Goal: Task Accomplishment & Management: Use online tool/utility

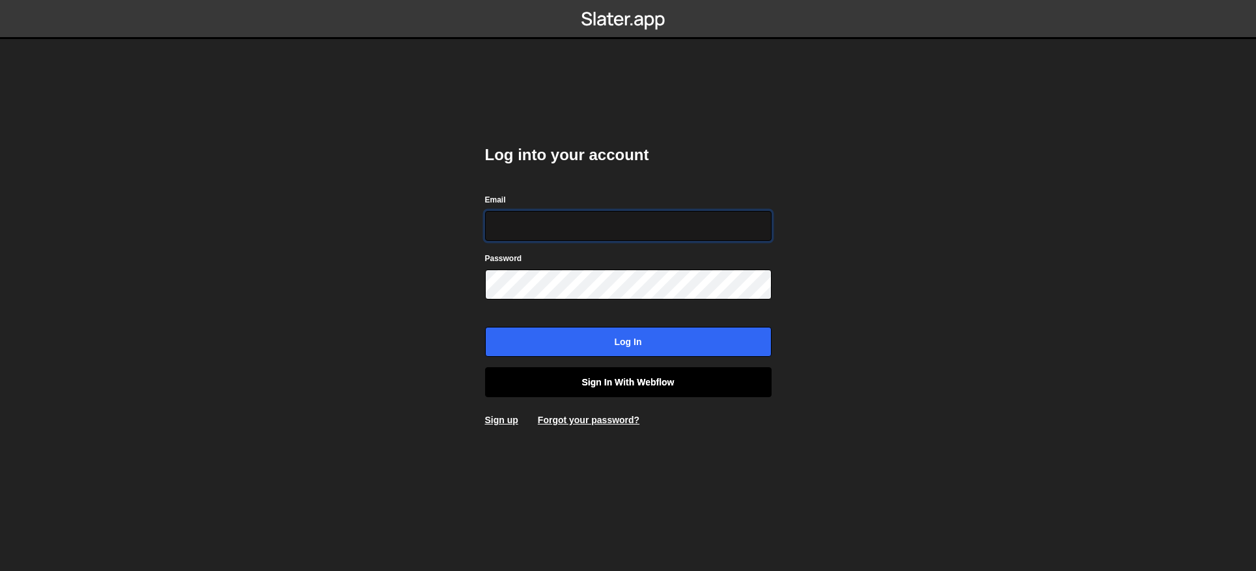
type input "contact@muratdesigns.com"
click at [629, 388] on link "Sign in with Webflow" at bounding box center [628, 382] width 286 height 30
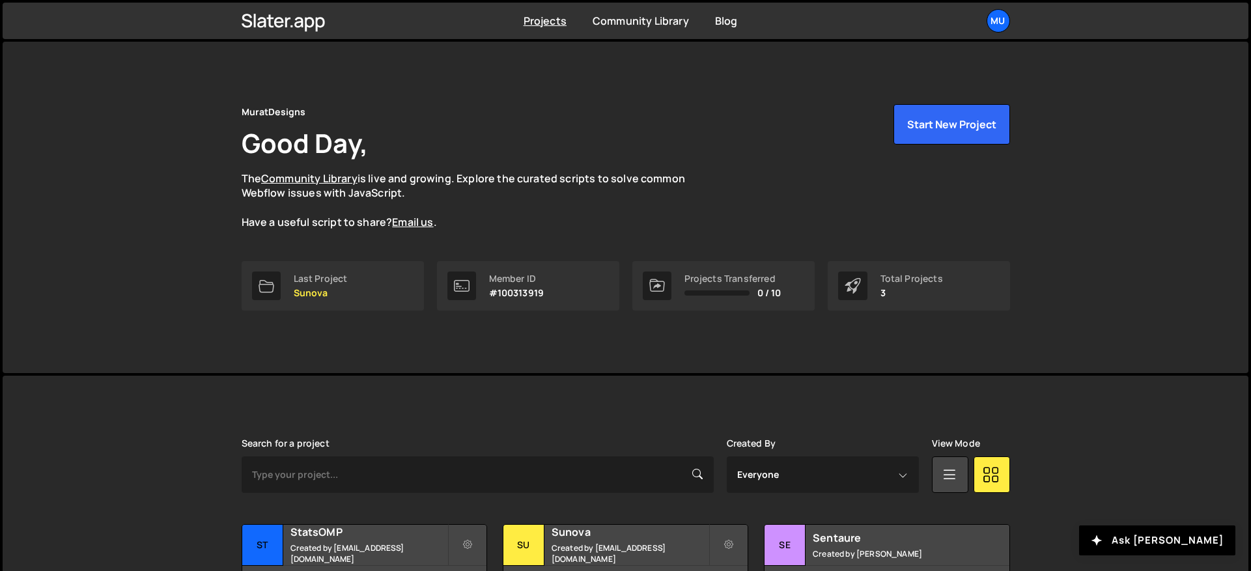
click at [158, 154] on div "MuratDesigns Good Day, The Community Library is live and growing. Explore the c…" at bounding box center [626, 207] width 1246 height 331
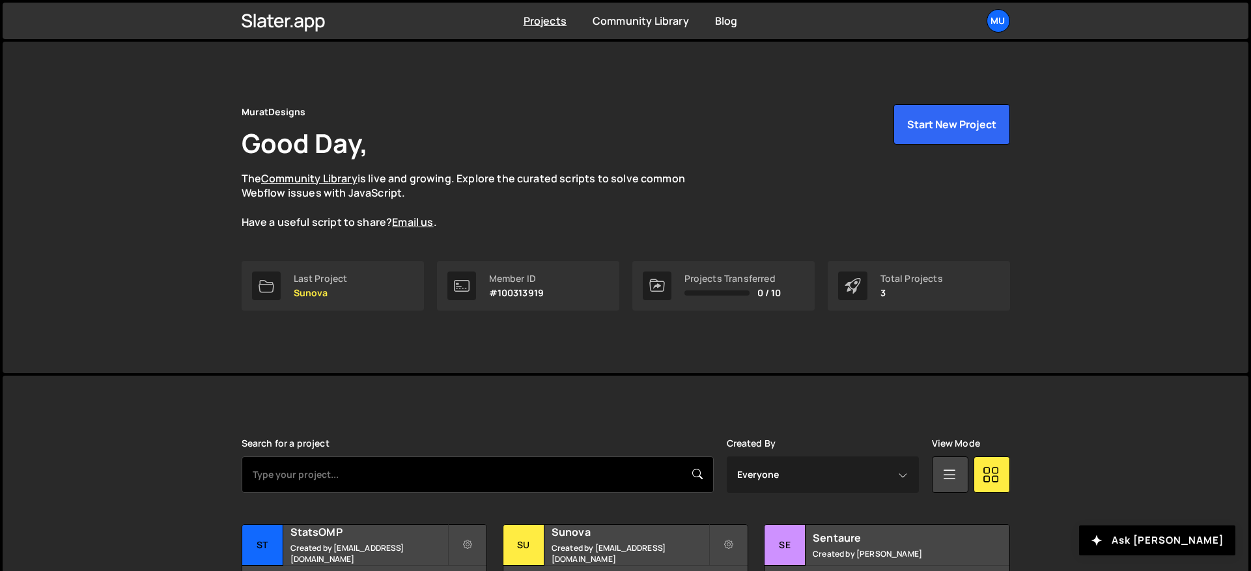
scroll to position [100, 0]
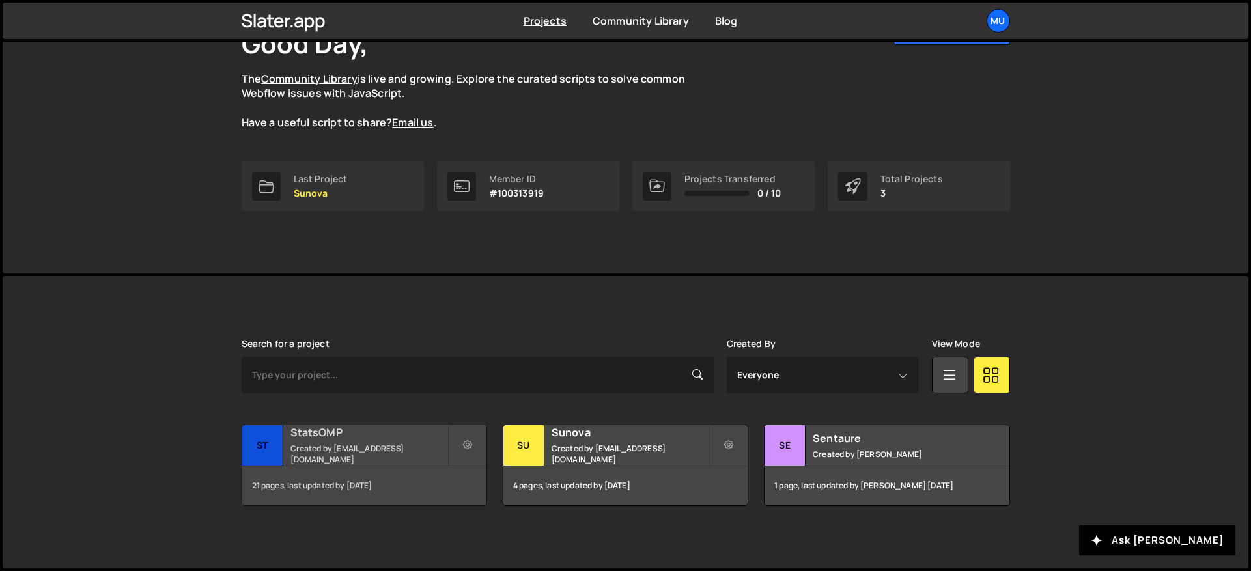
click at [343, 439] on h2 "StatsOMP" at bounding box center [368, 432] width 157 height 14
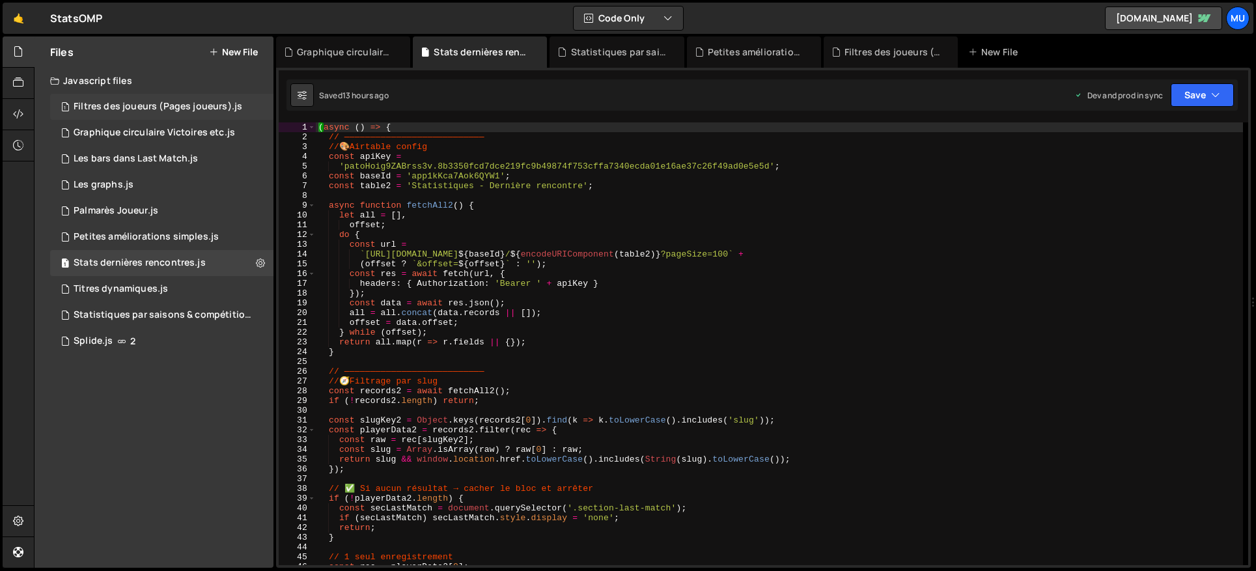
click at [179, 103] on div "Filtres des joueurs (Pages joueurs).js" at bounding box center [158, 107] width 169 height 12
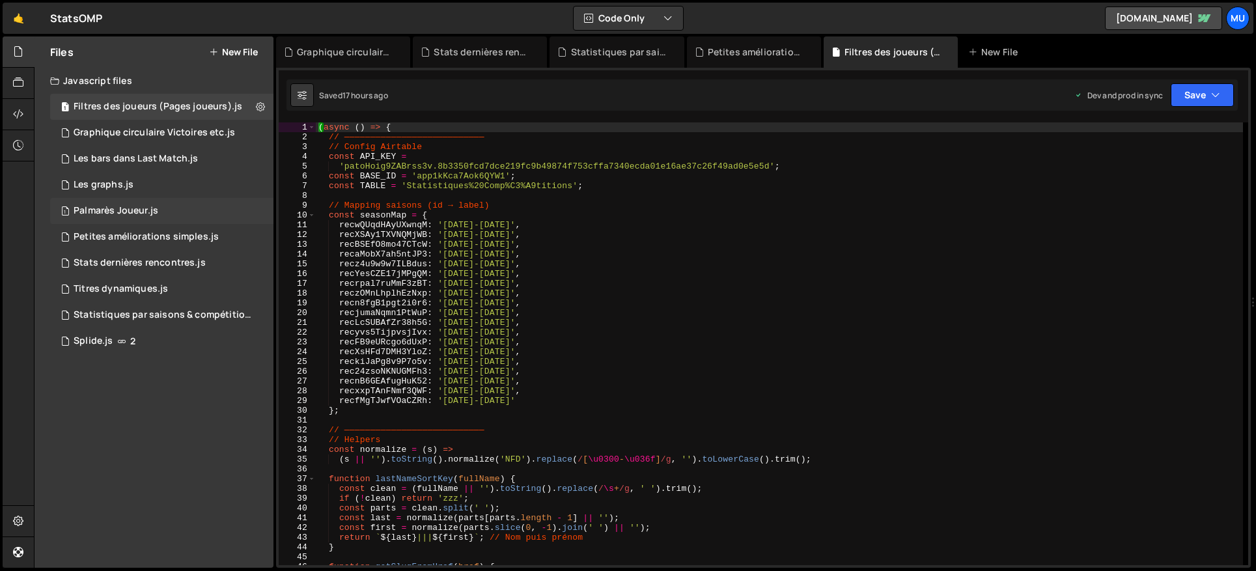
click at [109, 201] on div "1 Palmarès Joueur.js 0" at bounding box center [161, 211] width 223 height 26
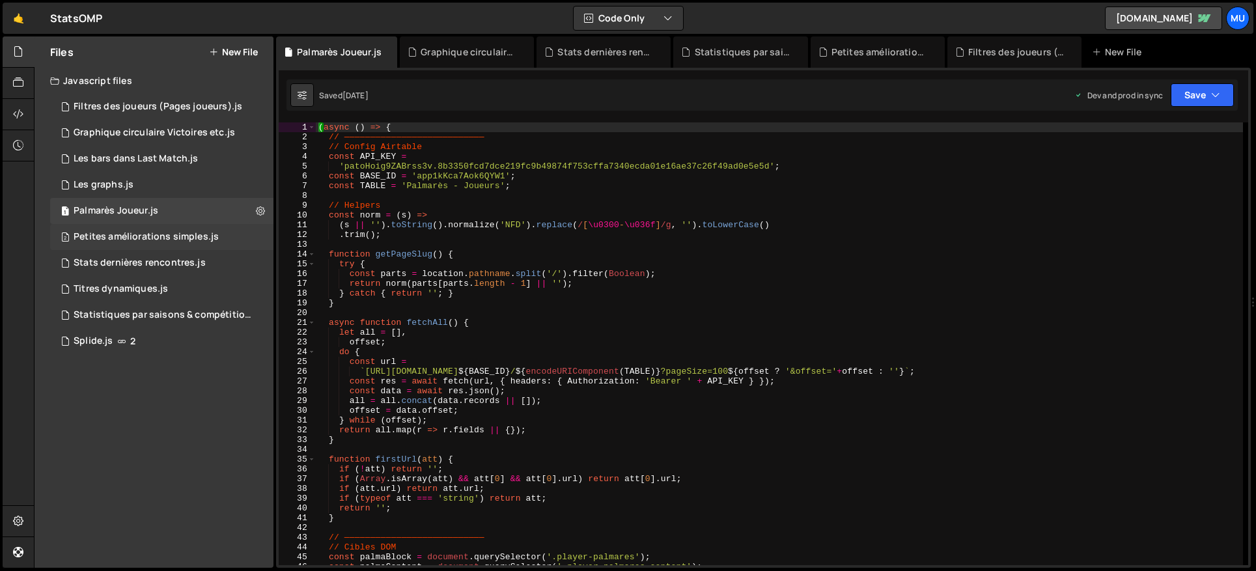
click at [170, 234] on div "Petites améliorations simples.js" at bounding box center [146, 237] width 145 height 12
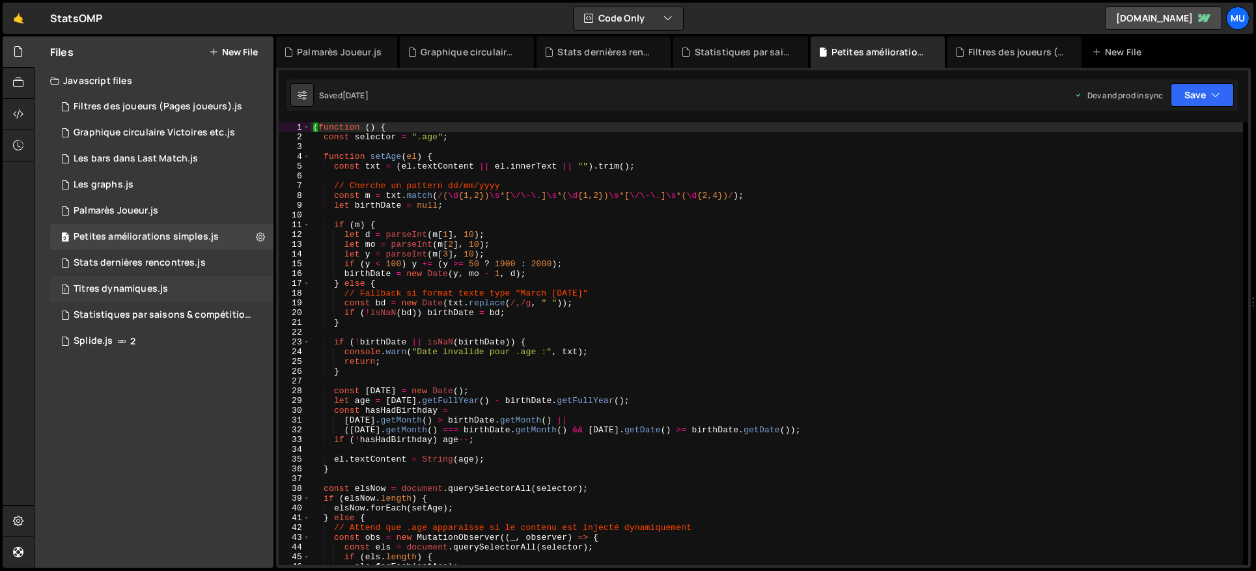
click at [128, 286] on div "Titres dynamiques.js" at bounding box center [121, 289] width 94 height 12
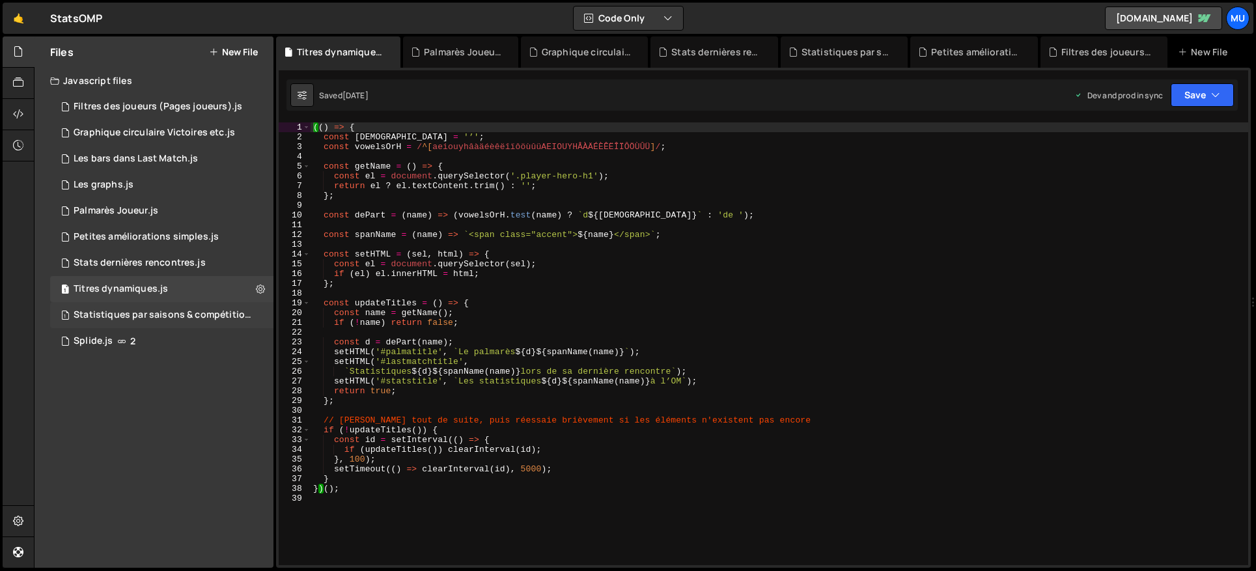
click at [124, 314] on div "Statistiques par saisons & compétitions.js" at bounding box center [164, 315] width 180 height 12
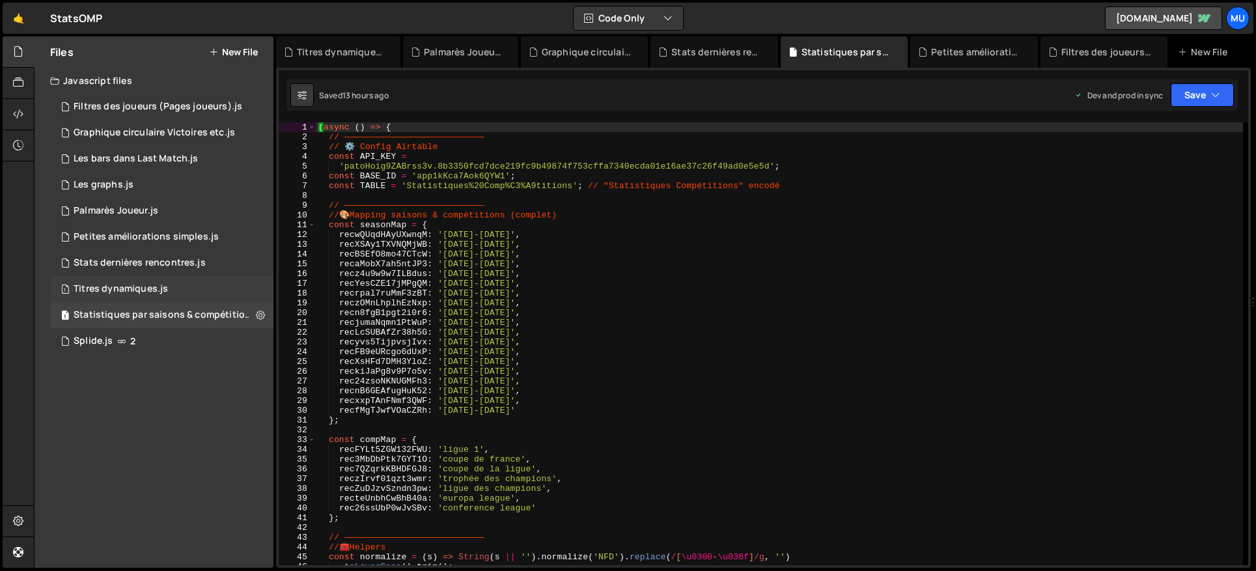
scroll to position [5632, 0]
click at [134, 281] on div "1 Titres dynamiques.js 0" at bounding box center [161, 289] width 223 height 26
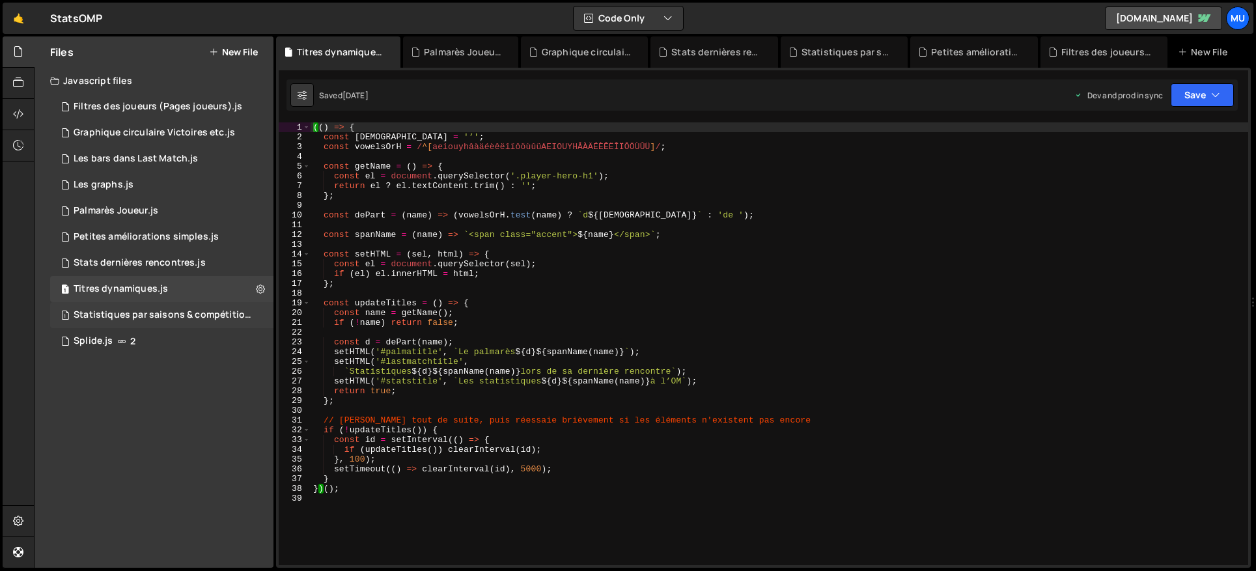
click at [142, 308] on div "1 Statistiques par saisons & compétitions.js 0" at bounding box center [164, 315] width 228 height 26
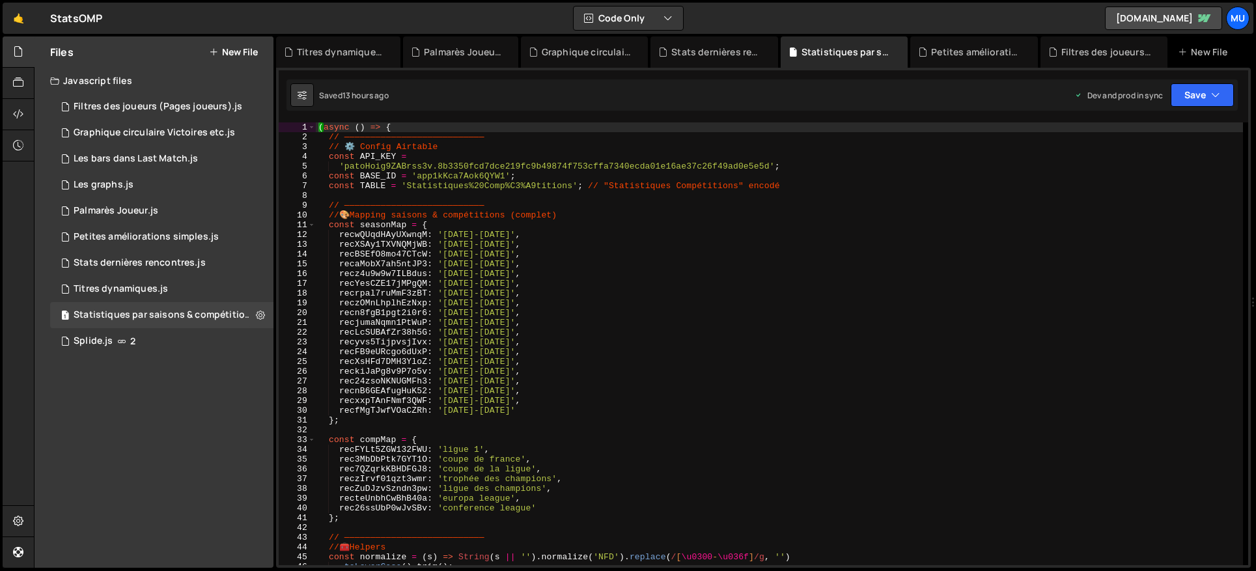
scroll to position [8356, 0]
type textarea "recrpal7ruMmF3zBT: '2013-2014',"
click at [446, 288] on div "( async ( ) => { // ——————————————————————————— // ⚙️ Config Airtable const API…" at bounding box center [779, 353] width 927 height 462
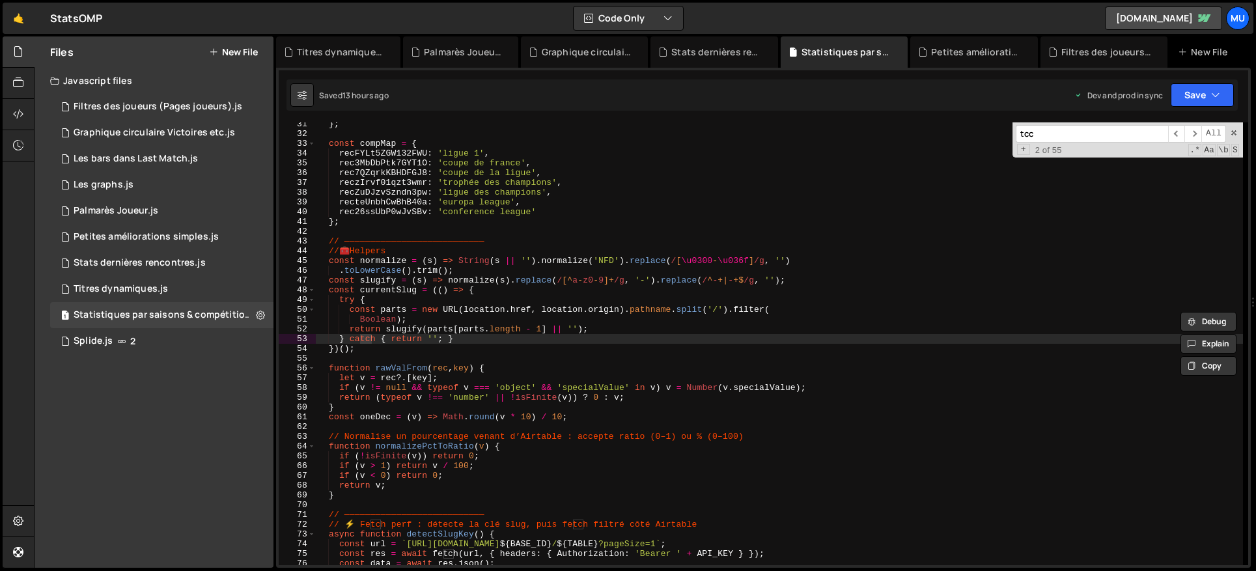
scroll to position [1117, 0]
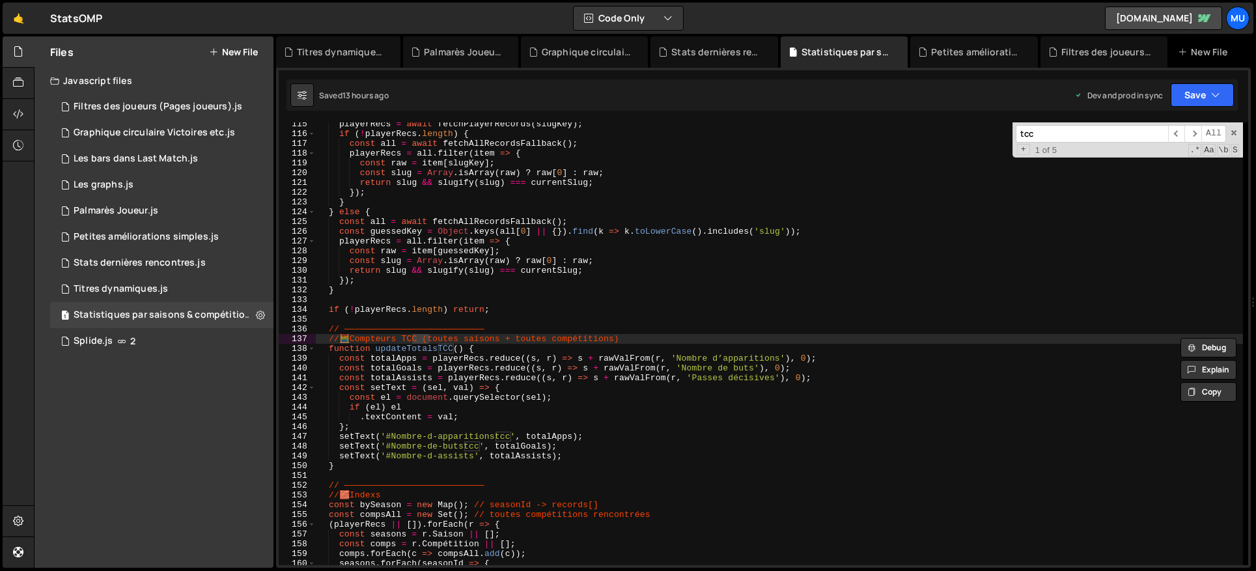
type input "tcc"
click at [603, 316] on div "playerRecs = await fetchPlayerRecords ( slugKey ) ; if ( ! playerRecs . length …" at bounding box center [779, 350] width 927 height 462
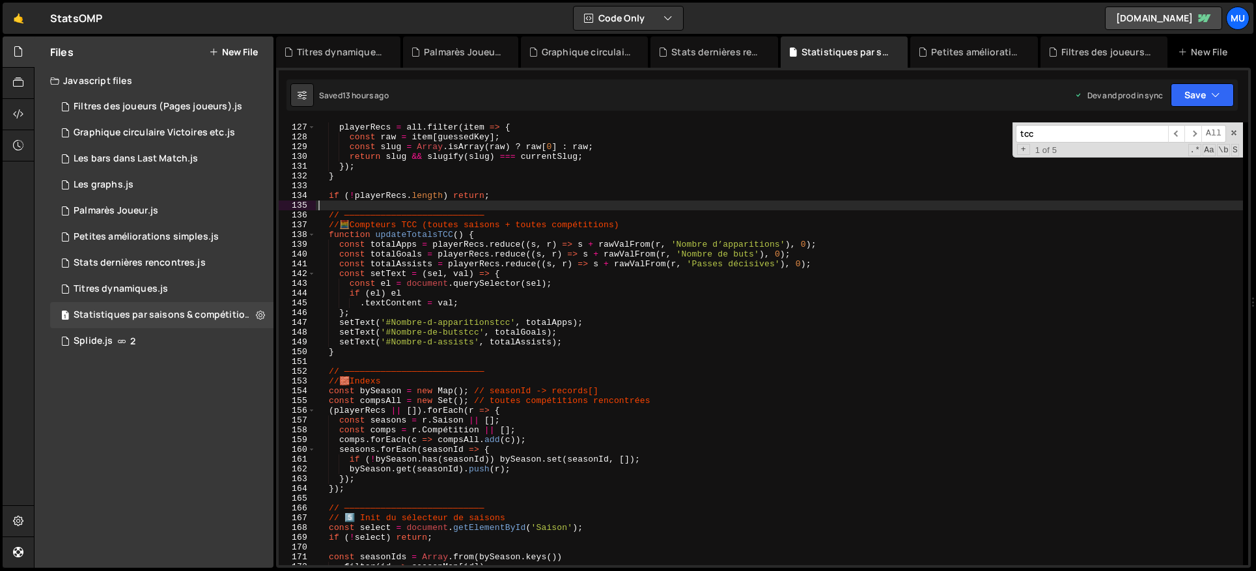
scroll to position [1231, 0]
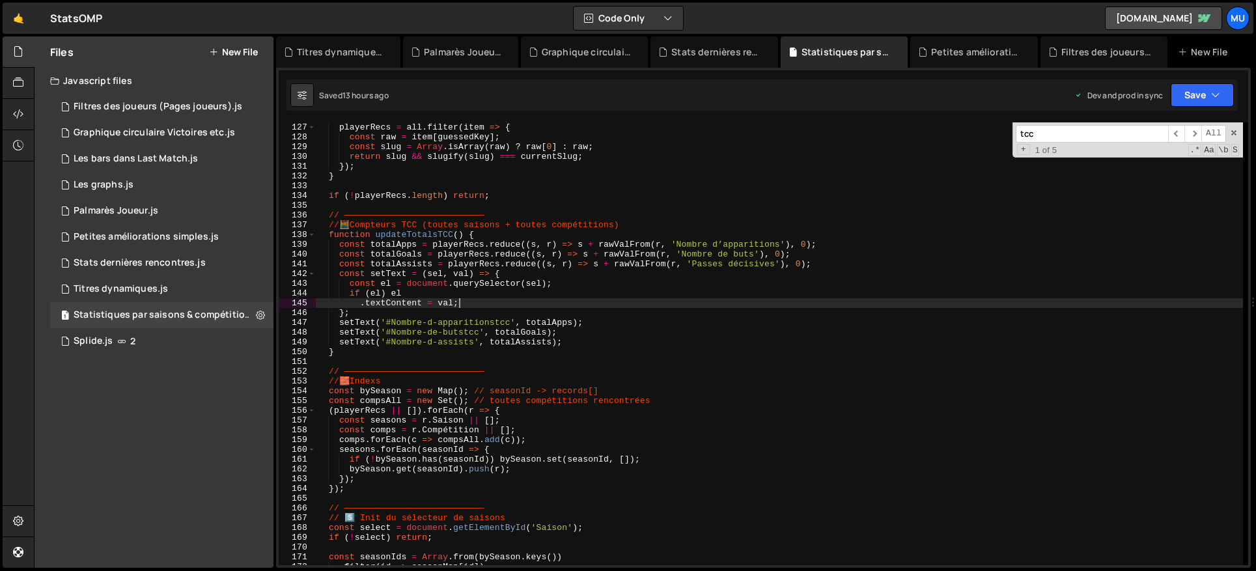
click at [600, 305] on div "const guessedKey = Object . keys ( all [ 0 ] || { }) . find ( k => k . toLowerC…" at bounding box center [779, 344] width 927 height 462
click at [805, 305] on div "const guessedKey = Object . keys ( all [ 0 ] || { }) . find ( k => k . toLowerC…" at bounding box center [779, 344] width 927 height 462
click at [591, 357] on div "const guessedKey = Object . keys ( all [ 0 ] || { }) . find ( k => k . toLowerC…" at bounding box center [779, 344] width 927 height 462
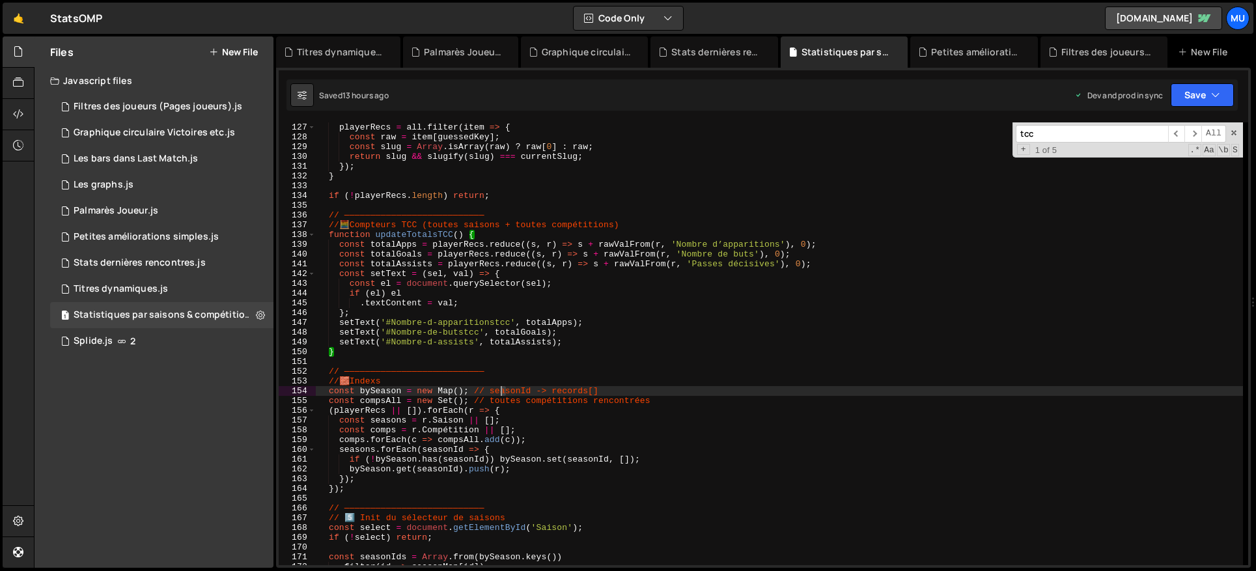
click at [499, 387] on div "const guessedKey = Object . keys ( all [ 0 ] || { }) . find ( k => k . toLowerC…" at bounding box center [779, 344] width 927 height 462
click at [531, 348] on div "const guessedKey = Object . keys ( all [ 0 ] || { }) . find ( k => k . toLowerC…" at bounding box center [779, 344] width 927 height 462
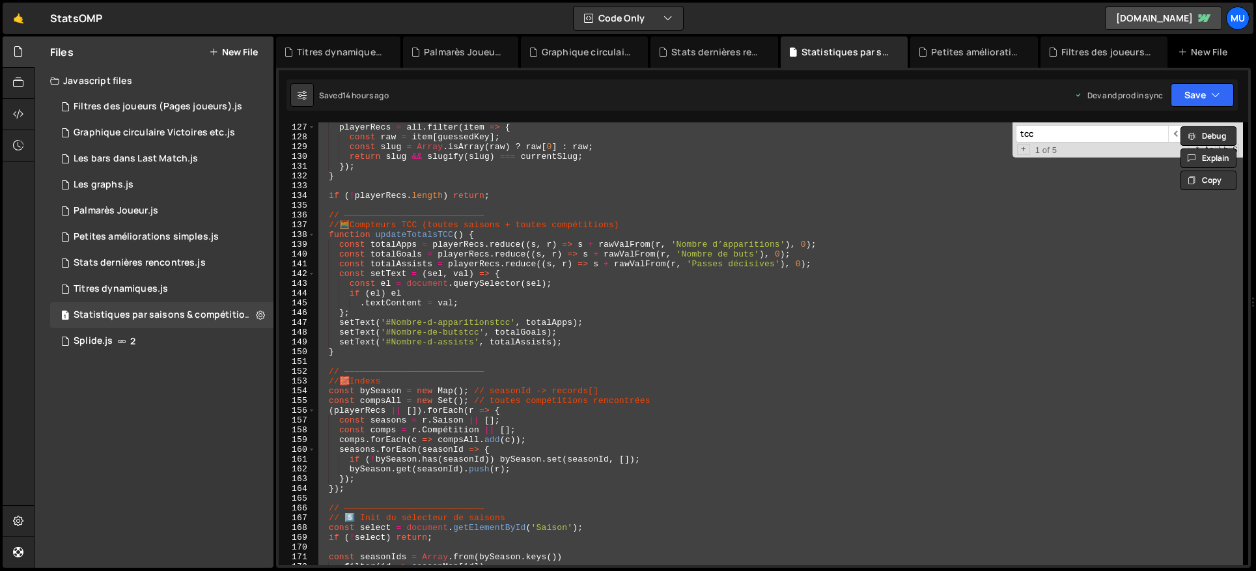
click at [784, 300] on div "const guessedKey = Object . keys ( all [ 0 ] || { }) . find ( k => k . toLowerC…" at bounding box center [779, 343] width 927 height 443
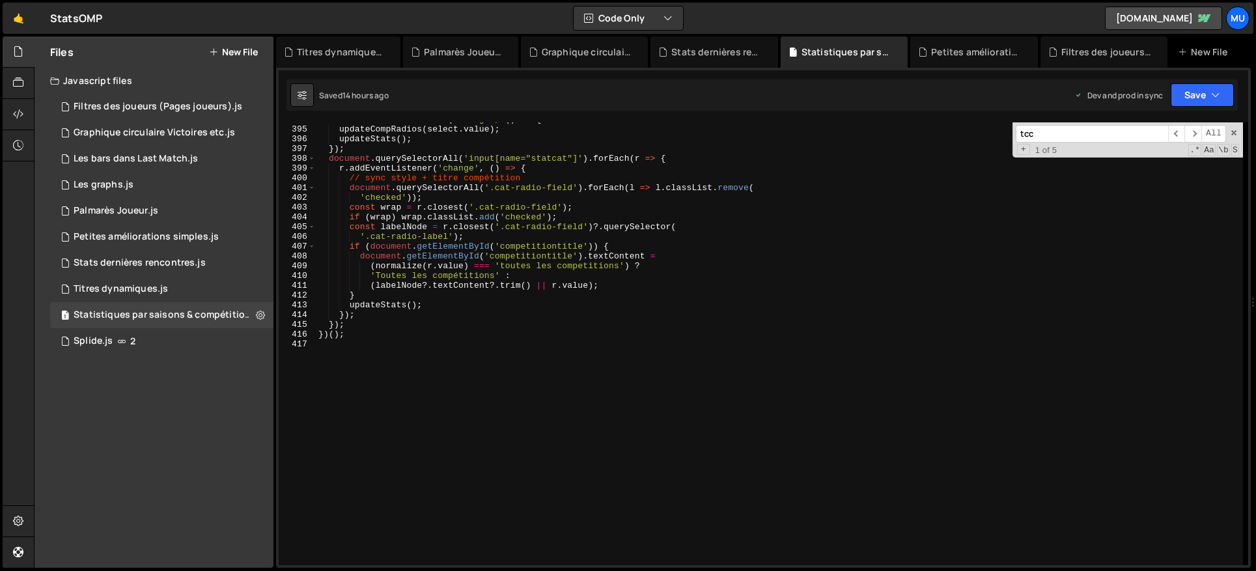
scroll to position [3847, 0]
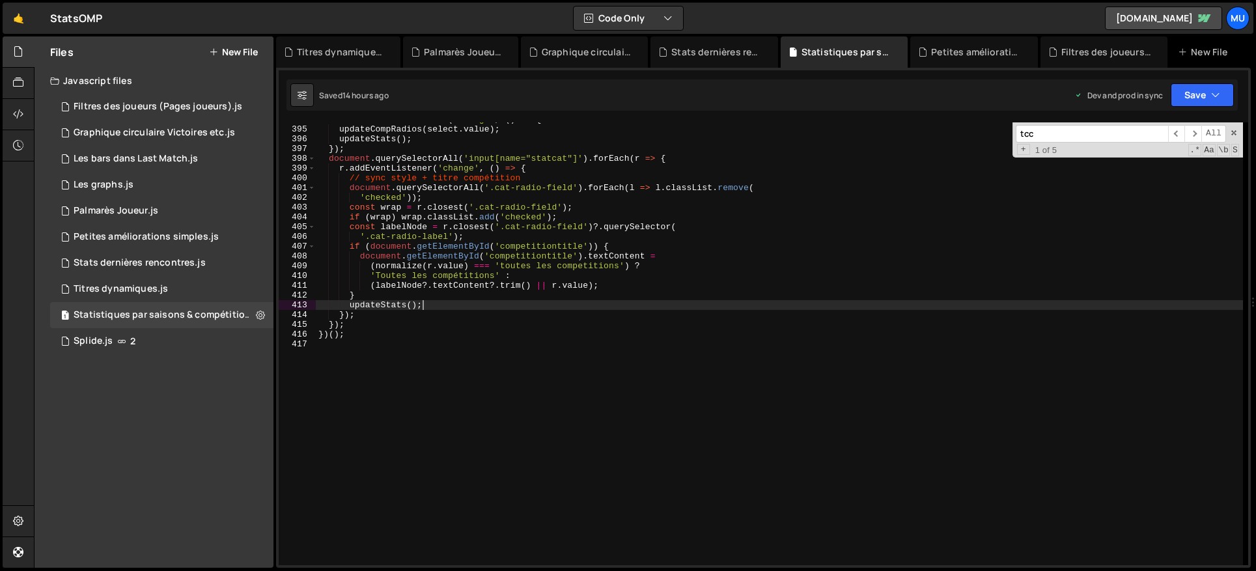
click at [767, 309] on div "select . addEventListener ( 'change' , ( ) => { updateCompRadios ( select . val…" at bounding box center [779, 346] width 927 height 462
type textarea "})();"
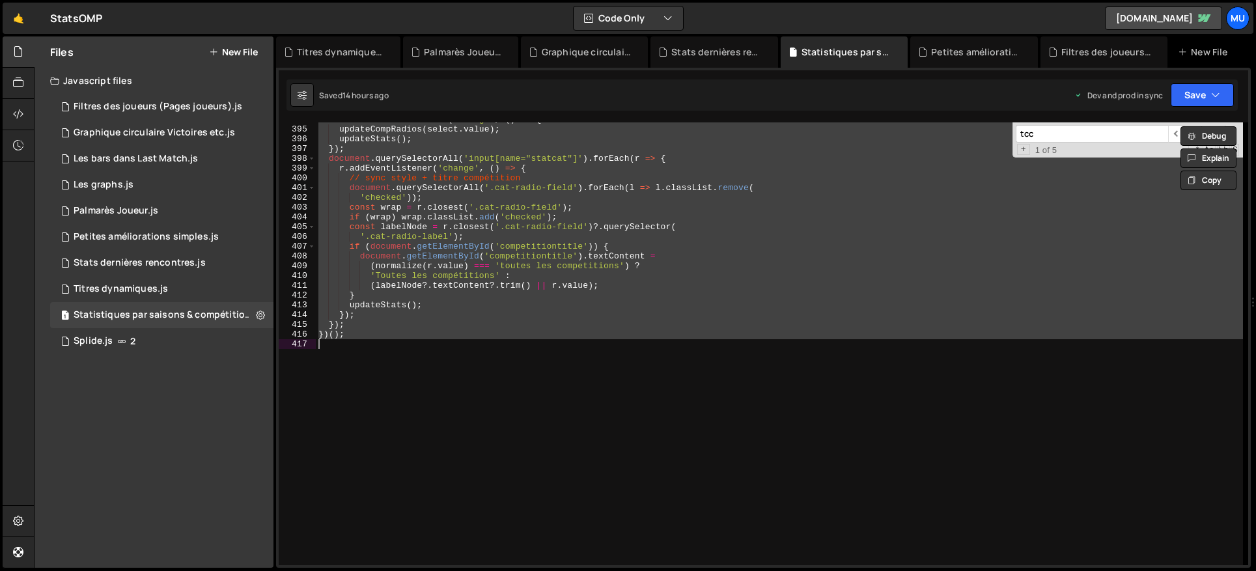
paste textarea
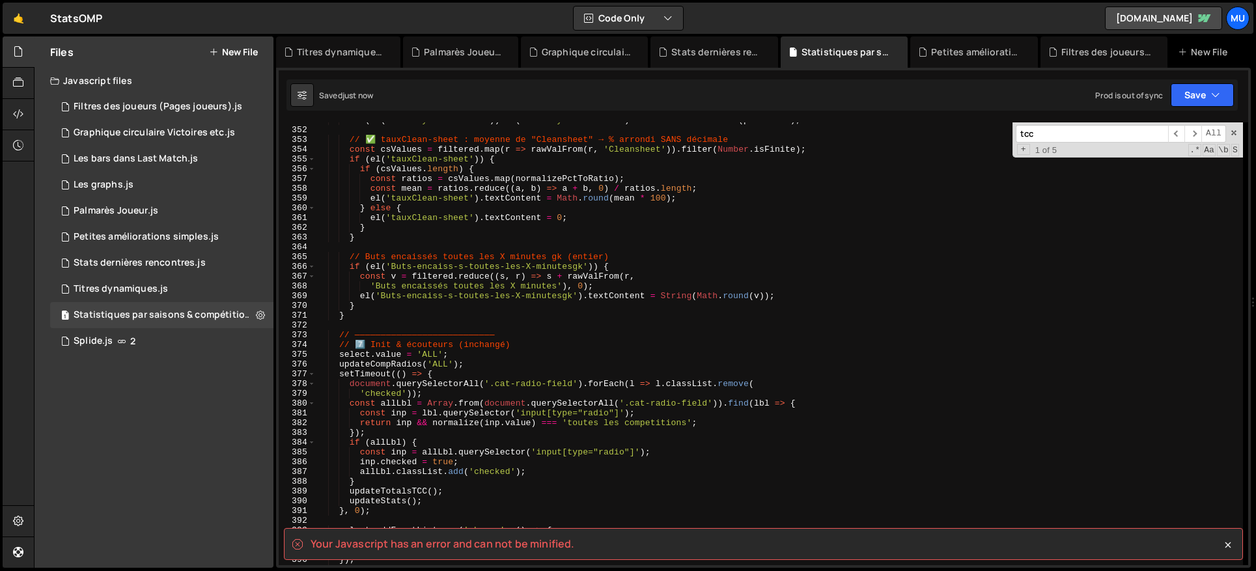
scroll to position [4110, 0]
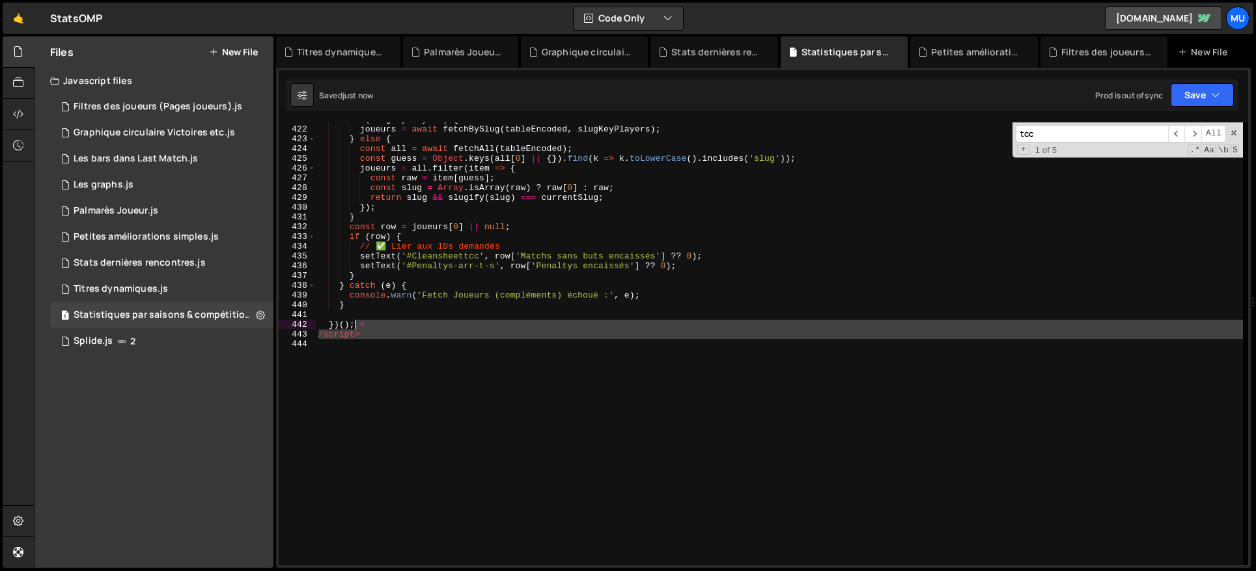
drag, startPoint x: 337, startPoint y: 355, endPoint x: 354, endPoint y: 325, distance: 34.4
click at [354, 325] on div "if ( slugKeyPlayers ) { joueurs = await fetchBySlug ( tableEncoded , slugKeyPla…" at bounding box center [779, 346] width 927 height 462
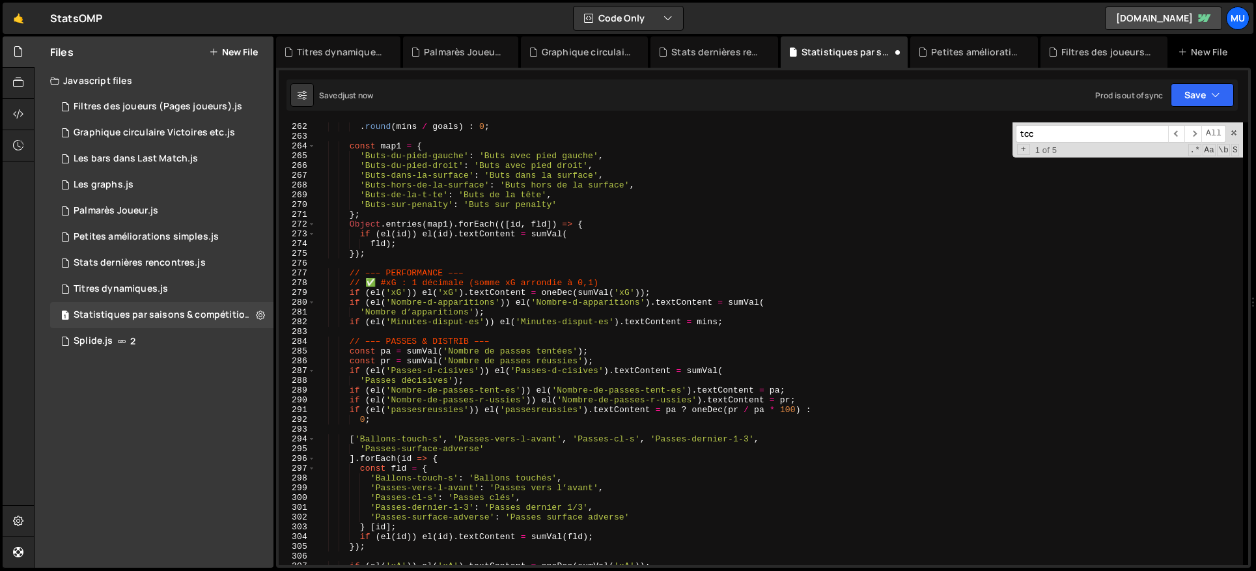
scroll to position [0, 0]
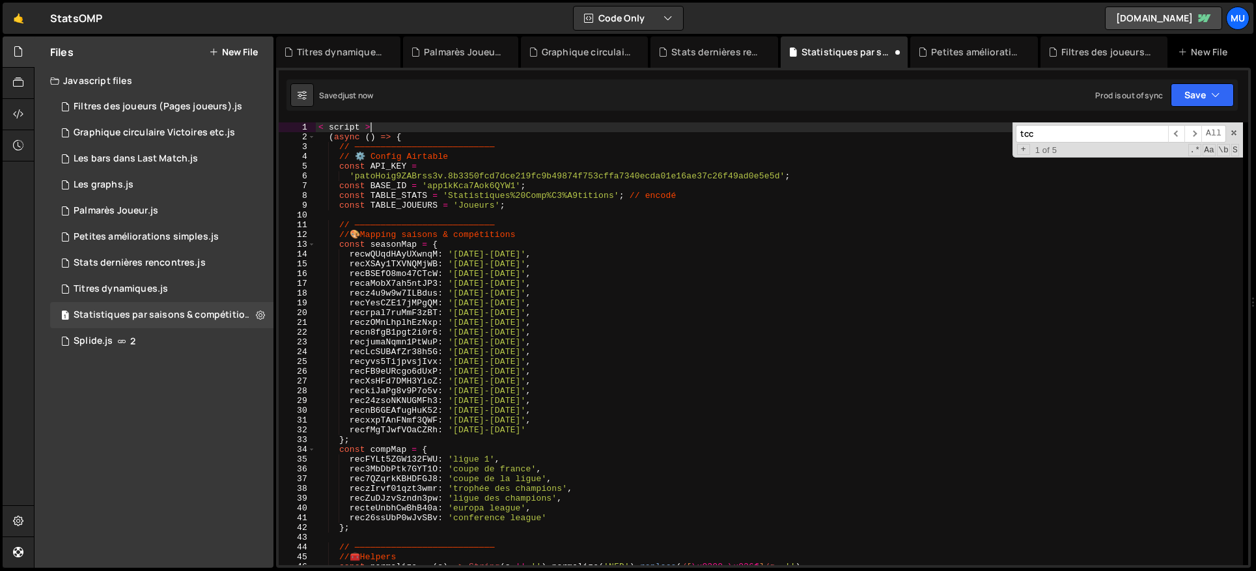
drag, startPoint x: 359, startPoint y: 126, endPoint x: 286, endPoint y: 124, distance: 72.9
click at [283, 124] on div "})(); 1 2 3 4 5 6 7 8 9 10 11 12 13 14 15 16 17 18 19 20 21 22 23 24 25 26 27 2…" at bounding box center [763, 343] width 969 height 443
type textarea "< script >"
click at [329, 135] on div "( async ( ) => { // ——————————————————————————— // ⚙️ Config Airtable const API…" at bounding box center [779, 353] width 927 height 462
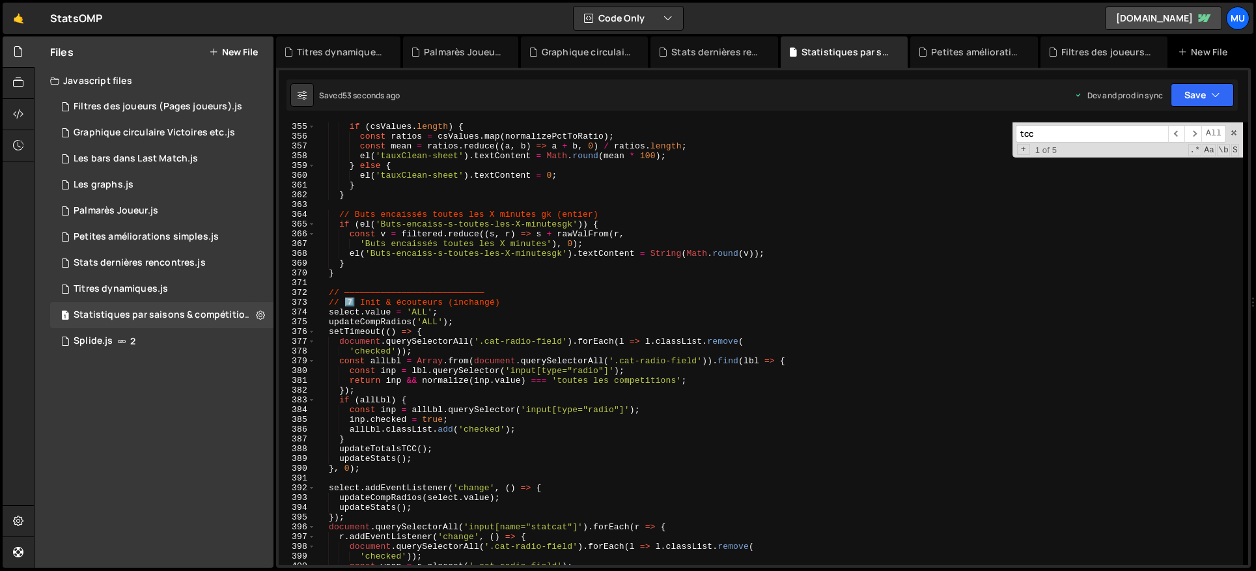
scroll to position [4091, 0]
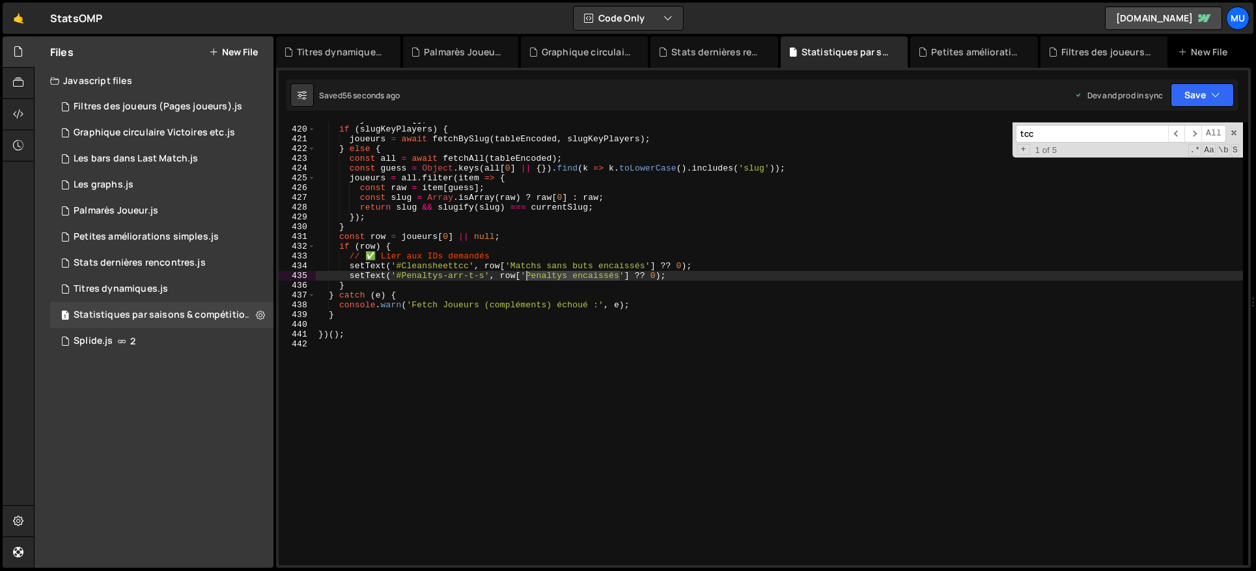
drag, startPoint x: 620, startPoint y: 277, endPoint x: 528, endPoint y: 277, distance: 91.8
click at [528, 277] on div "let joueurs = [ ] ; if ( slugKeyPlayers ) { joueurs = await fetchBySlug ( table…" at bounding box center [779, 346] width 927 height 462
paste textarea "arrêt"
click at [605, 224] on div "let joueurs = [ ] ; if ( slugKeyPlayers ) { joueurs = await fetchBySlug ( table…" at bounding box center [779, 346] width 927 height 462
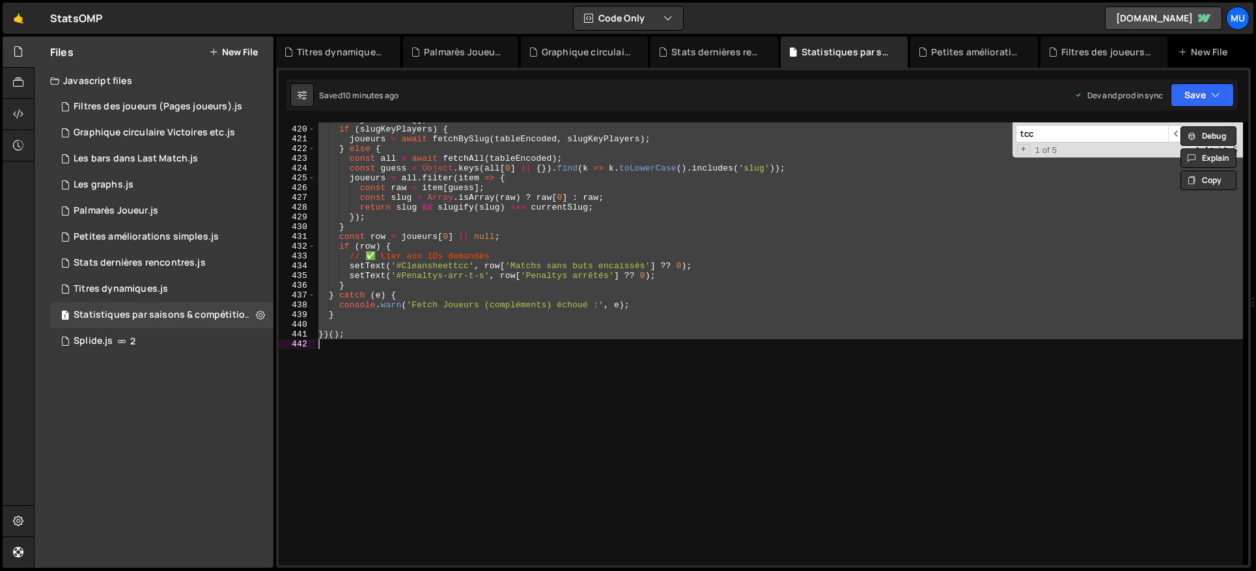
click at [546, 261] on div "let joueurs = [ ] ; if ( slugKeyPlayers ) { joueurs = await fetchBySlug ( table…" at bounding box center [779, 343] width 927 height 443
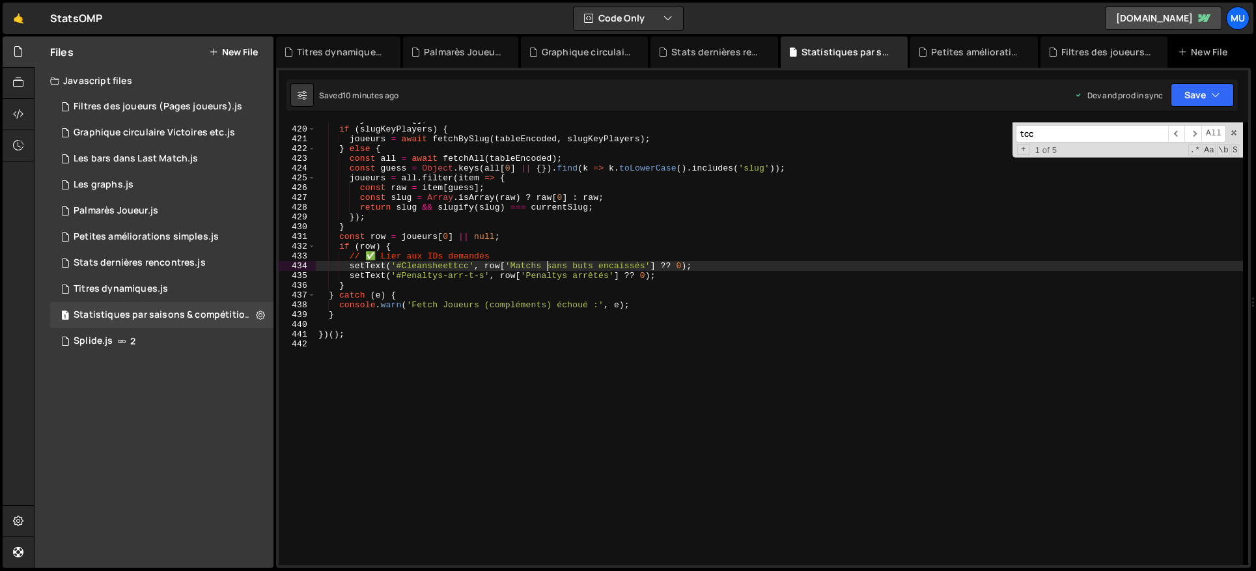
type textarea "})();"
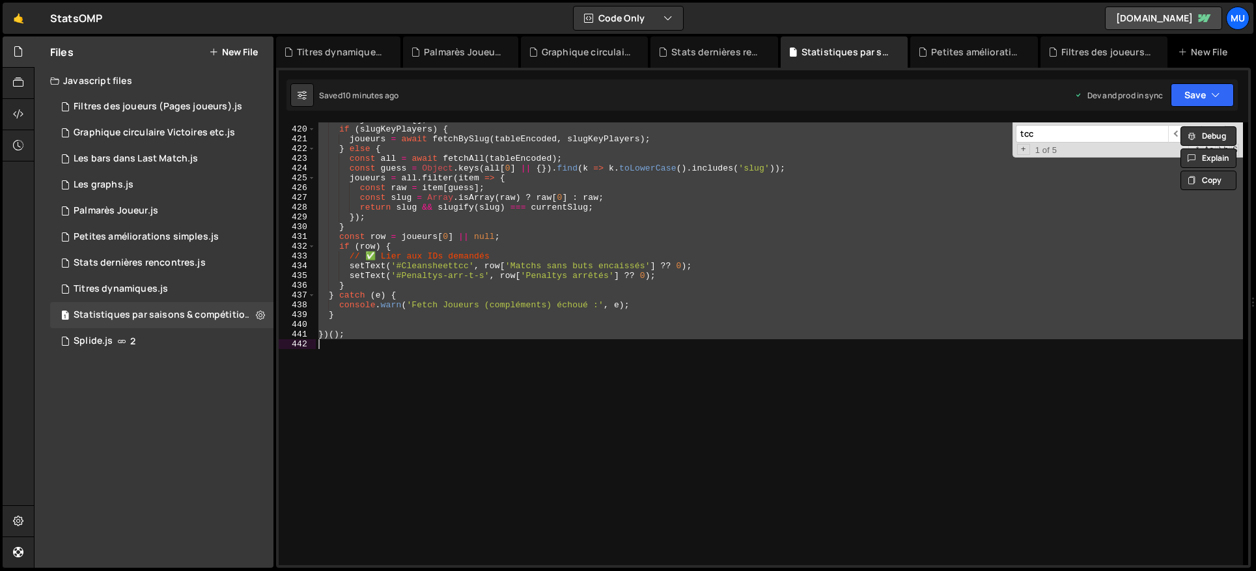
paste textarea
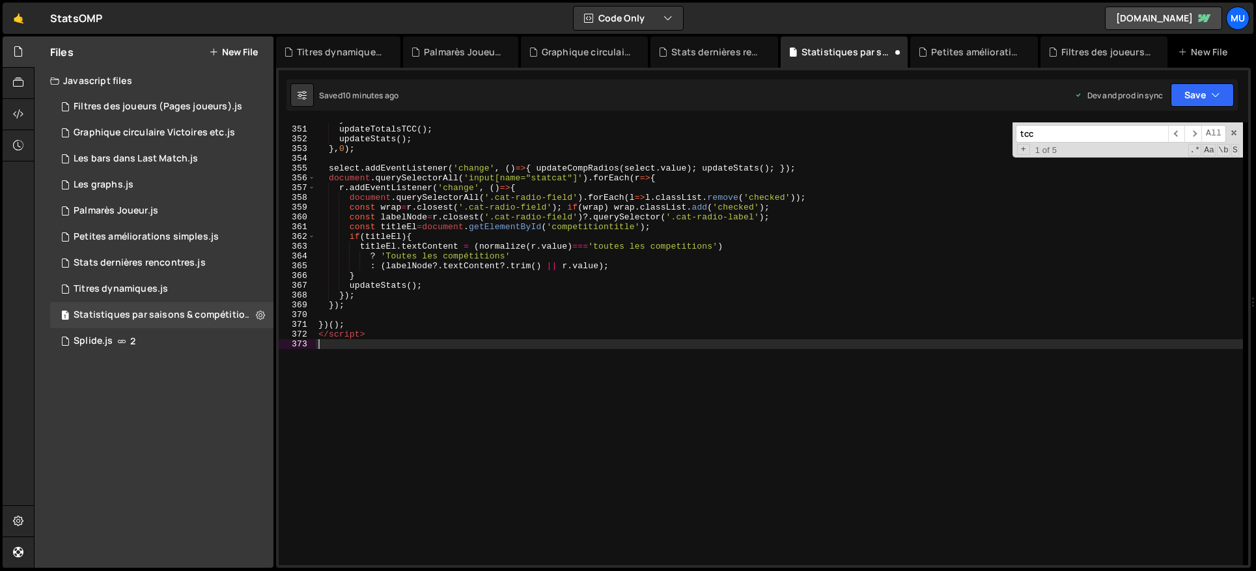
scroll to position [3417, 0]
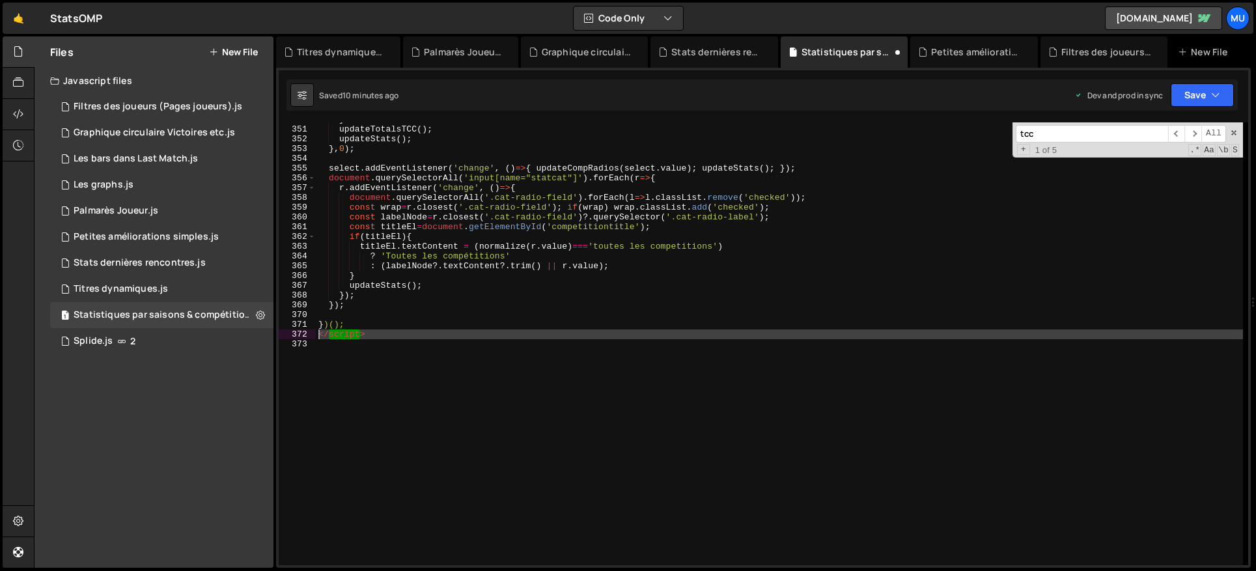
drag, startPoint x: 326, startPoint y: 344, endPoint x: 315, endPoint y: 335, distance: 14.3
click at [315, 335] on div "350 351 352 353 354 355 356 357 358 359 360 361 362 363 364 365 366 367 368 369…" at bounding box center [763, 343] width 969 height 443
type textarea "</script>"
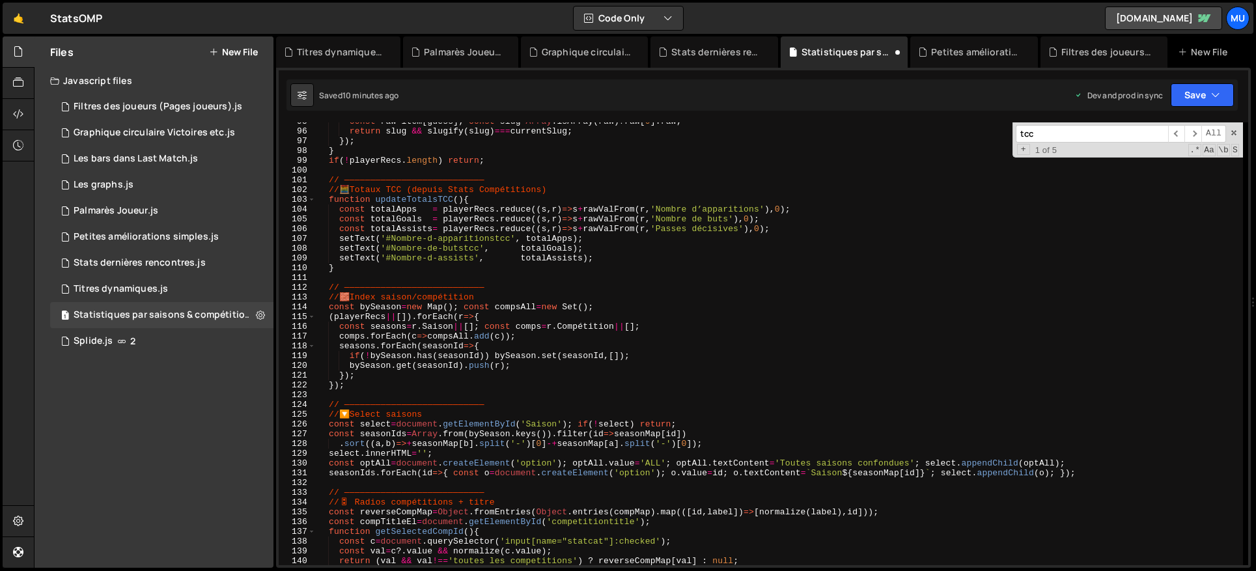
scroll to position [0, 0]
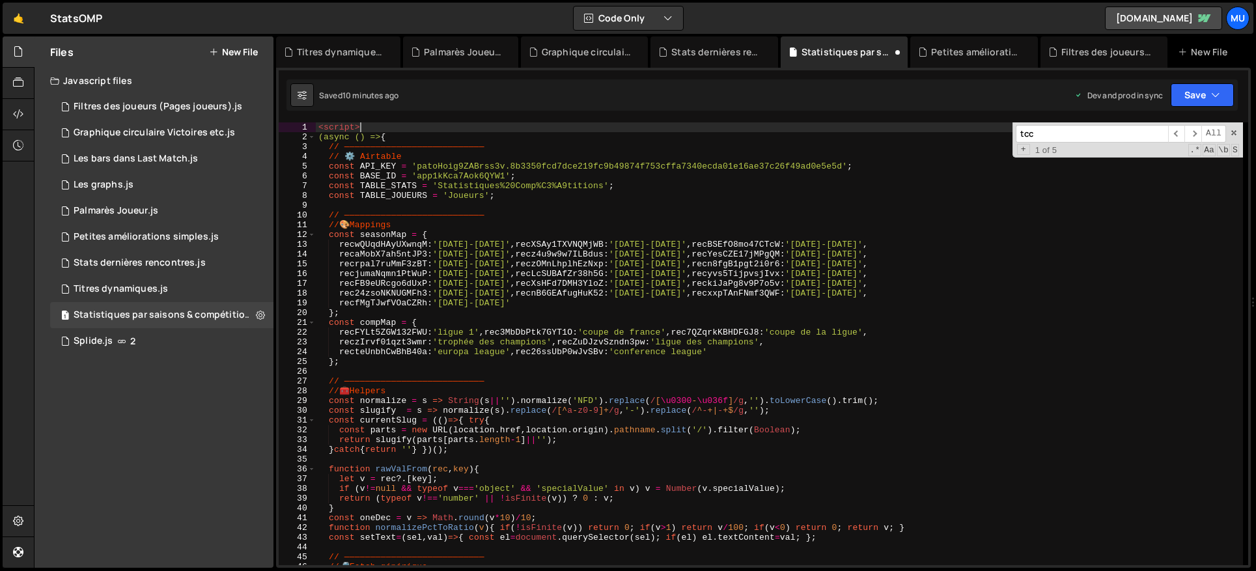
drag, startPoint x: 352, startPoint y: 125, endPoint x: 282, endPoint y: 128, distance: 70.4
click at [276, 126] on div "1 2 3 4 5 6 7 8 9 10 11 12 13 14 15 16 17 18 19 20 21 22 23 24 25 26 27 28 29 3…" at bounding box center [763, 318] width 975 height 500
type textarea "<script>"
drag, startPoint x: 319, startPoint y: 133, endPoint x: 351, endPoint y: 137, distance: 32.1
click at [319, 133] on div "(async () => { // ——————————————————————————— // ⚙️ Airtable const API_KEY = 'p…" at bounding box center [779, 353] width 927 height 462
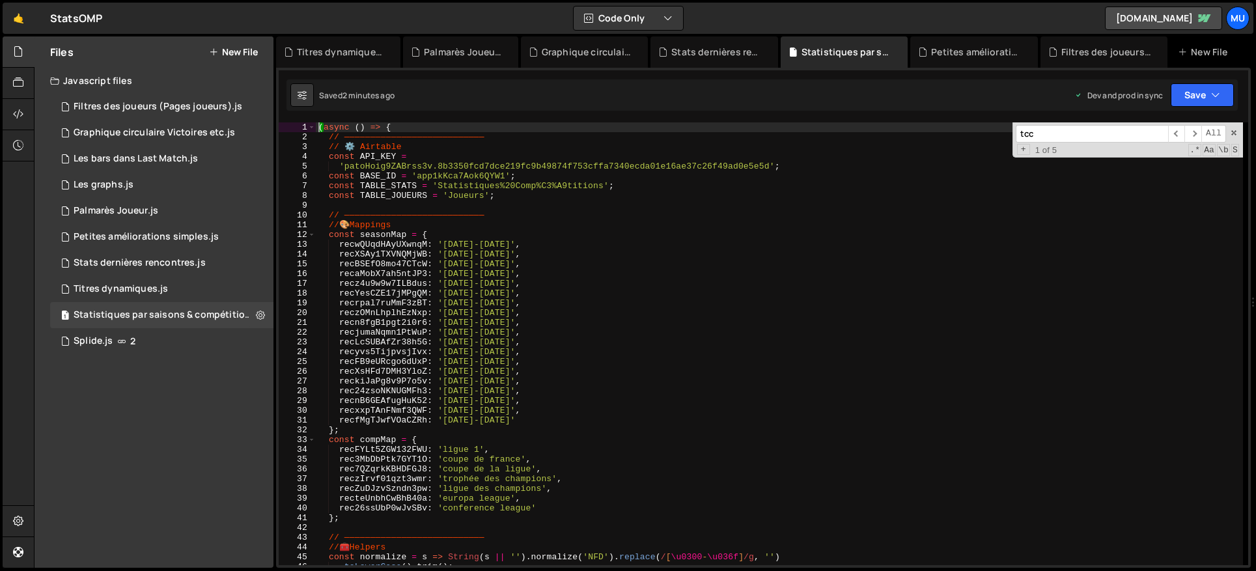
click at [544, 276] on div "( async ( ) => { // ——————————————————————————— // ⚙️ Airtable const API_KEY = …" at bounding box center [779, 353] width 927 height 462
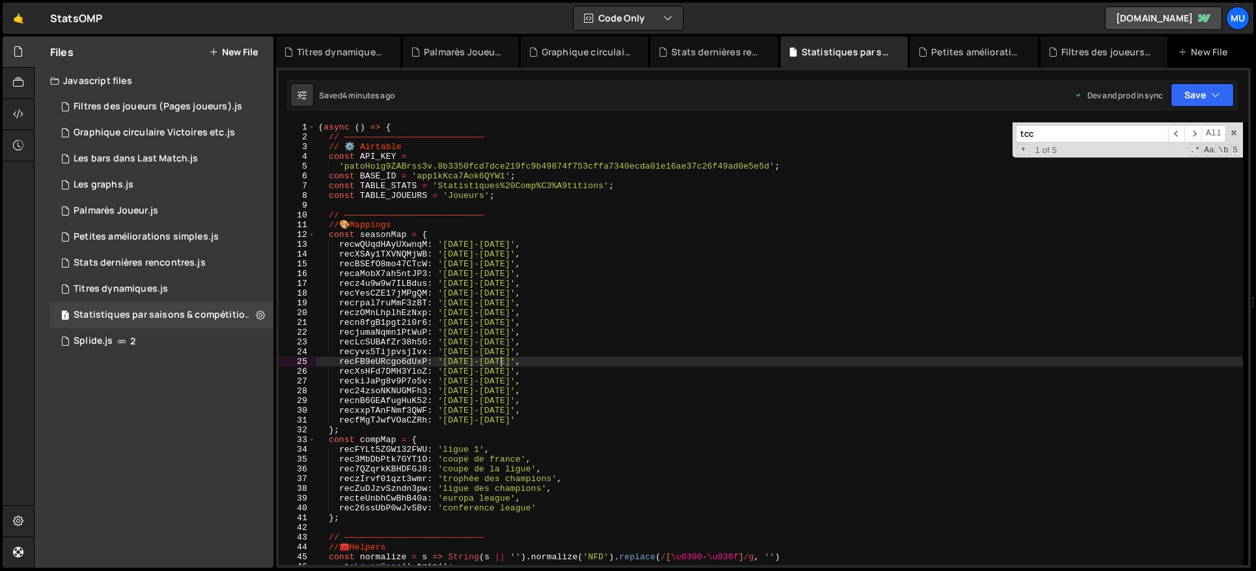
click at [702, 363] on div "( async ( ) => { // ——————————————————————————— // ⚙️ Airtable const API_KEY = …" at bounding box center [779, 353] width 927 height 462
type textarea "})();"
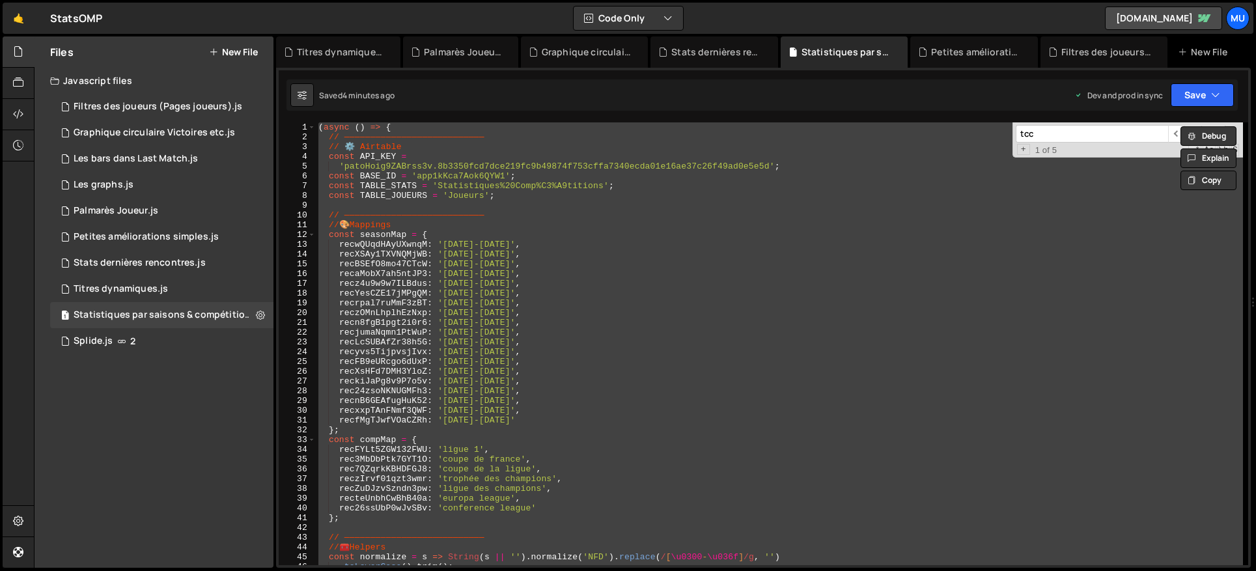
paste textarea
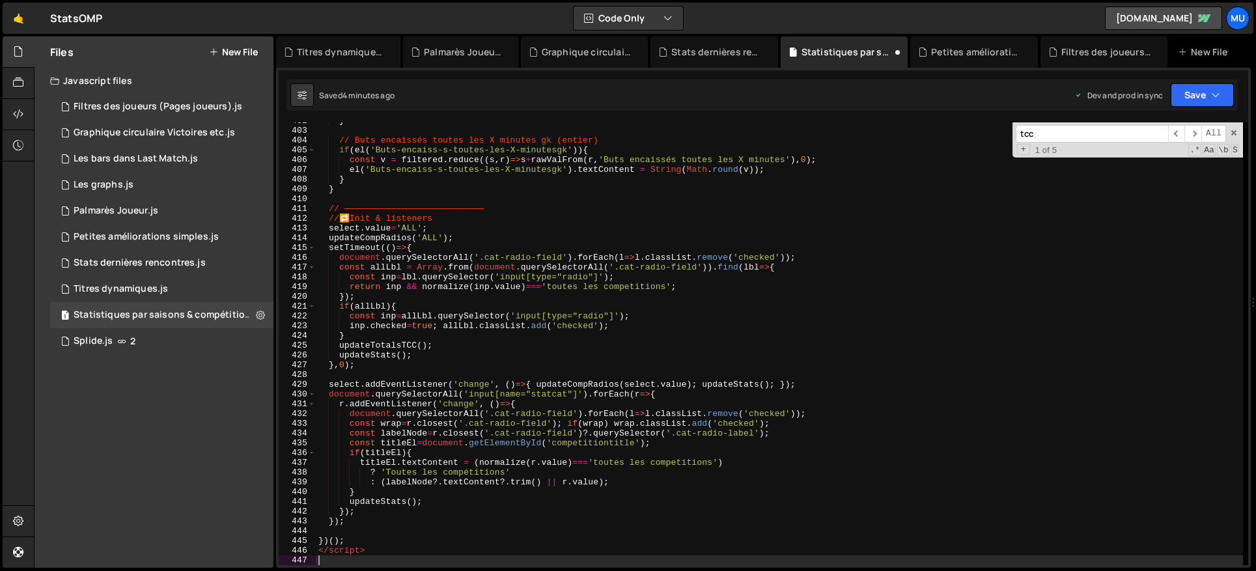
scroll to position [4140, 0]
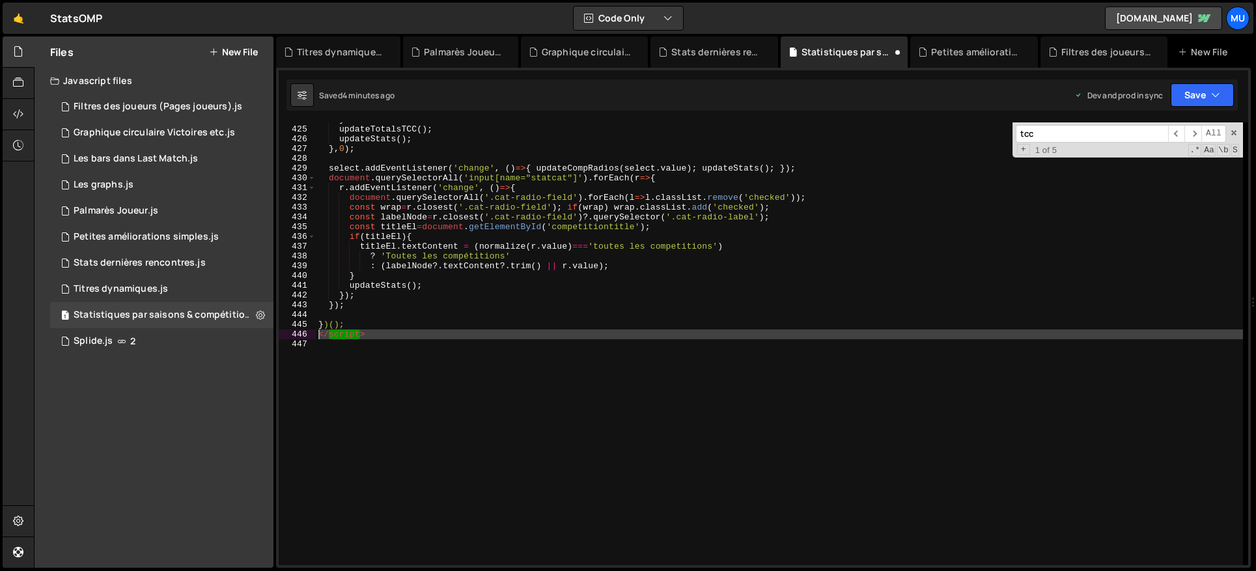
drag, startPoint x: 333, startPoint y: 352, endPoint x: 317, endPoint y: 334, distance: 24.0
click at [317, 334] on div "} updateTotalsTCC ( ) ; updateStats ( ) ; } , 0 ) ; select . addEventListener (…" at bounding box center [779, 346] width 927 height 462
type textarea "</script>"
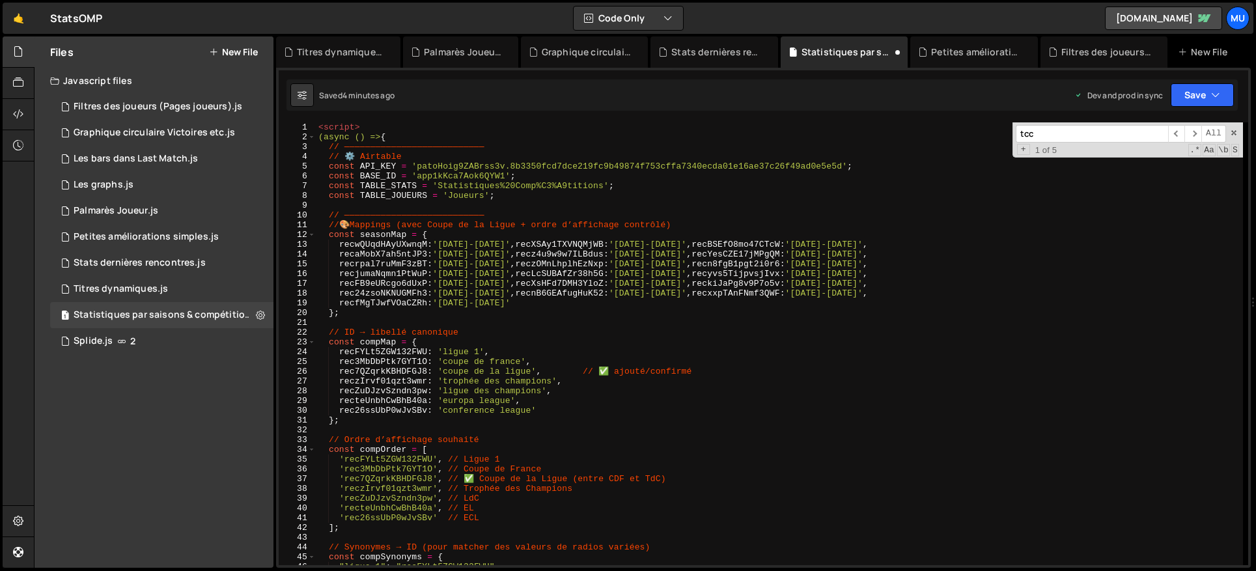
scroll to position [0, 0]
drag, startPoint x: 361, startPoint y: 131, endPoint x: 308, endPoint y: 133, distance: 53.4
click at [303, 126] on div "})(); 1 2 3 4 5 6 7 8 9 10 11 12 13 14 15 16 17 18 19 20 21 22 23 24 25 26 27 2…" at bounding box center [763, 343] width 969 height 443
type textarea "<script>"
click at [318, 134] on div "(async () => { // ——————————————————————————— // ⚙️ Airtable const API_KEY = 'p…" at bounding box center [779, 353] width 927 height 462
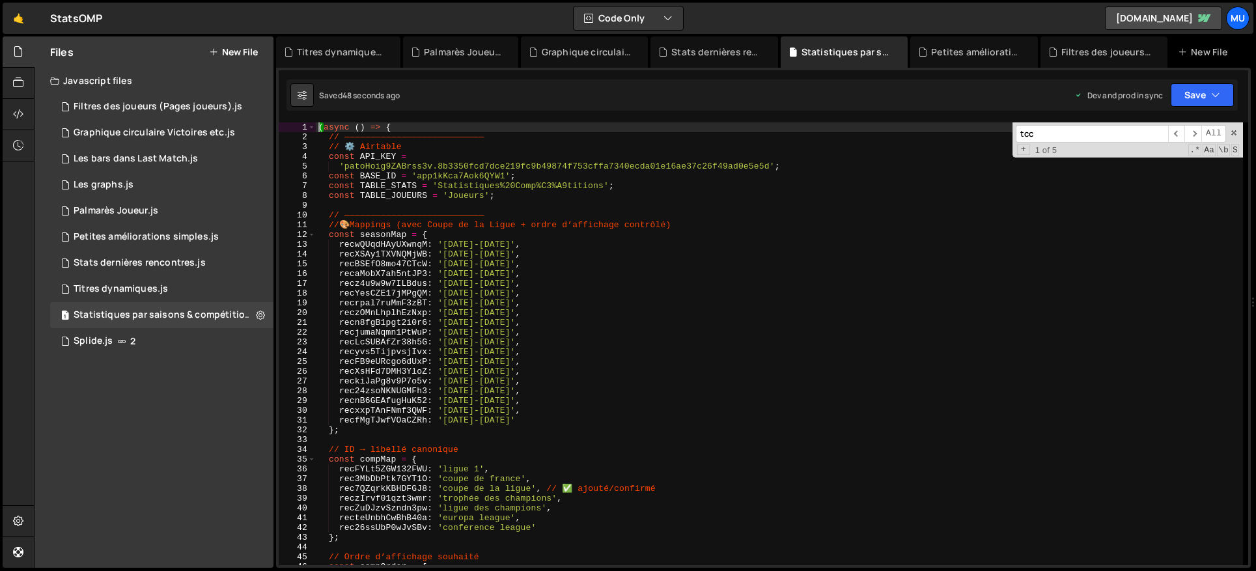
click at [496, 254] on div "( async ( ) => { // ——————————————————————————— // ⚙️ Airtable const API_KEY = …" at bounding box center [779, 353] width 927 height 462
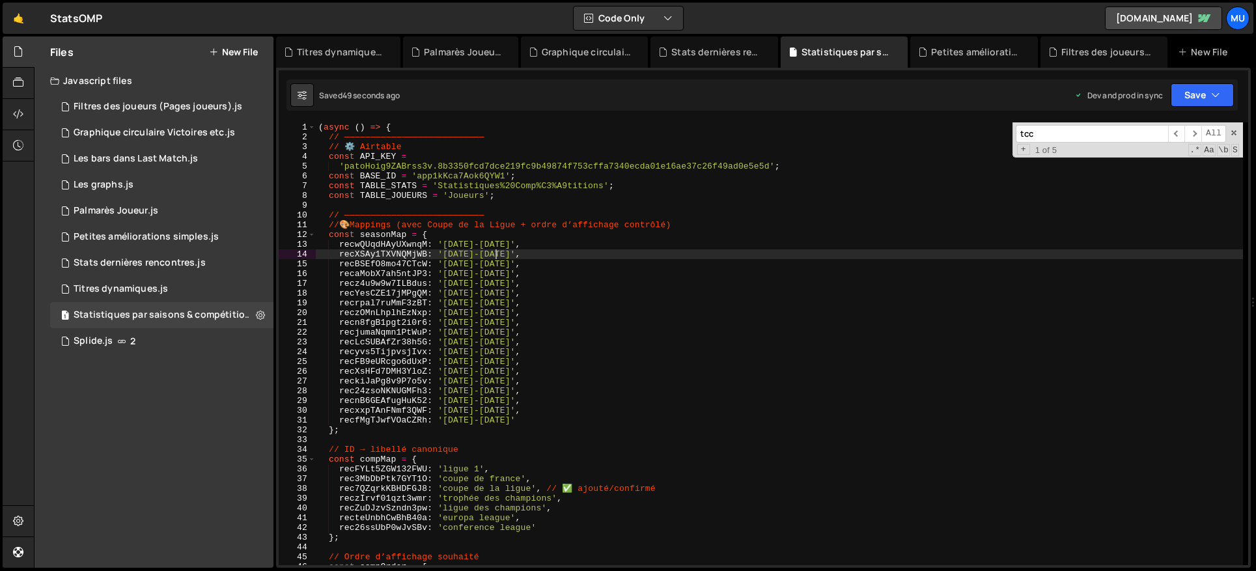
type textarea "})();"
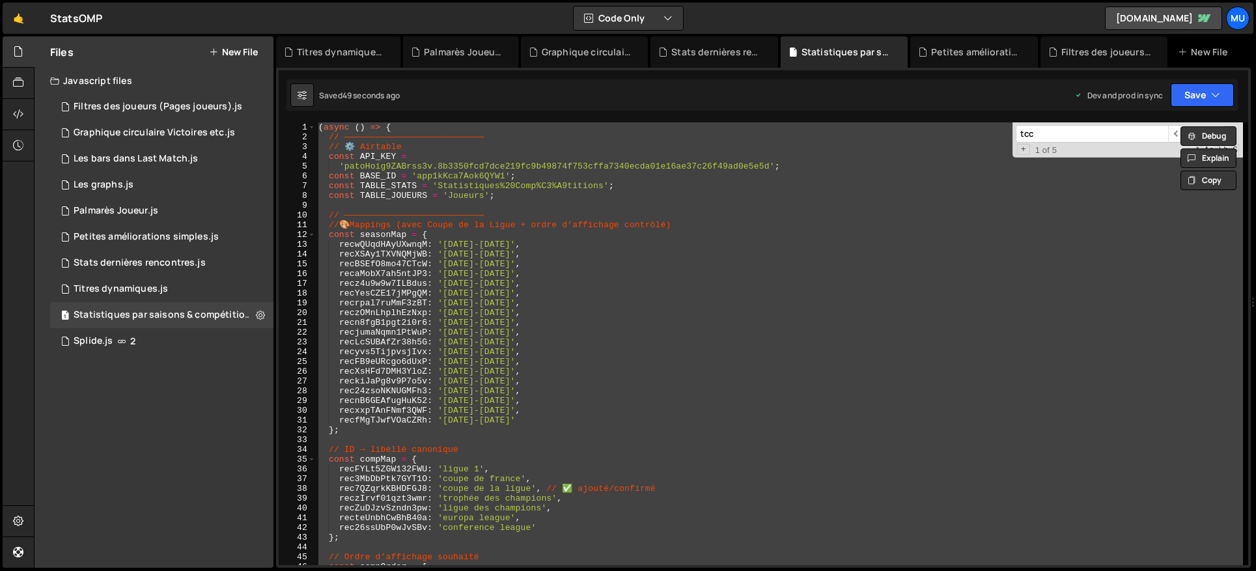
paste textarea
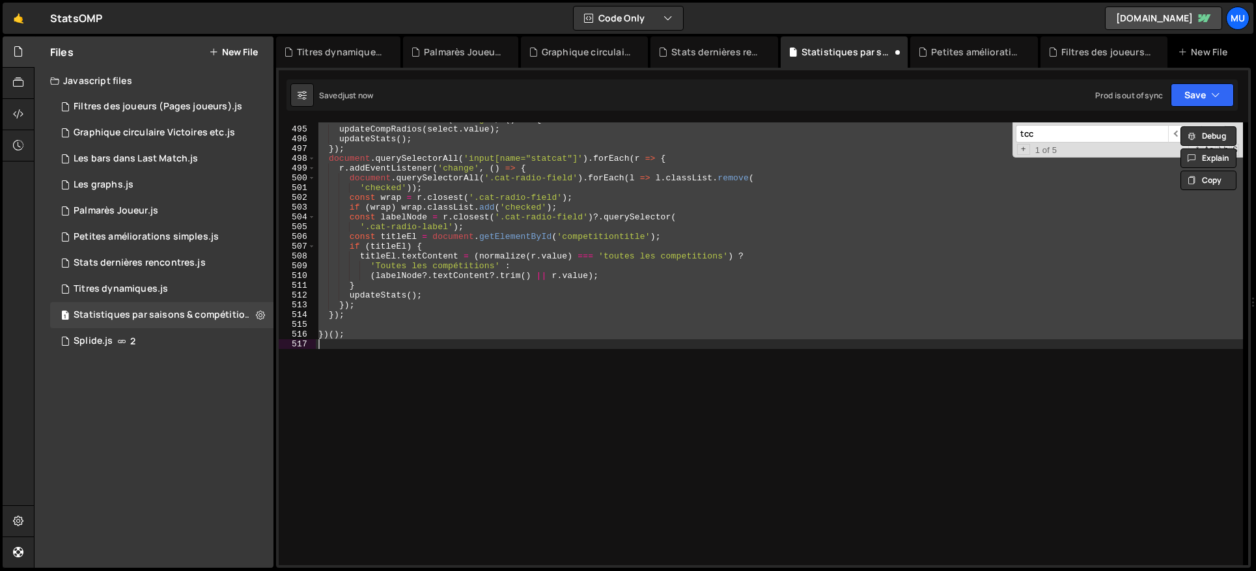
type textarea "/script>"
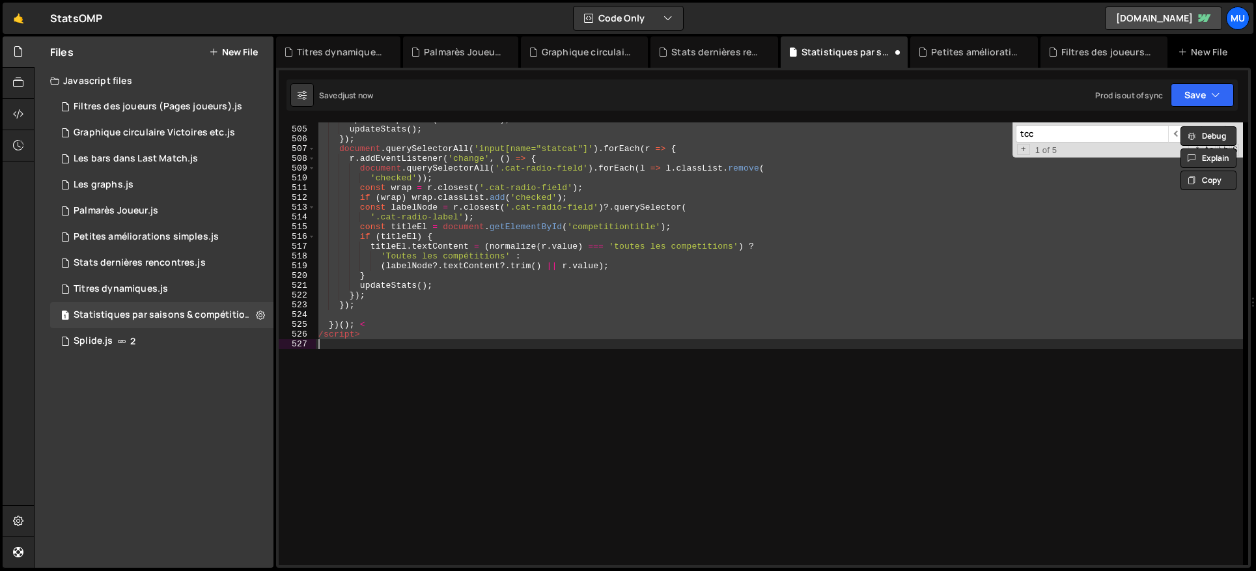
scroll to position [4921, 0]
click at [423, 369] on div "updateCompRadios ( select . value ) ; updateStats ( ) ; }) ; document . querySe…" at bounding box center [779, 346] width 927 height 462
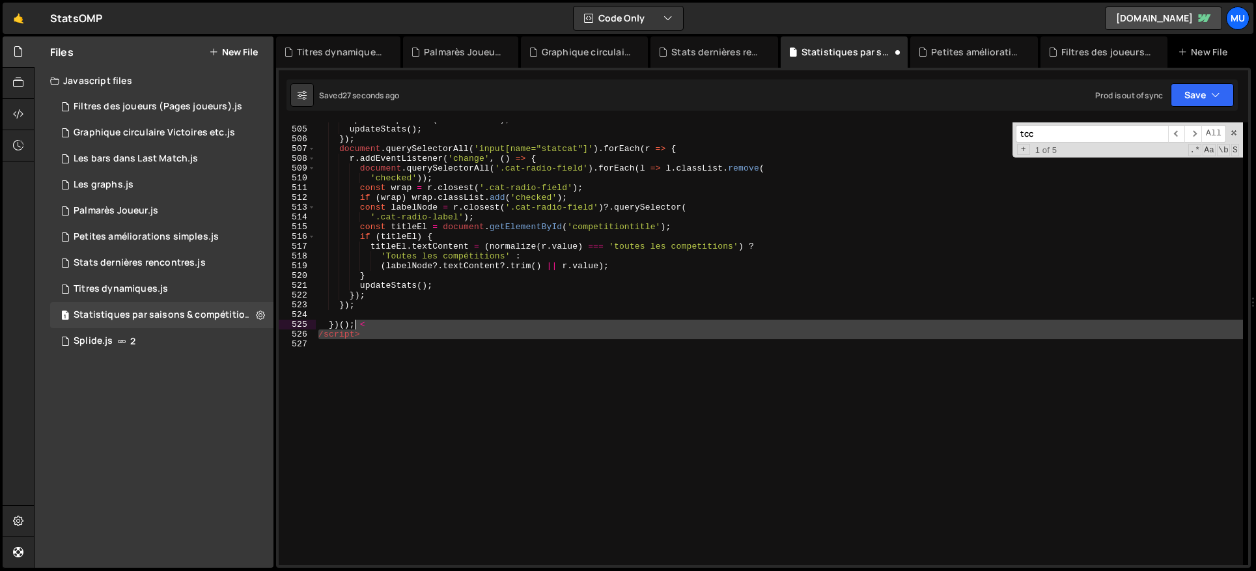
drag, startPoint x: 362, startPoint y: 353, endPoint x: 355, endPoint y: 326, distance: 27.6
click at [355, 326] on div "updateCompRadios ( select . value ) ; updateStats ( ) ; }) ; document . querySe…" at bounding box center [779, 346] width 927 height 462
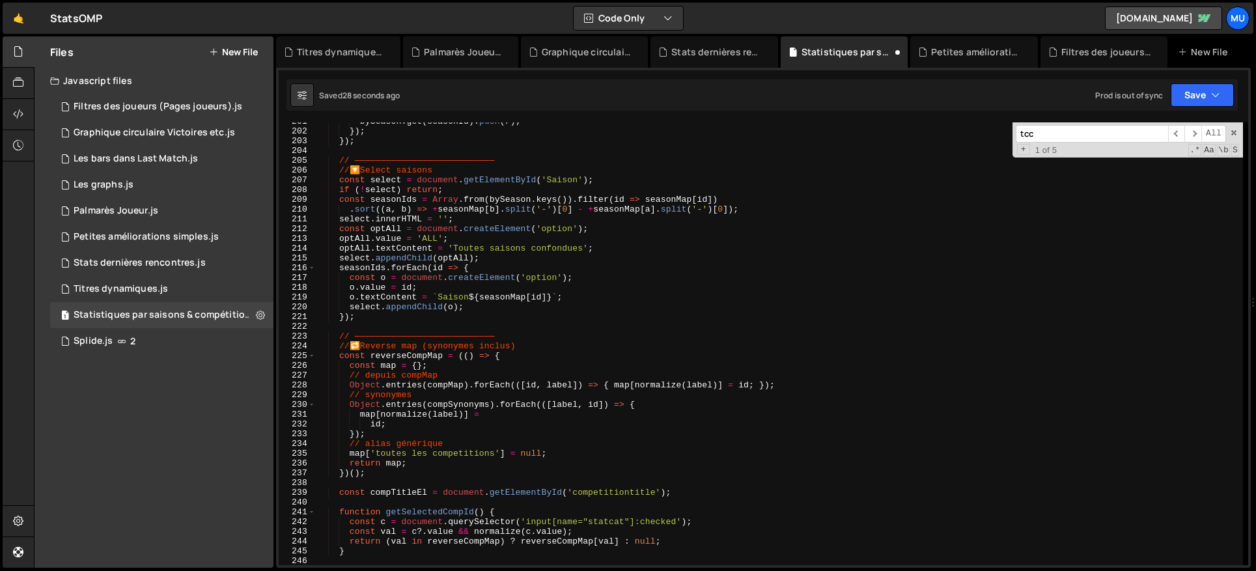
scroll to position [0, 0]
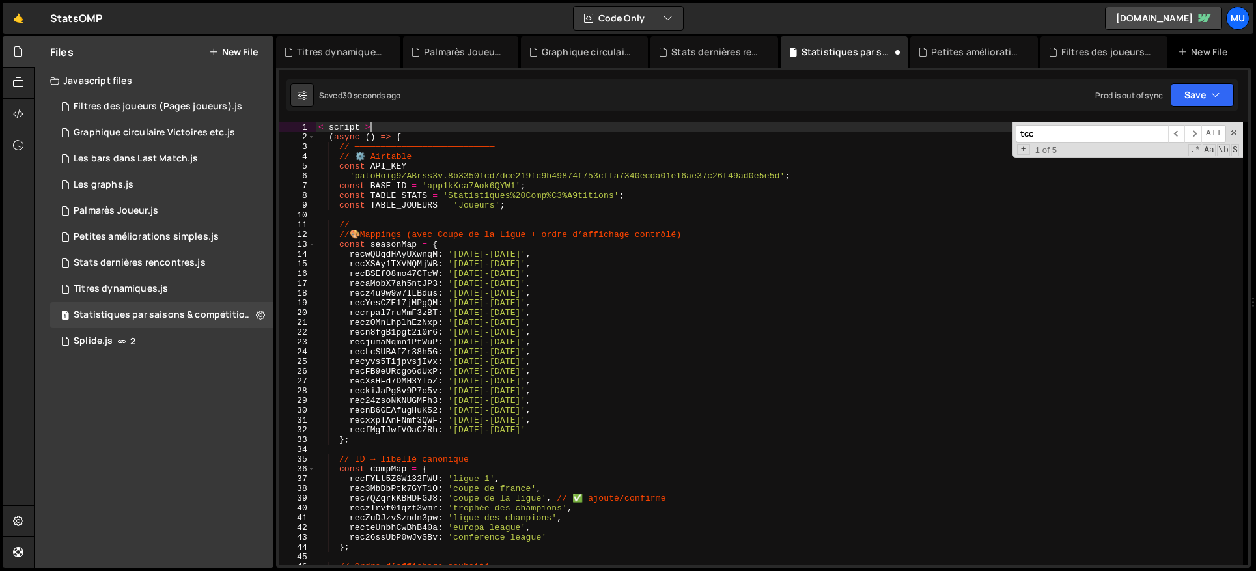
click at [376, 123] on div "< script > ( async ( ) => { // ——————————————————————————— // ⚙️ Airtable const…" at bounding box center [779, 353] width 927 height 462
type textarea "< script >"
drag, startPoint x: 376, startPoint y: 126, endPoint x: 286, endPoint y: 128, distance: 89.9
click at [286, 128] on div "< script > 1 2 3 4 5 6 7 8 9 10 11 12 13 14 15 16 17 18 19 20 21 22 23 24 25 26…" at bounding box center [763, 343] width 969 height 443
click at [327, 133] on div "( async ( ) => { // ——————————————————————————— // ⚙️ Airtable const API_KEY = …" at bounding box center [779, 353] width 927 height 462
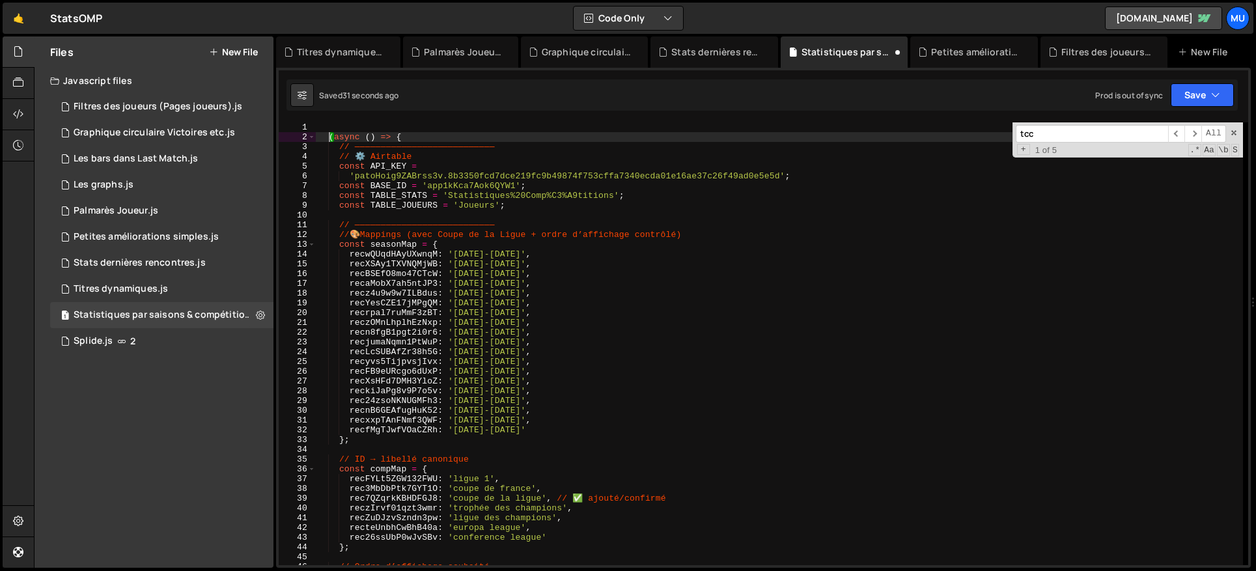
type textarea "(async () => {"
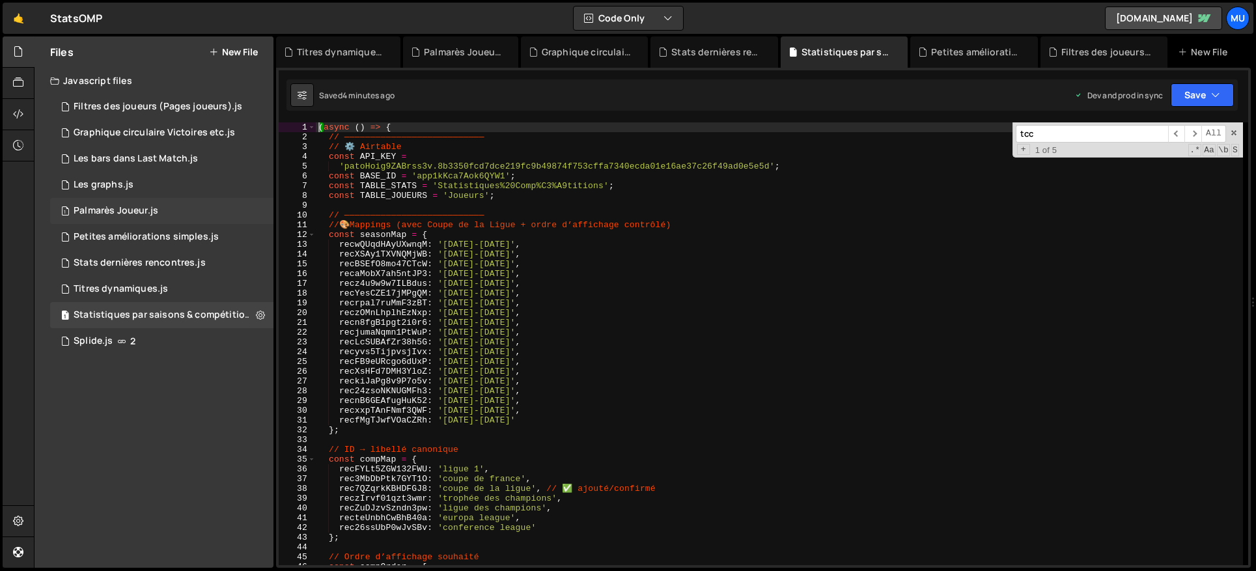
click at [114, 217] on div "1 Palmarès Joueur.js 0" at bounding box center [161, 211] width 223 height 26
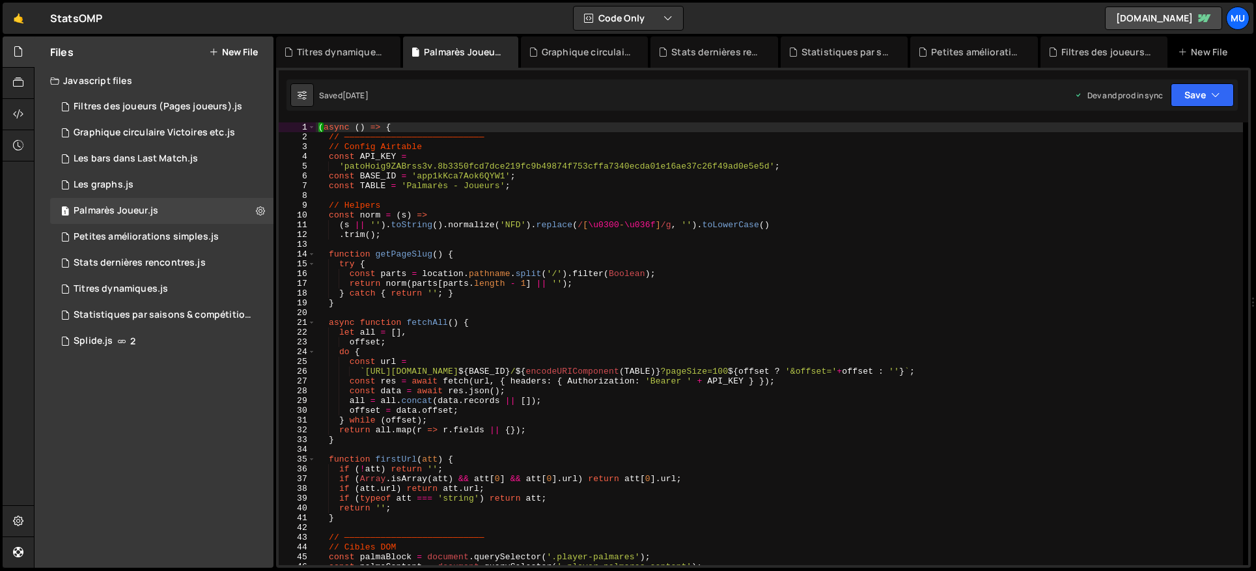
click at [470, 244] on div "( async ( ) => { // ——————————————————————————— // Config Airtable const API_KE…" at bounding box center [779, 353] width 927 height 462
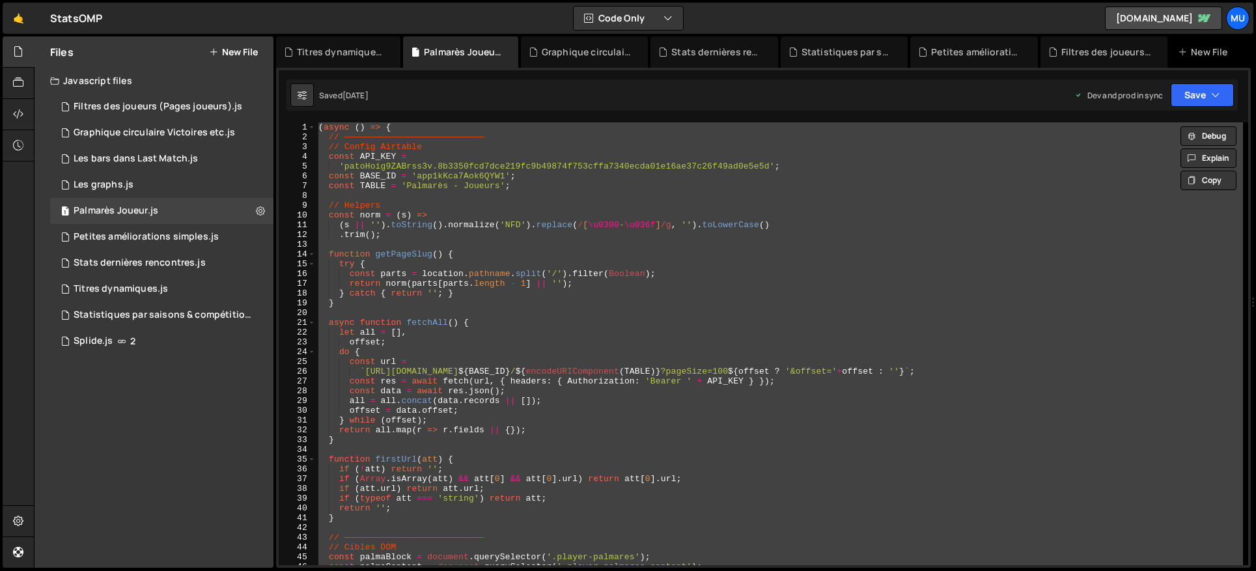
click at [533, 275] on div "( async ( ) => { // ——————————————————————————— // Config Airtable const API_KE…" at bounding box center [779, 343] width 927 height 443
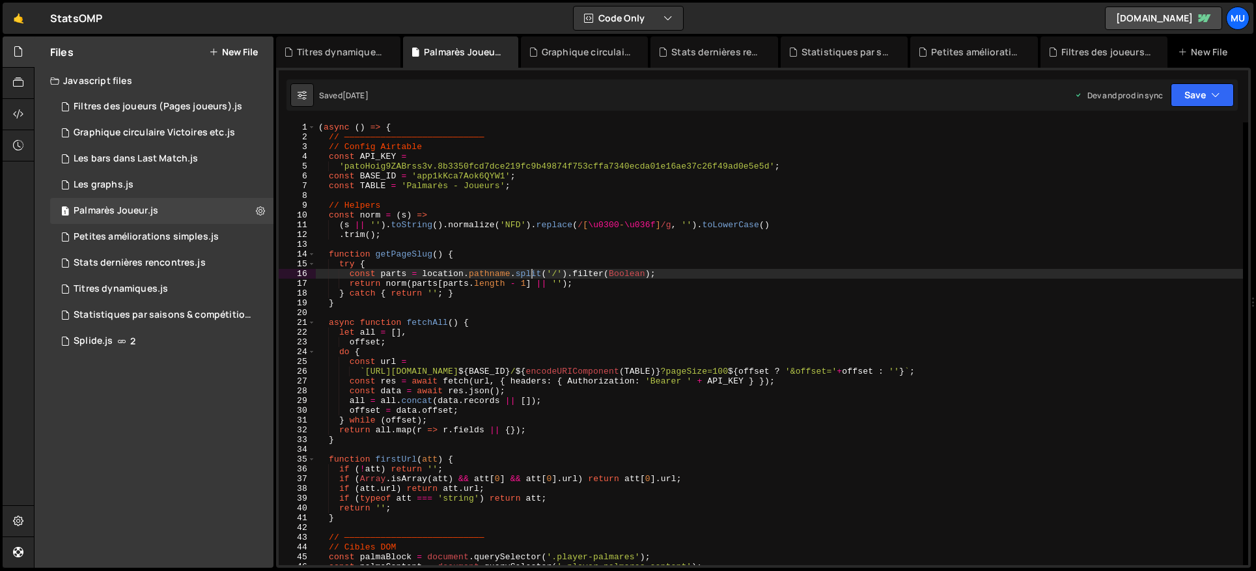
type textarea "})();"
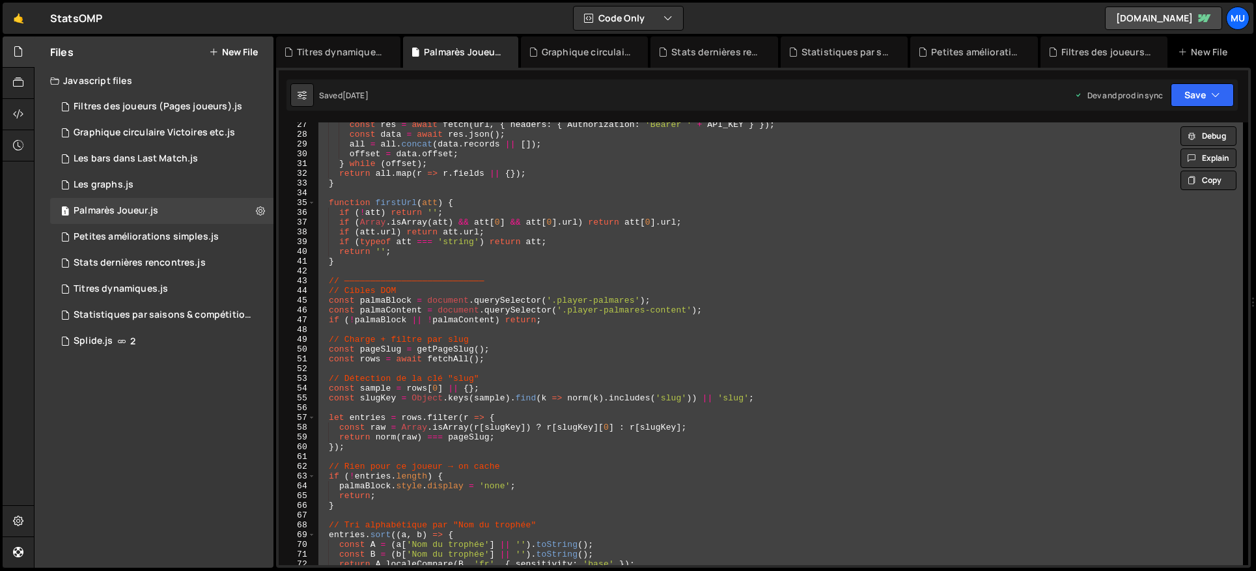
paste textarea
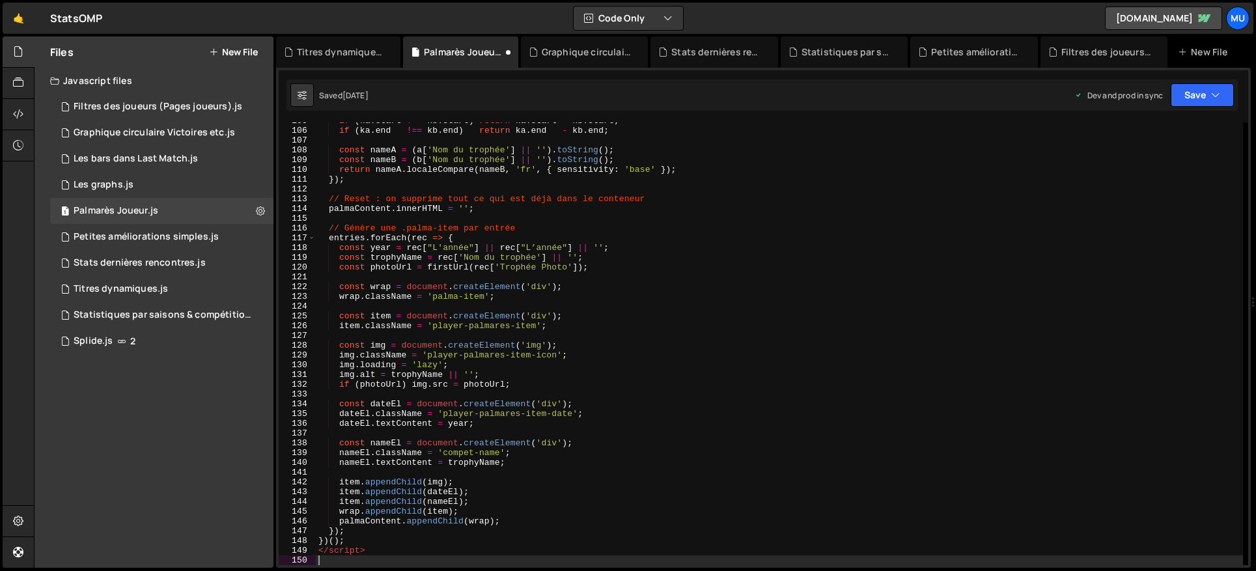
scroll to position [1094, 0]
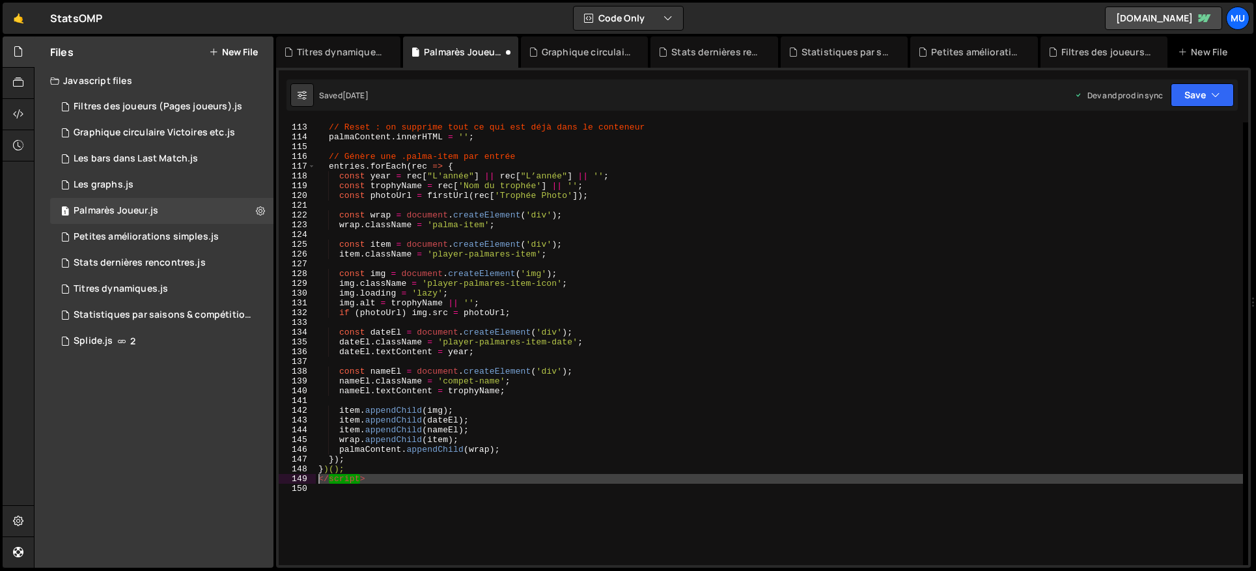
drag, startPoint x: 322, startPoint y: 483, endPoint x: 314, endPoint y: 481, distance: 8.1
click at [314, 482] on div "112 113 114 115 116 117 118 119 120 121 122 123 124 125 126 127 128 129 130 131…" at bounding box center [763, 343] width 969 height 443
type textarea "</script>"
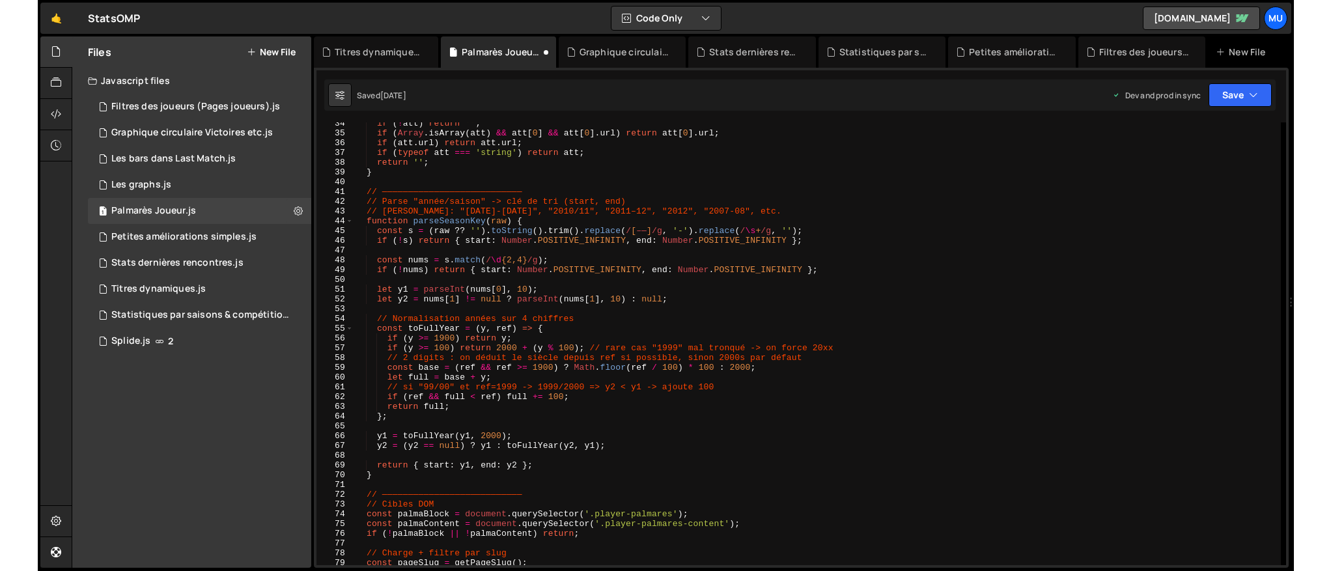
scroll to position [0, 0]
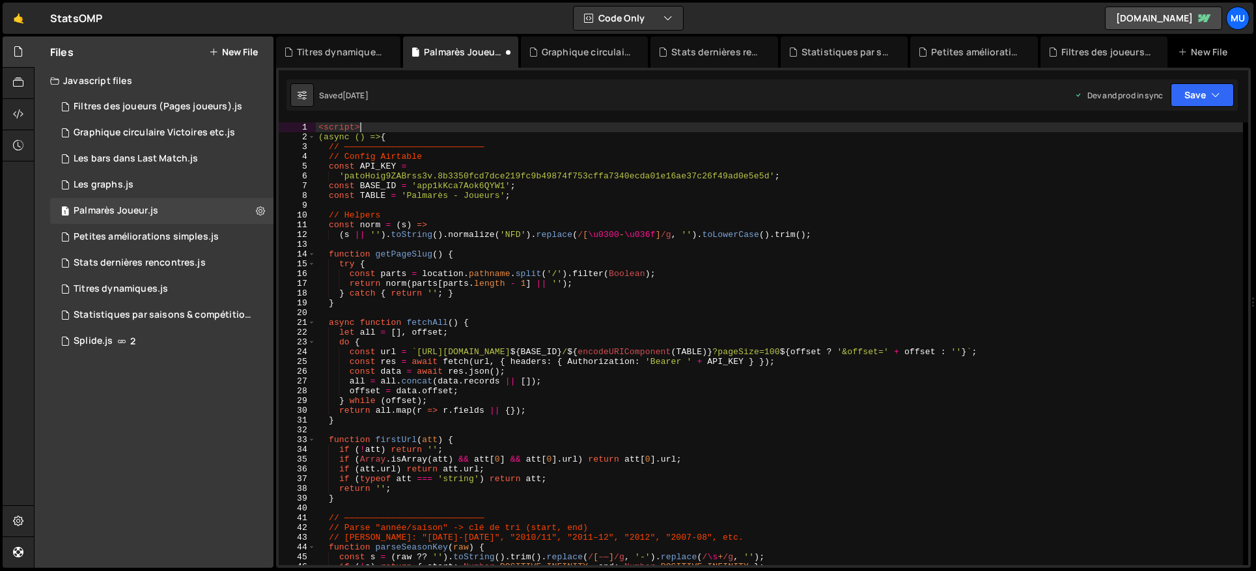
drag, startPoint x: 367, startPoint y: 124, endPoint x: 294, endPoint y: 123, distance: 72.9
click at [274, 115] on div "Files New File Javascript files 1 Filtres des joueurs (Pages joueurs).js 0 1 Gr…" at bounding box center [645, 302] width 1222 height 532
type textarea "<script>"
click at [320, 133] on div "( async ( ) => { // ——————————————————————————— // Config Airtable const API_KE…" at bounding box center [779, 353] width 927 height 462
type textarea "(async () => {"
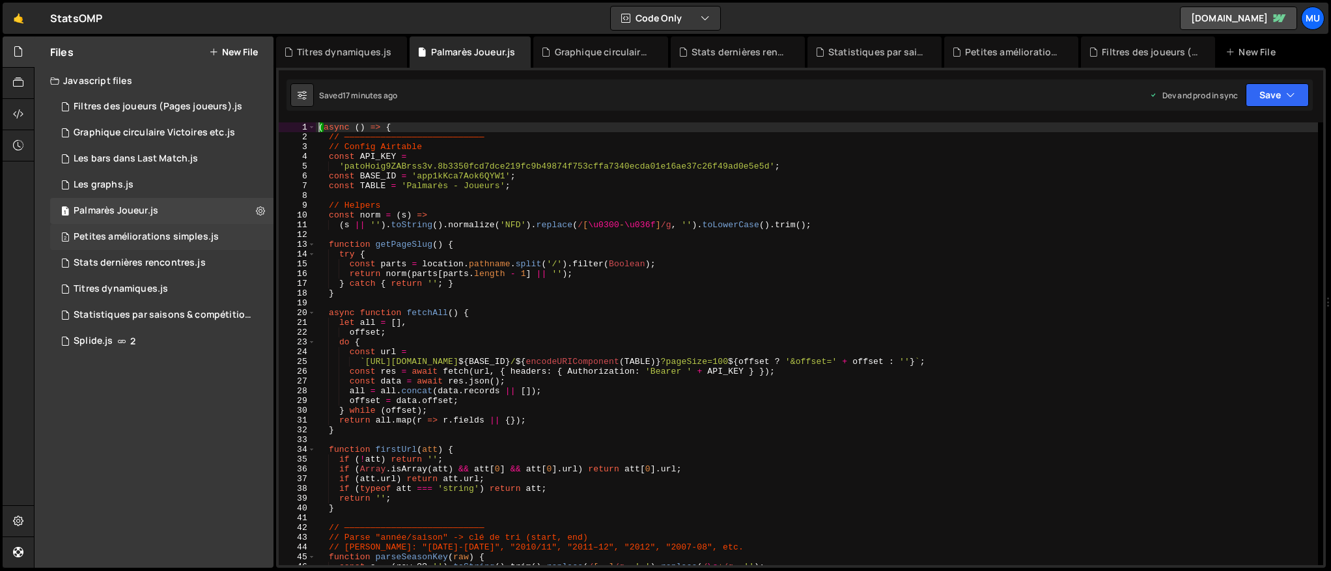
click at [124, 247] on div "2 Petites améliorations simples.js 0" at bounding box center [161, 237] width 223 height 26
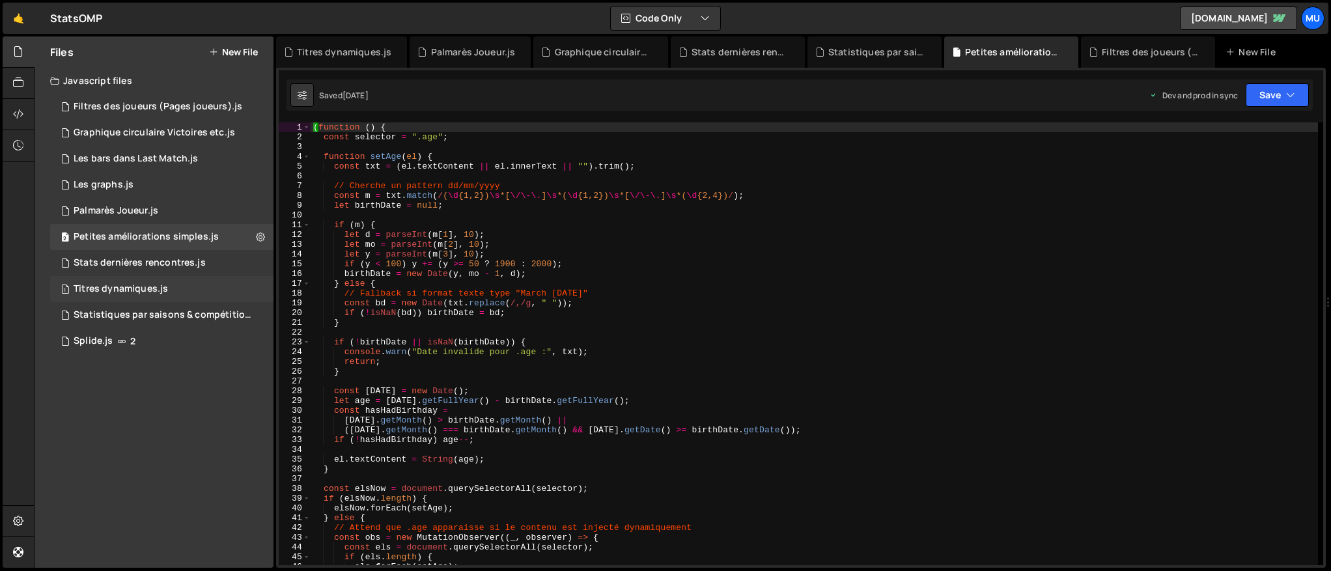
click at [124, 289] on div "Titres dynamiques.js" at bounding box center [121, 289] width 94 height 12
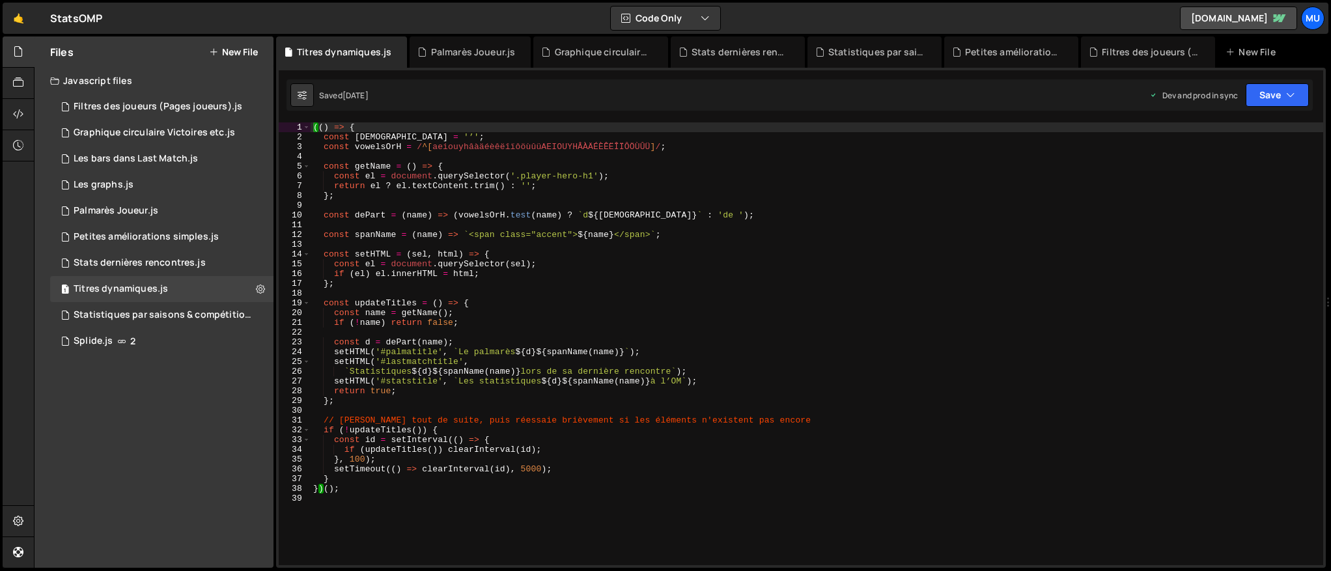
click at [428, 268] on div "(( ) => { const apost = '’' ; const vowelsOrH = / ^[ aeiouyhâàäéèêëîïôöùûüAEIOU…" at bounding box center [817, 353] width 1012 height 462
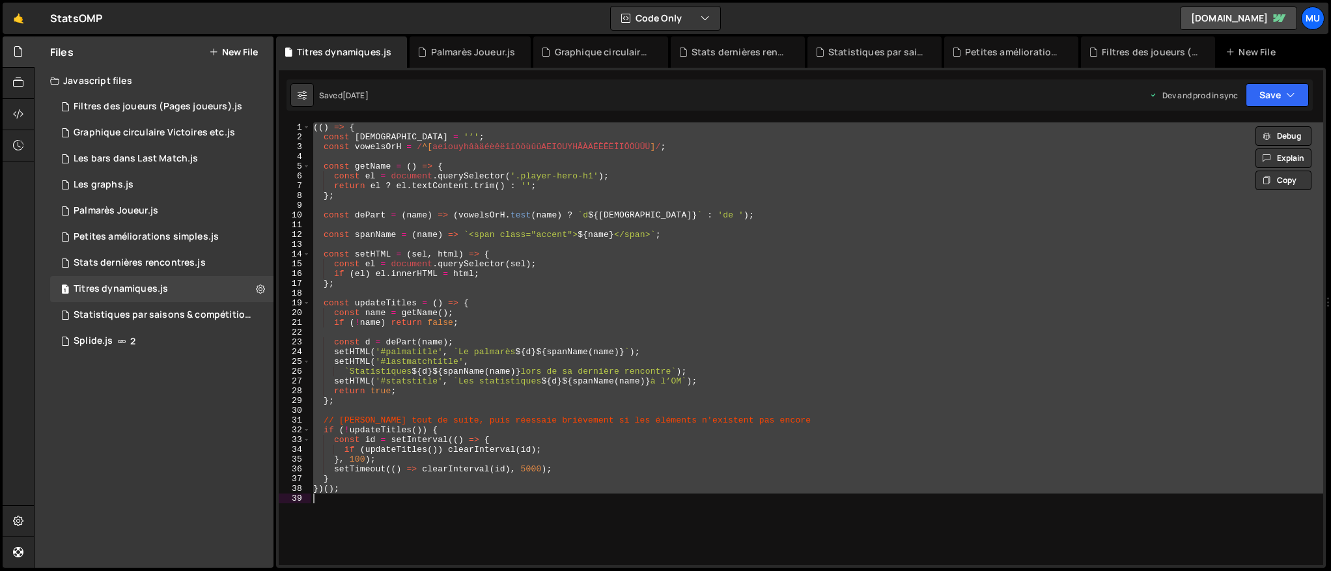
click at [620, 320] on div "(( ) => { const apost = '’' ; const vowelsOrH = / ^[ aeiouyhâàäéèêëîïôöùûüAEIOU…" at bounding box center [817, 343] width 1012 height 443
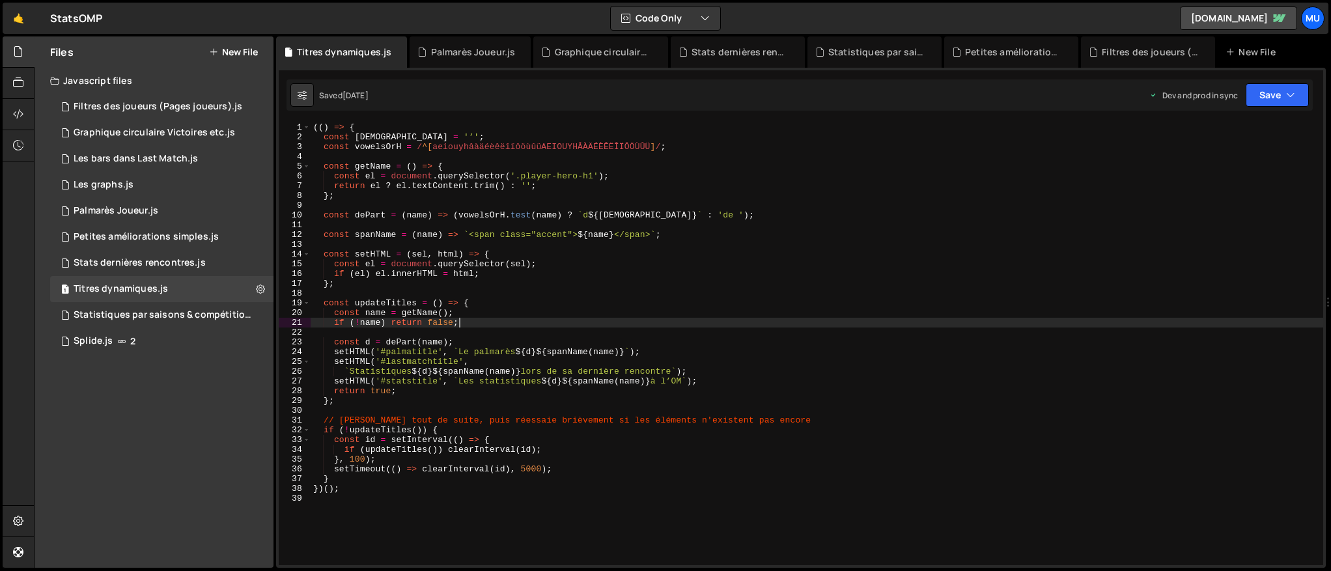
type textarea "})();"
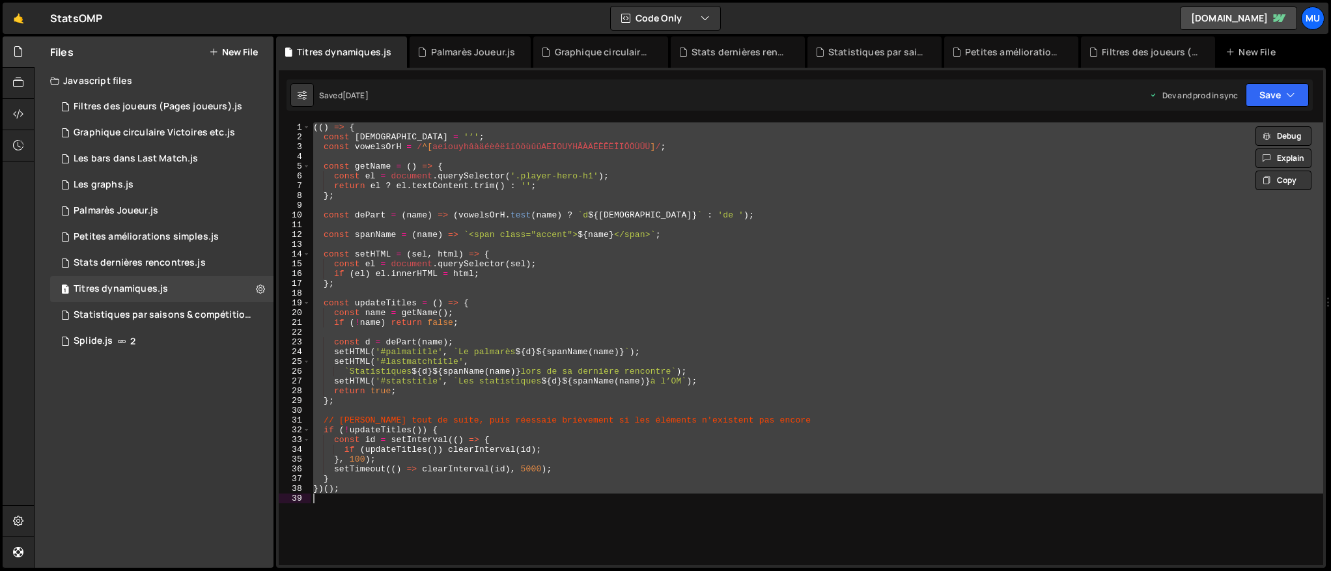
paste textarea
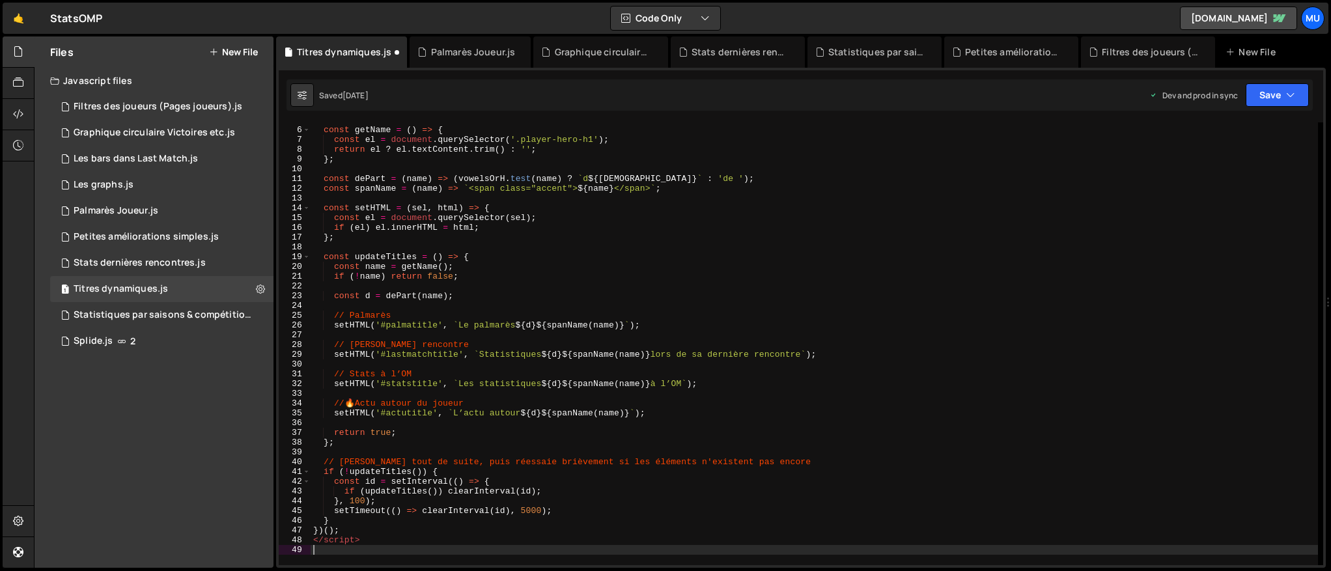
scroll to position [46, 0]
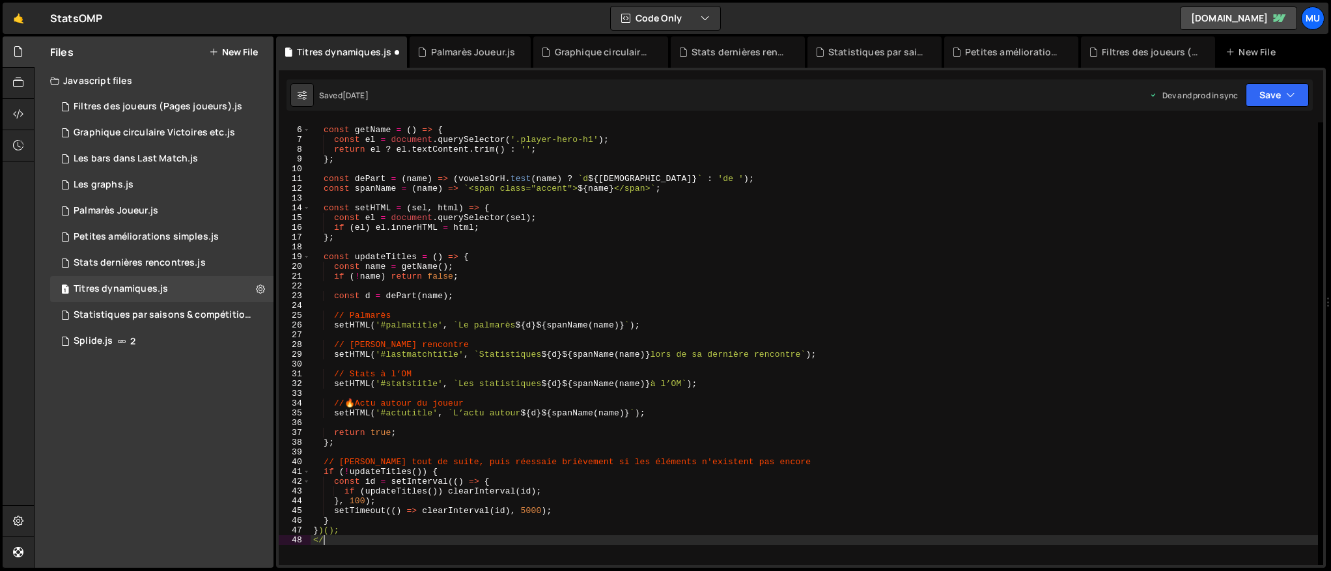
type textarea "<"
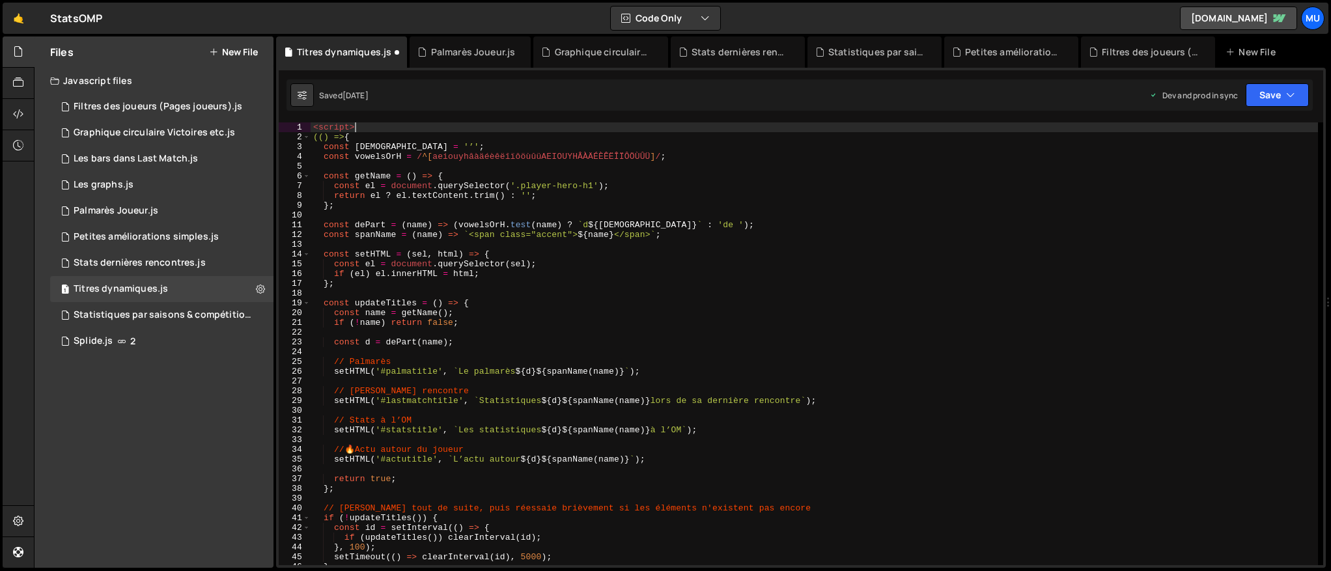
drag, startPoint x: 365, startPoint y: 126, endPoint x: 310, endPoint y: 128, distance: 55.4
click at [292, 123] on div "})(); 1 2 3 4 5 6 7 8 9 10 11 12 13 14 15 16 17 18 19 20 21 22 23 24 25 26 27 2…" at bounding box center [801, 343] width 1044 height 443
type textarea "<script>"
click at [316, 135] on div "(() => { const apost = '’' ; const vowelsOrH = / ^[ aeiouyhâàäéèêëîïôöùûüAEIOUY…" at bounding box center [814, 353] width 1007 height 462
click at [314, 133] on div "(( ) => { const apost = '’' ; const vowelsOrH = / ^[ aeiouyhâàäéèêëîïôöùûüAEIOU…" at bounding box center [814, 353] width 1007 height 462
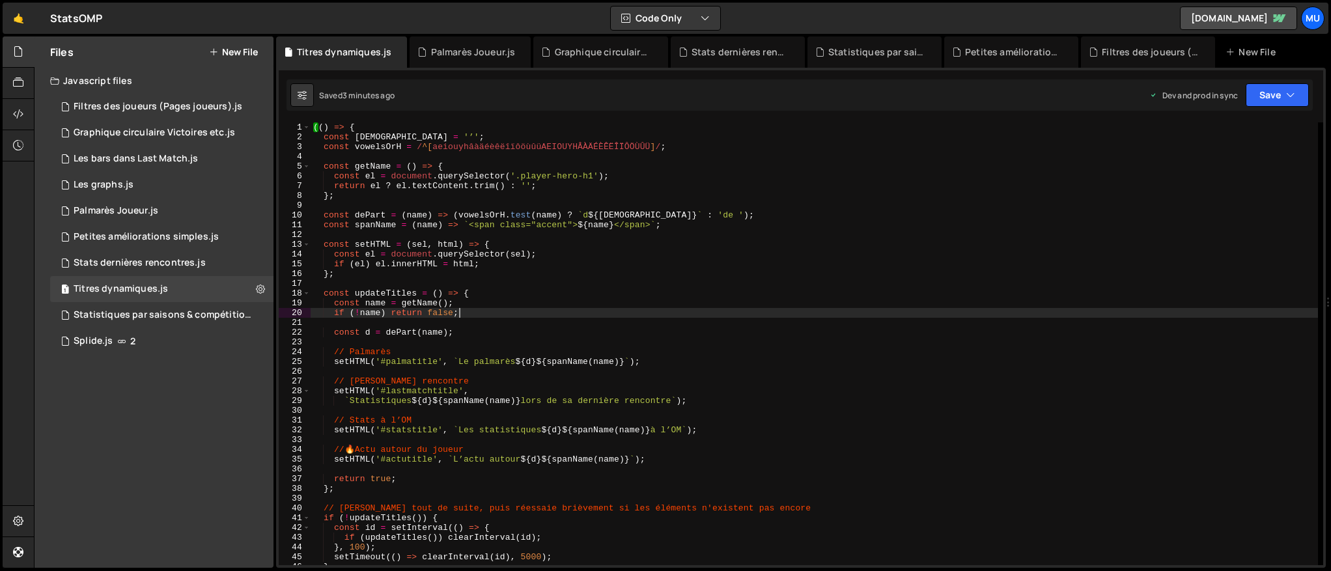
click at [589, 315] on div "(( ) => { const apost = '’' ; const vowelsOrH = / ^[ aeiouyhâàäéèêëîïôöùûüAEIOU…" at bounding box center [814, 353] width 1007 height 462
type textarea "if (!name) return false;"
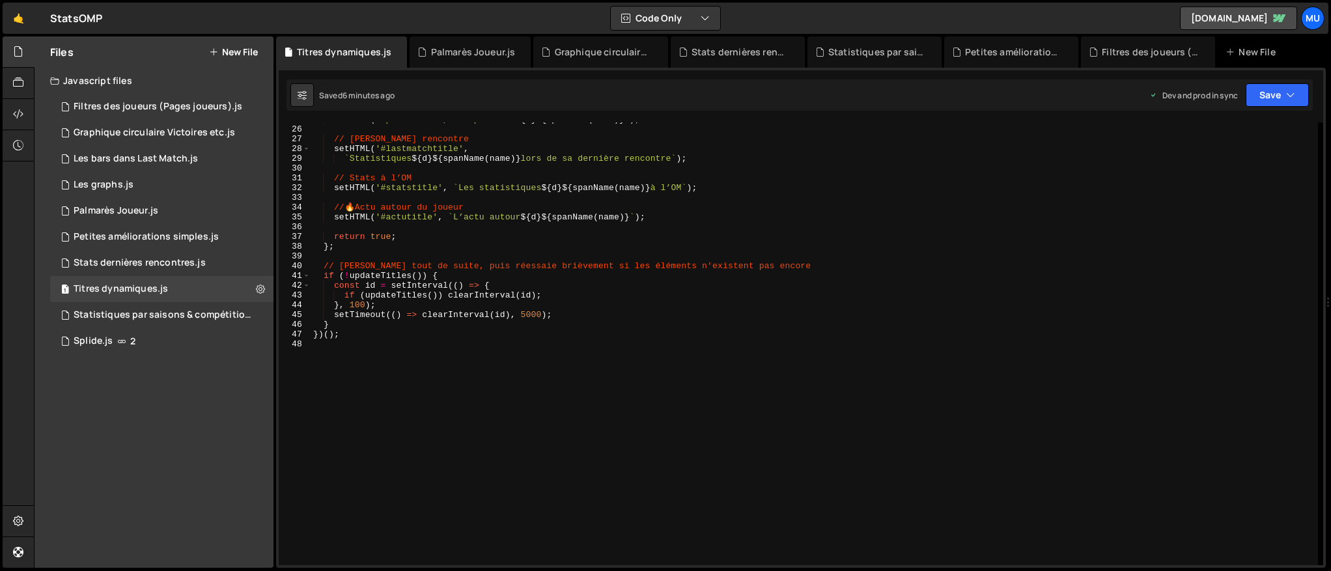
click at [240, 55] on button "New File" at bounding box center [233, 52] width 49 height 10
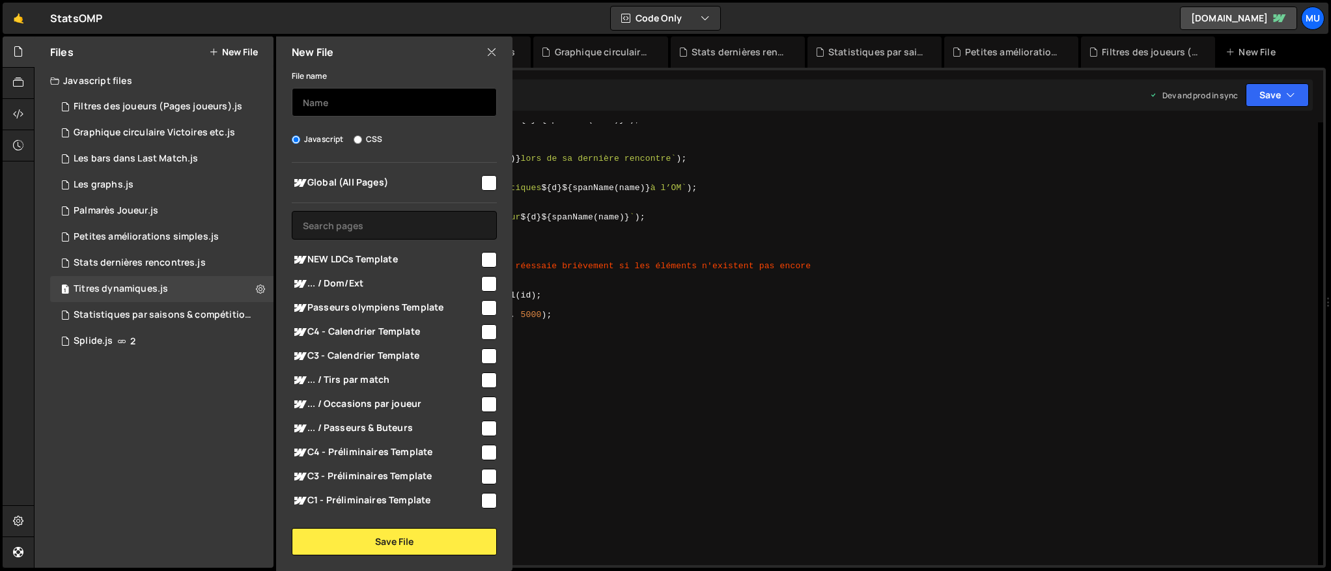
click at [368, 99] on input "text" at bounding box center [394, 102] width 205 height 29
type input "CMS Actu"
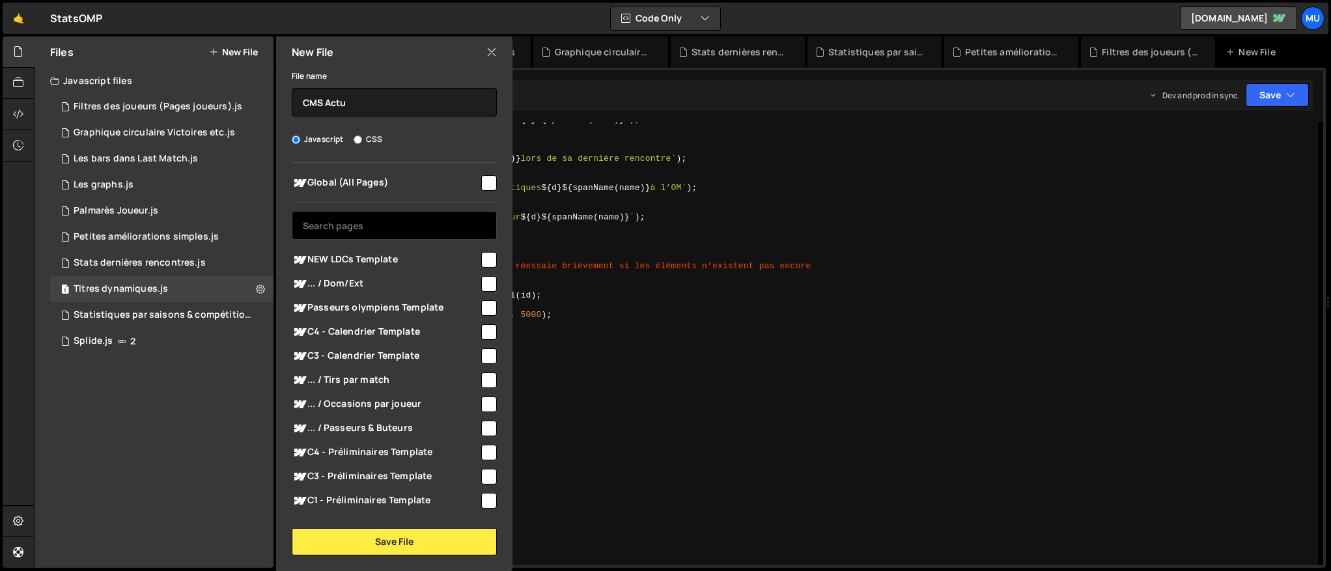
click at [312, 223] on input "text" at bounding box center [394, 225] width 205 height 29
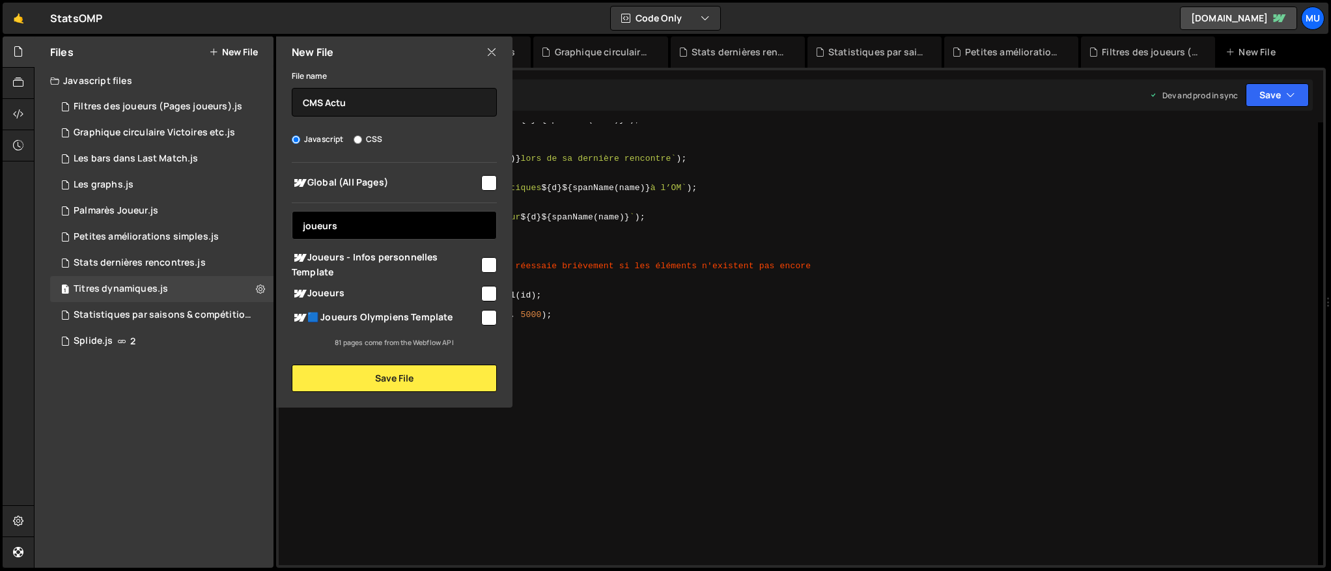
type input "joueurs"
click at [385, 316] on span "🟦 Joueurs Olympiens Template" at bounding box center [386, 318] width 188 height 16
checkbox input "true"
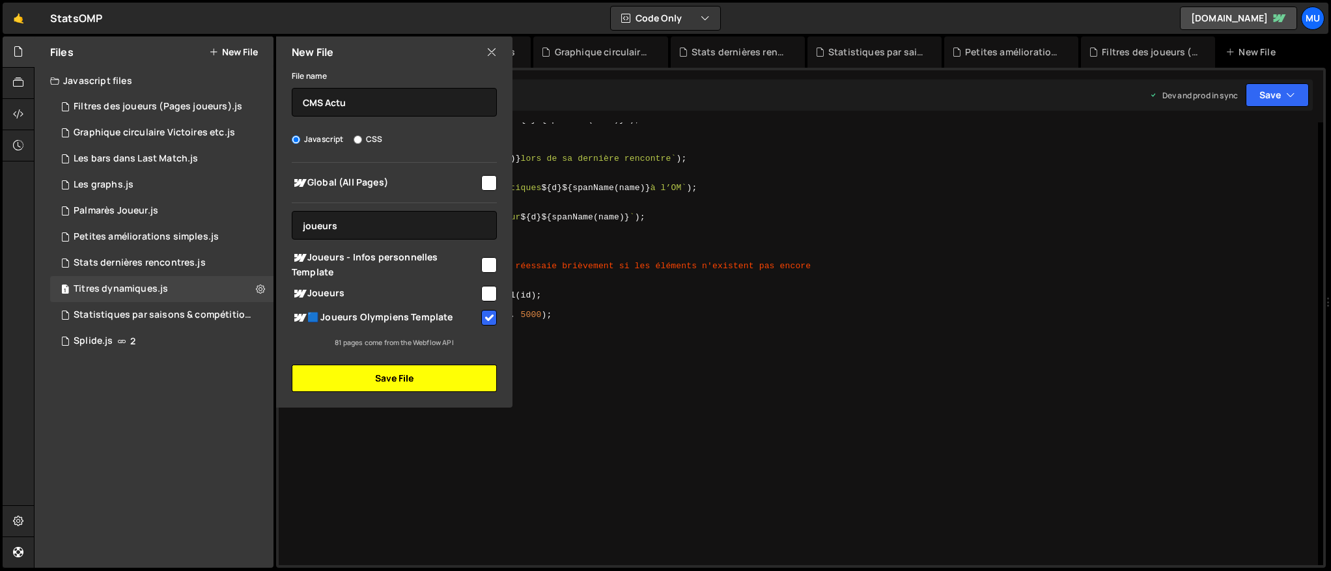
click at [370, 374] on button "Save File" at bounding box center [394, 378] width 205 height 27
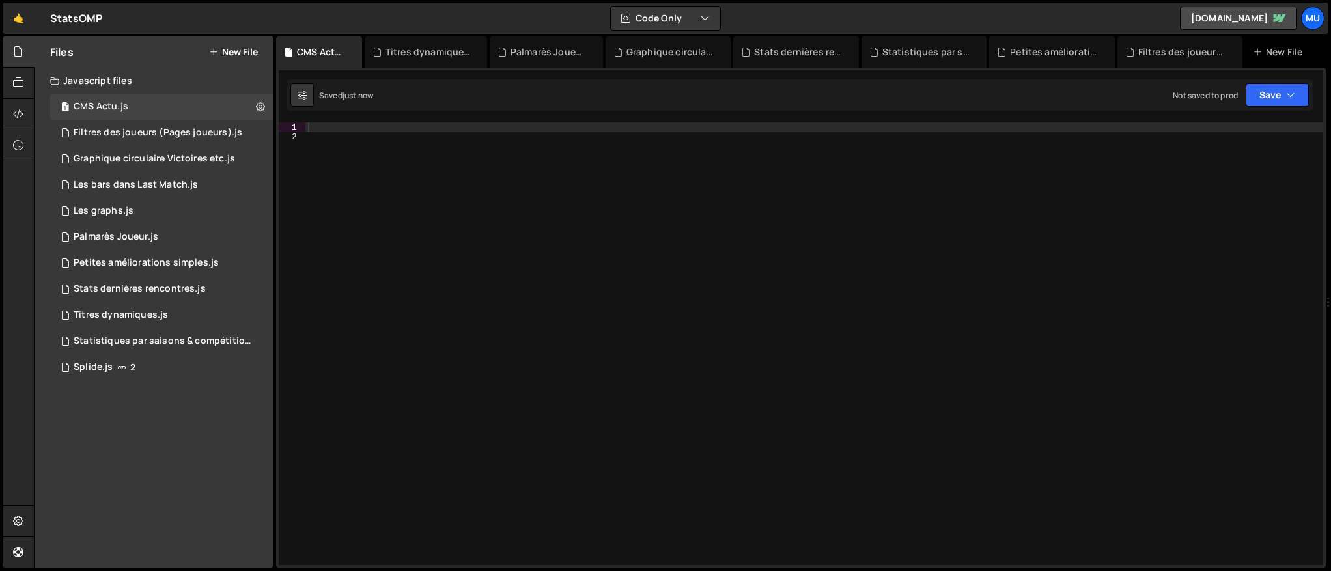
click at [479, 243] on div at bounding box center [814, 353] width 1018 height 462
click at [404, 130] on div at bounding box center [814, 353] width 1018 height 462
paste textarea "</script>"
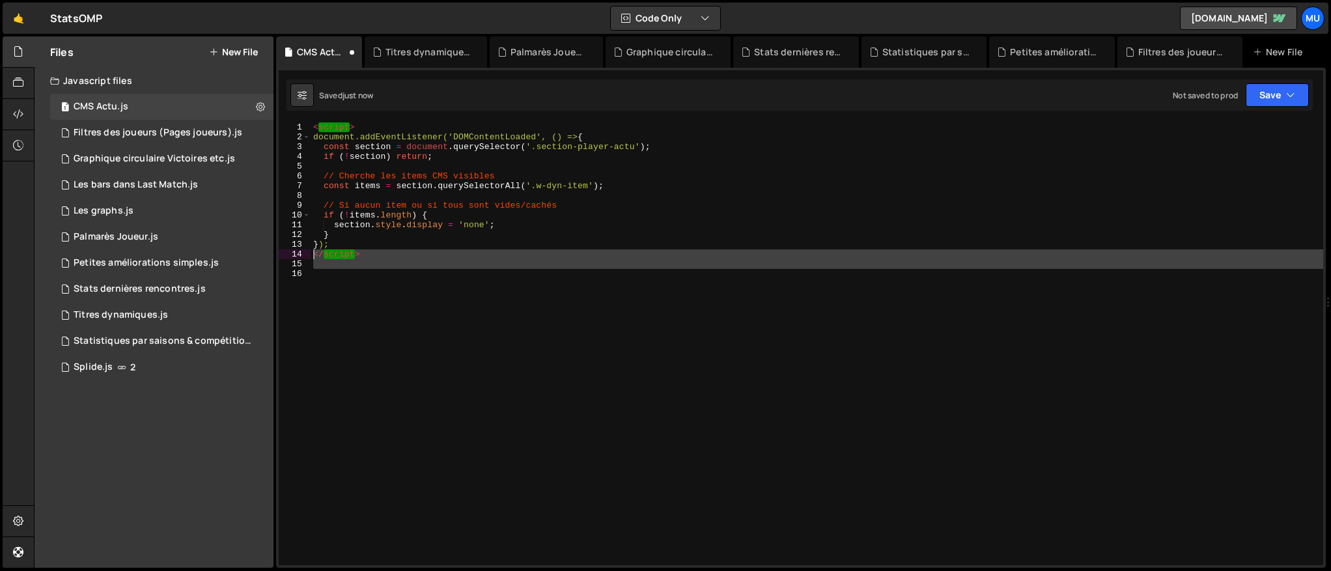
drag, startPoint x: 331, startPoint y: 266, endPoint x: 309, endPoint y: 256, distance: 24.2
click at [309, 256] on div "1 2 3 4 5 6 7 8 9 10 11 12 13 14 15 16 < script > document.addEventListener('DO…" at bounding box center [801, 343] width 1044 height 443
type textarea "</script>"
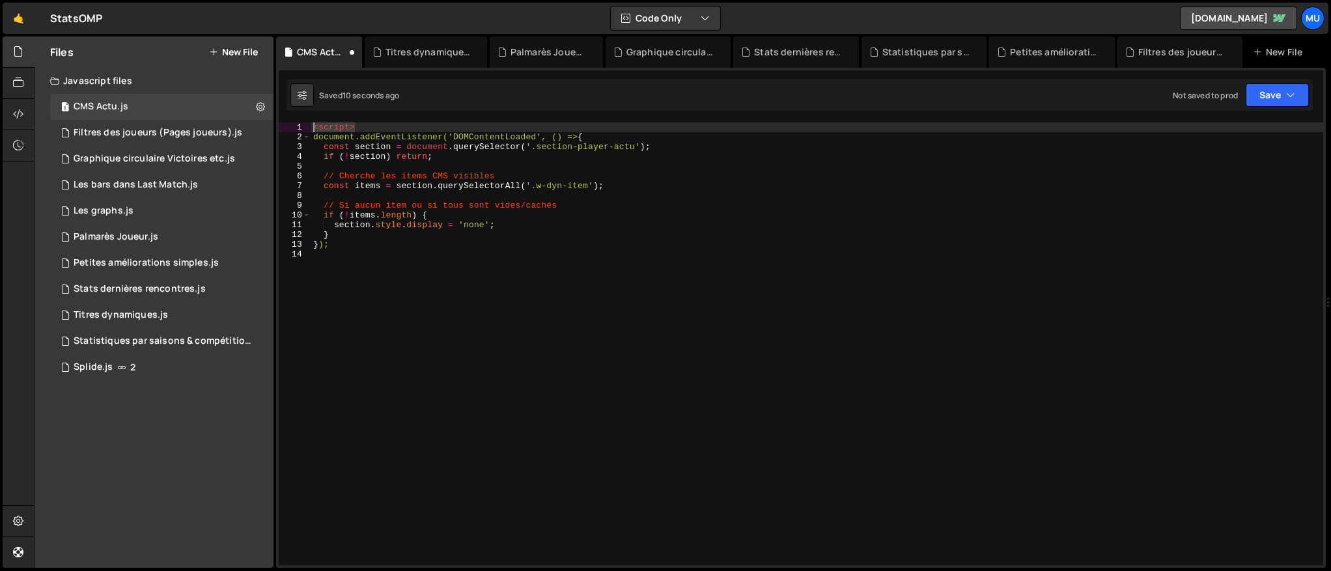
drag, startPoint x: 329, startPoint y: 131, endPoint x: 296, endPoint y: 128, distance: 32.7
click at [296, 128] on div "1 2 3 4 5 6 7 8 9 10 11 12 13 14 < script > document.addEventListener('DOMConte…" at bounding box center [801, 343] width 1044 height 443
type textarea "<script>"
click at [315, 136] on div "document.addEventListener('DOMContentLoaded', () => { const section = document …" at bounding box center [817, 353] width 1012 height 462
type textarea "document.addEventListener('DOMContentLoaded', () => {"
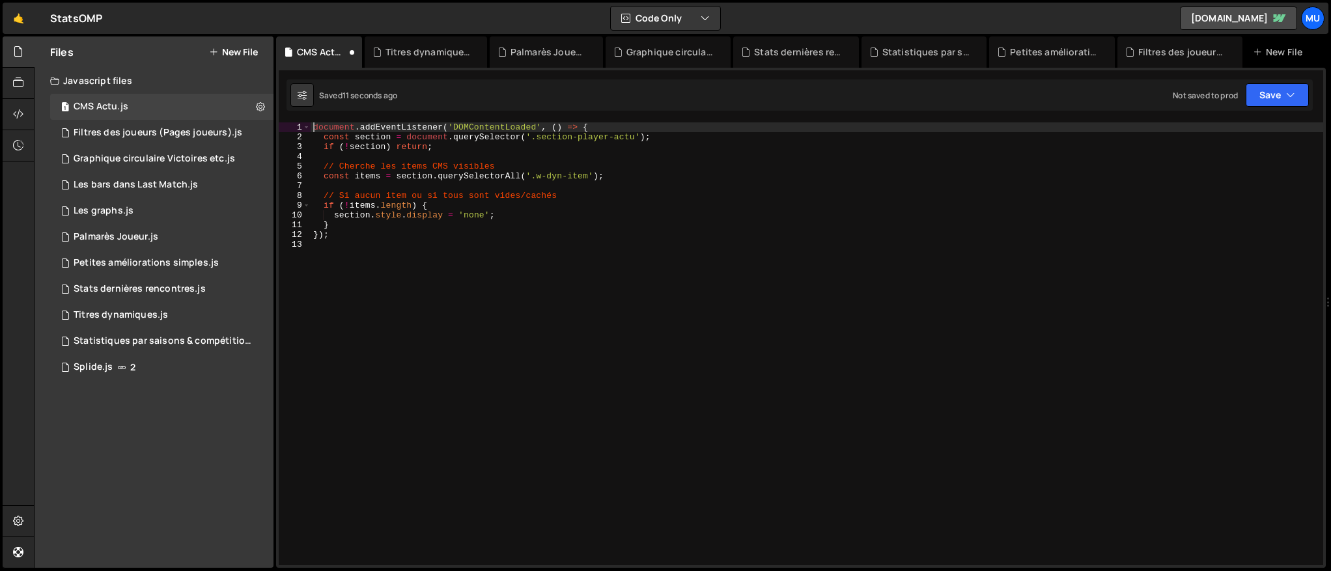
click at [542, 340] on div "document . addEventListener ( 'DOMContentLoaded' , ( ) => { const section = doc…" at bounding box center [817, 353] width 1012 height 462
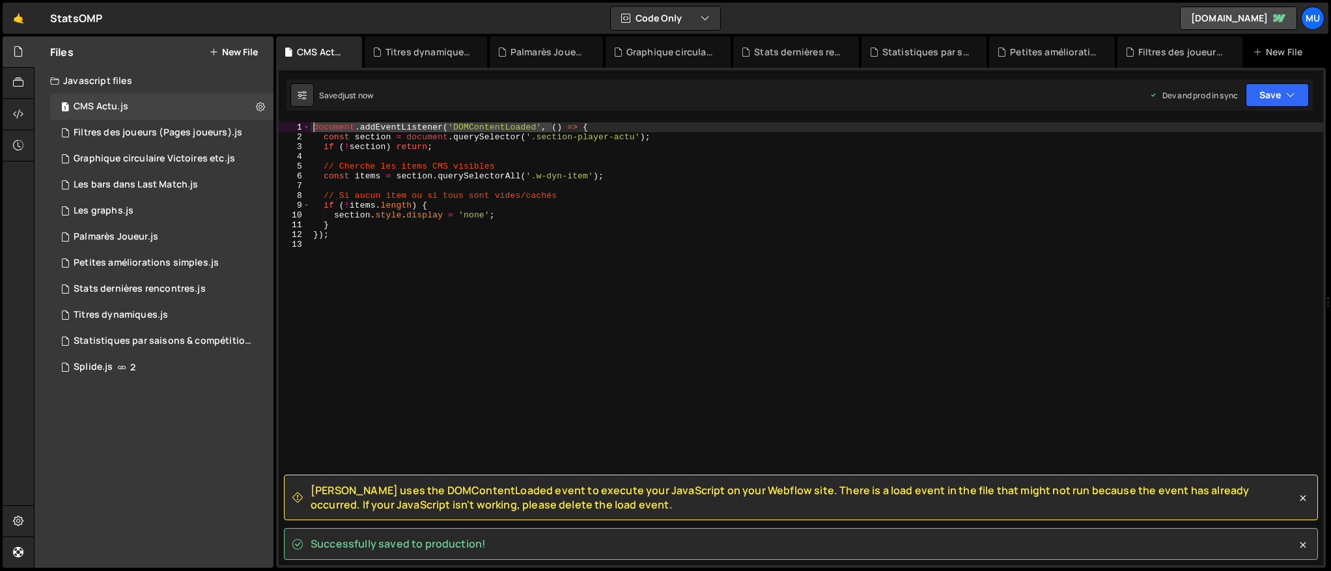
drag, startPoint x: 551, startPoint y: 126, endPoint x: 301, endPoint y: 127, distance: 250.7
click at [301, 127] on div "1 2 3 4 5 6 7 8 9 10 11 12 13 document . addEventListener ( 'DOMContentLoaded' …" at bounding box center [801, 343] width 1044 height 443
type textarea "() => {"
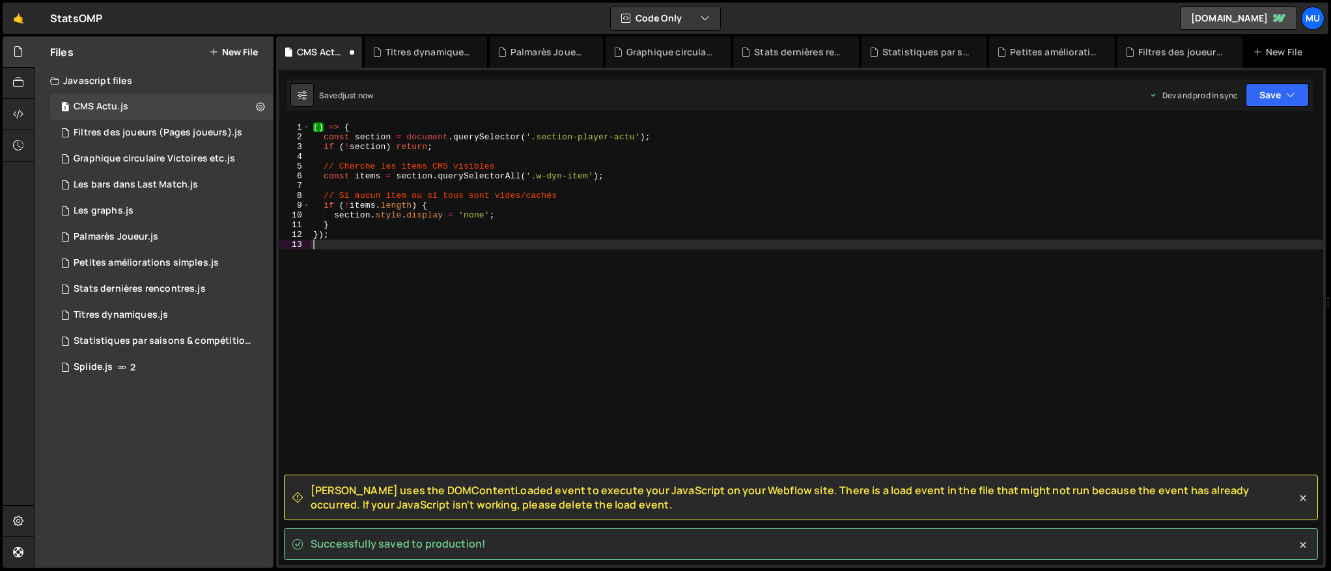
click at [445, 299] on div "( ) => { const section = document . querySelector ( '.section-player-actu' ) ; …" at bounding box center [817, 353] width 1012 height 462
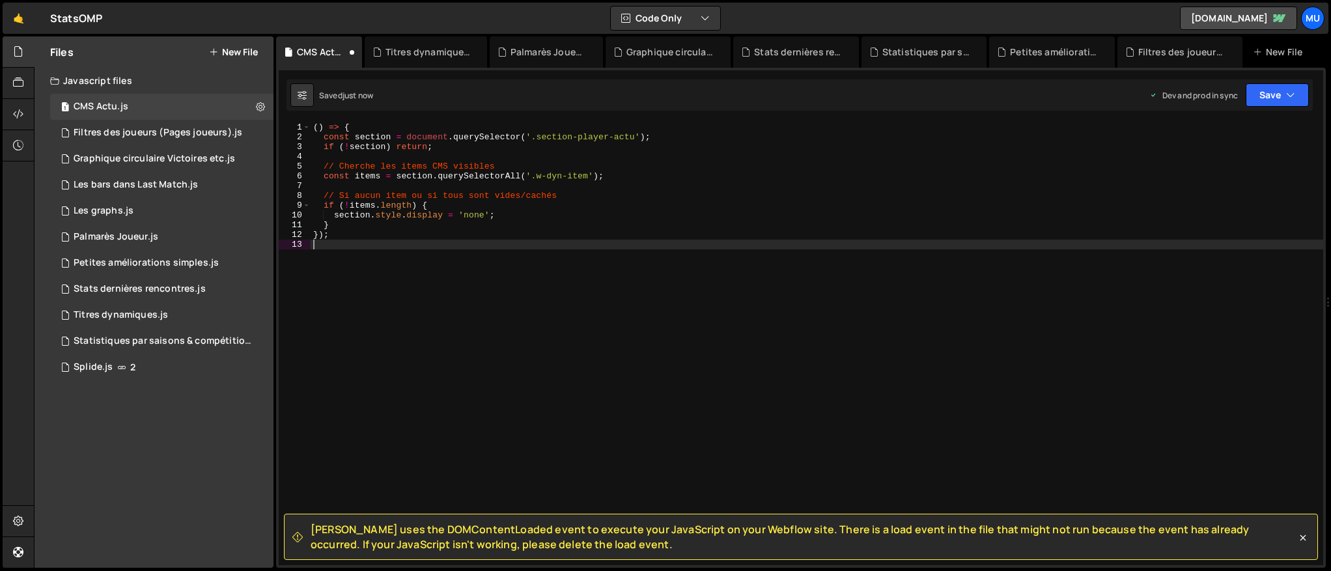
type textarea "});"
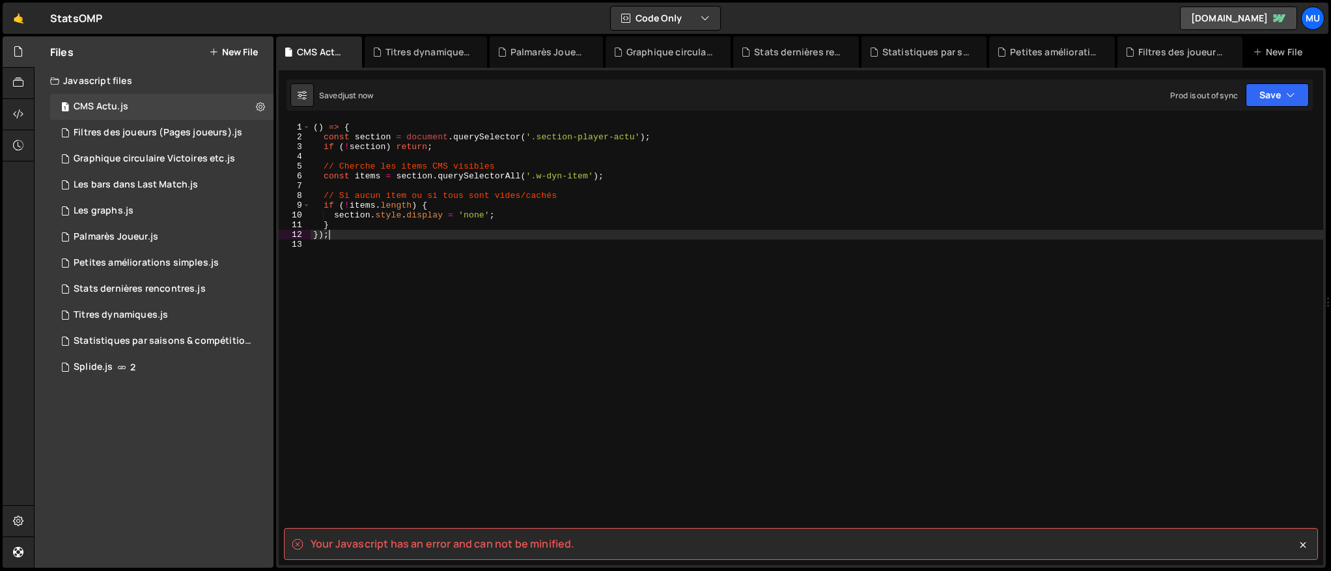
click at [383, 245] on div "( ) => { const section = document . querySelector ( '.section-player-actu' ) ; …" at bounding box center [817, 353] width 1012 height 462
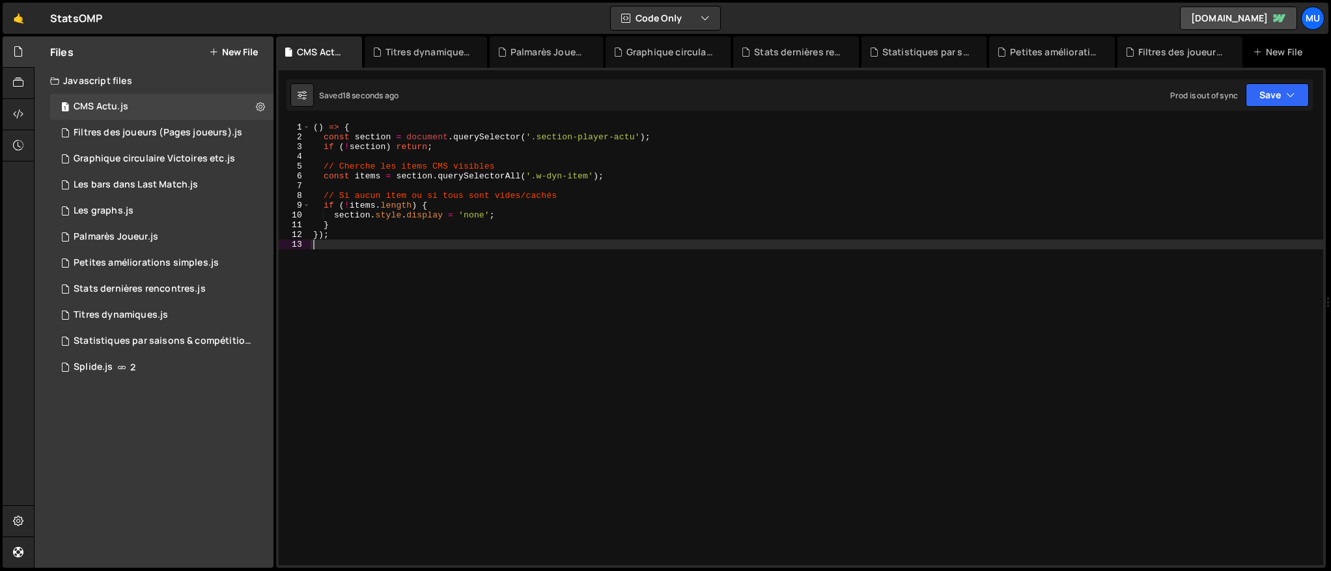
click at [817, 275] on div "( ) => { const section = document . querySelector ( '.section-player-actu' ) ; …" at bounding box center [817, 353] width 1012 height 462
type textarea "});"
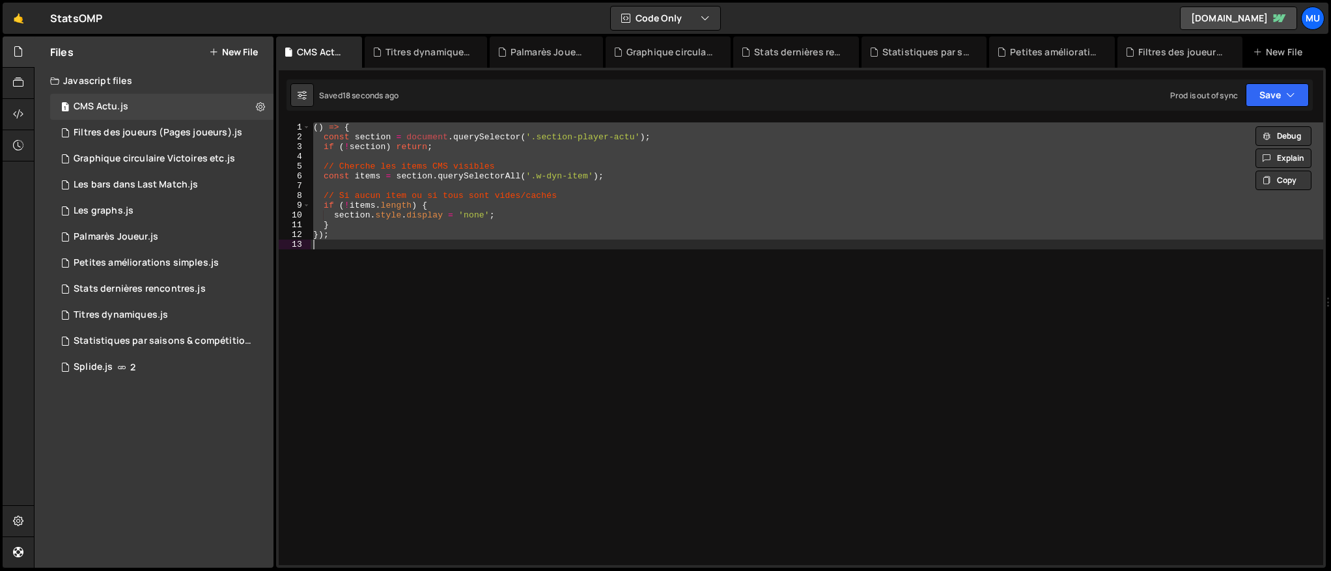
paste textarea
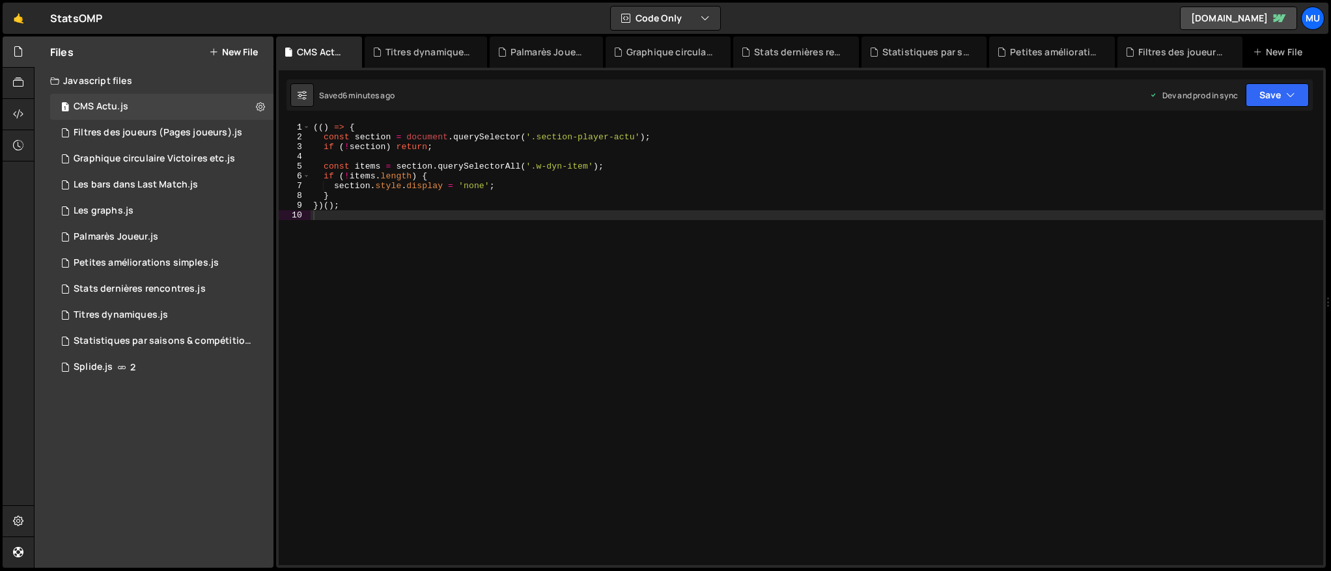
click at [512, 249] on div "(( ) => { const section = document . querySelector ( '.section-player-actu' ) ;…" at bounding box center [817, 353] width 1012 height 462
type textarea "})();"
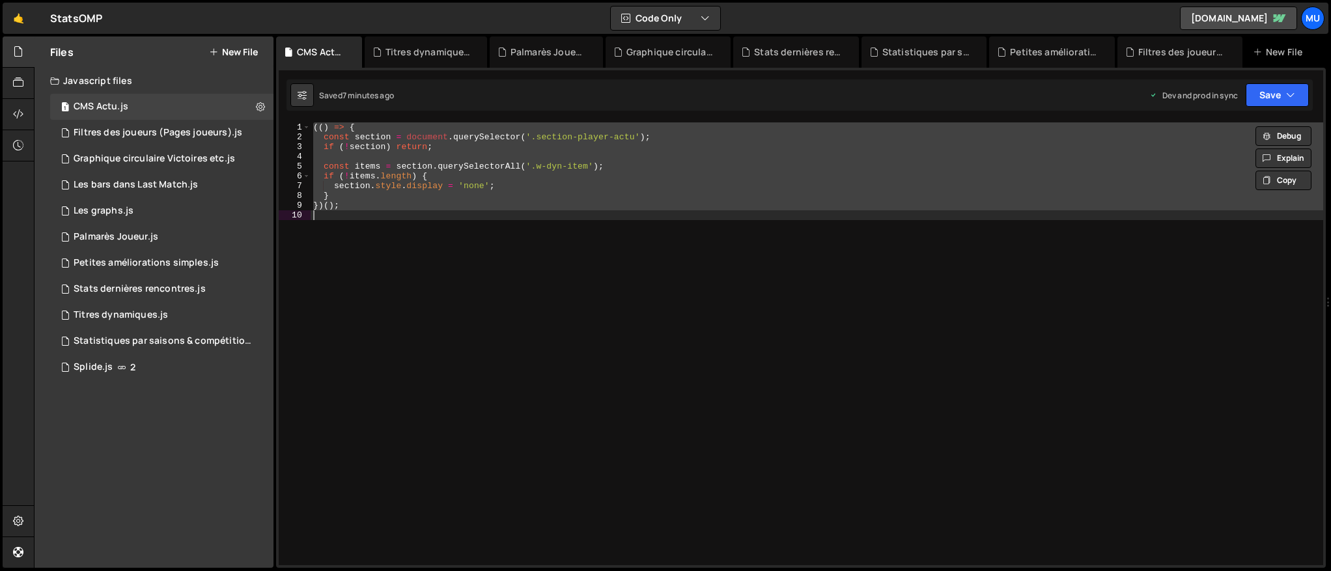
paste textarea
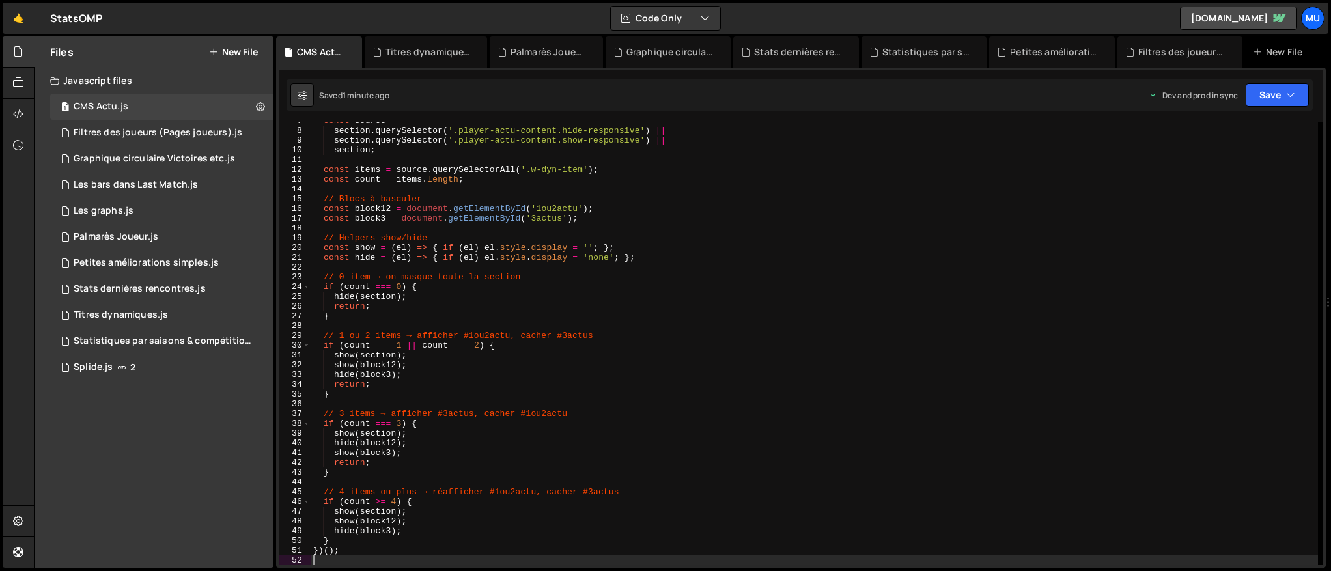
click at [593, 227] on div "const source = section . querySelector ( '.player-actu-content.hide-responsive'…" at bounding box center [814, 347] width 1007 height 462
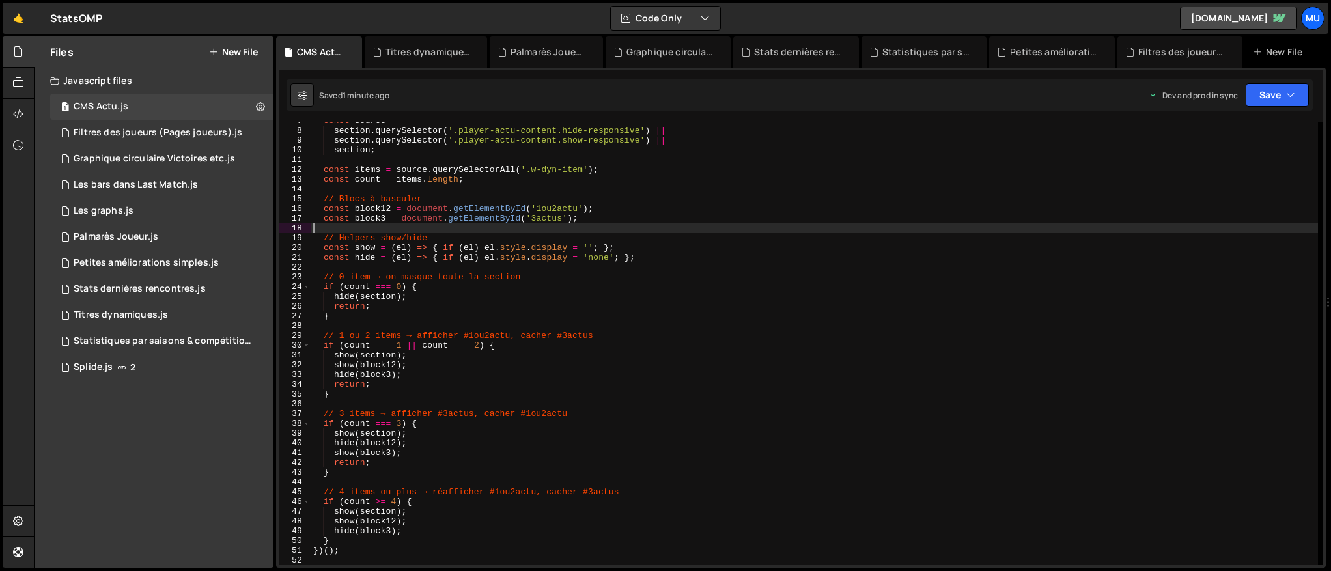
click at [530, 189] on div "const source = section . querySelector ( '.player-actu-content.hide-responsive'…" at bounding box center [814, 347] width 1007 height 462
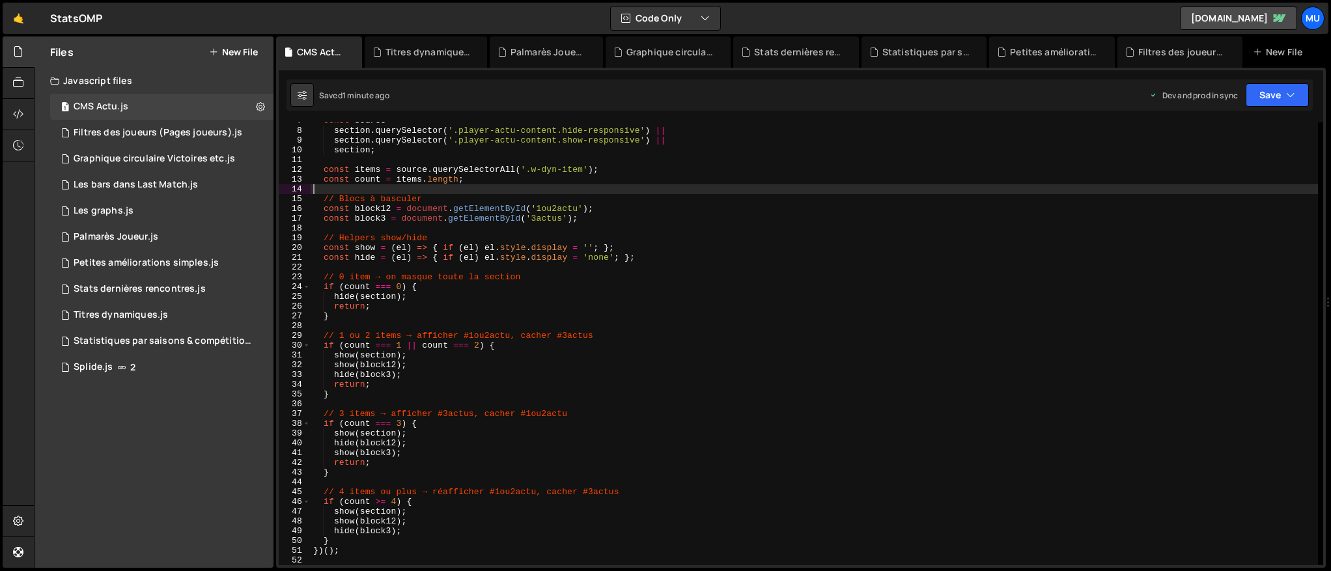
type textarea "})();"
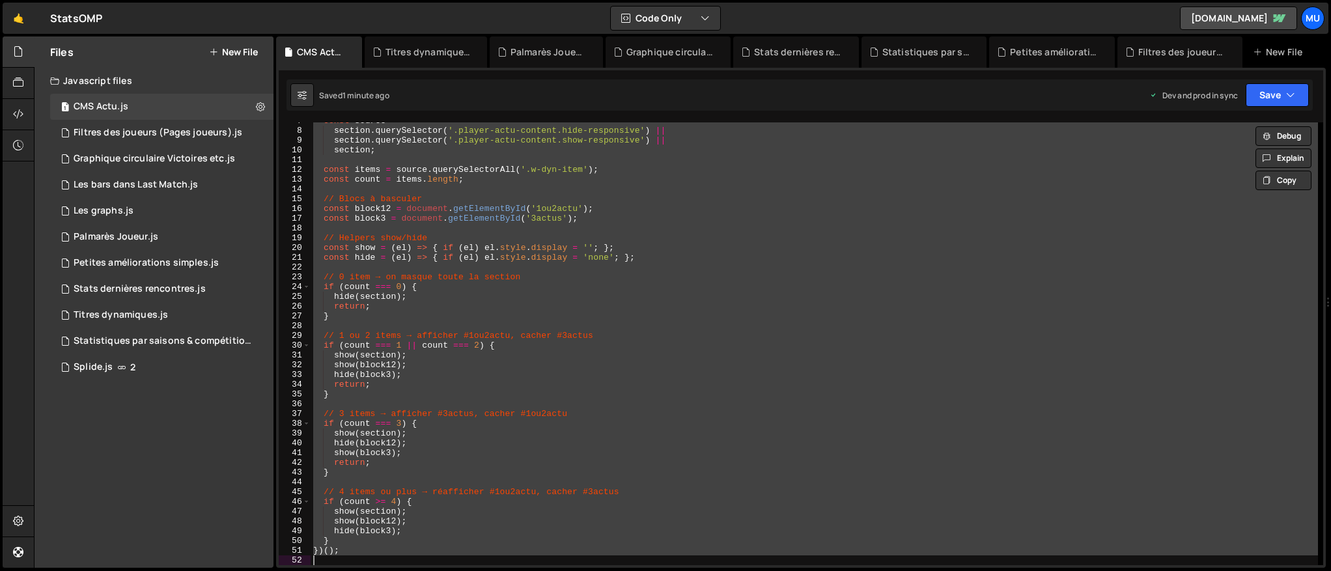
paste textarea
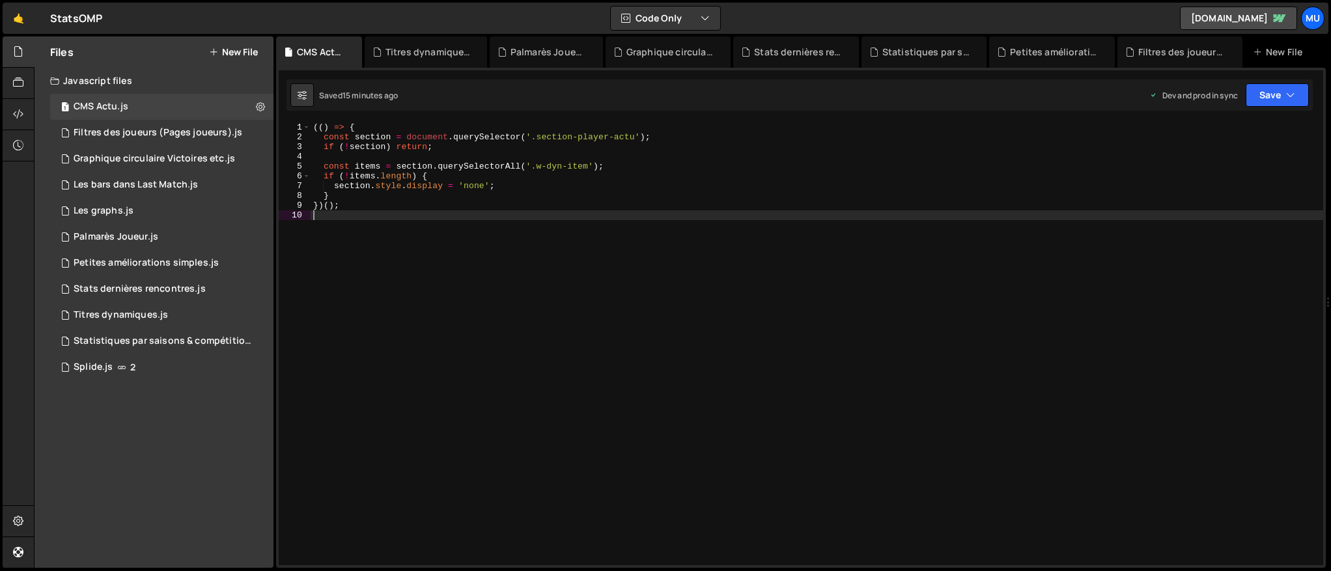
click at [617, 342] on div "(( ) => { const section = document . querySelector ( '.section-player-actu' ) ;…" at bounding box center [817, 353] width 1012 height 462
click at [476, 196] on div "(( ) => { const section = document . querySelector ( '.section-player-actu' ) ;…" at bounding box center [817, 353] width 1012 height 462
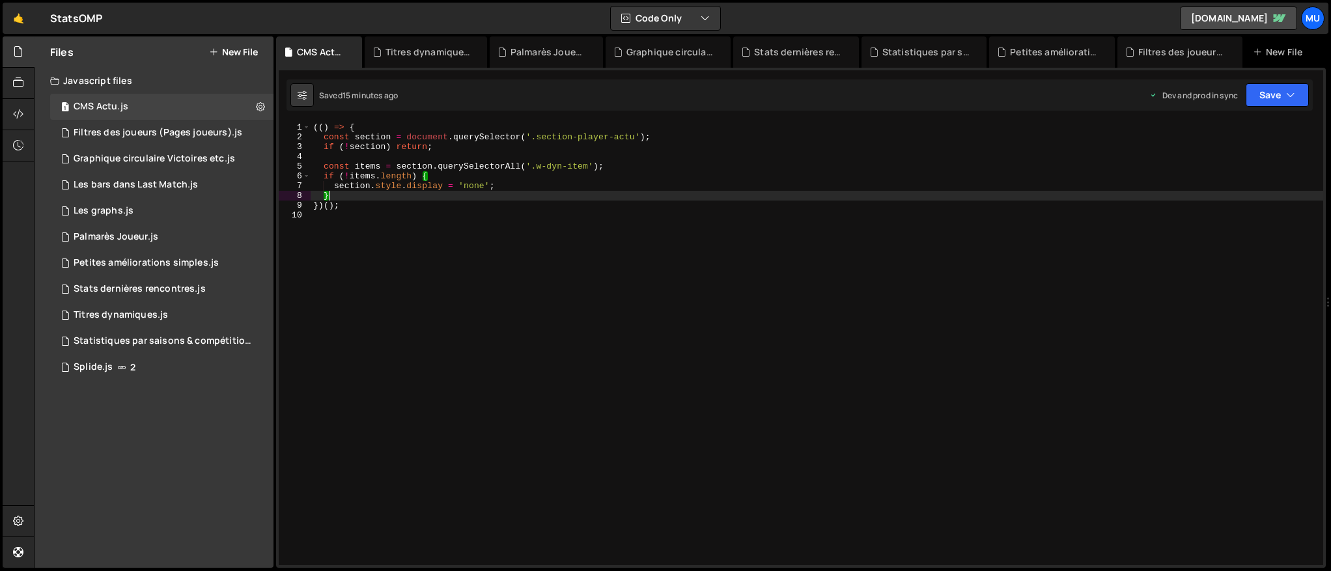
type textarea "})();"
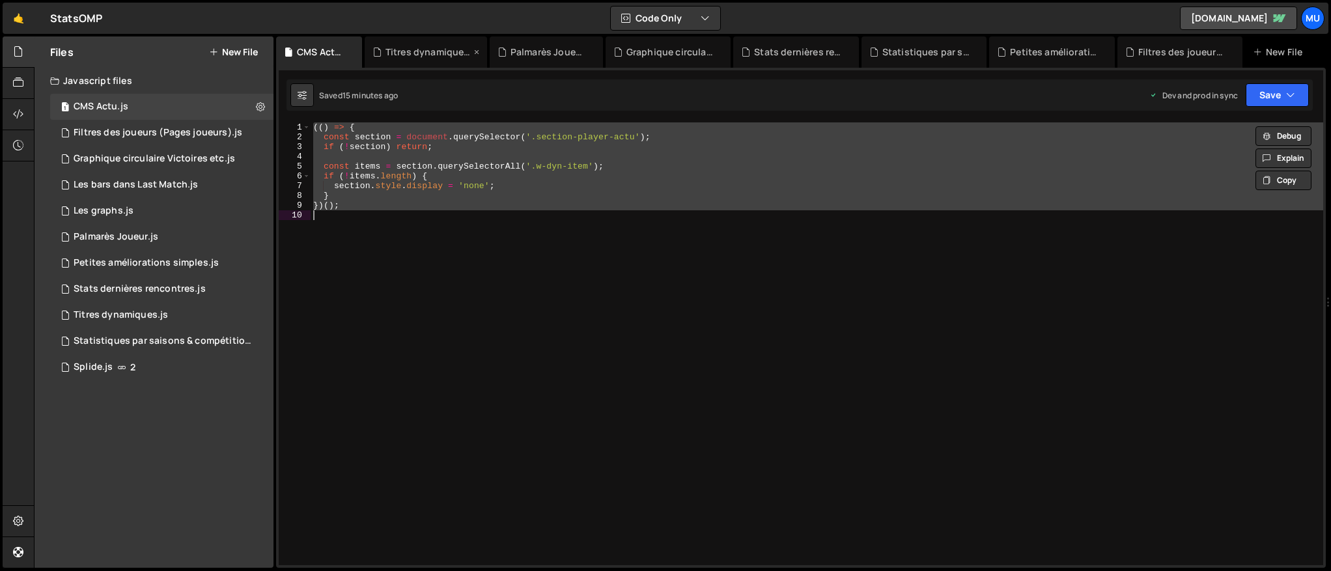
click at [390, 49] on div "Titres dynamiques.js" at bounding box center [428, 52] width 86 height 13
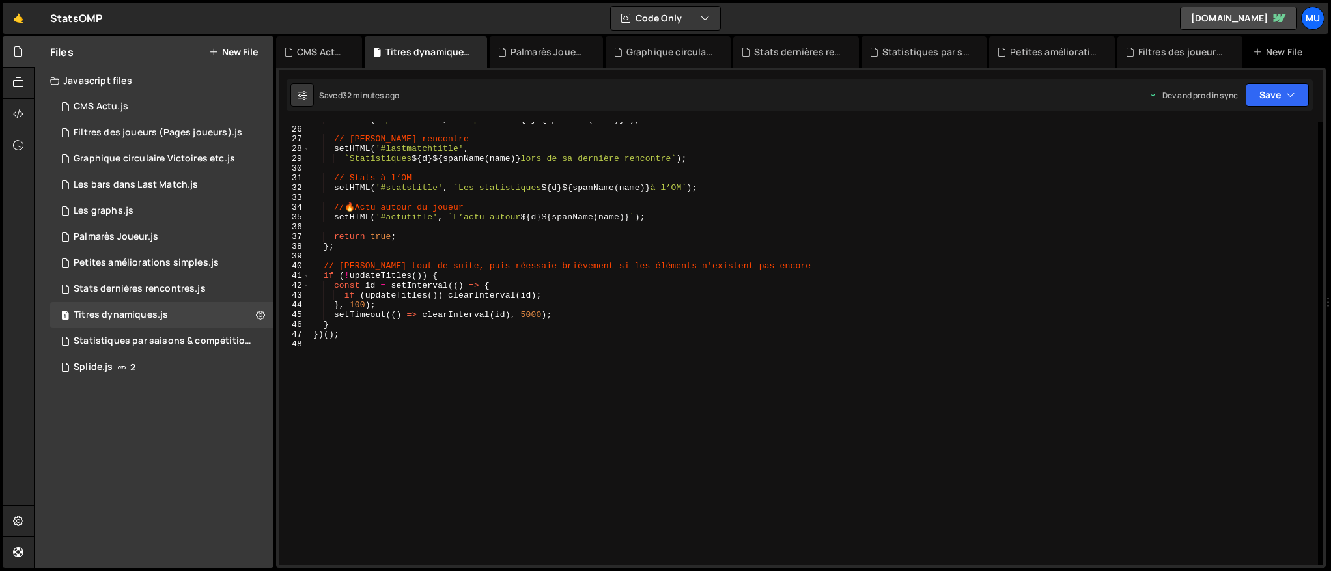
click at [465, 190] on div "setHTML ( '#palmatitle' , ` Le palmarès ${ d } ${ spanName ( name ) } ` ) ; // …" at bounding box center [814, 346] width 1007 height 462
type textarea "})();"
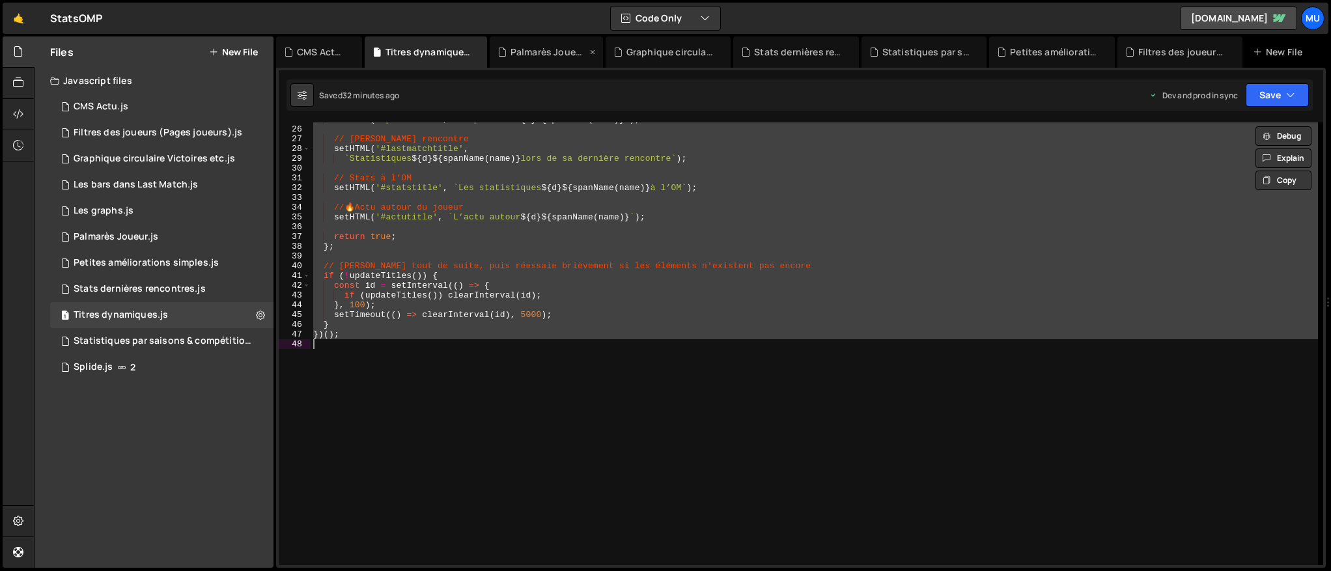
click at [530, 60] on div "Palmarès Joueur.js" at bounding box center [546, 51] width 113 height 31
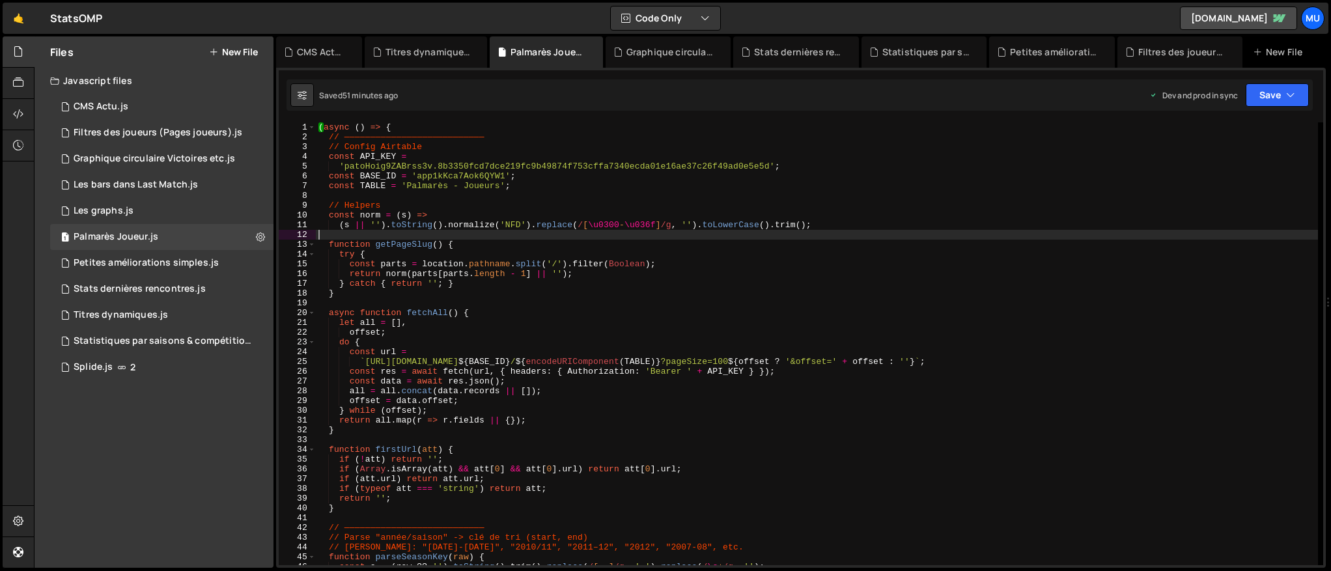
click at [526, 234] on div "( async ( ) => { // ——————————————————————————— // Config Airtable const API_KE…" at bounding box center [817, 353] width 1002 height 462
click at [921, 54] on div "Statistiques par saisons & compétitions.js" at bounding box center [926, 52] width 89 height 13
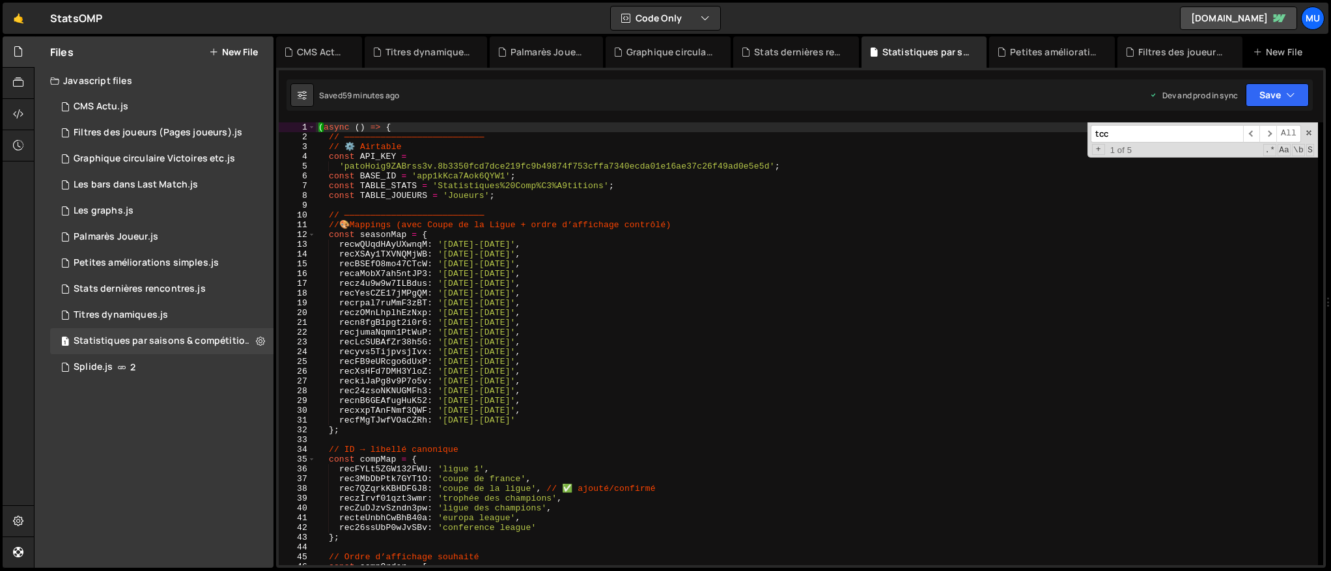
click at [740, 218] on div "( async ( ) => { // ——————————————————————————— // ⚙️ Airtable const API_KEY = …" at bounding box center [817, 353] width 1002 height 462
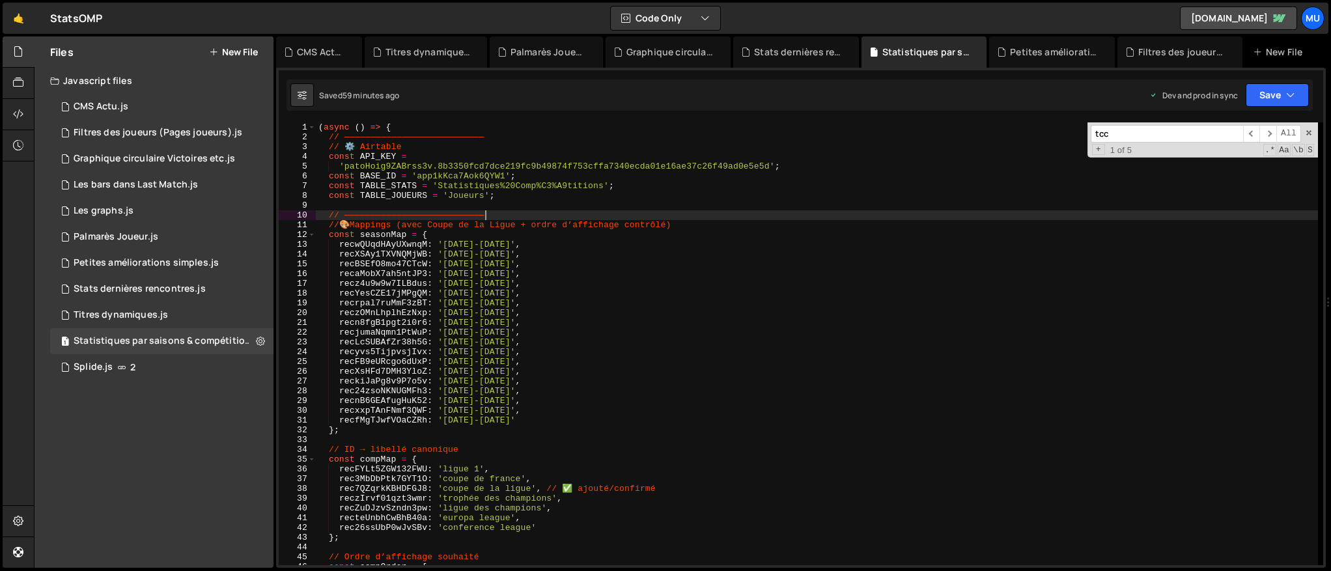
scroll to position [8356, 0]
click at [658, 318] on div "( async ( ) => { // ——————————————————————————— // ⚙️ Airtable const API_KEY = …" at bounding box center [817, 353] width 1002 height 462
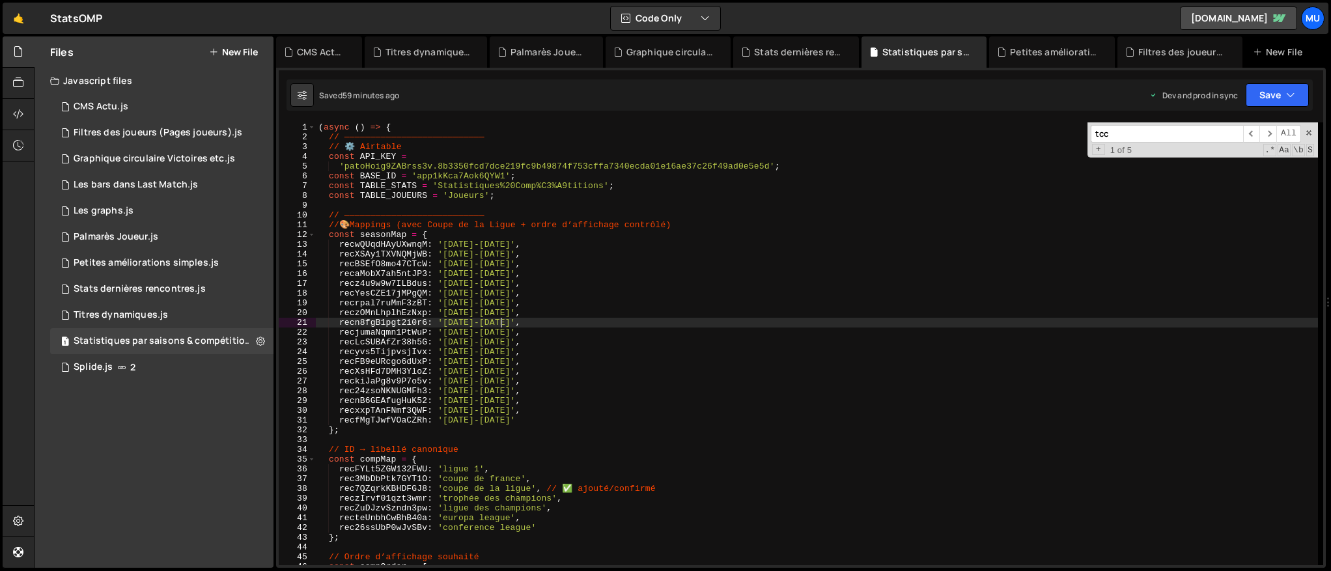
type textarea "})();"
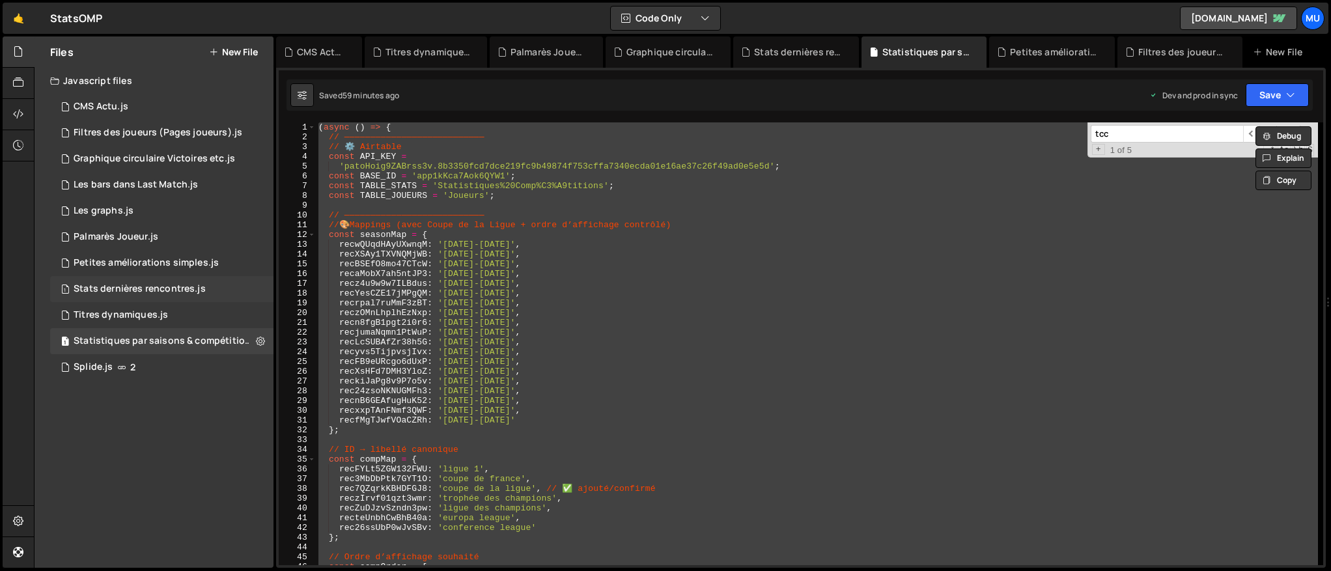
click at [161, 279] on div "1 Stats dernières rencontres.js 0" at bounding box center [161, 289] width 223 height 26
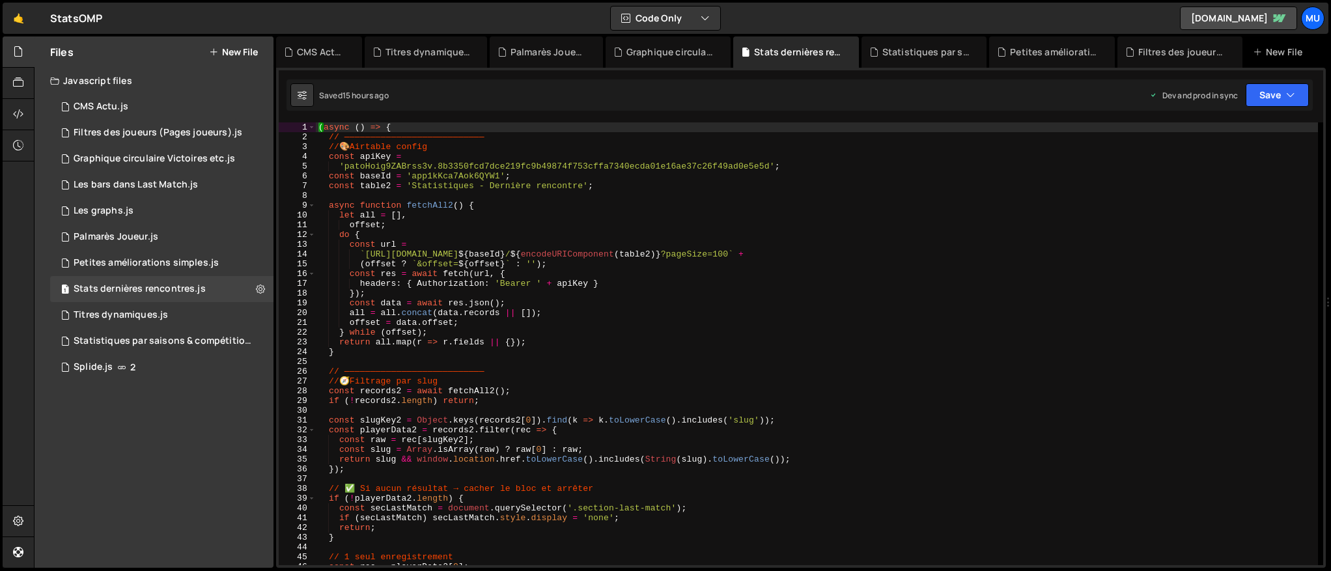
scroll to position [0, 0]
click at [553, 305] on div "( async ( ) => { // ——————————————————————————— // 🎨 Airtable config const apiK…" at bounding box center [817, 353] width 1002 height 462
type textarea "})();"
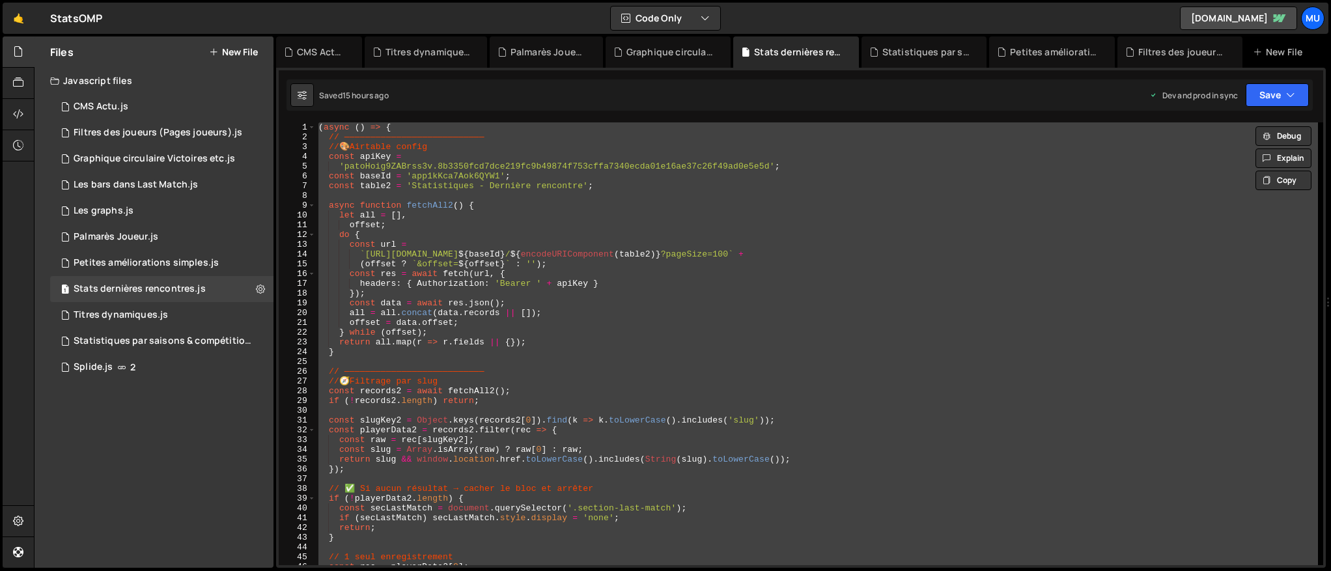
click at [600, 199] on div "( async ( ) => { // ——————————————————————————— // 🎨 Airtable config const apiK…" at bounding box center [817, 343] width 1002 height 443
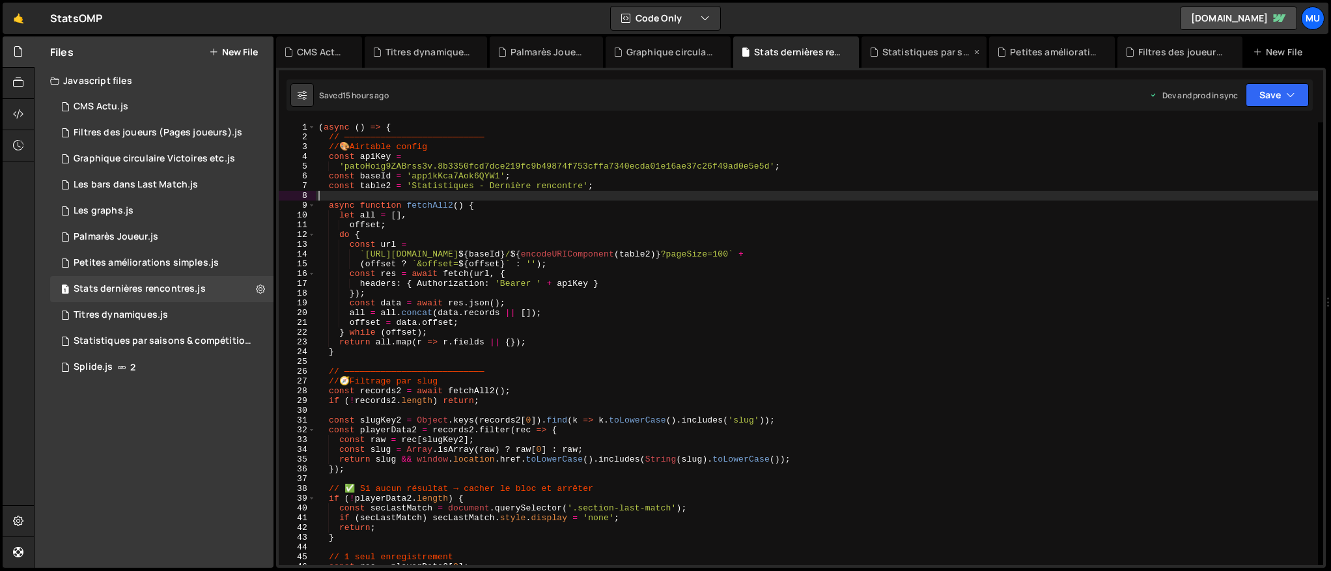
click at [930, 47] on div "Statistiques par saisons & compétitions.js" at bounding box center [926, 52] width 89 height 13
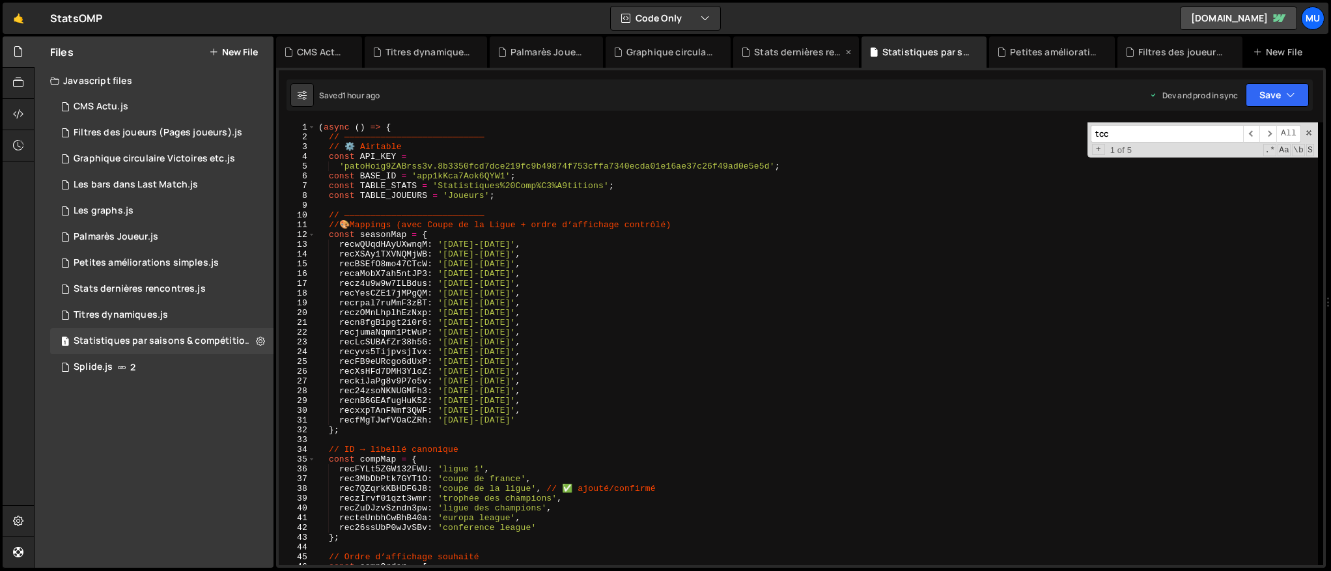
scroll to position [8356, 0]
click at [1255, 134] on span at bounding box center [1308, 132] width 9 height 9
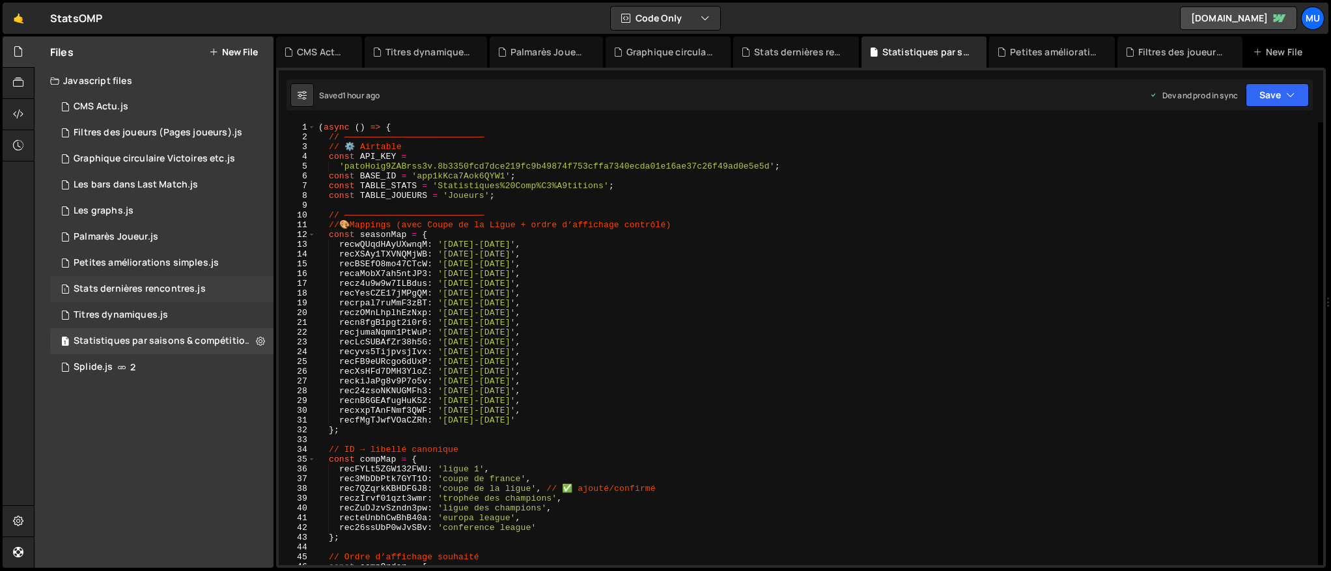
click at [137, 290] on div "Stats dernières rencontres.js" at bounding box center [140, 289] width 132 height 12
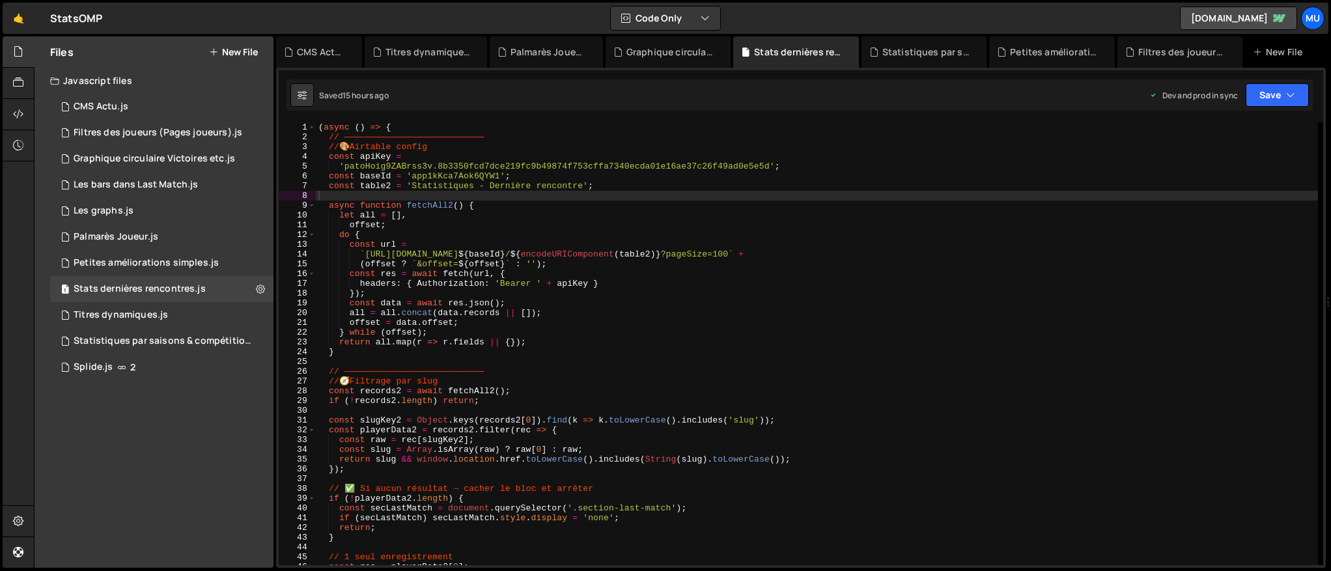
scroll to position [0, 0]
click at [450, 246] on div "( async ( ) => { // ——————————————————————————— // 🎨 Airtable config const apiK…" at bounding box center [817, 353] width 1002 height 462
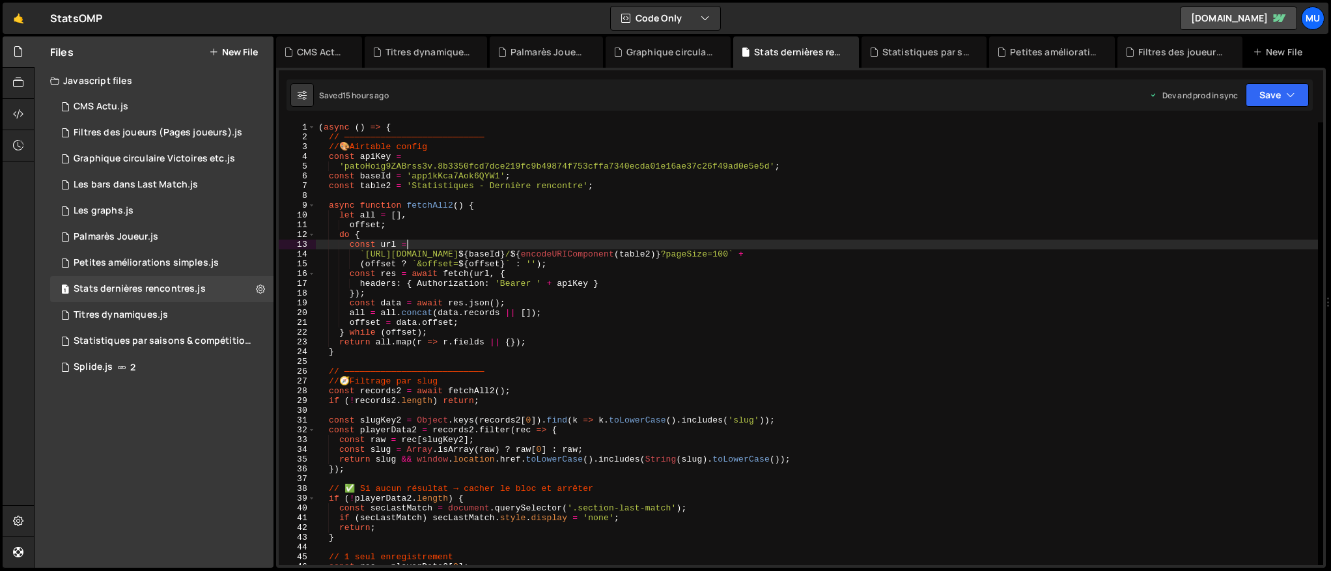
type textarea "})();"
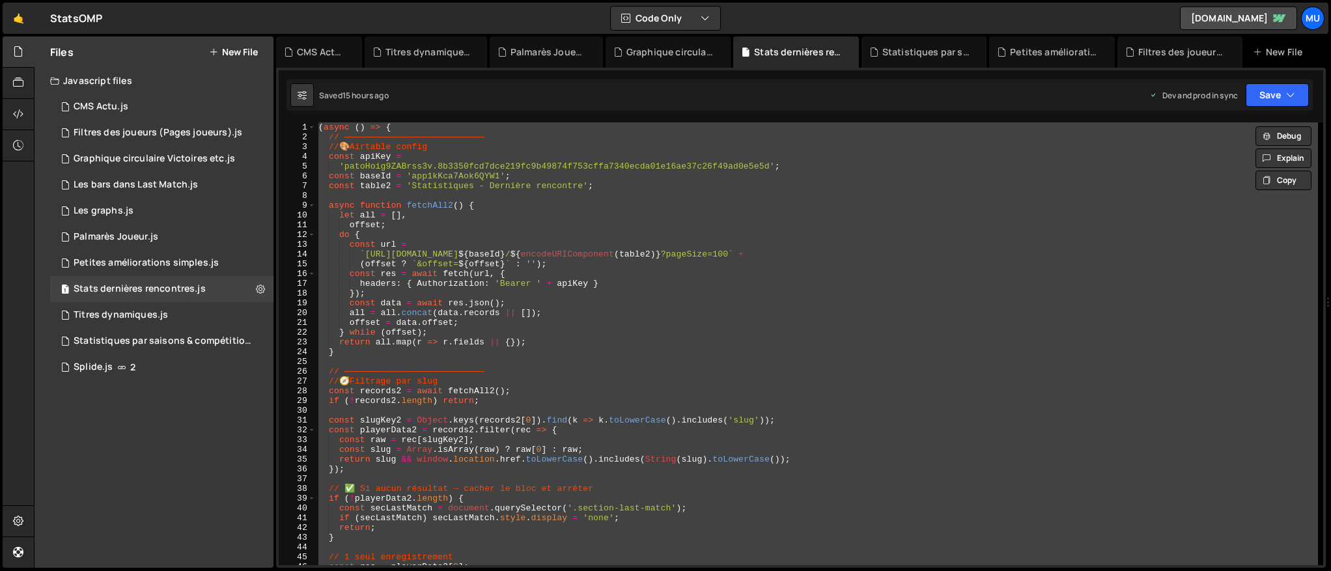
paste textarea
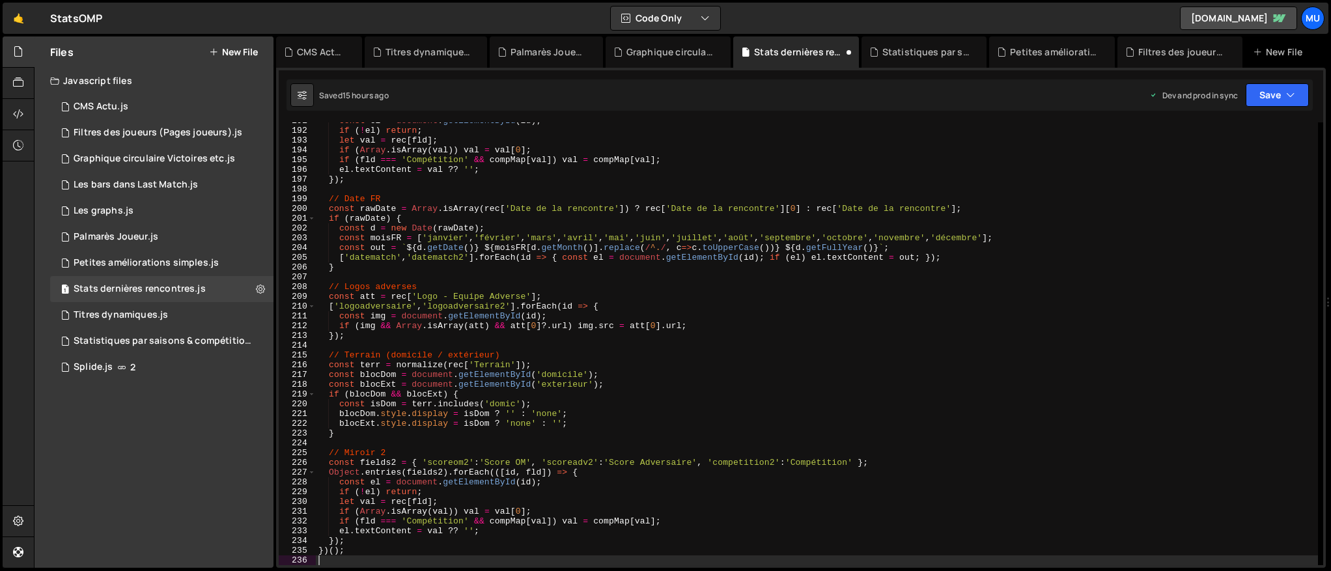
scroll to position [1862, 0]
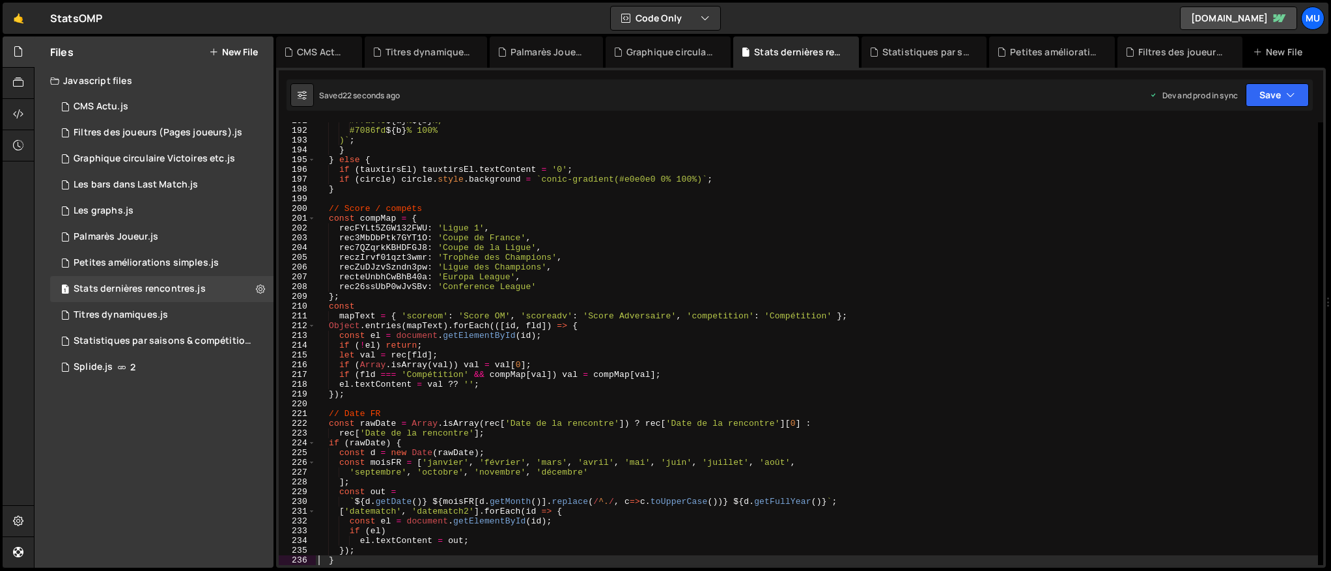
type textarea "})();"
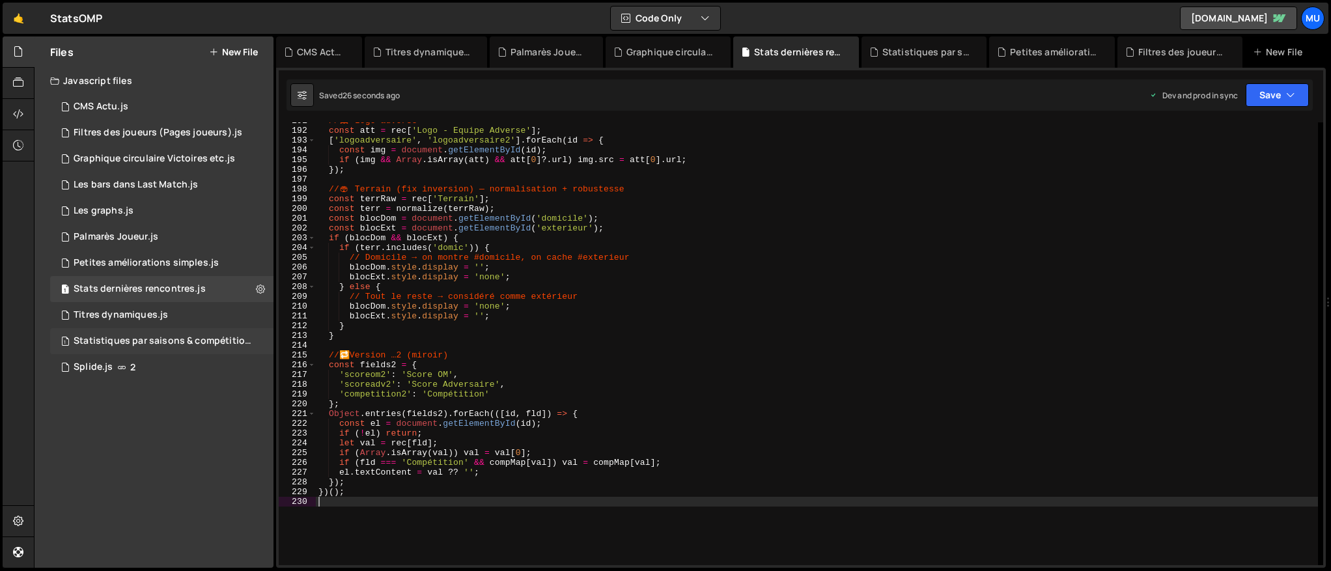
click at [156, 334] on div "1 Statistiques par saisons & compétitions.js 0" at bounding box center [164, 341] width 228 height 26
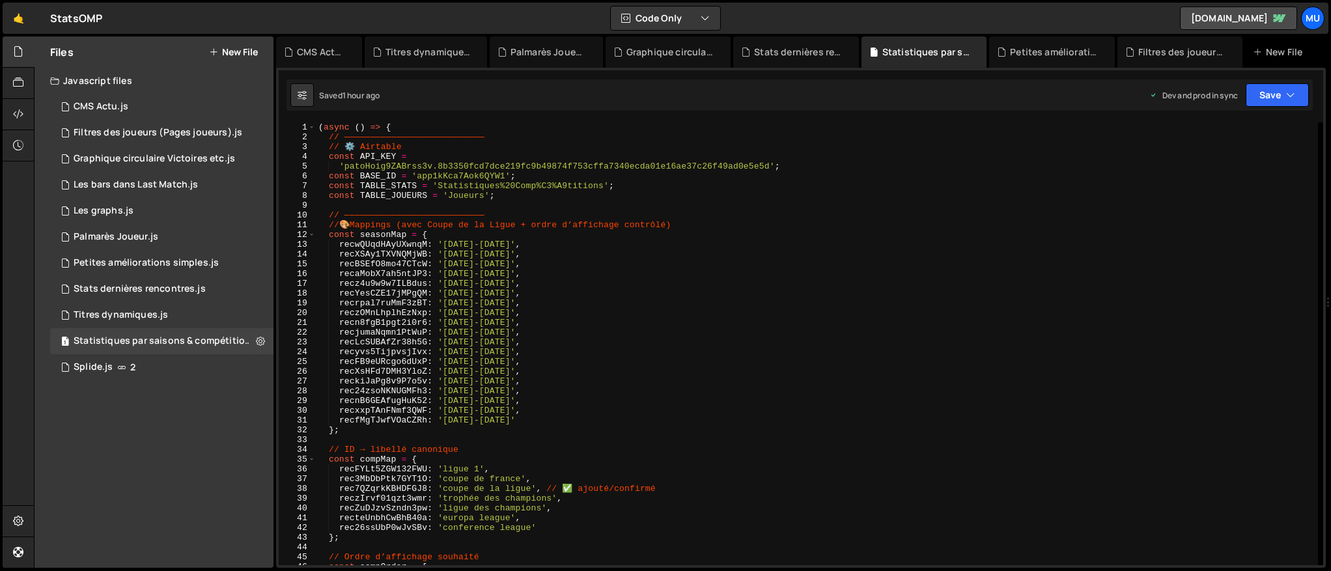
click at [552, 255] on div "( async ( ) => { // ——————————————————————————— // ⚙️ Airtable const API_KEY = …" at bounding box center [817, 353] width 1002 height 462
type textarea "})();"
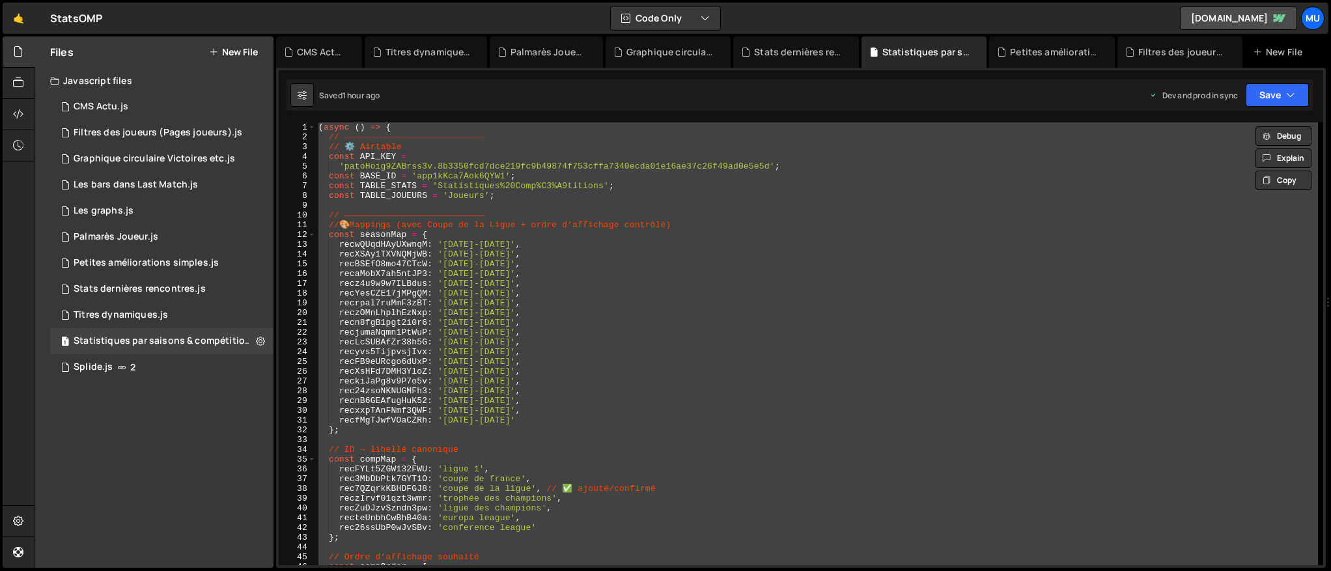
scroll to position [8356, 0]
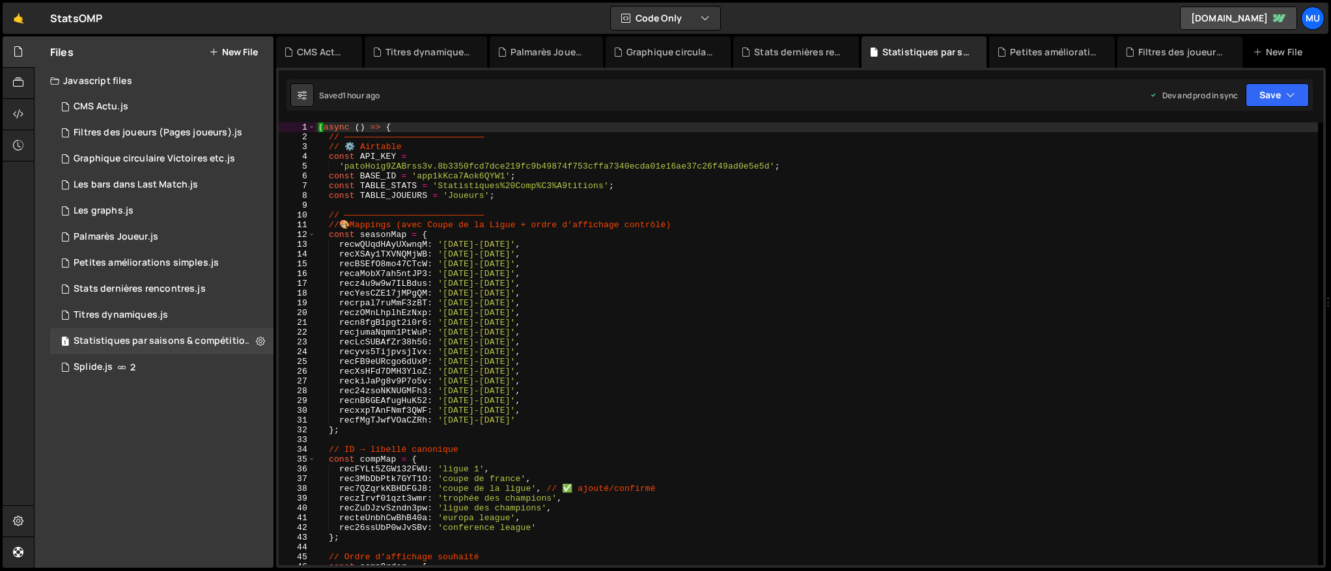
scroll to position [8356, 0]
click at [820, 268] on div "( async ( ) => { // ——————————————————————————— // ⚙️ Airtable const API_KEY = …" at bounding box center [817, 353] width 1002 height 462
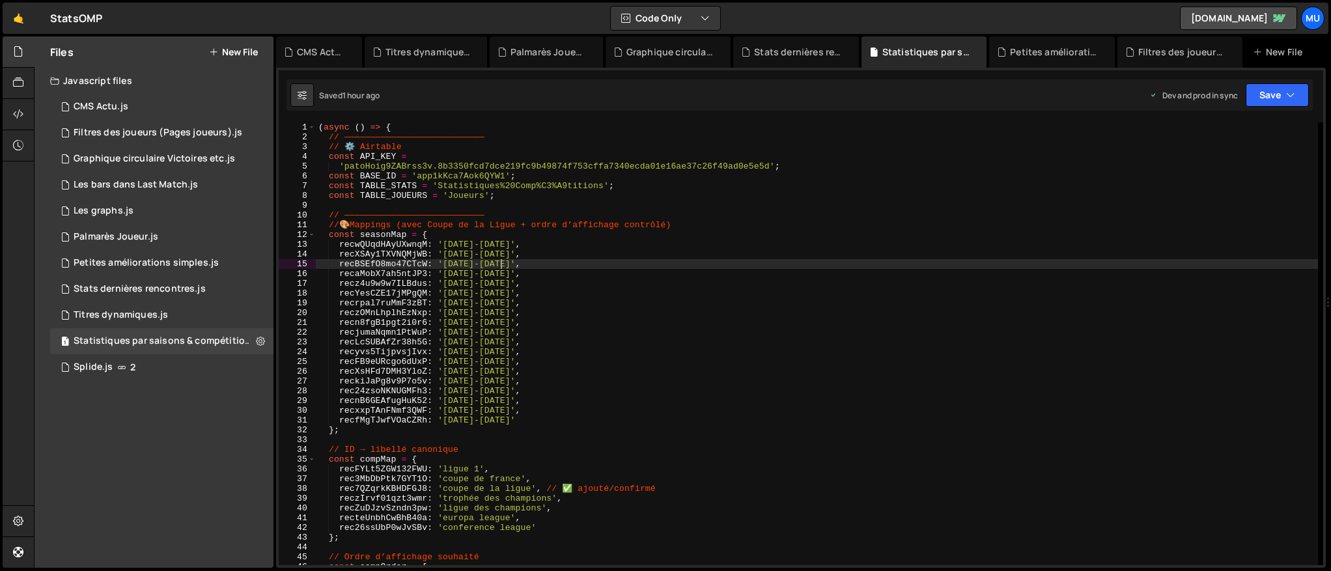
click at [793, 263] on div "( async ( ) => { // ——————————————————————————— // ⚙️ Airtable const API_KEY = …" at bounding box center [817, 353] width 1002 height 462
type textarea "})();"
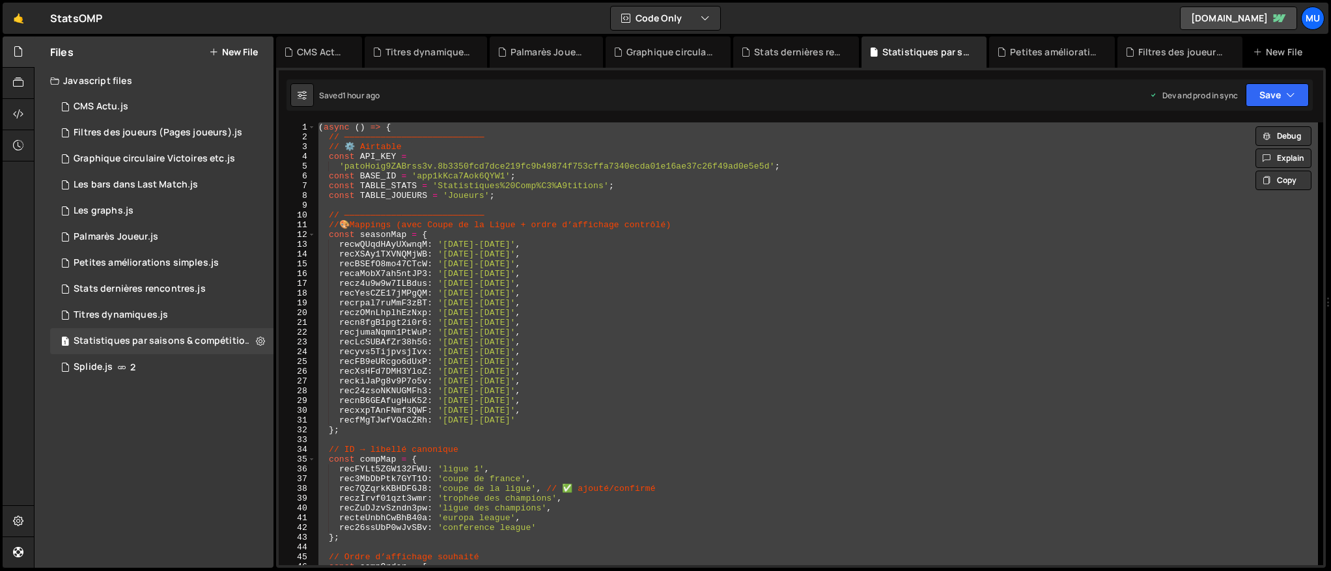
paste textarea
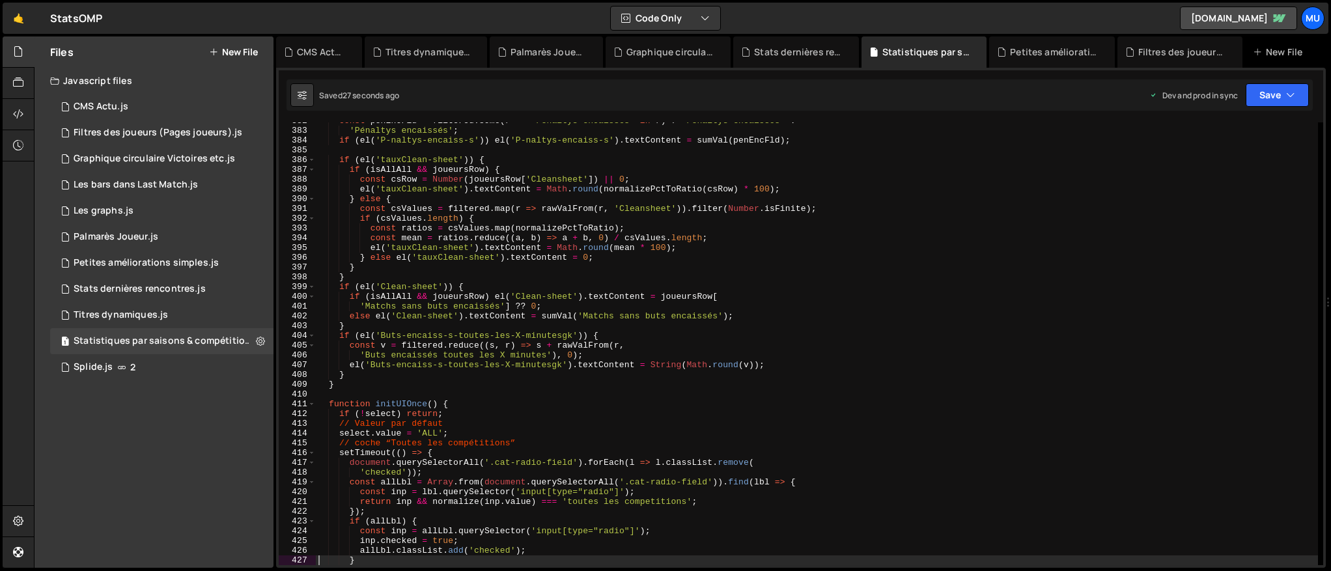
click at [777, 259] on div "const penEncFld = filtered . some ( r => 'Penaltys encaissés' in r ) ? 'Penalty…" at bounding box center [817, 347] width 1002 height 462
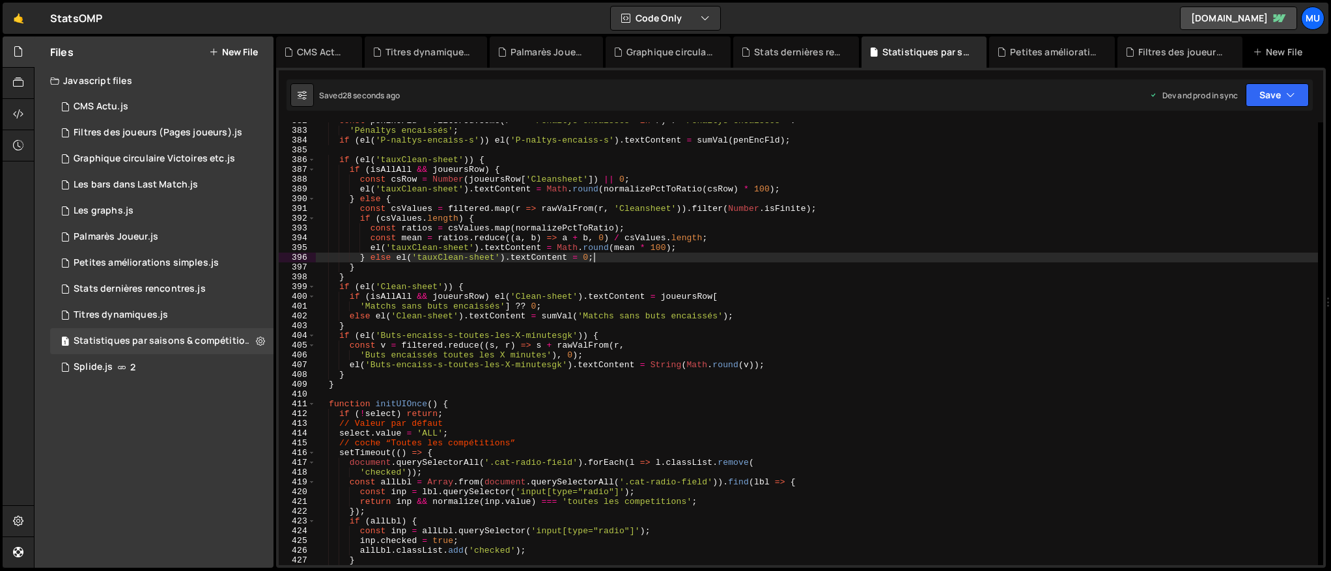
type textarea "})();"
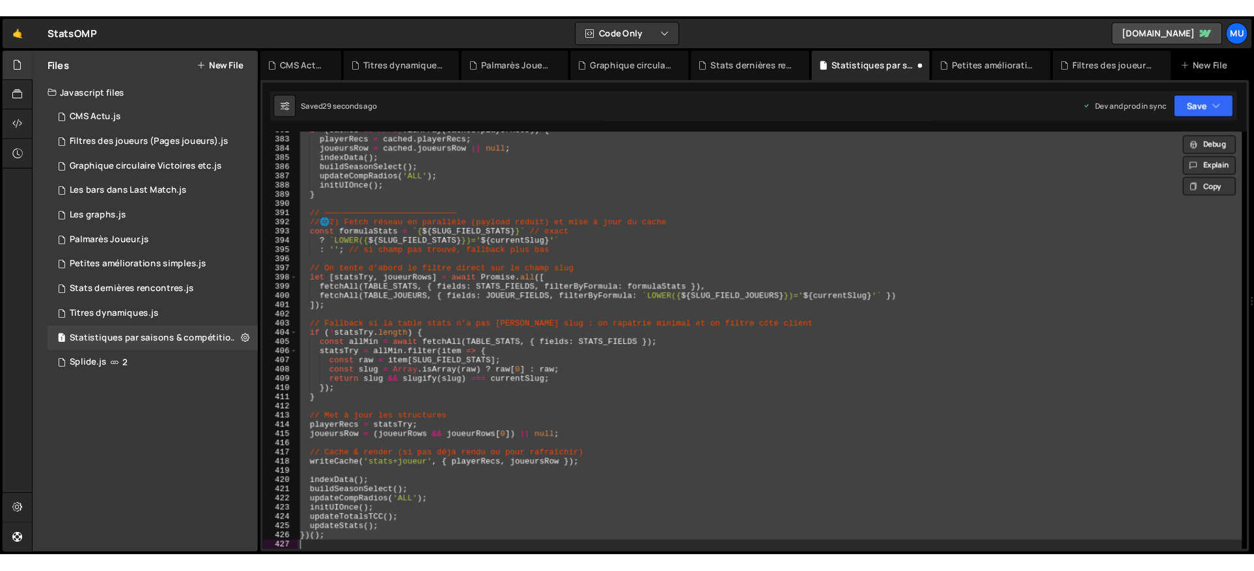
scroll to position [4901, 0]
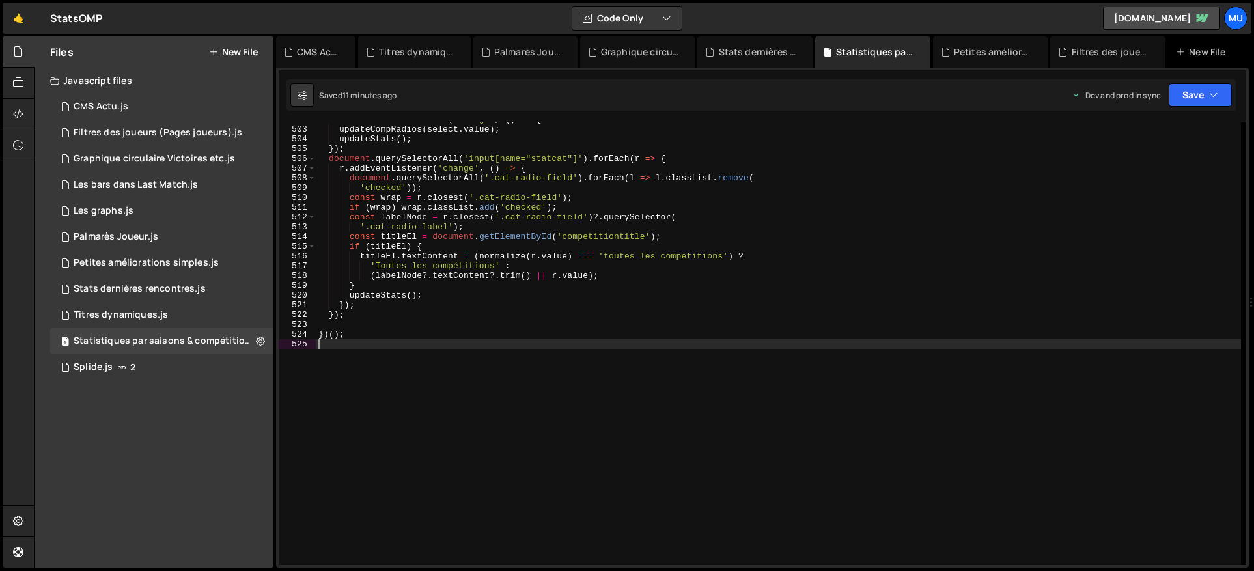
click at [538, 264] on div "select . addEventListener ( 'change' , ( ) => { updateCompRadios ( select . val…" at bounding box center [778, 346] width 925 height 462
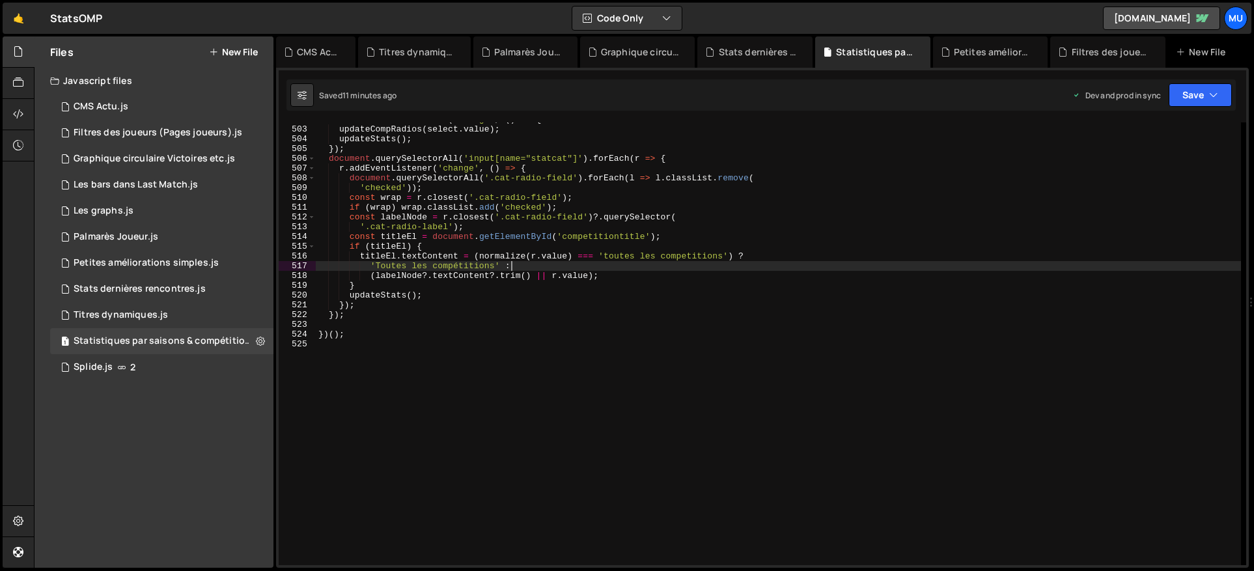
type textarea "})();"
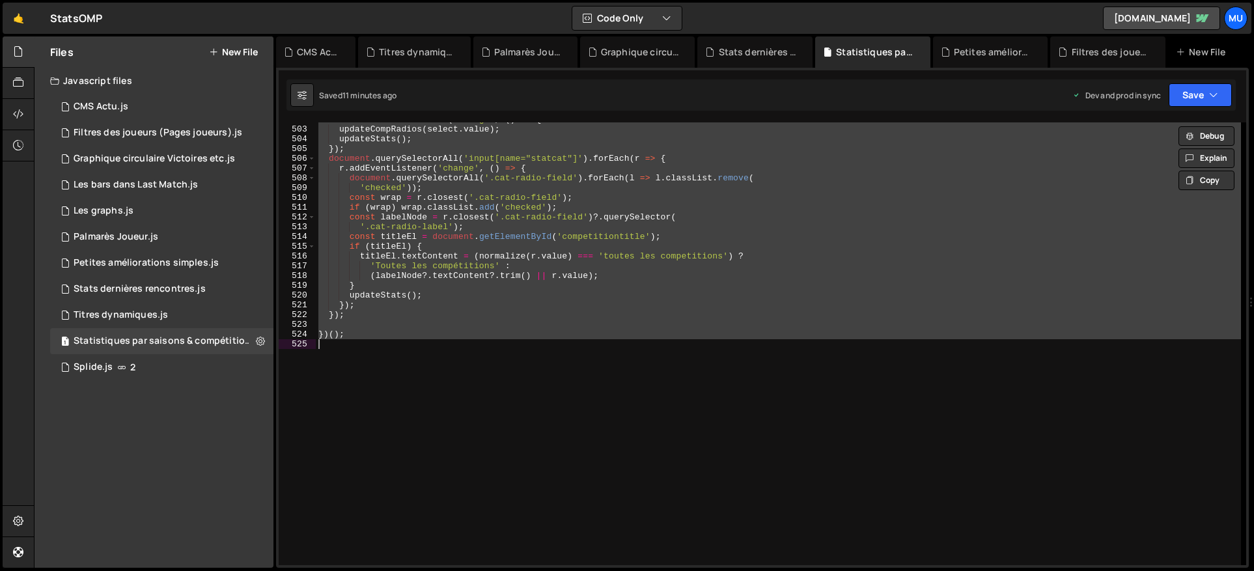
paste textarea
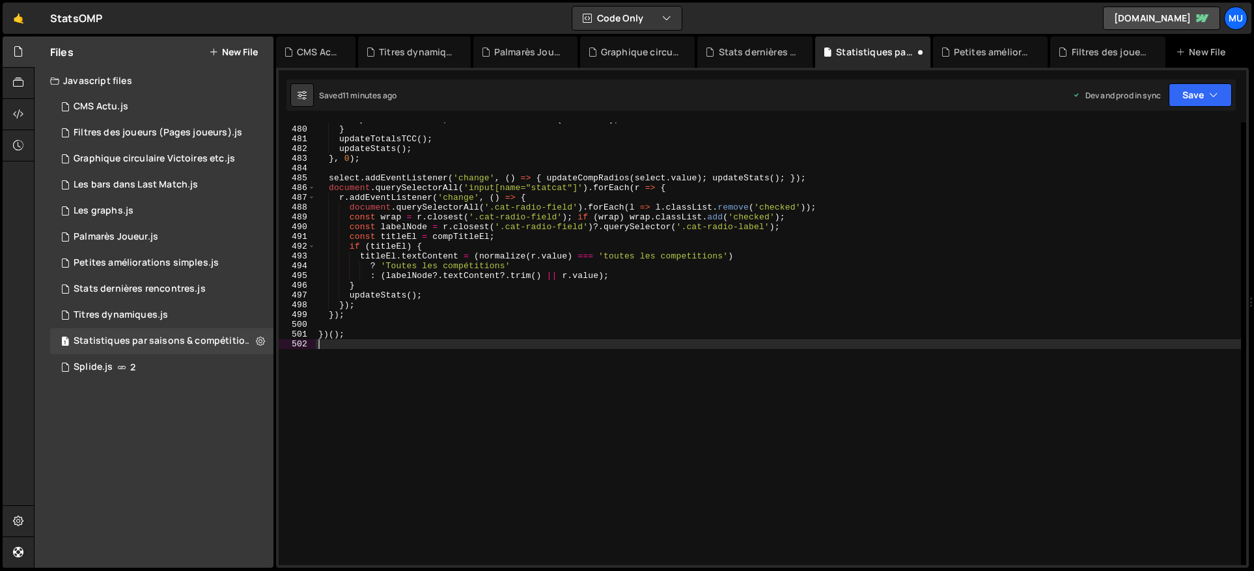
type textarea "if (el('P-naltys-encaiss-s')) el('P-naltys-encaiss-s').textContent = sumVal(pen…"
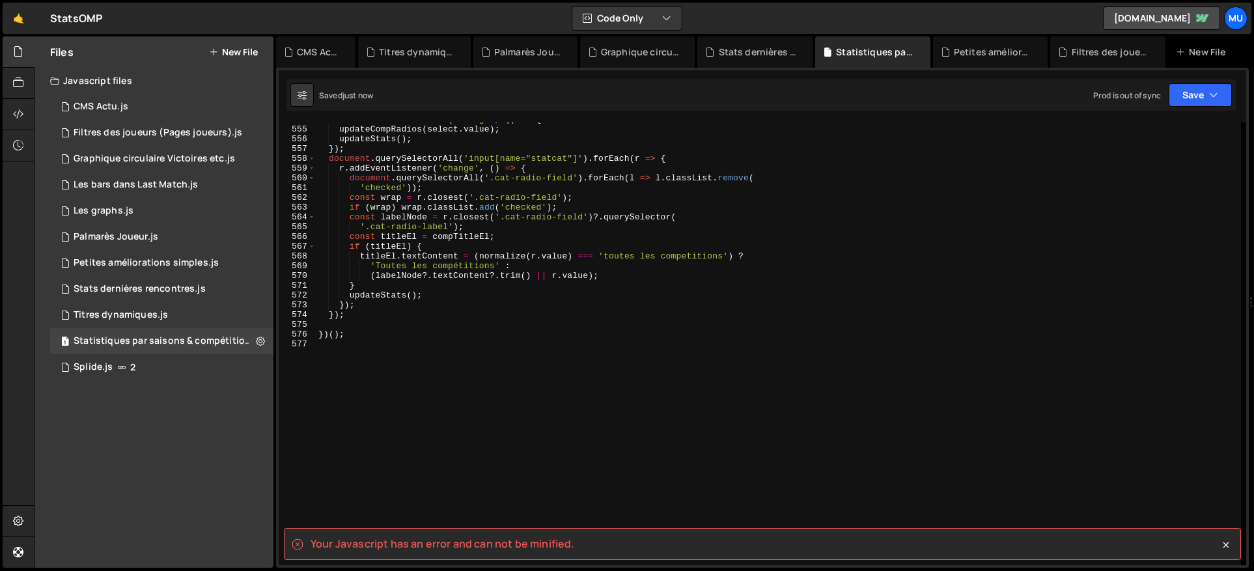
scroll to position [5409, 0]
click at [344, 359] on div "select . addEventListener ( 'change' , ( ) => { updateCompRadios ( select . val…" at bounding box center [778, 346] width 925 height 462
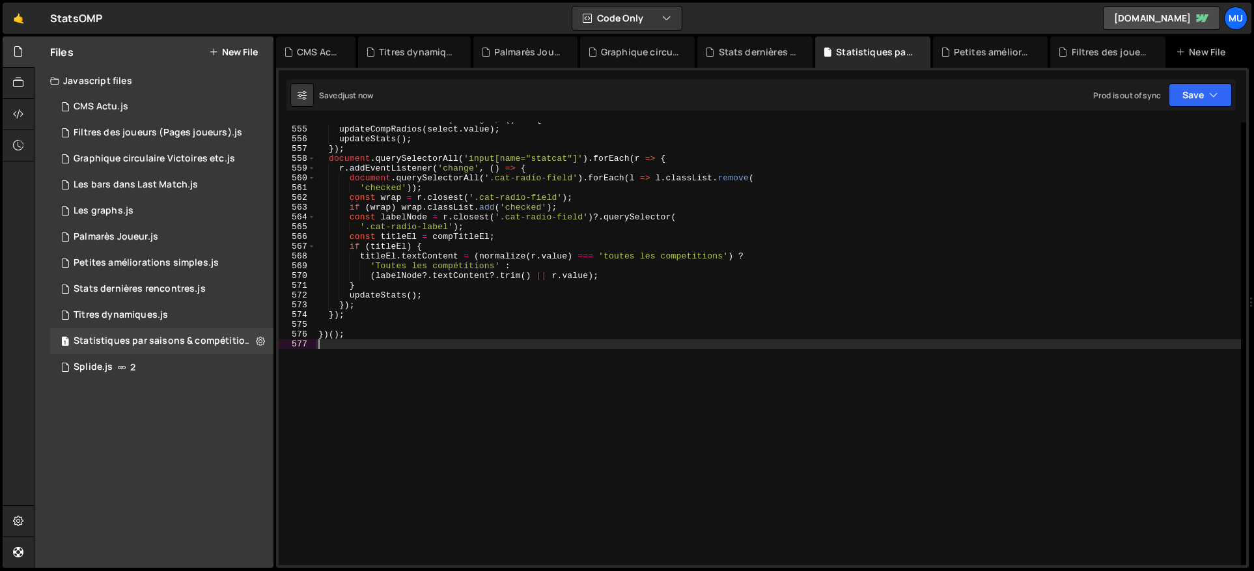
type textarea "})();"
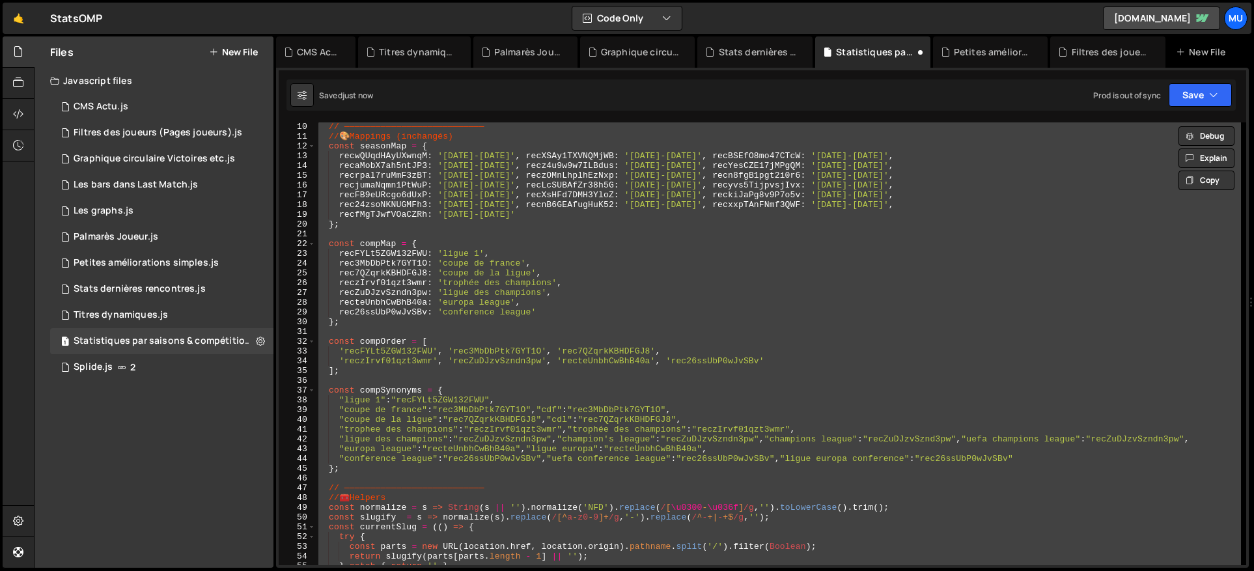
scroll to position [0, 0]
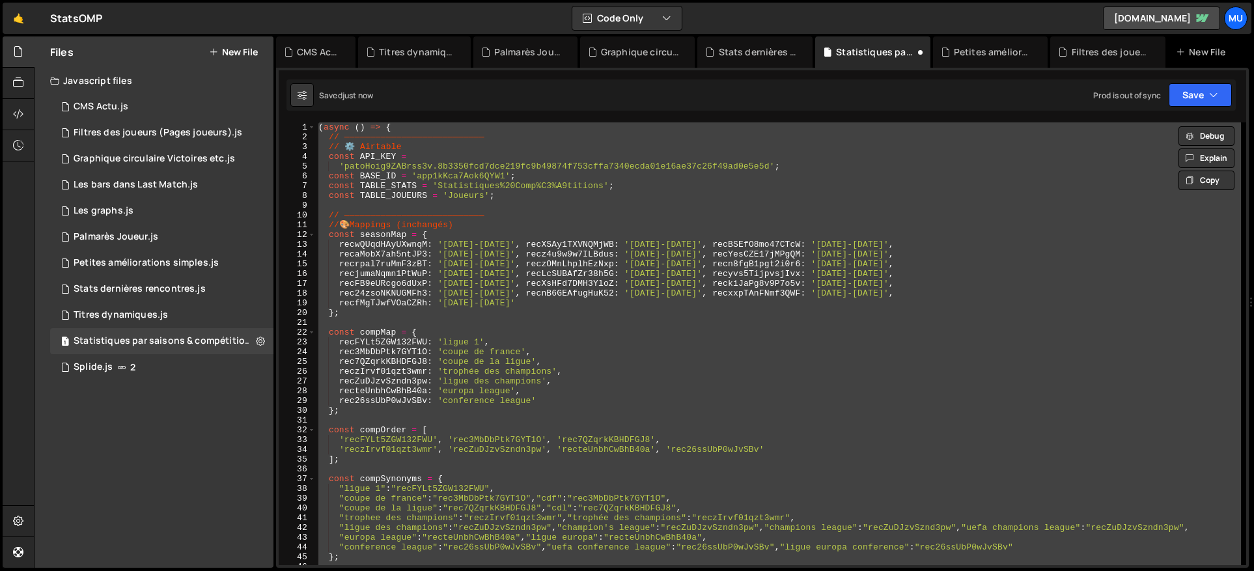
paste textarea
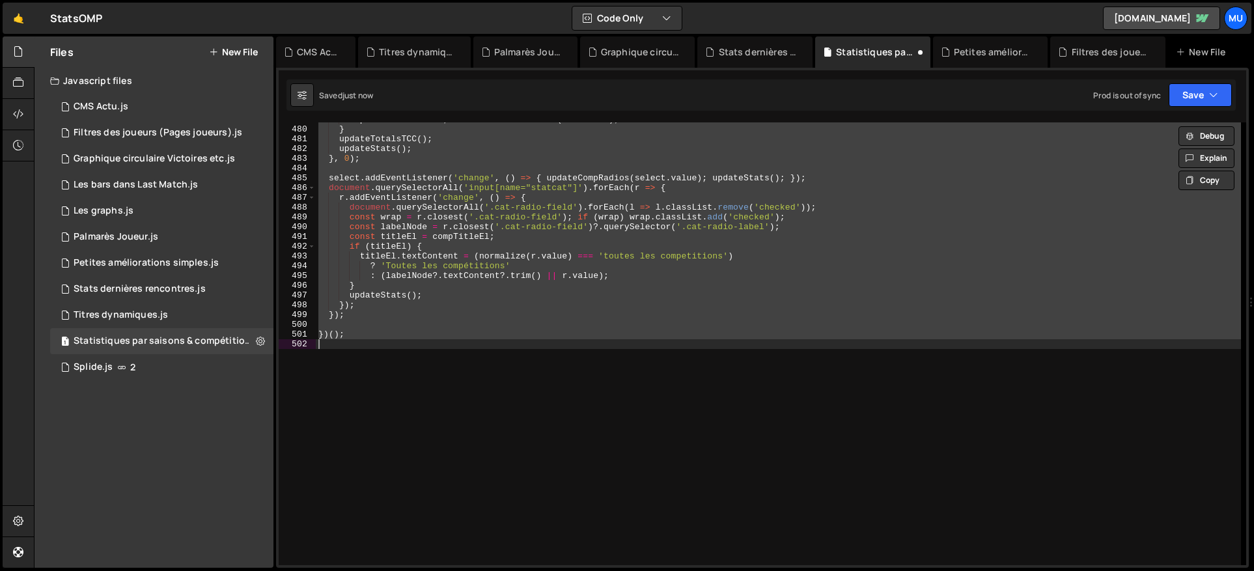
scroll to position [4677, 0]
click at [787, 267] on div "inp . checked = true ; allLbl . classList . add ( 'checked' ) ; } updateTotalsT…" at bounding box center [778, 346] width 925 height 462
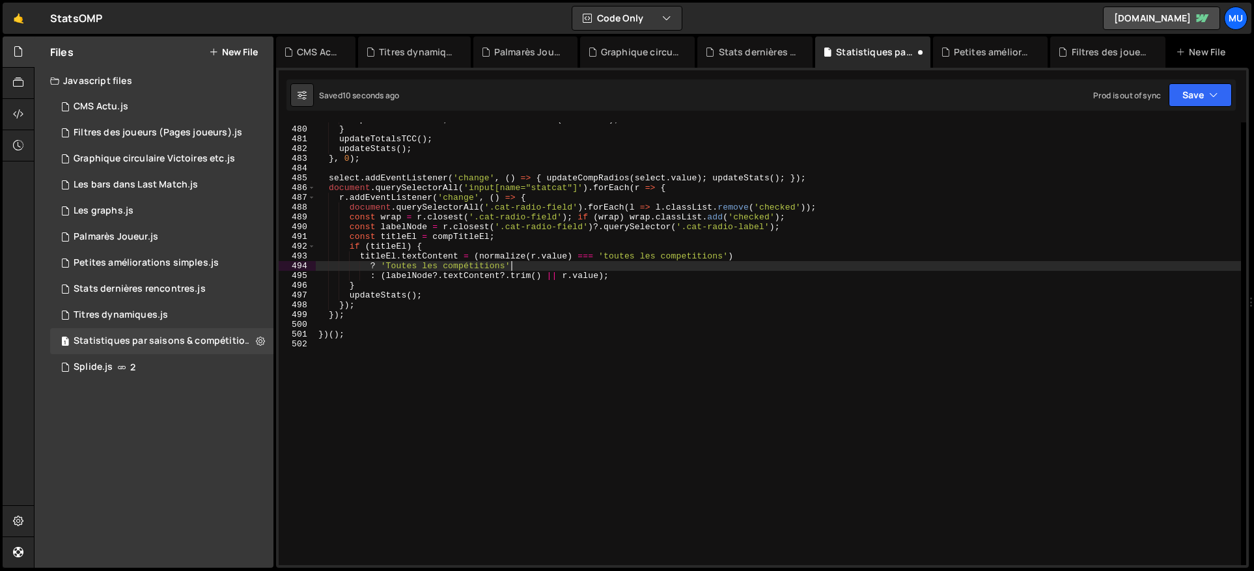
type textarea "})();"
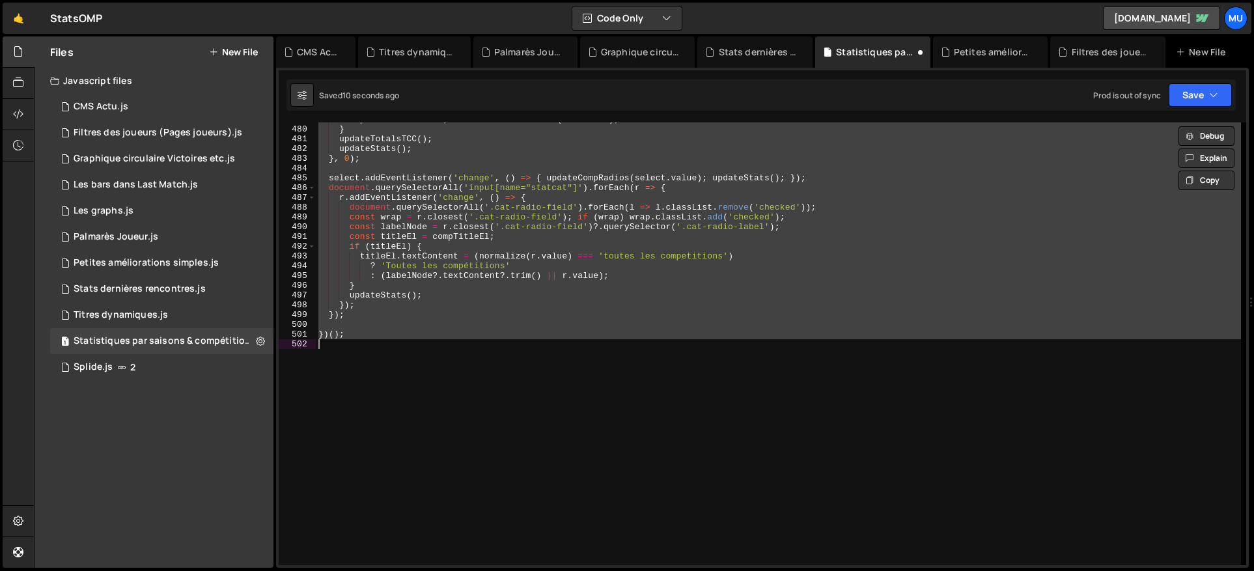
paste textarea
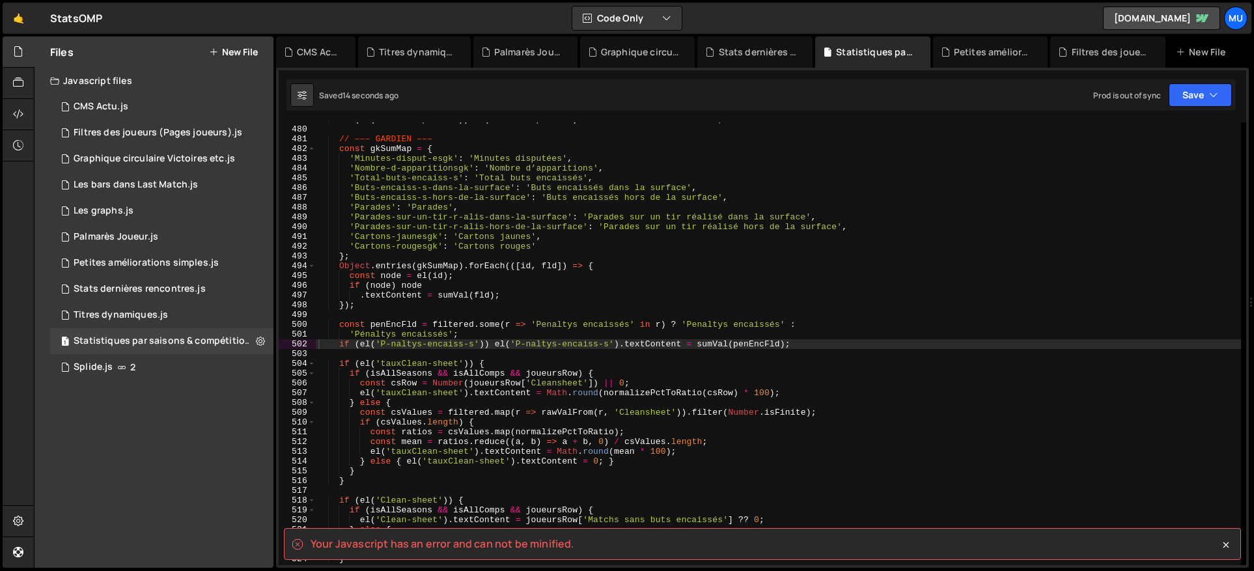
click at [512, 548] on spa "Your Javascript has an error and can not be minified." at bounding box center [443, 544] width 264 height 14
click at [512, 546] on spa "Your Javascript has an error and can not be minified." at bounding box center [443, 544] width 264 height 14
copy div "Your Javascript has an error and can not be minified. XXXXXXXXXXXXXXXXXXXXXXXXX…"
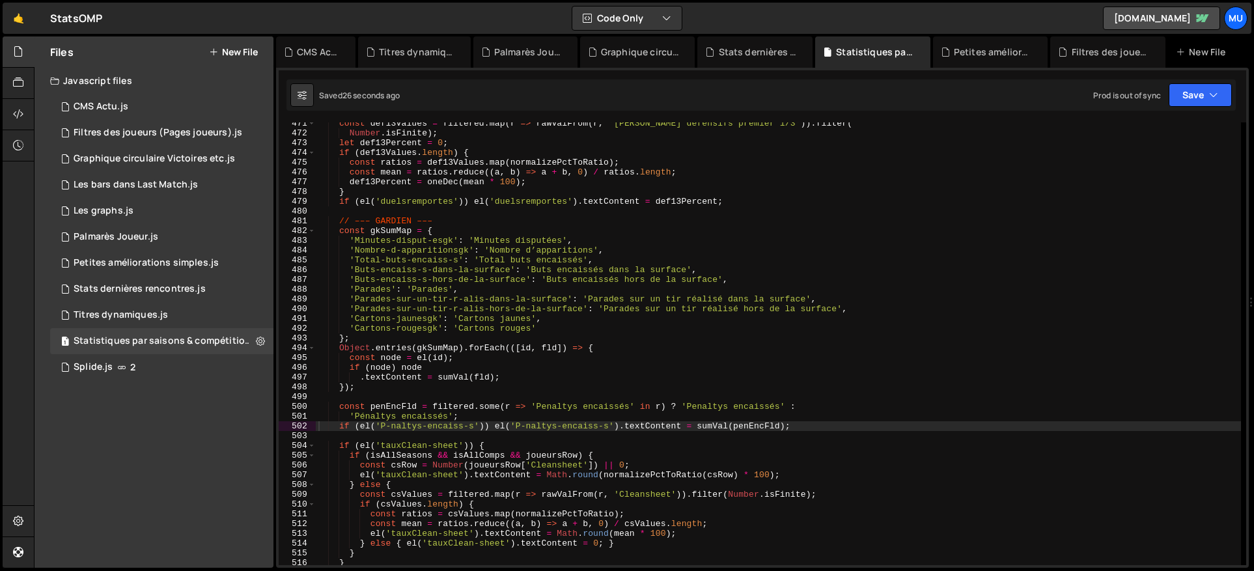
scroll to position [5409, 0]
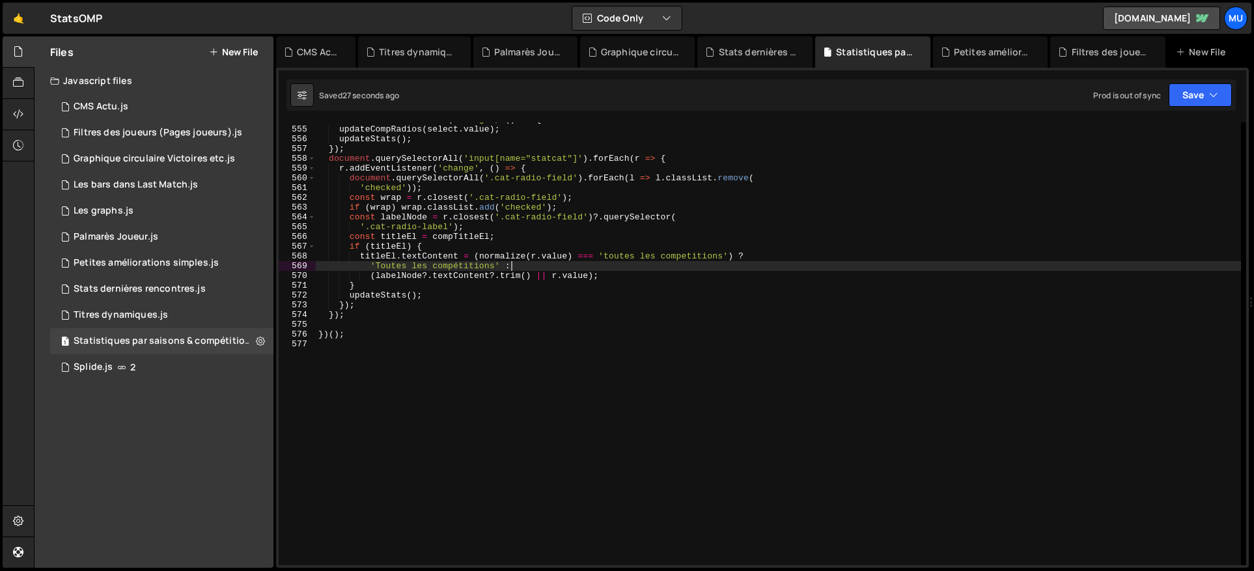
click at [876, 266] on div "select . addEventListener ( 'change' , ( ) => { updateCompRadios ( select . val…" at bounding box center [778, 346] width 925 height 462
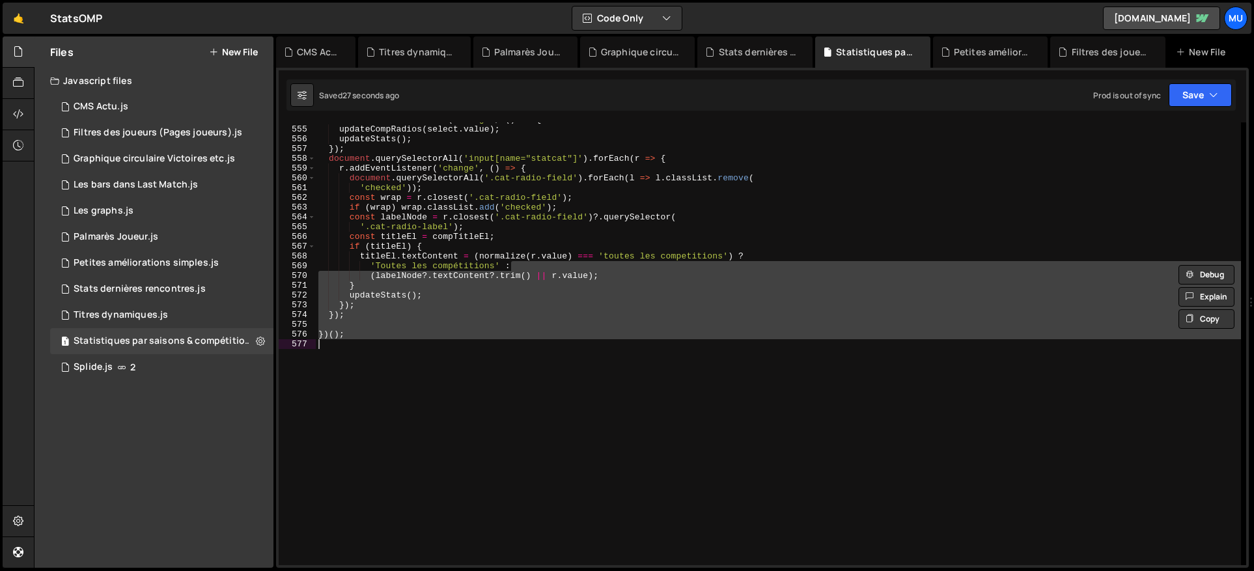
click at [867, 259] on div "select . addEventListener ( 'change' , ( ) => { updateCompRadios ( select . val…" at bounding box center [778, 346] width 925 height 462
type textarea "titleEl.textContent = (normalize(r.value) === 'toutes les competitions') ?"
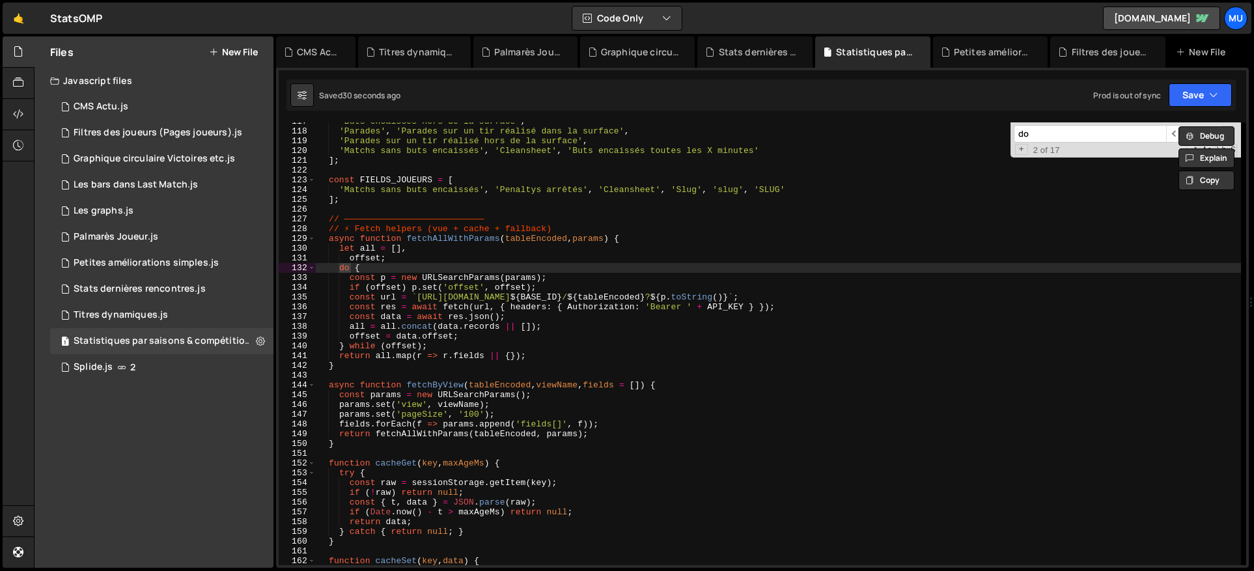
type input "d"
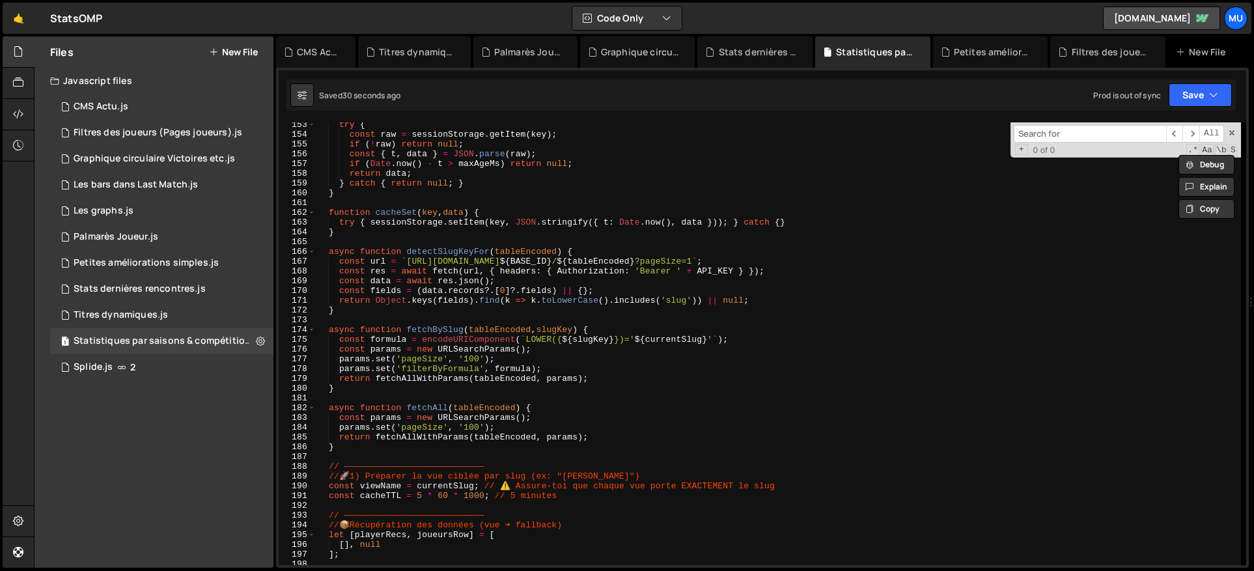
scroll to position [1492, 0]
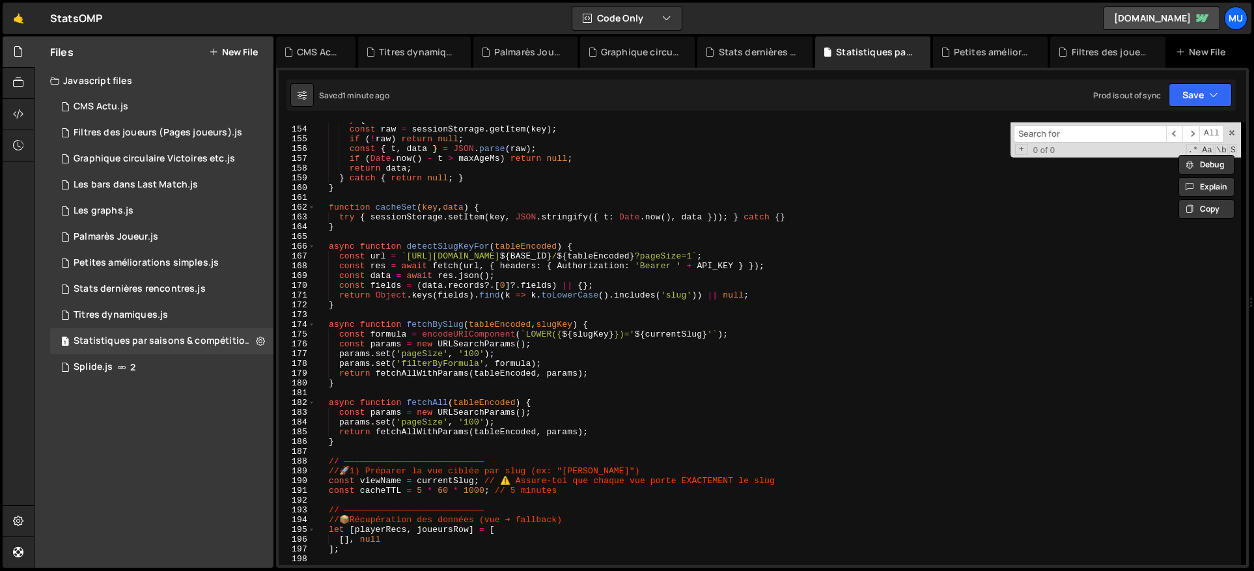
click at [570, 173] on div "try { const raw = sessionStorage . getItem ( key ) ; if ( ! raw ) return null ;…" at bounding box center [778, 346] width 925 height 462
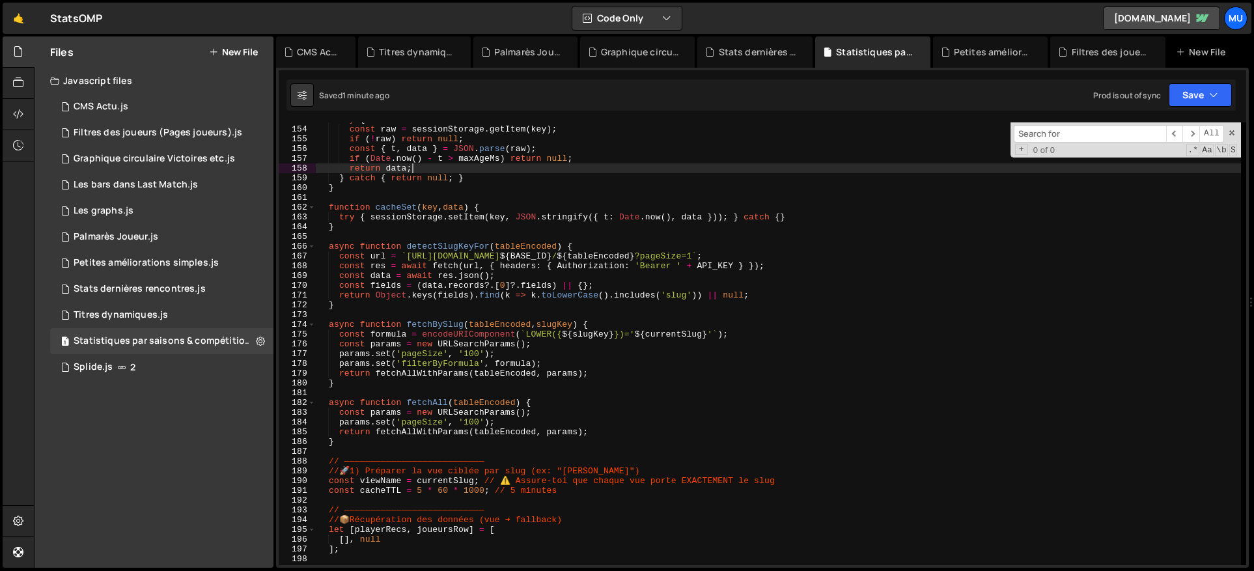
type textarea "})();"
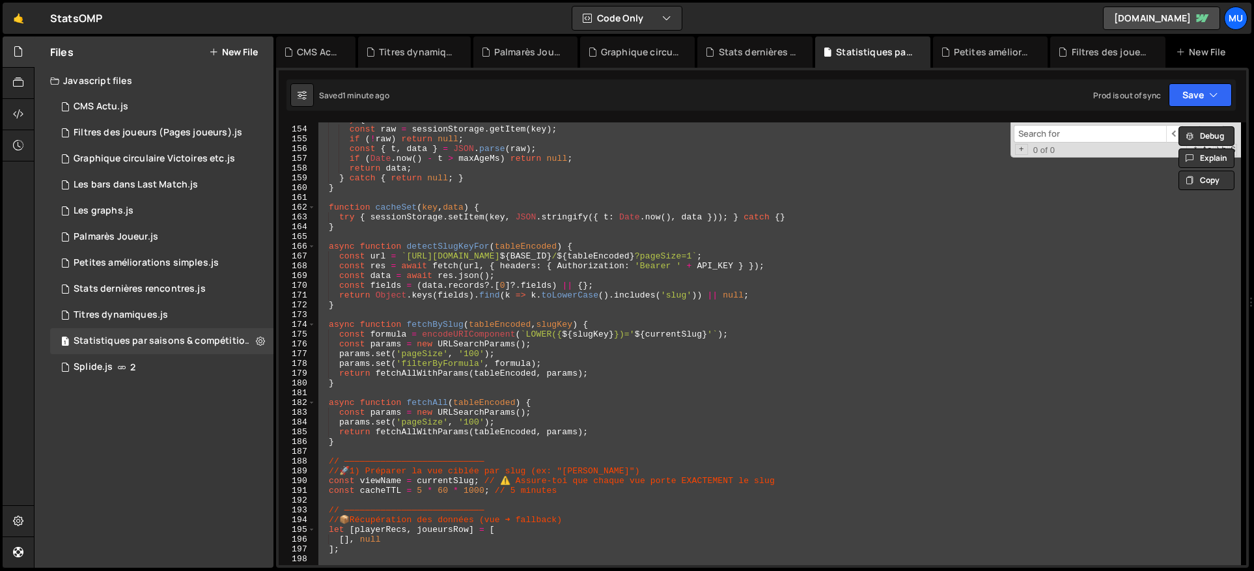
paste textarea
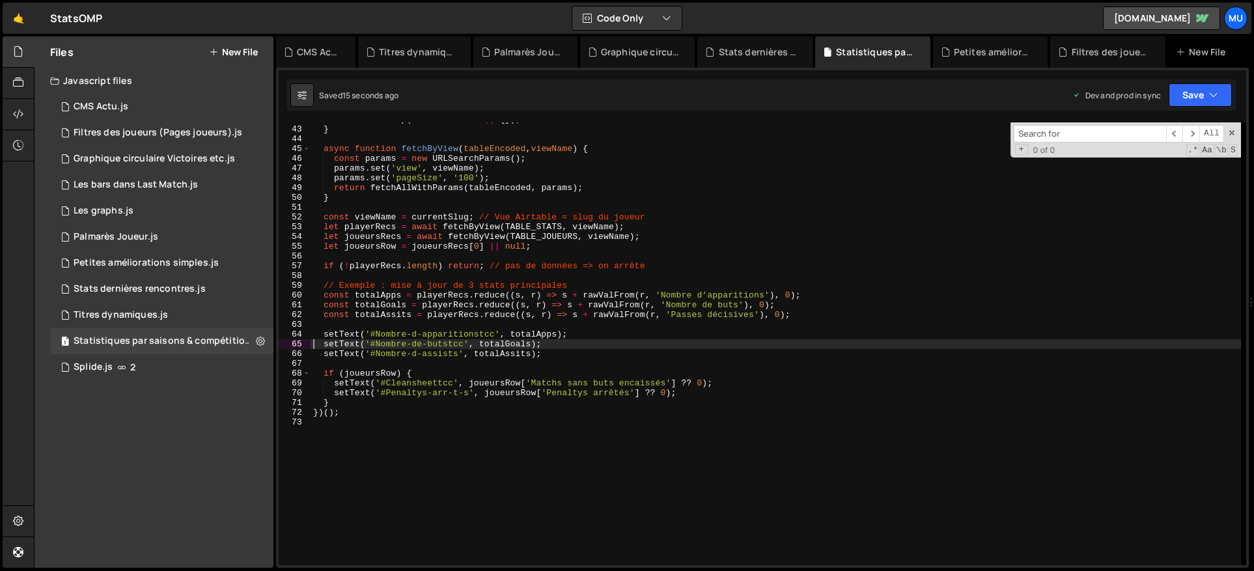
drag, startPoint x: 547, startPoint y: 316, endPoint x: 540, endPoint y: 308, distance: 10.7
click at [543, 311] on div "return all . map ( r => [PERSON_NAME] || { }) ; } async function fetchByView ( …" at bounding box center [776, 346] width 930 height 462
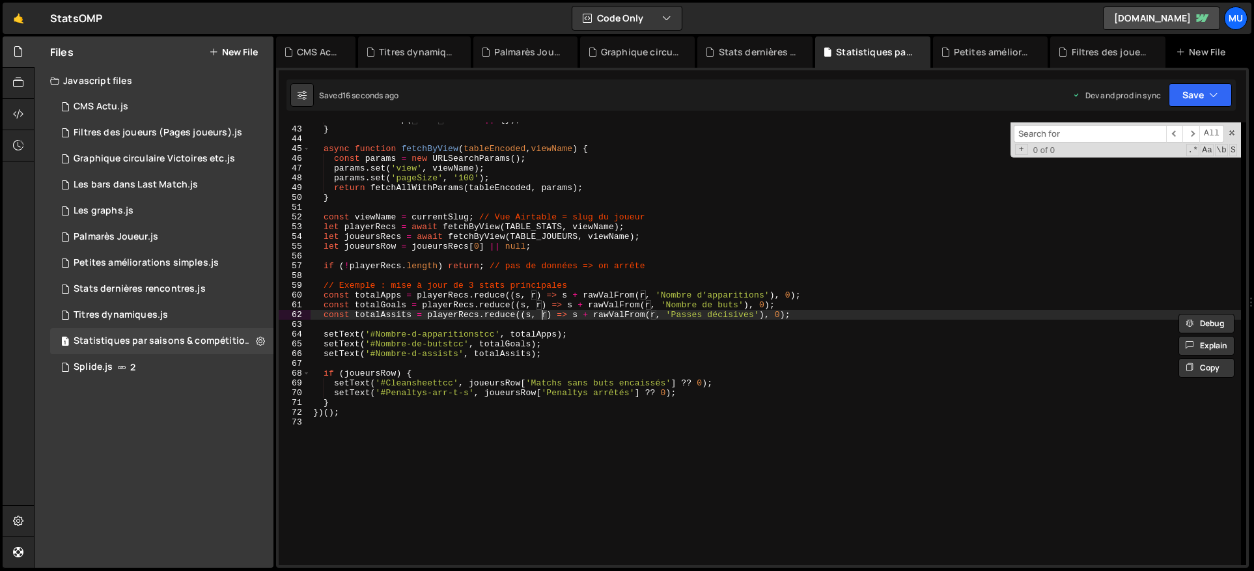
type textarea "})();"
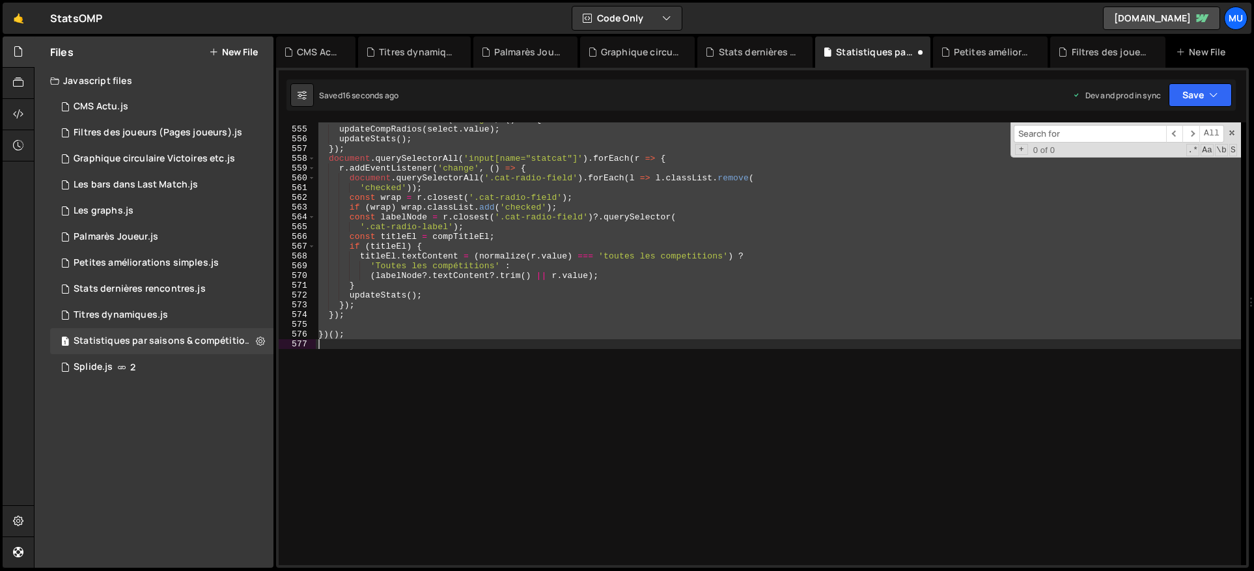
scroll to position [5409, 0]
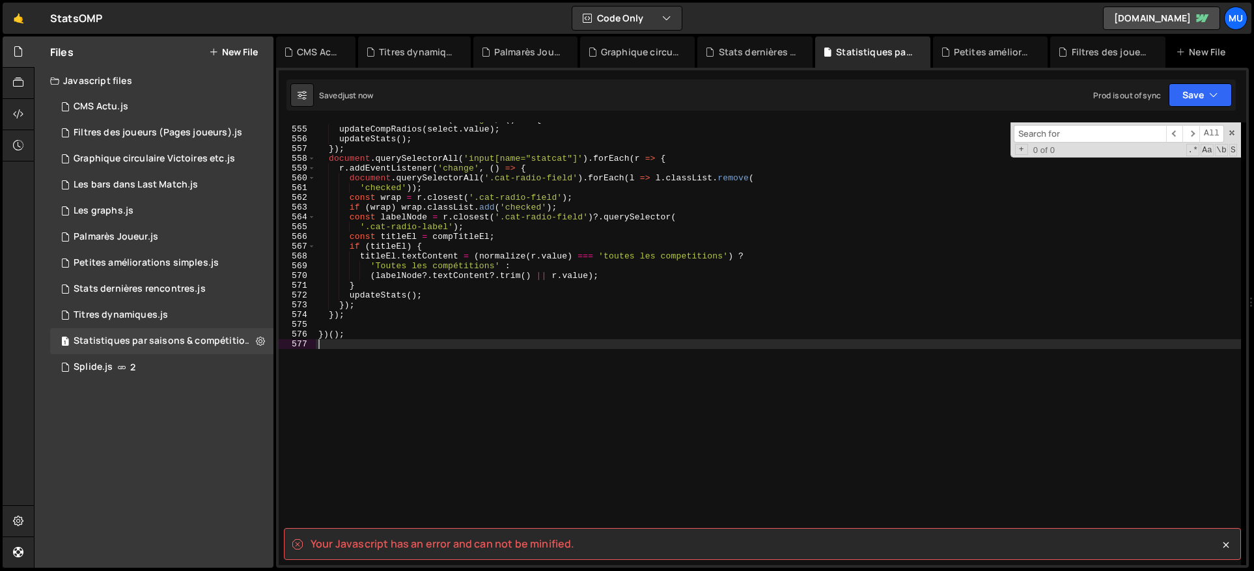
click at [722, 256] on div "select . addEventListener ( 'change' , ( ) => { updateCompRadios ( select . val…" at bounding box center [778, 346] width 925 height 462
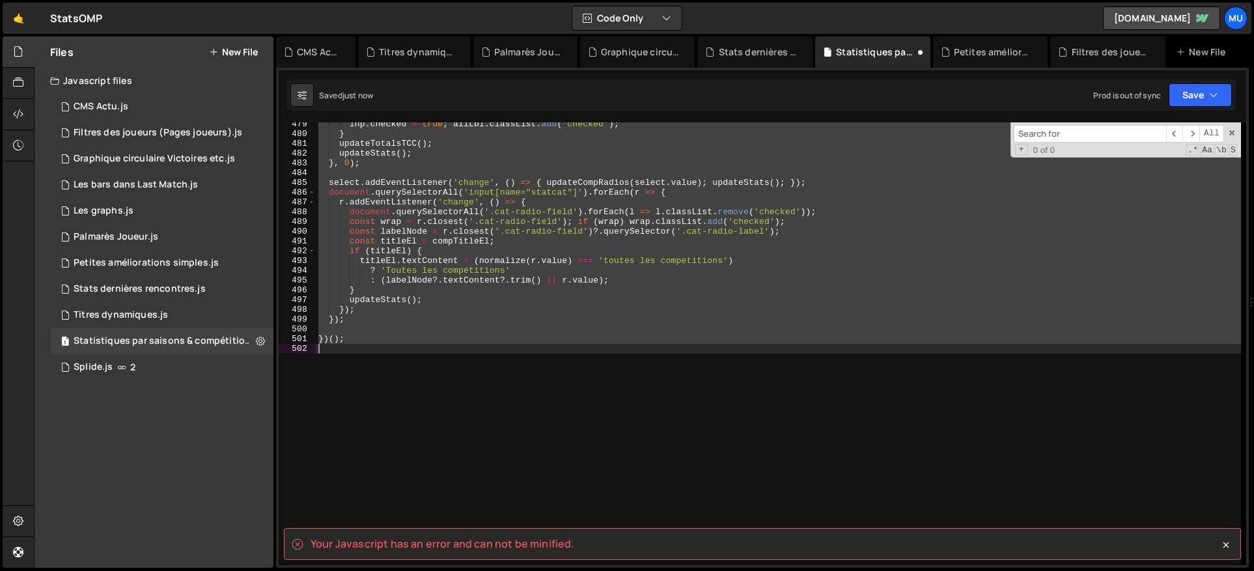
scroll to position [4672, 0]
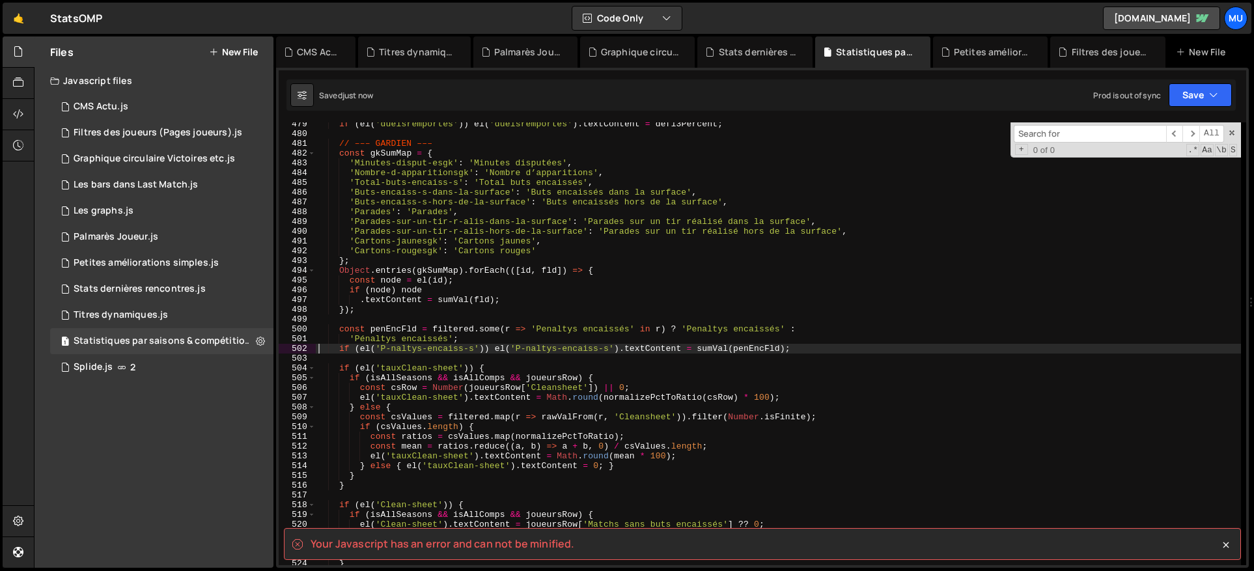
type textarea "})();"
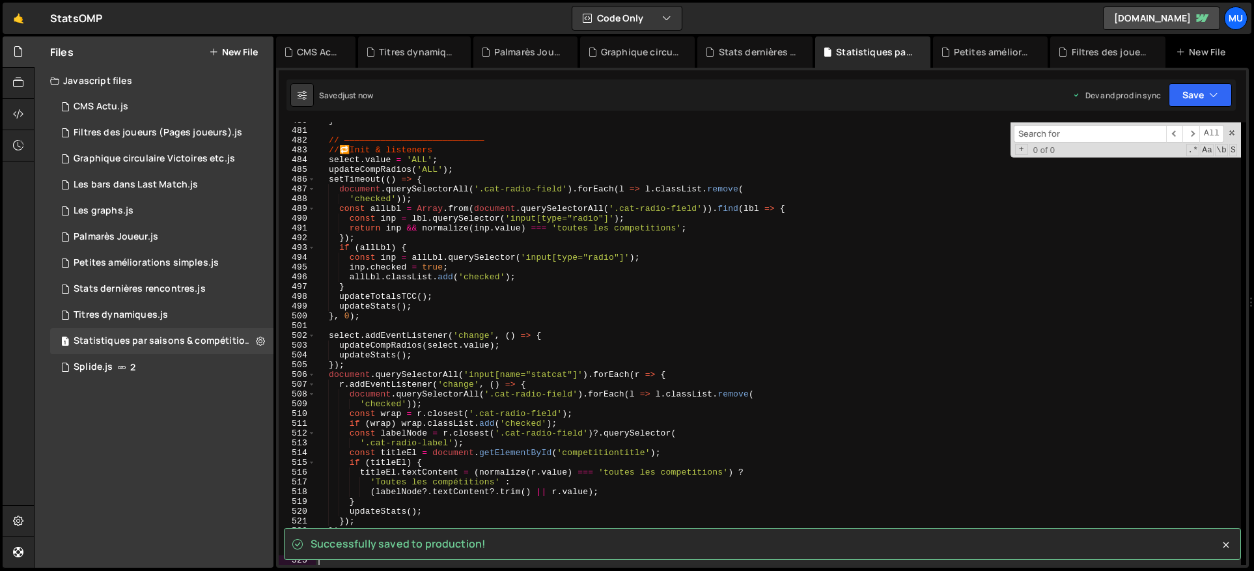
scroll to position [4837, 0]
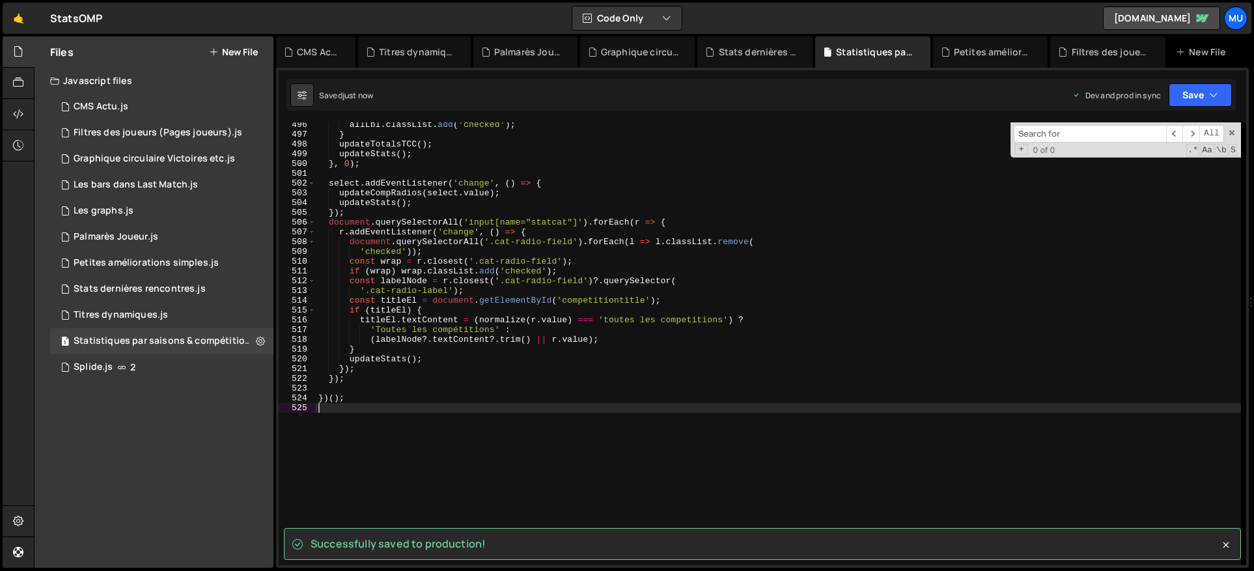
click at [637, 313] on div "allLbl . classList . add ( 'checked' ) ; } updateTotalsTCC ( ) ; updateStats ( …" at bounding box center [778, 351] width 925 height 462
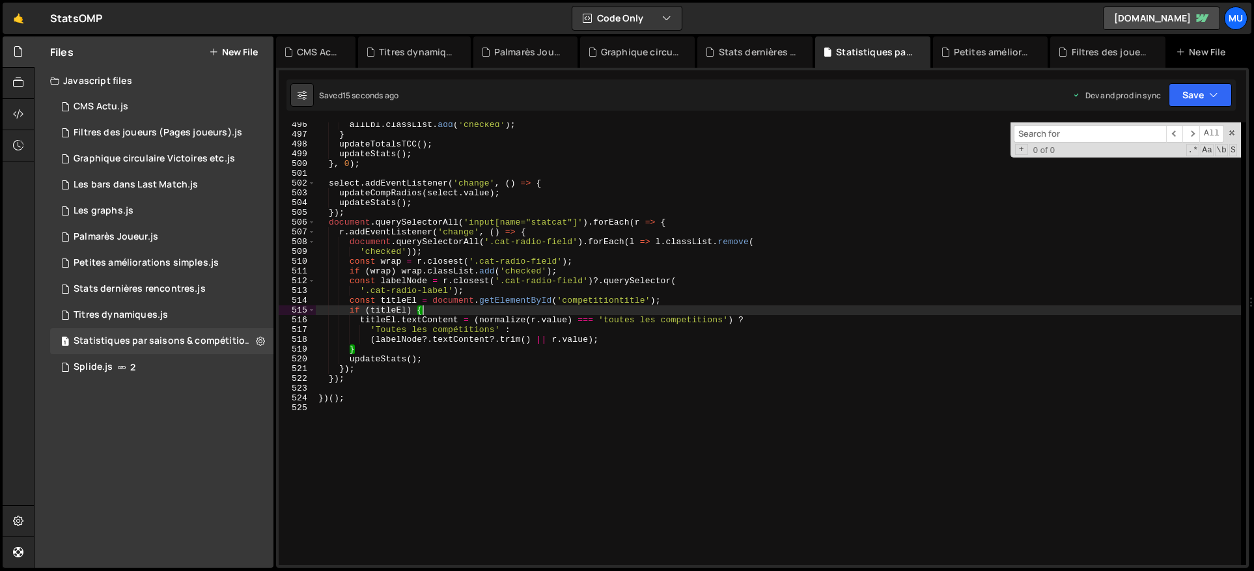
click at [554, 372] on div "allLbl . classList . add ( 'checked' ) ; } updateTotalsTCC ( ) ; updateStats ( …" at bounding box center [778, 351] width 925 height 462
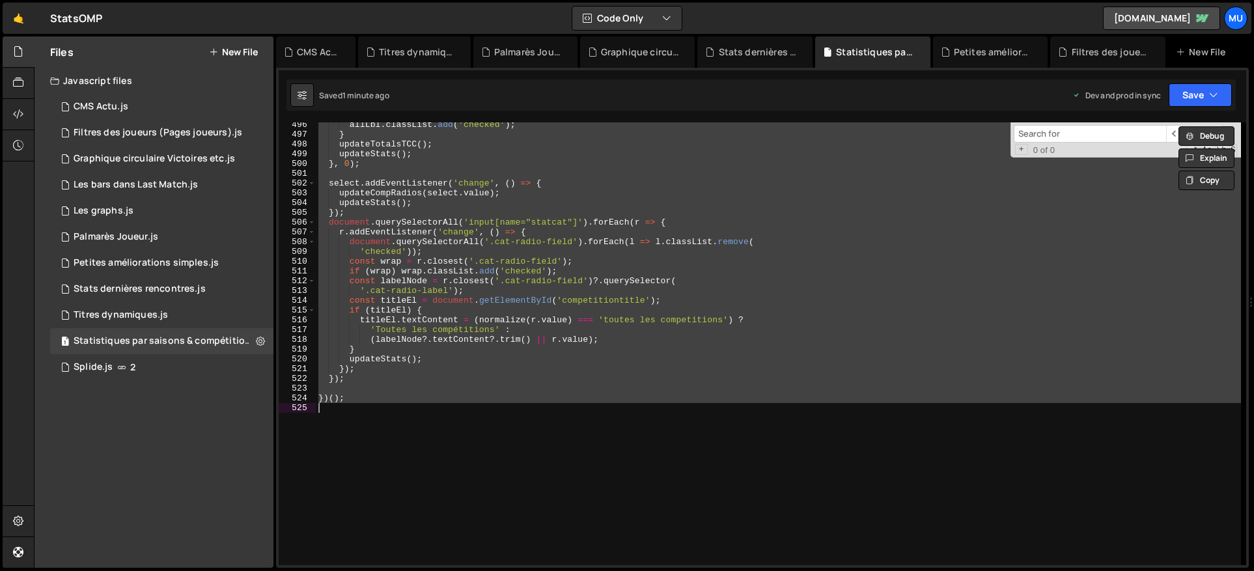
click at [542, 395] on div "allLbl . classList . add ( 'checked' ) ; } updateTotalsTCC ( ) ; updateStats ( …" at bounding box center [778, 343] width 925 height 443
type textarea "})();"
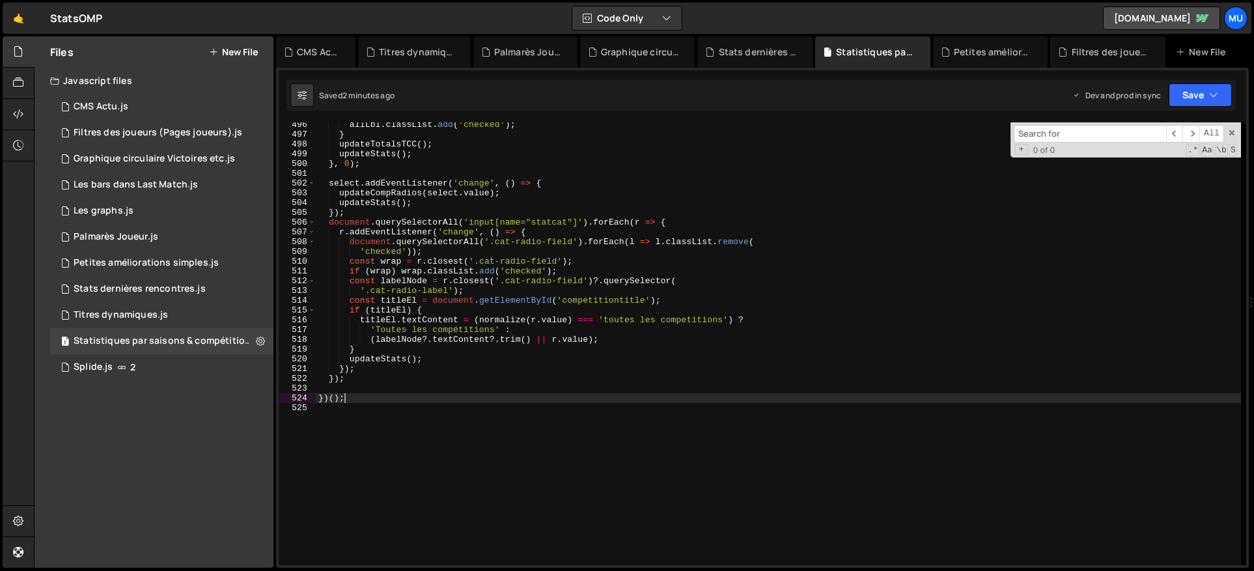
click at [466, 419] on div "allLbl . classList . add ( 'checked' ) ; } updateTotalsTCC ( ) ; updateStats ( …" at bounding box center [778, 351] width 925 height 462
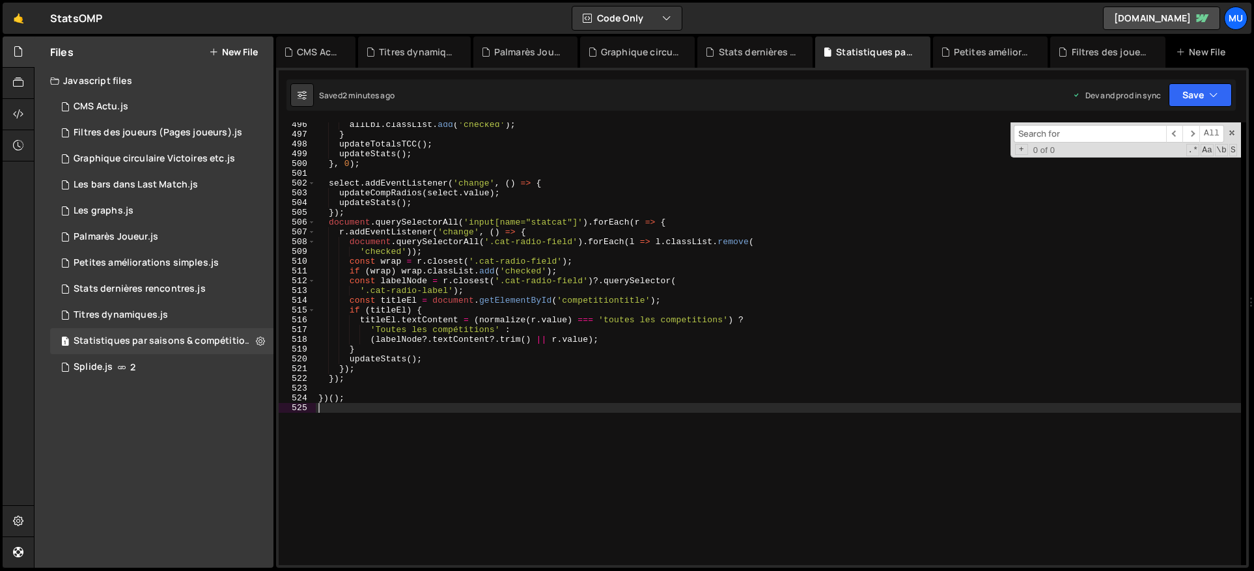
click at [244, 52] on button "New File" at bounding box center [233, 52] width 49 height 10
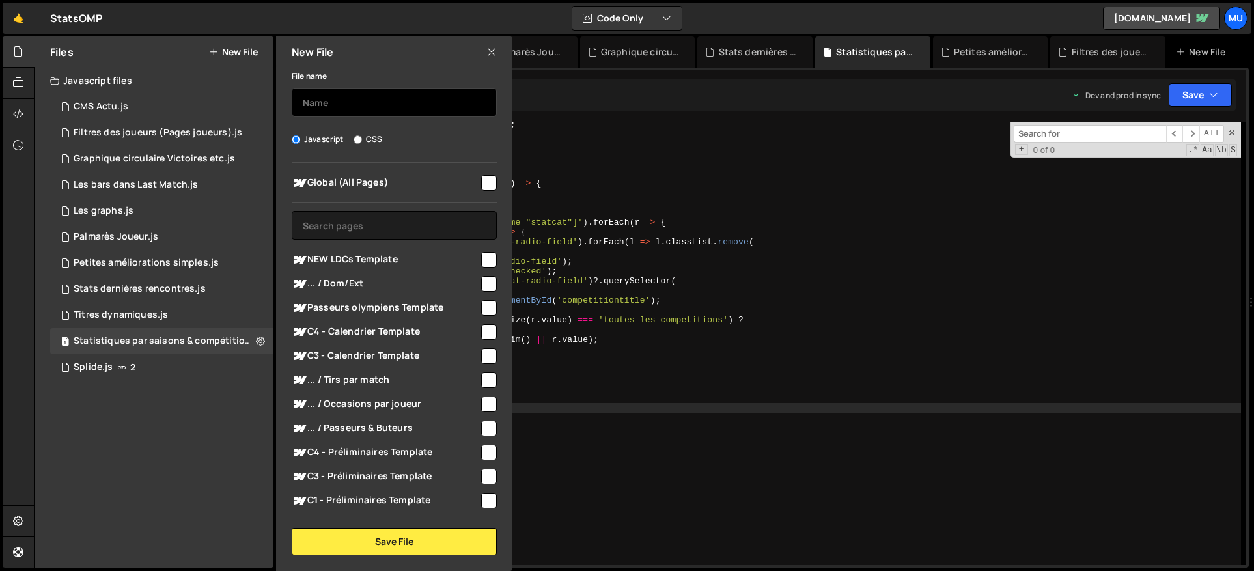
click at [387, 104] on input "text" at bounding box center [394, 102] width 205 height 29
type input "preloader fiche joueur"
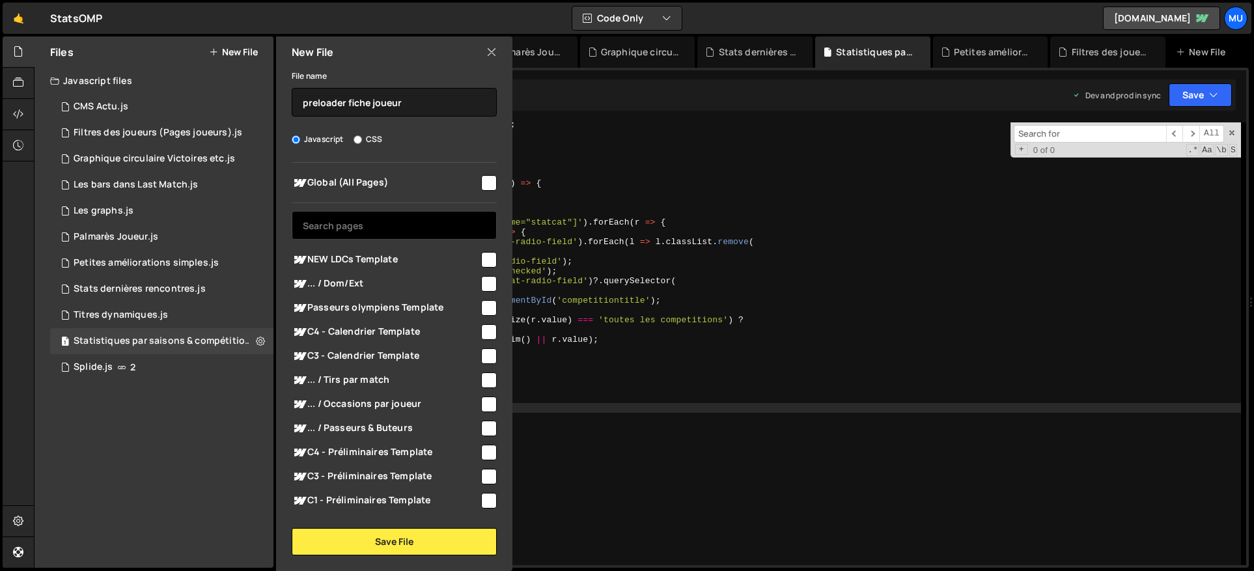
click at [363, 230] on input "text" at bounding box center [394, 225] width 205 height 29
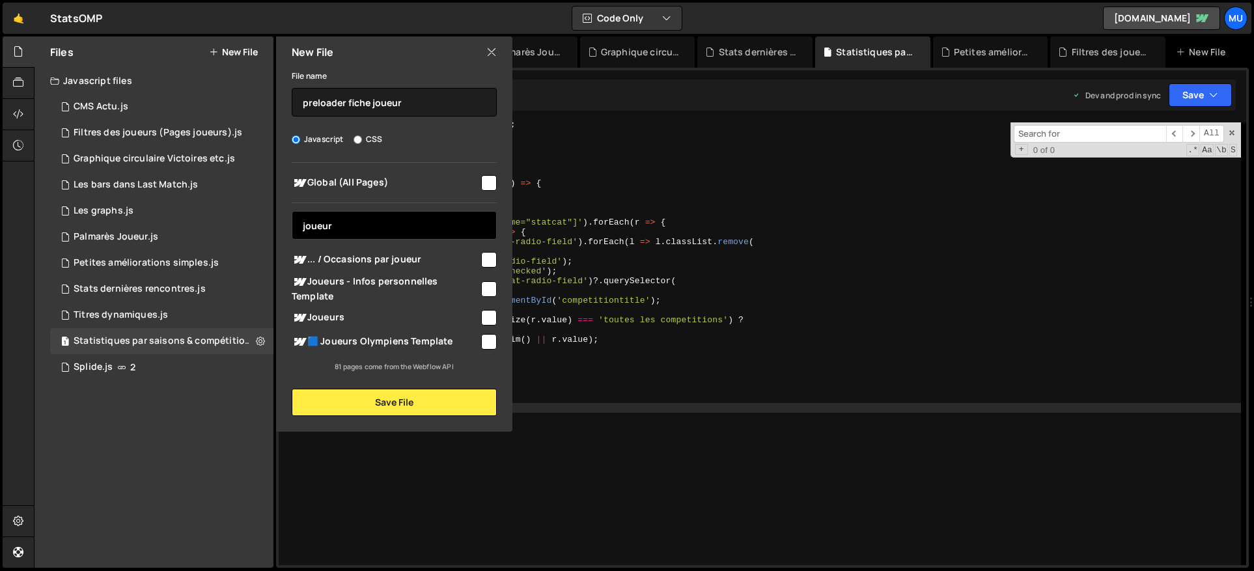
type input "joueur"
click at [404, 335] on span "🟦 Joueurs Olympiens Template" at bounding box center [386, 342] width 188 height 16
checkbox input "true"
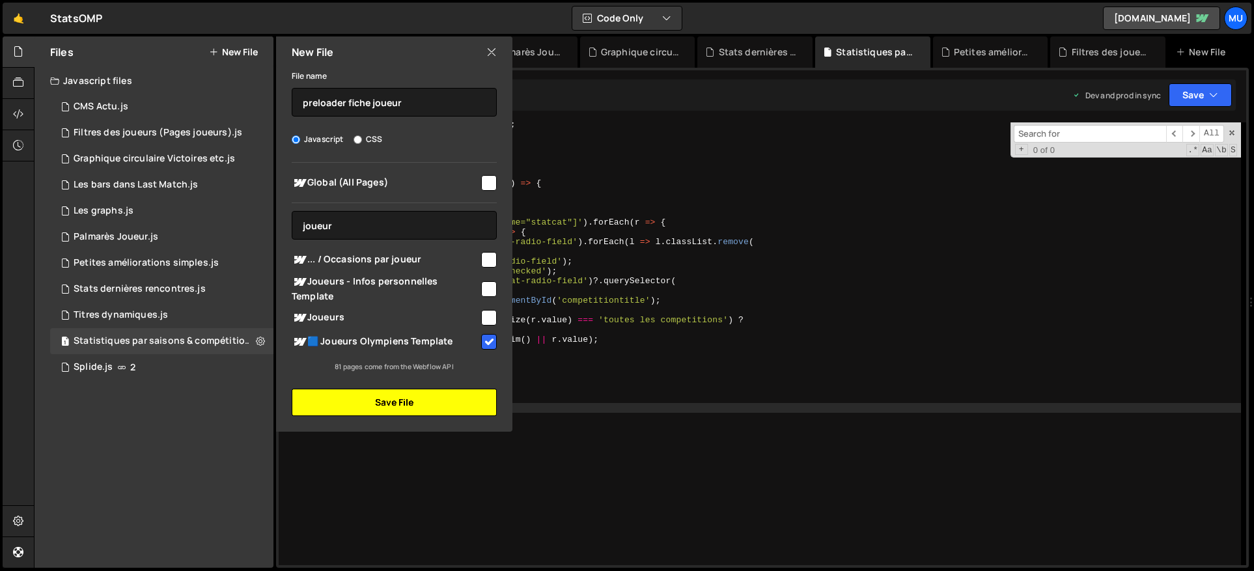
click at [397, 395] on button "Save File" at bounding box center [394, 402] width 205 height 27
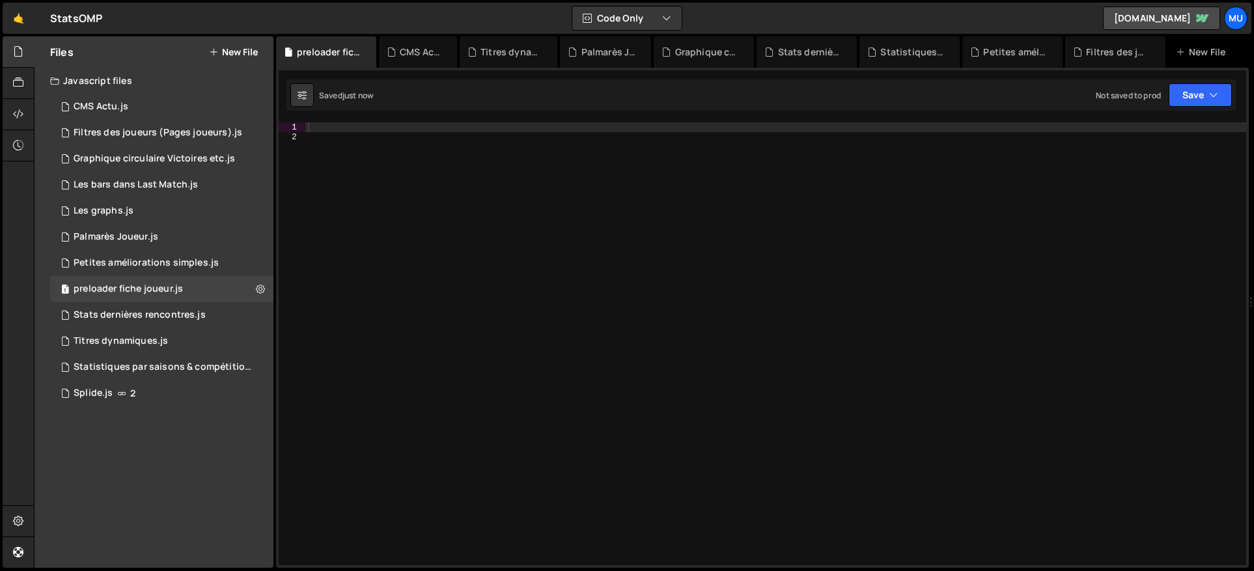
scroll to position [0, 0]
click at [261, 283] on icon at bounding box center [260, 289] width 9 height 12
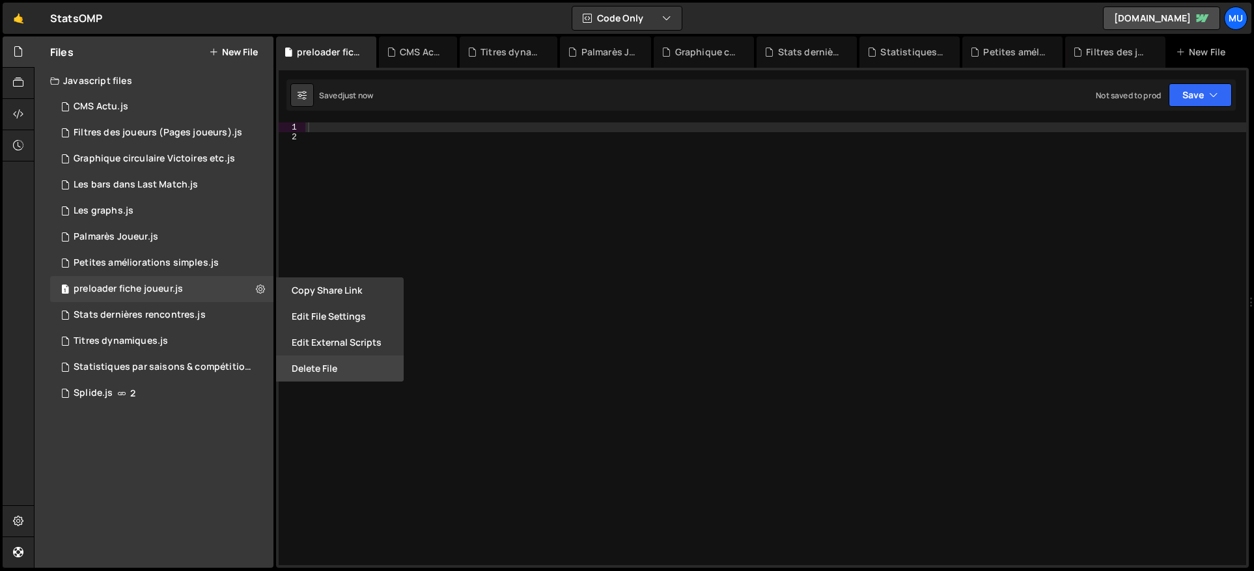
click at [306, 363] on button "Delete File" at bounding box center [340, 368] width 128 height 26
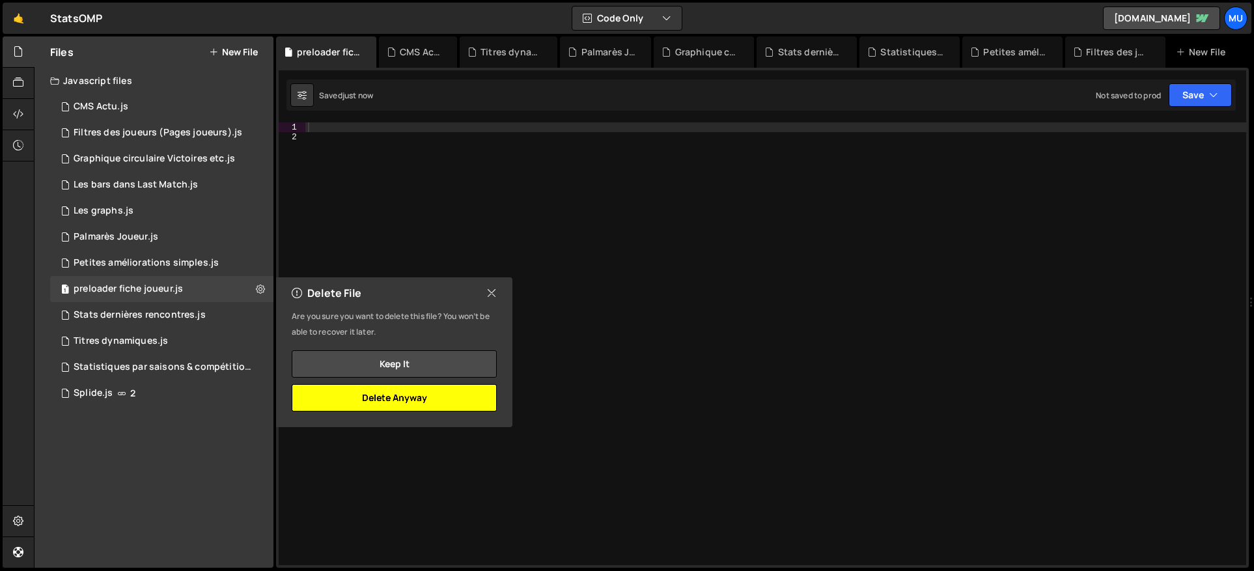
click at [449, 397] on button "Delete Anyway" at bounding box center [394, 397] width 205 height 27
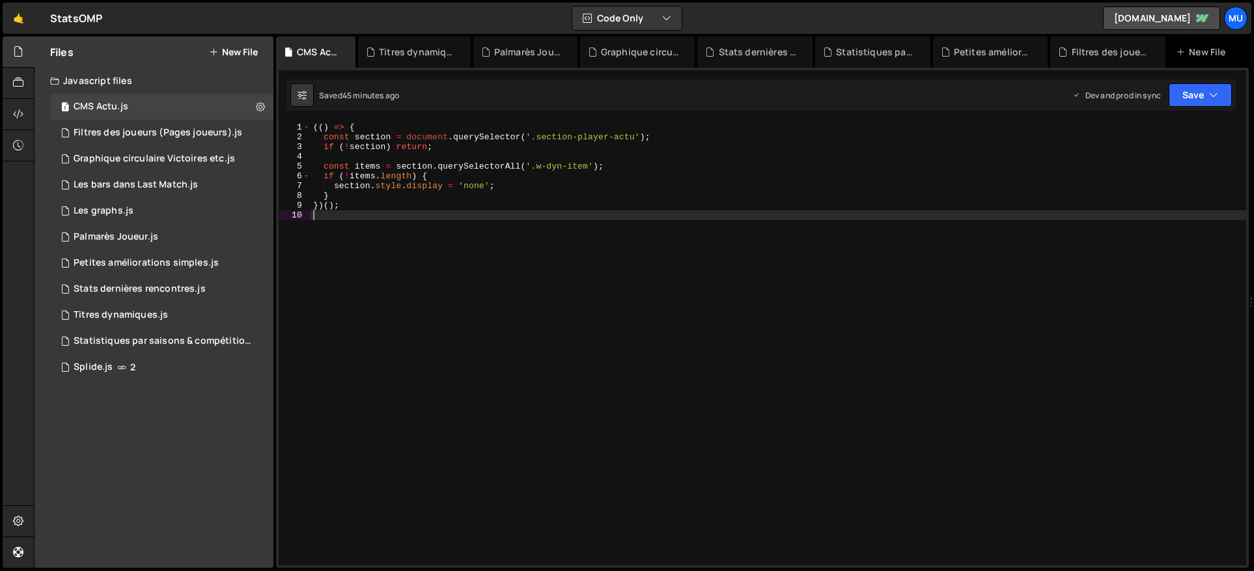
click at [528, 419] on div "(( ) => { const section = document . querySelector ( '.section-player-actu' ) ;…" at bounding box center [779, 353] width 936 height 462
click at [742, 38] on div "Stats dernières rencontres.js" at bounding box center [754, 51] width 115 height 31
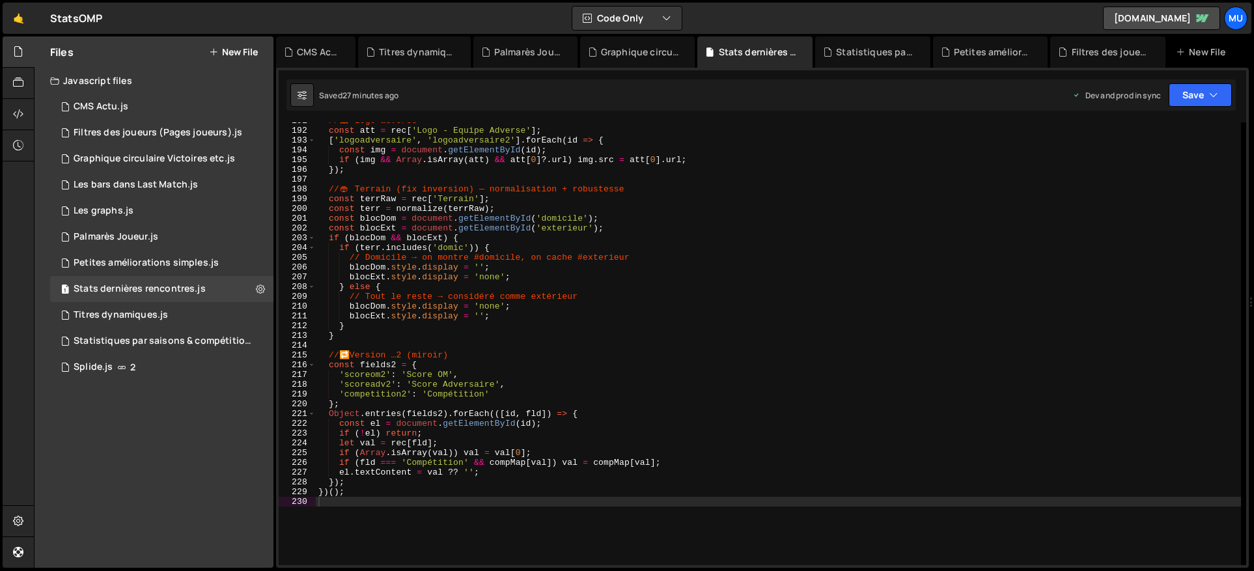
click at [829, 255] on div "// 🖼 ️ Logo adverse const att = rec [ 'Logo - Equipe Adverse' ] ; [ 'logoadvers…" at bounding box center [778, 347] width 925 height 462
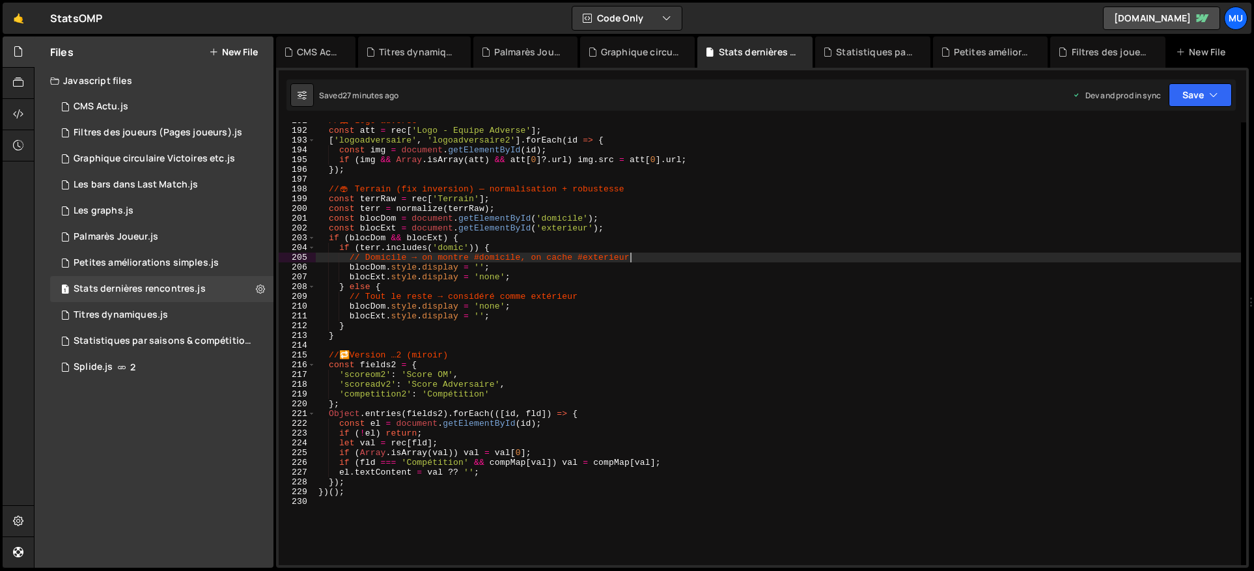
click at [584, 309] on div "// 🖼 ️ Logo adverse const att = rec [ 'Logo - Equipe Adverse' ] ; [ 'logoadvers…" at bounding box center [778, 347] width 925 height 462
type textarea "blocDom.style.display = 'none';"
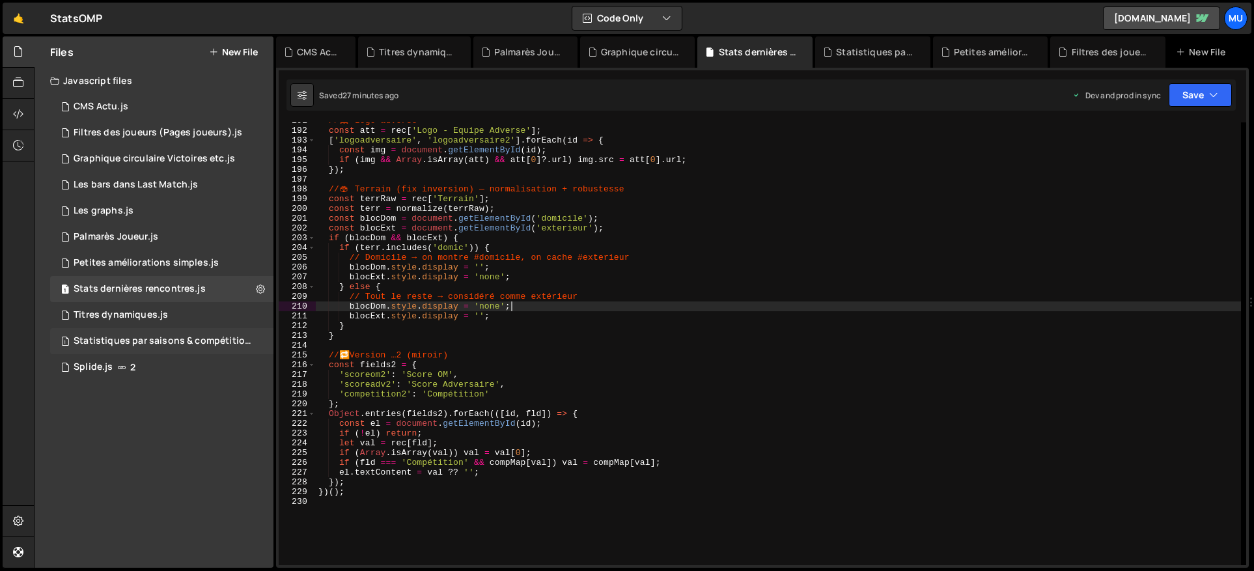
click at [182, 341] on div "Statistiques par saisons & compétitions.js" at bounding box center [164, 341] width 180 height 12
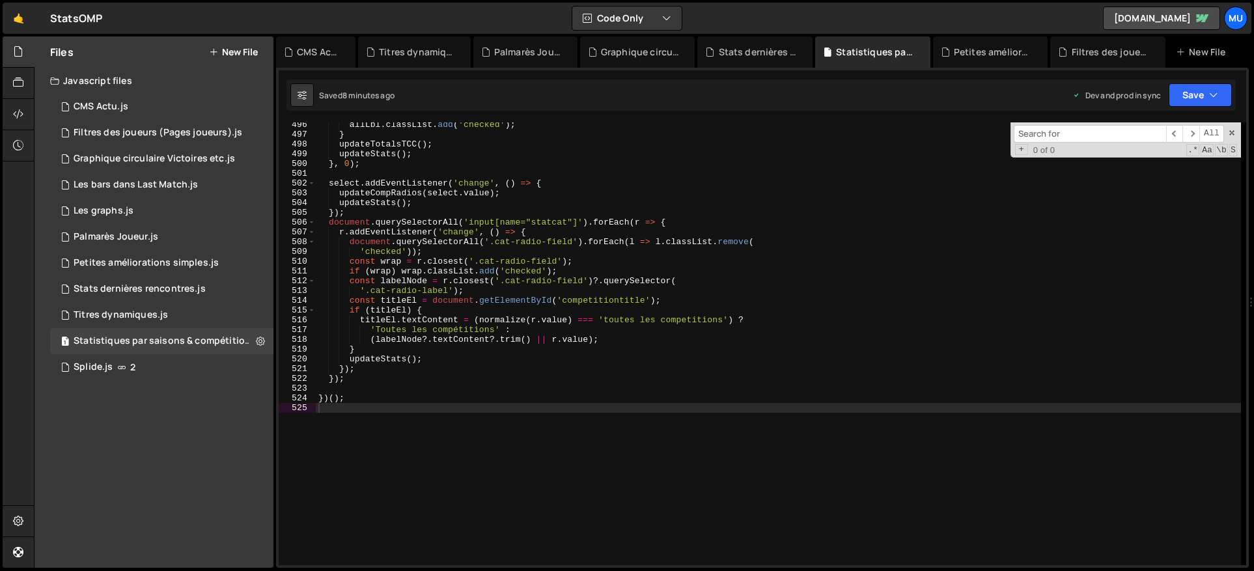
click at [496, 302] on div "allLbl . classList . add ( 'checked' ) ; } updateTotalsTCC ( ) ; updateStats ( …" at bounding box center [778, 351] width 925 height 462
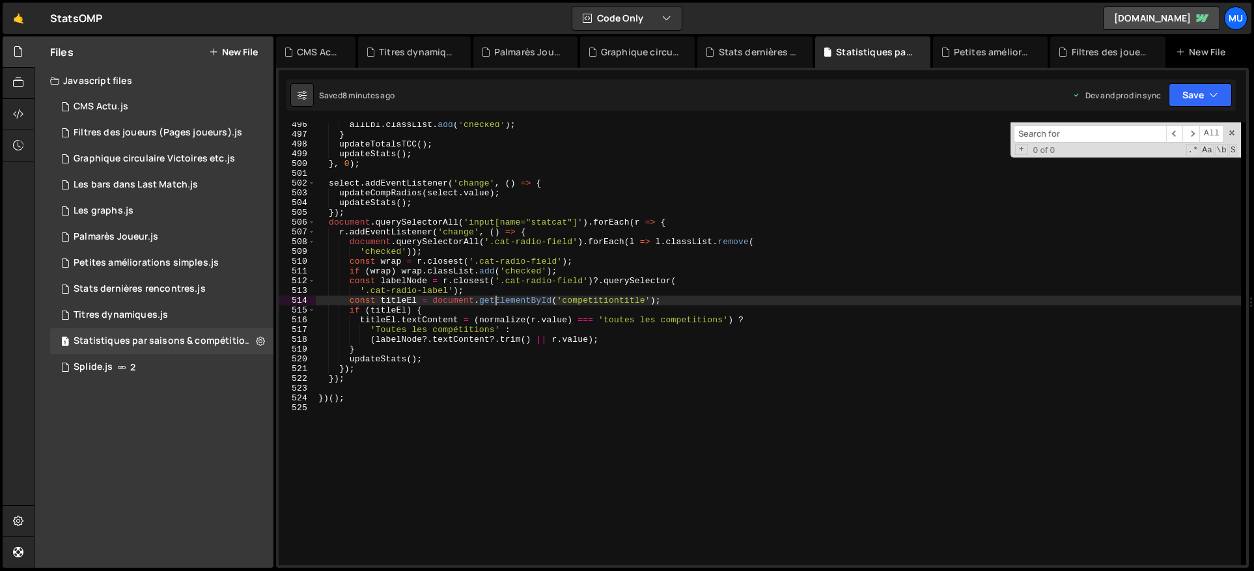
scroll to position [8356, 0]
type textarea "})();"
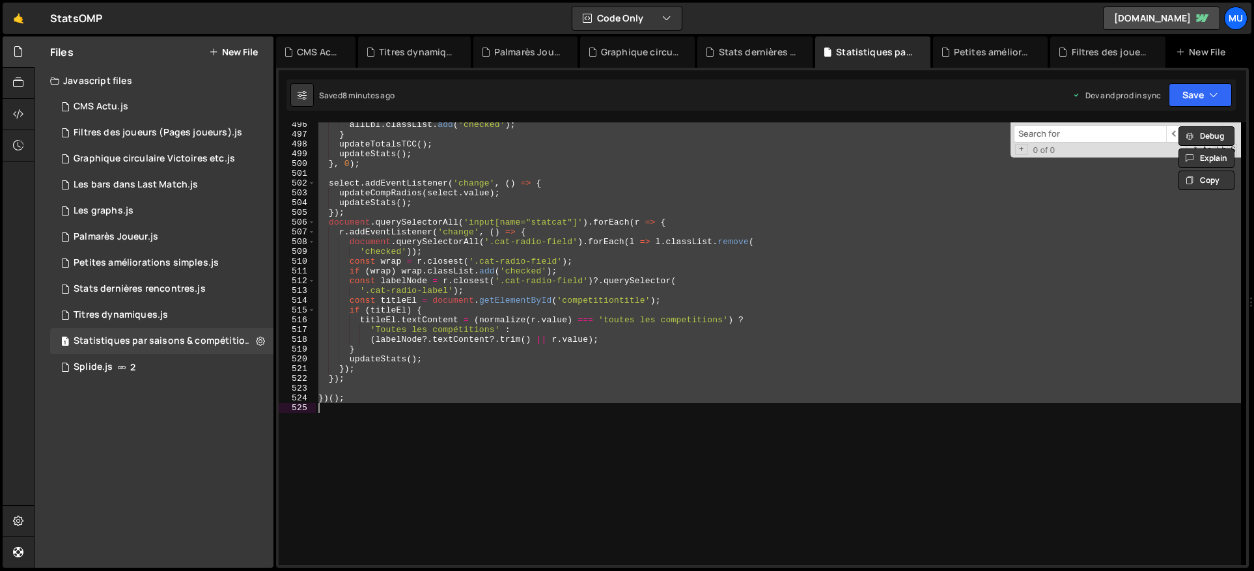
paste textarea
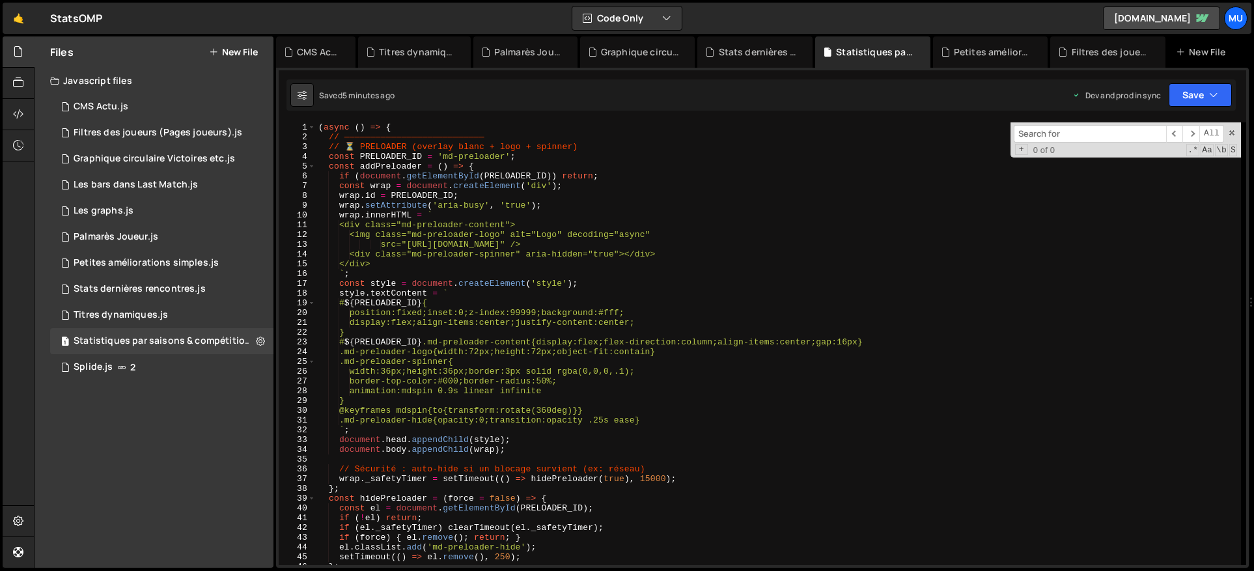
scroll to position [0, 0]
click at [1229, 133] on span at bounding box center [1231, 132] width 9 height 9
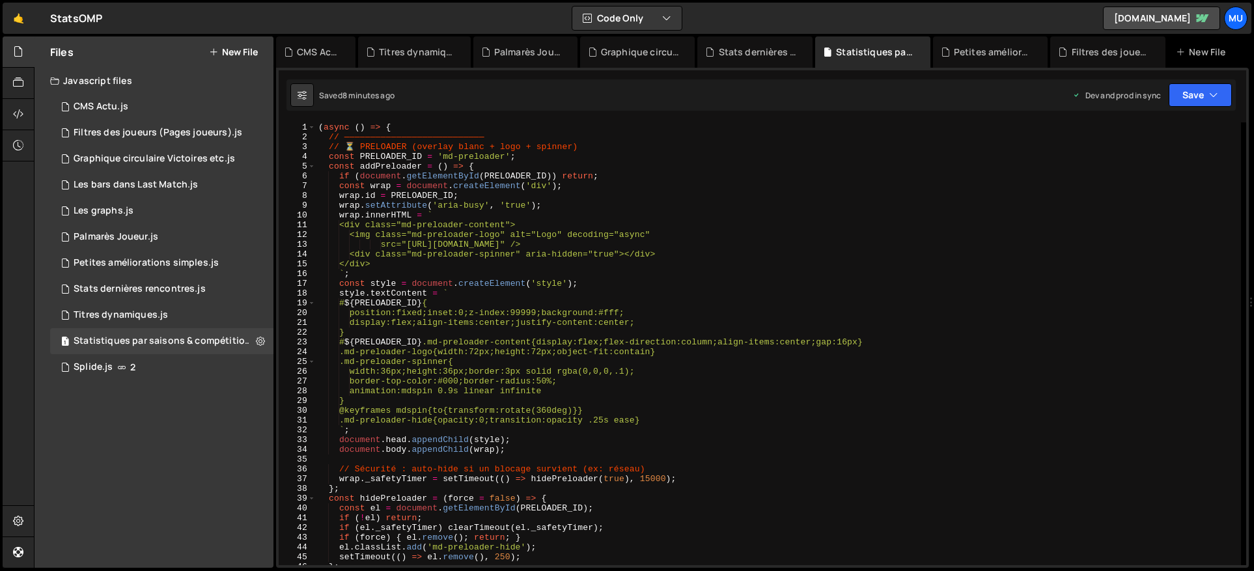
click at [695, 273] on div "( async ( ) => { // ——————————————————————————— // ⏳ PRELOADER (overlay blanc +…" at bounding box center [778, 353] width 925 height 462
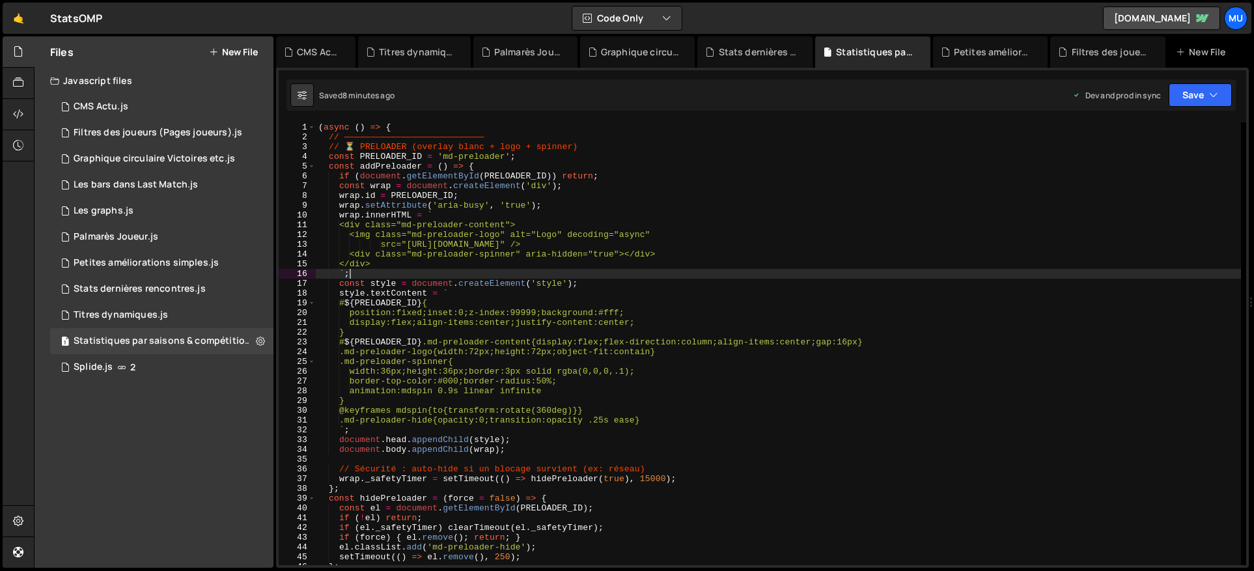
type textarea "})();"
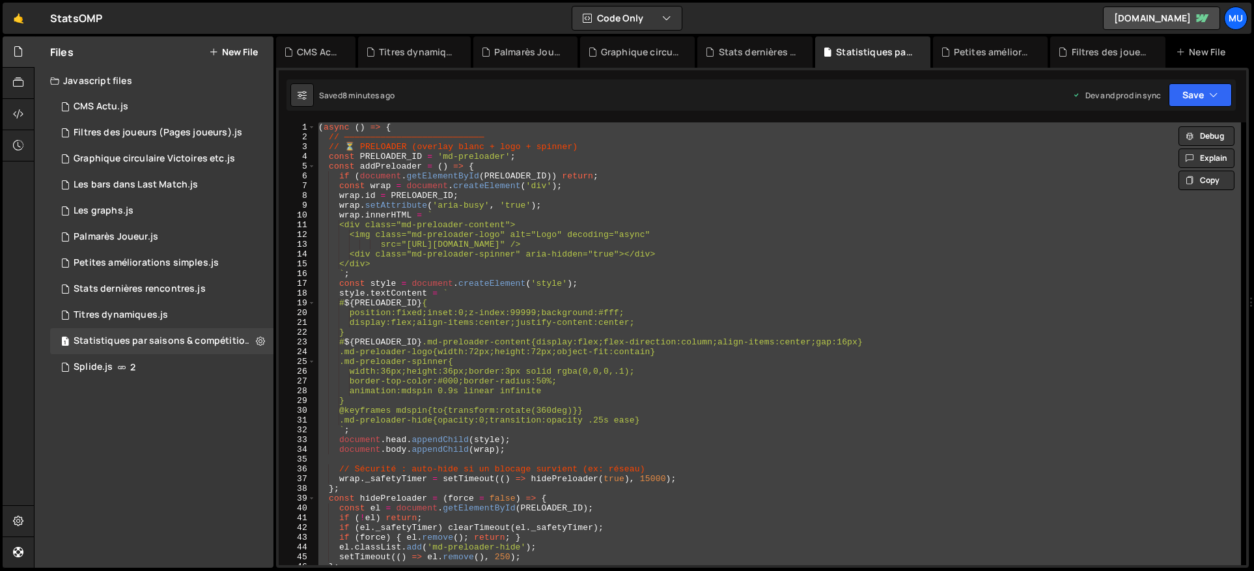
paste textarea
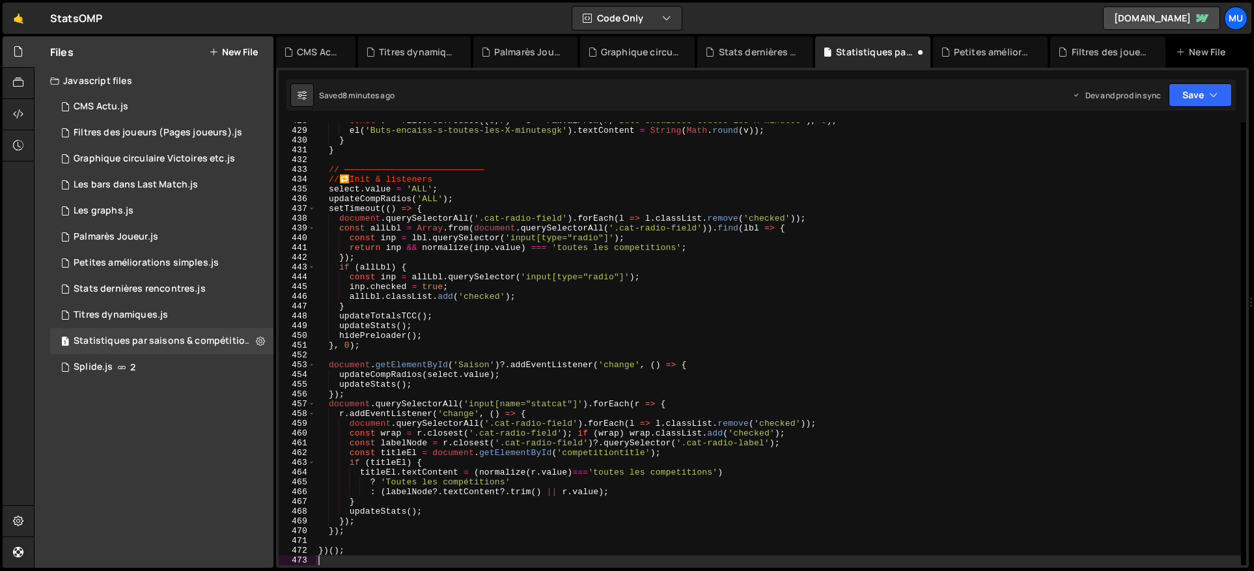
scroll to position [4177, 0]
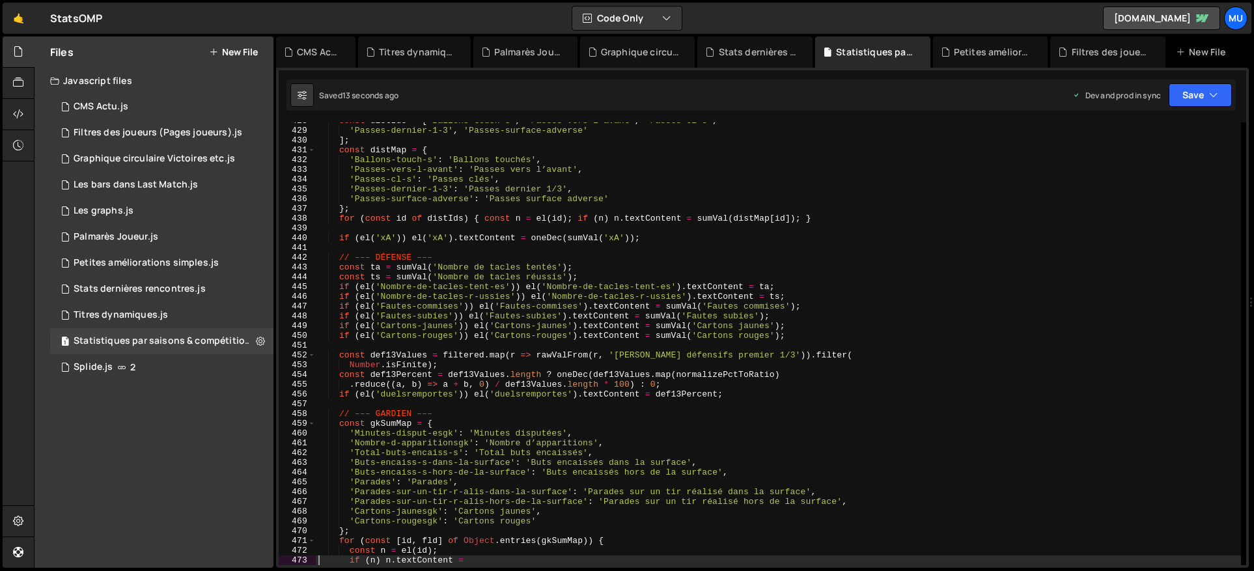
type textarea "})();"
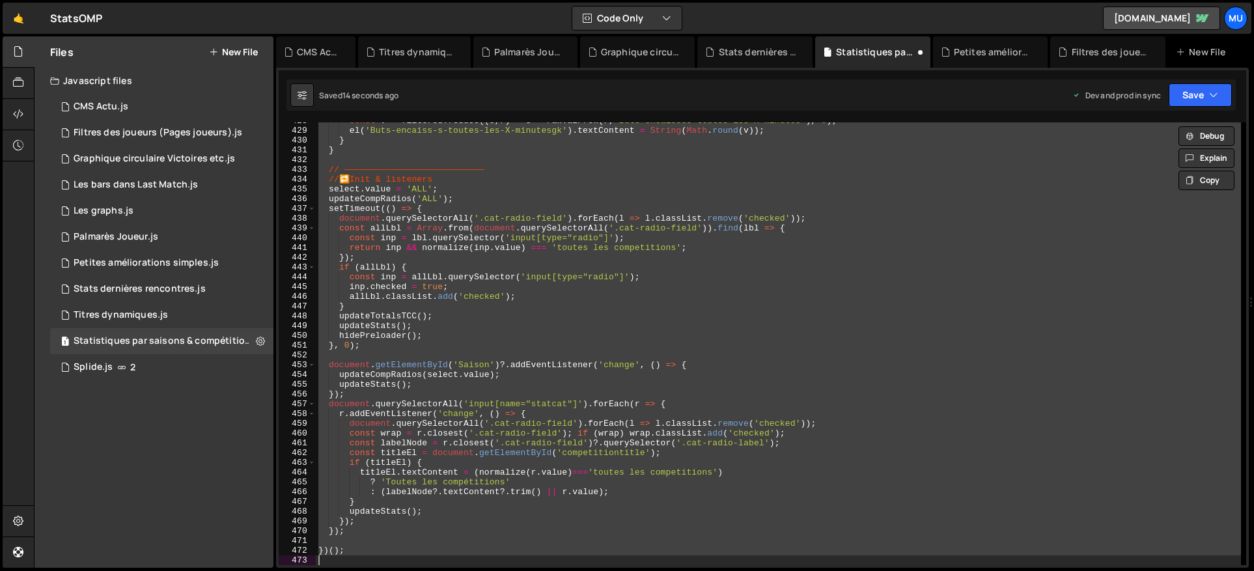
scroll to position [5204, 0]
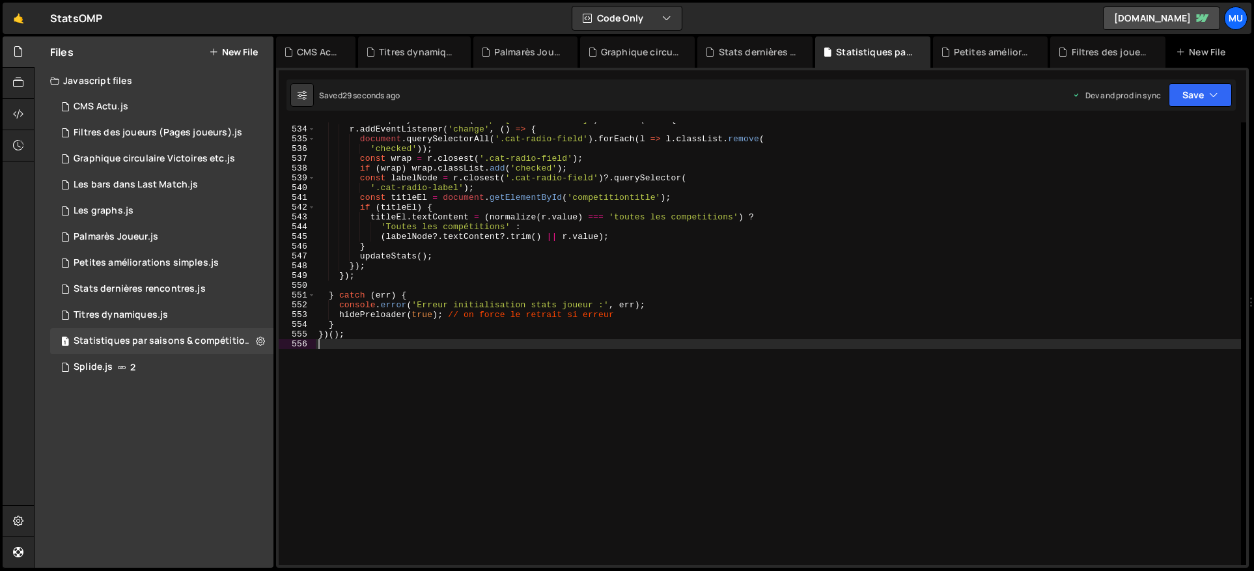
click at [573, 358] on div "document . querySelectorAll ( 'input[name="statcat"]' ) . forEach ( r => { r . …" at bounding box center [778, 346] width 925 height 462
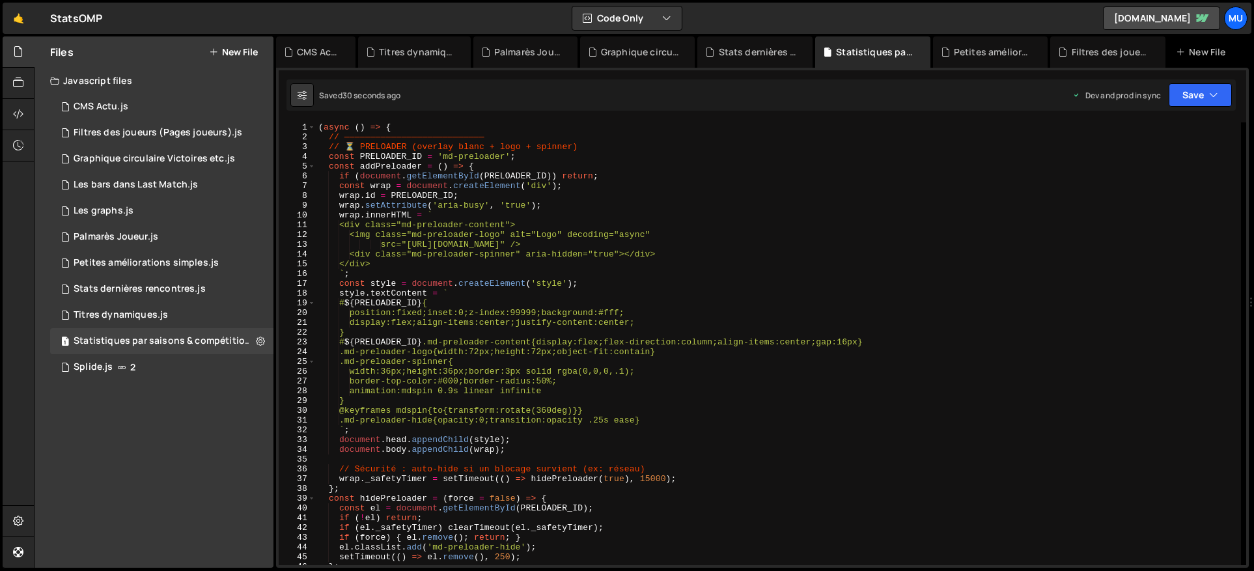
scroll to position [0, 0]
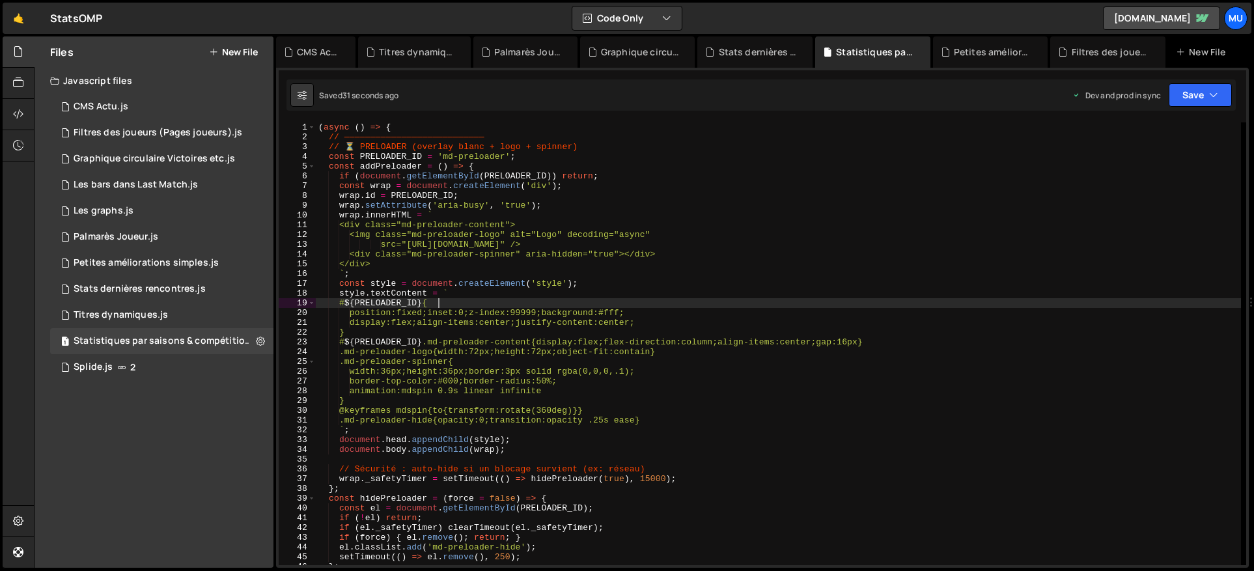
click at [626, 305] on div "( async ( ) => { // ——————————————————————————— // ⏳ PRELOADER (overlay blanc +…" at bounding box center [778, 353] width 925 height 462
type textarea "})();"
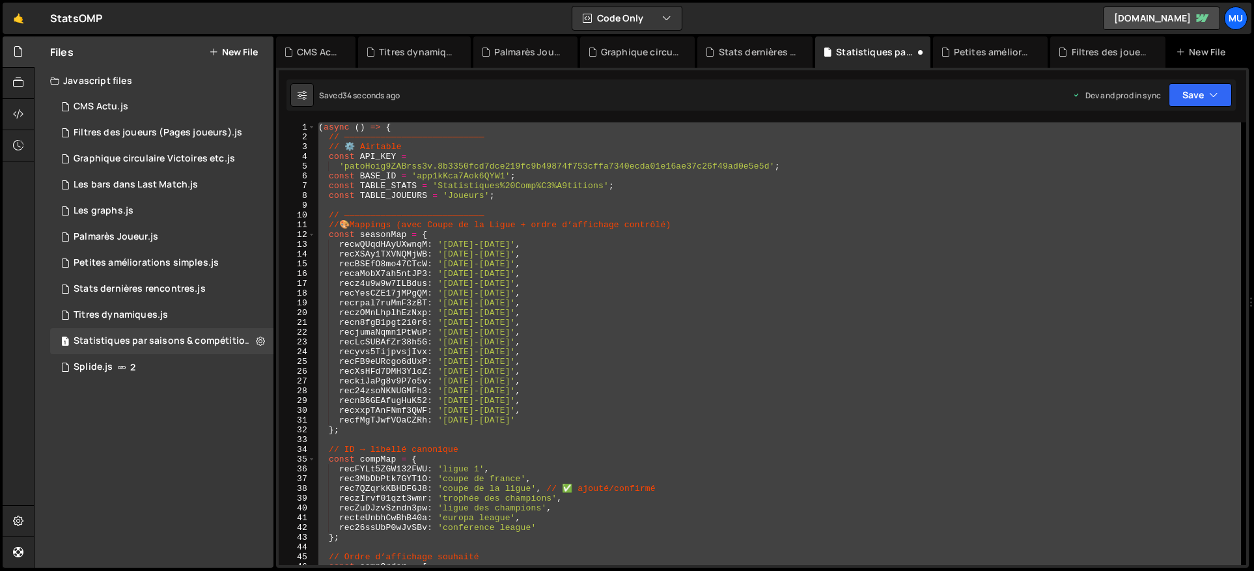
scroll to position [4896, 0]
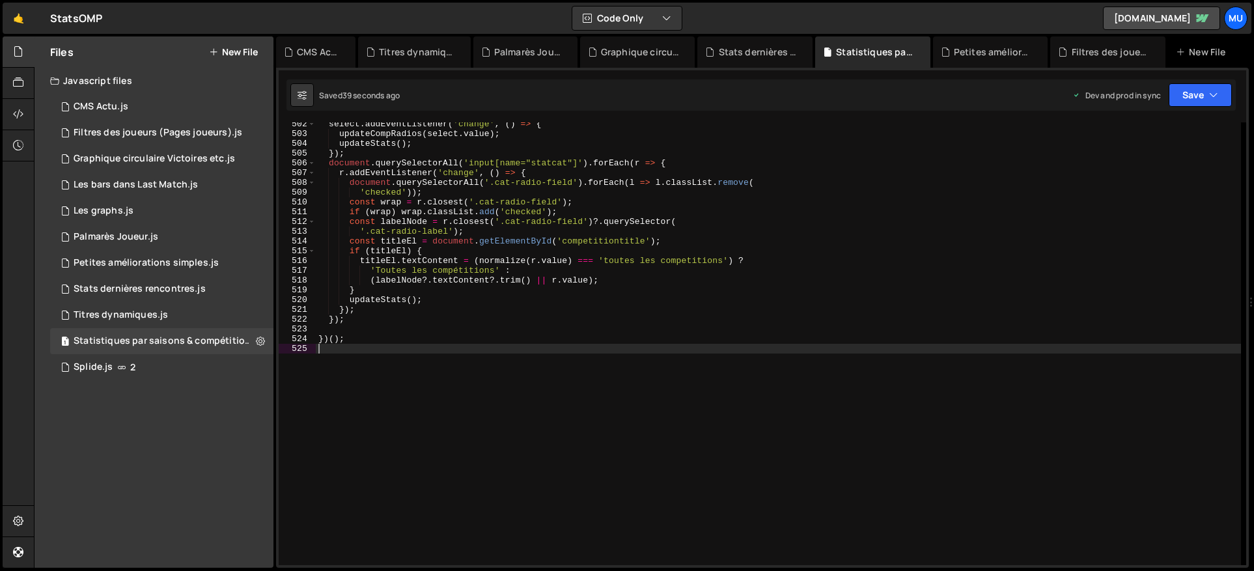
click at [553, 350] on div "select . addEventListener ( 'change' , ( ) => { updateCompRadios ( select . val…" at bounding box center [778, 350] width 925 height 462
click at [576, 343] on div "select . addEventListener ( 'change' , ( ) => { updateCompRadios ( select . val…" at bounding box center [778, 350] width 925 height 462
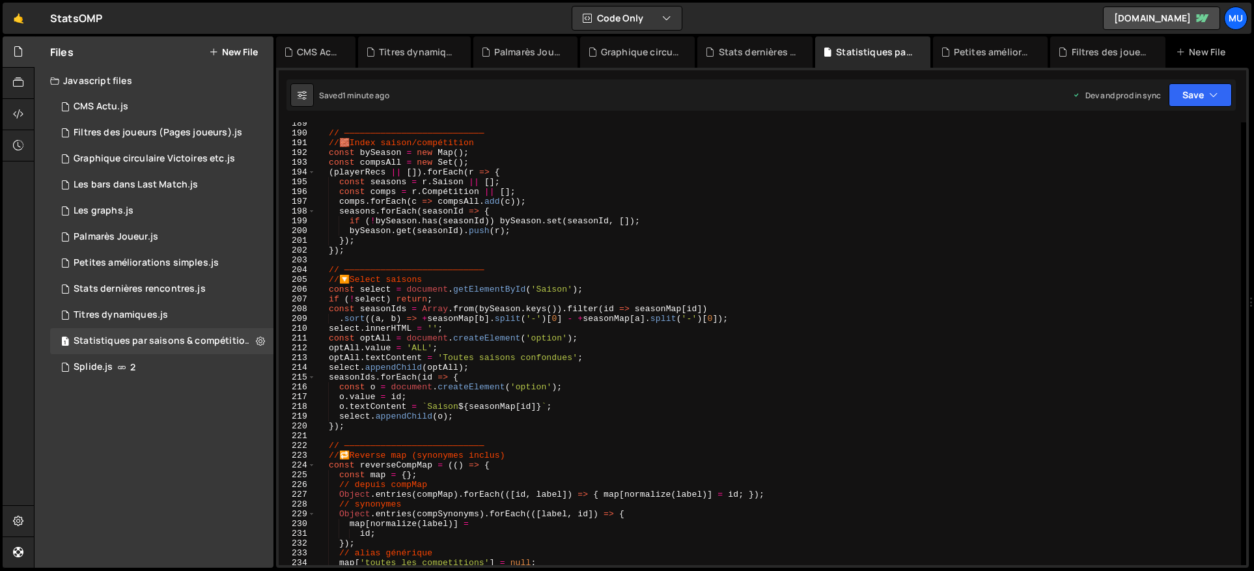
scroll to position [0, 0]
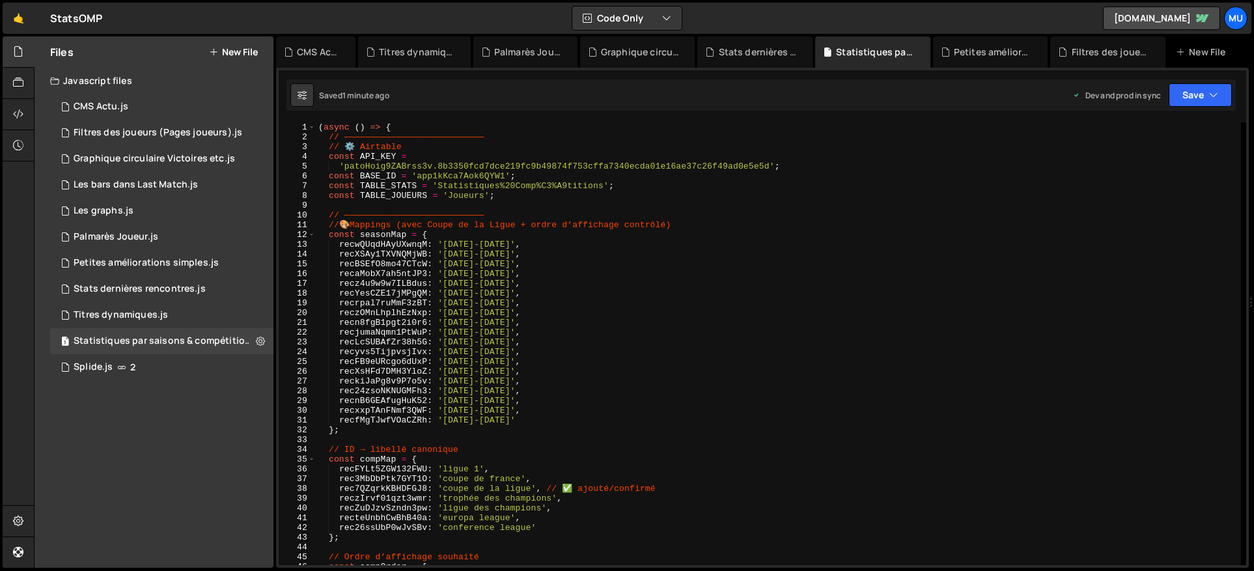
click at [576, 312] on div "( async ( ) => { // ——————————————————————————— // ⚙️ Airtable const API_KEY = …" at bounding box center [778, 353] width 925 height 462
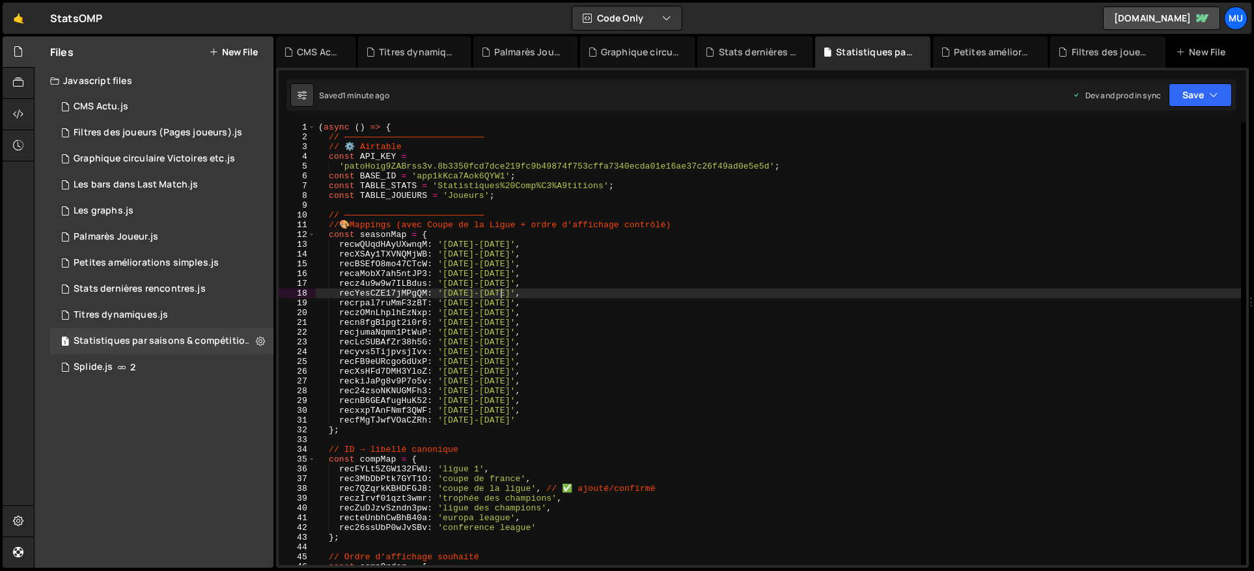
click at [522, 292] on div "( async ( ) => { // ——————————————————————————— // ⚙️ Airtable const API_KEY = …" at bounding box center [778, 353] width 925 height 462
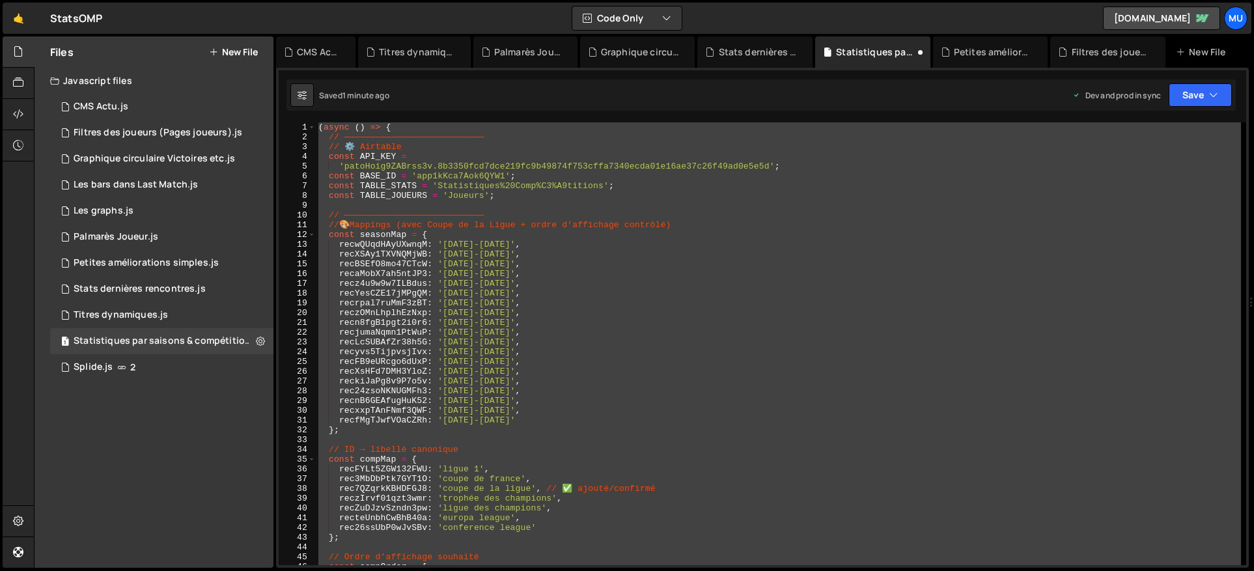
click at [507, 328] on div "( async ( ) => { // ——————————————————————————— // ⚙️ Airtable const API_KEY = …" at bounding box center [778, 343] width 925 height 443
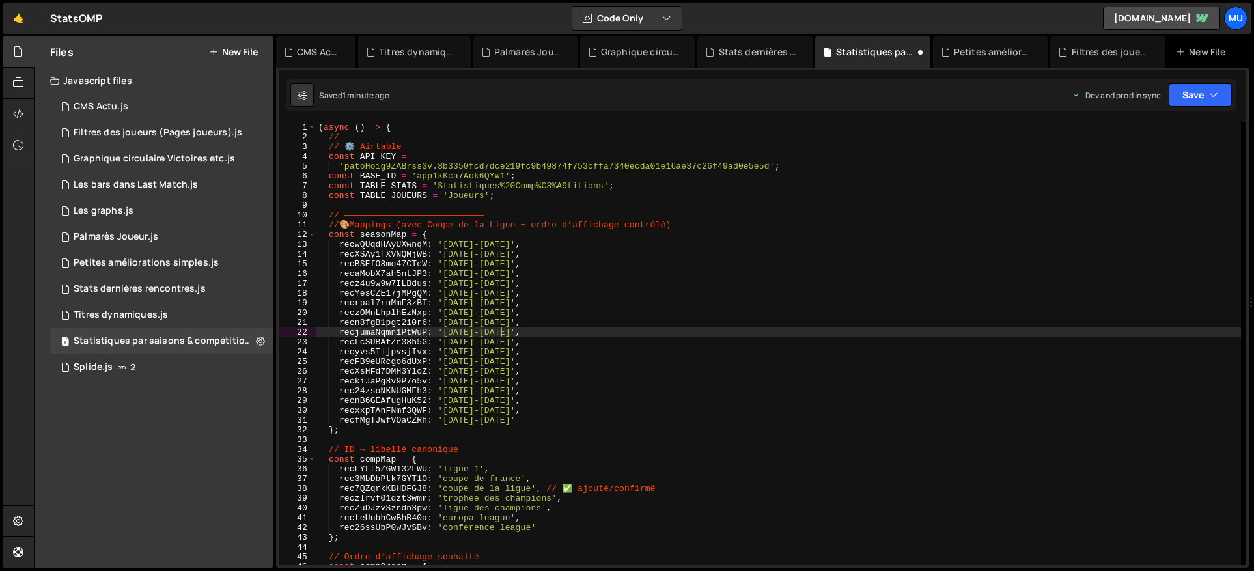
click at [669, 269] on div "( async ( ) => { // ——————————————————————————— // ⚙️ Airtable const API_KEY = …" at bounding box center [778, 353] width 925 height 462
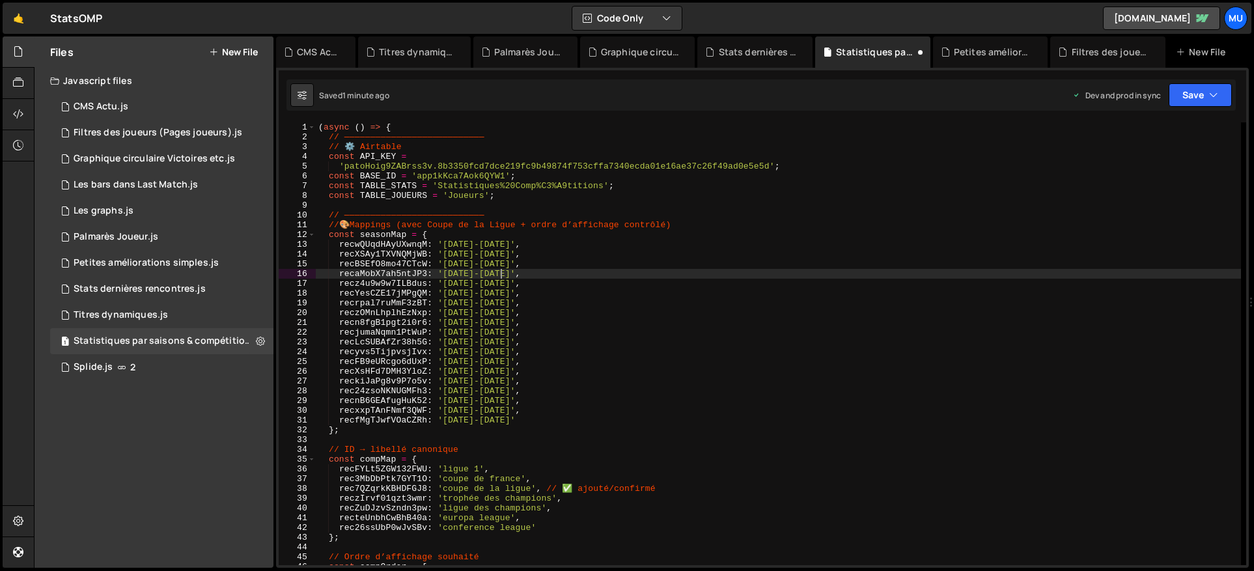
type textarea "})();"
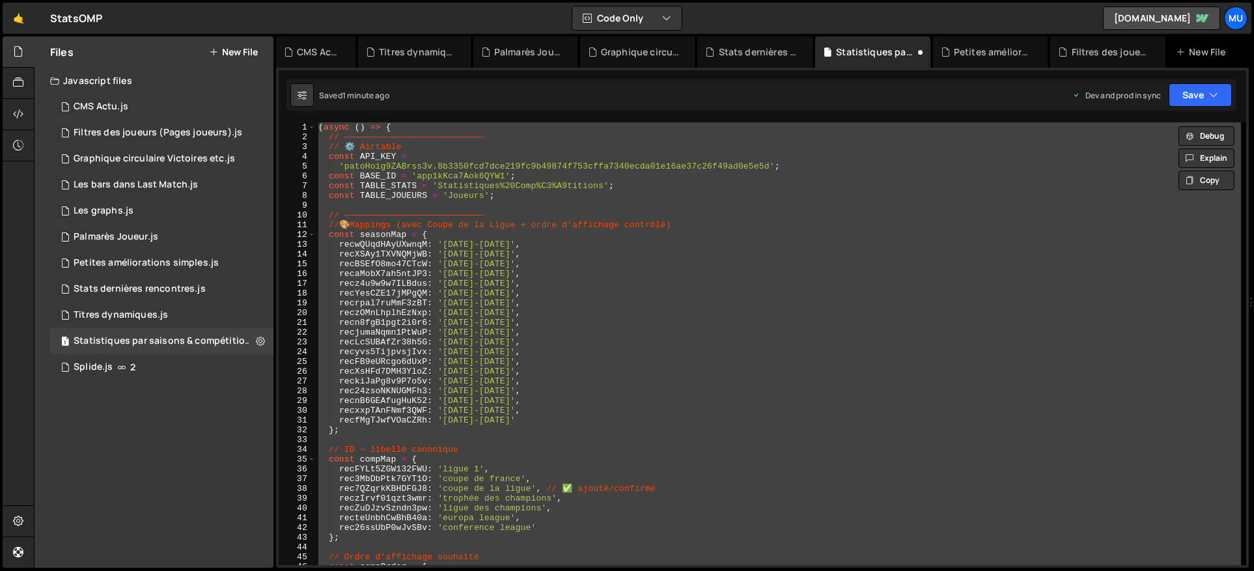
paste textarea
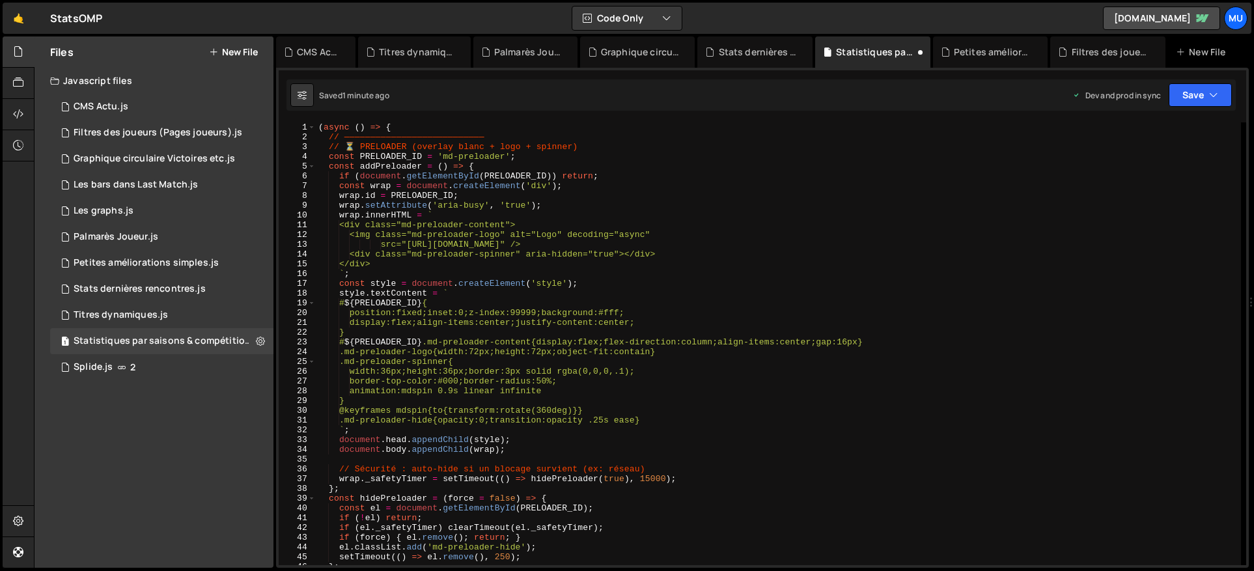
type textarea "const inp = allLbl.querySelector('input[type="radio"]');"
